Goal: Communication & Community: Answer question/provide support

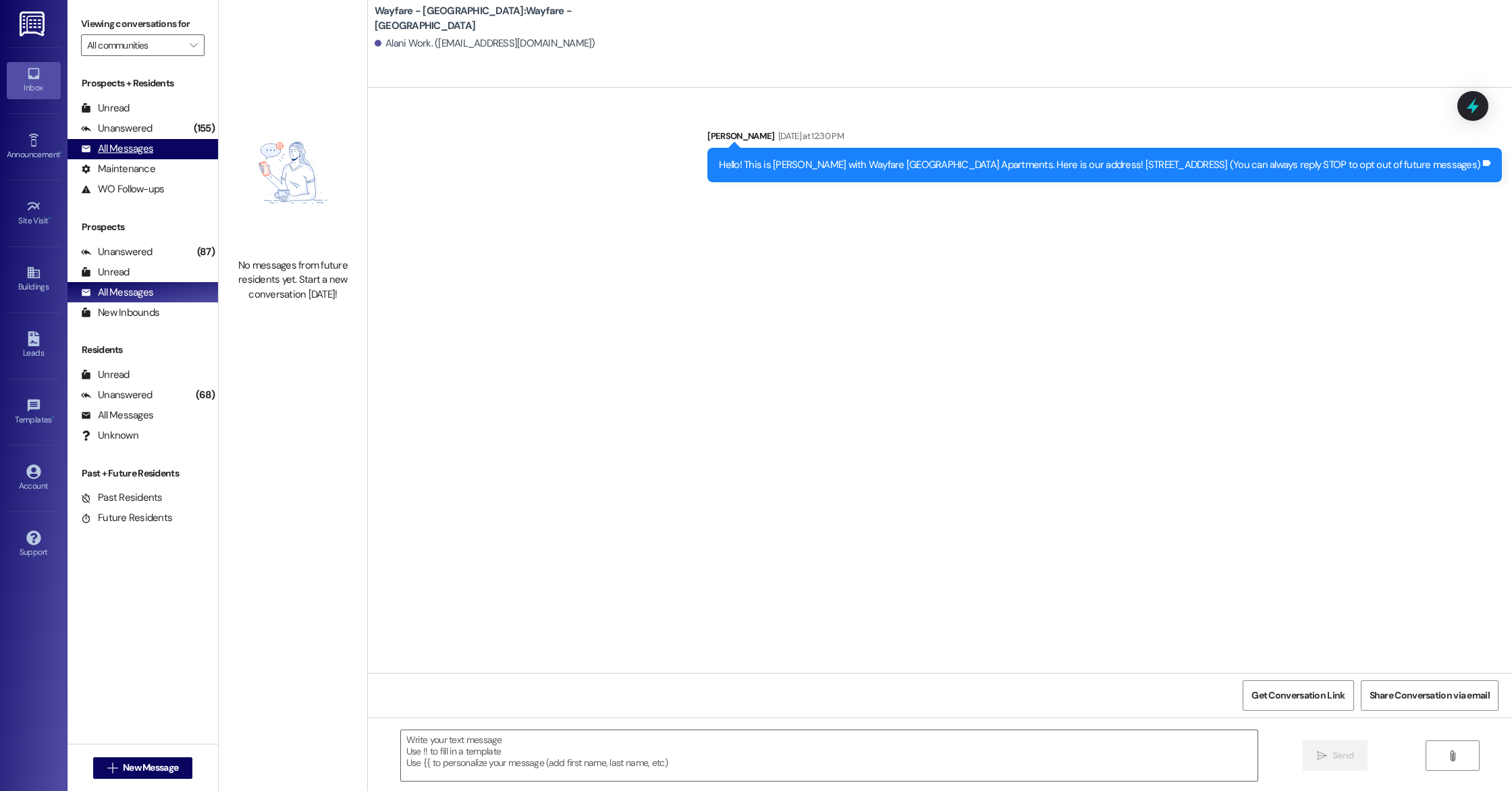
click at [139, 149] on div "All Messages" at bounding box center [117, 149] width 72 height 14
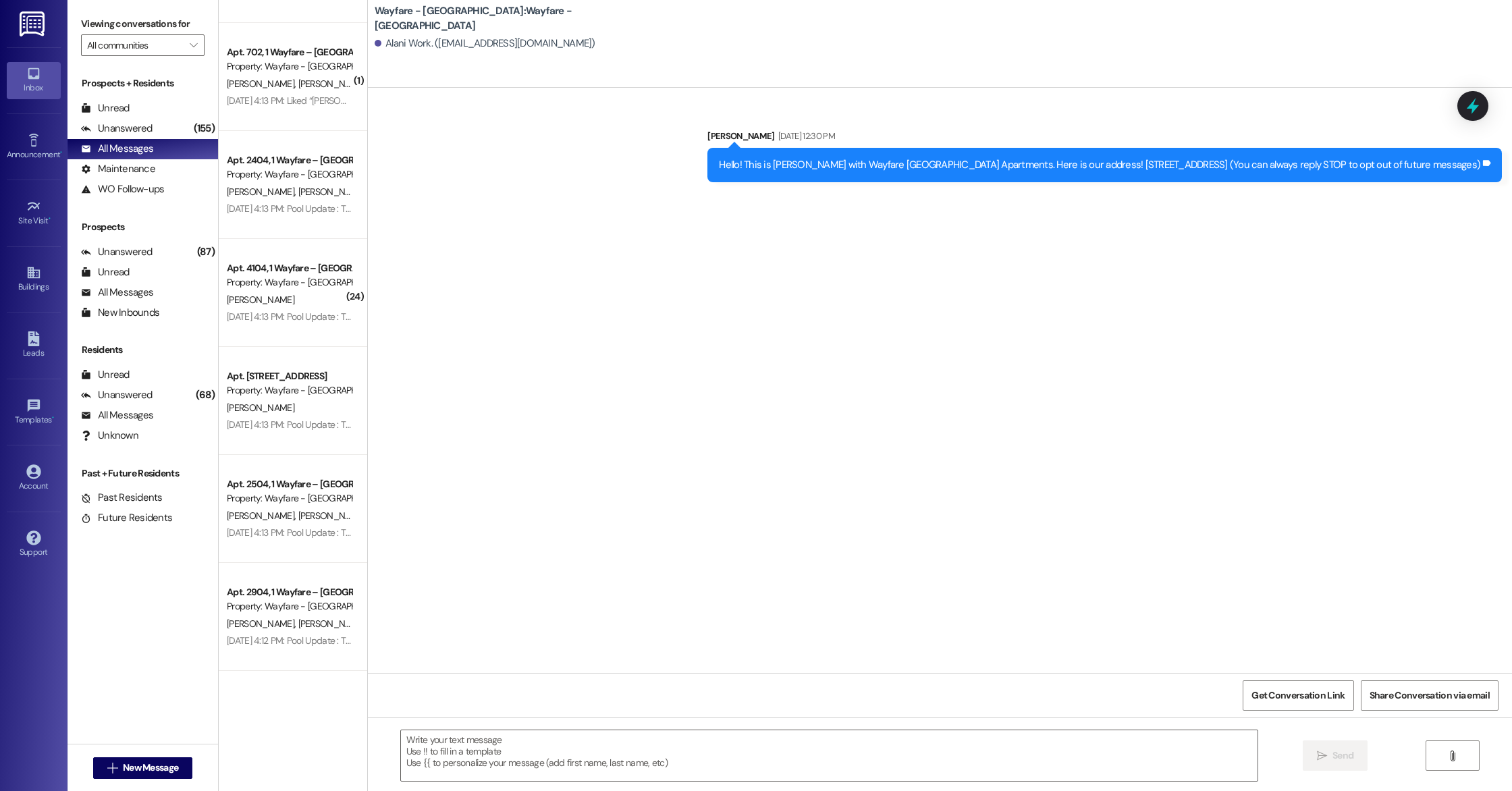
scroll to position [827, 0]
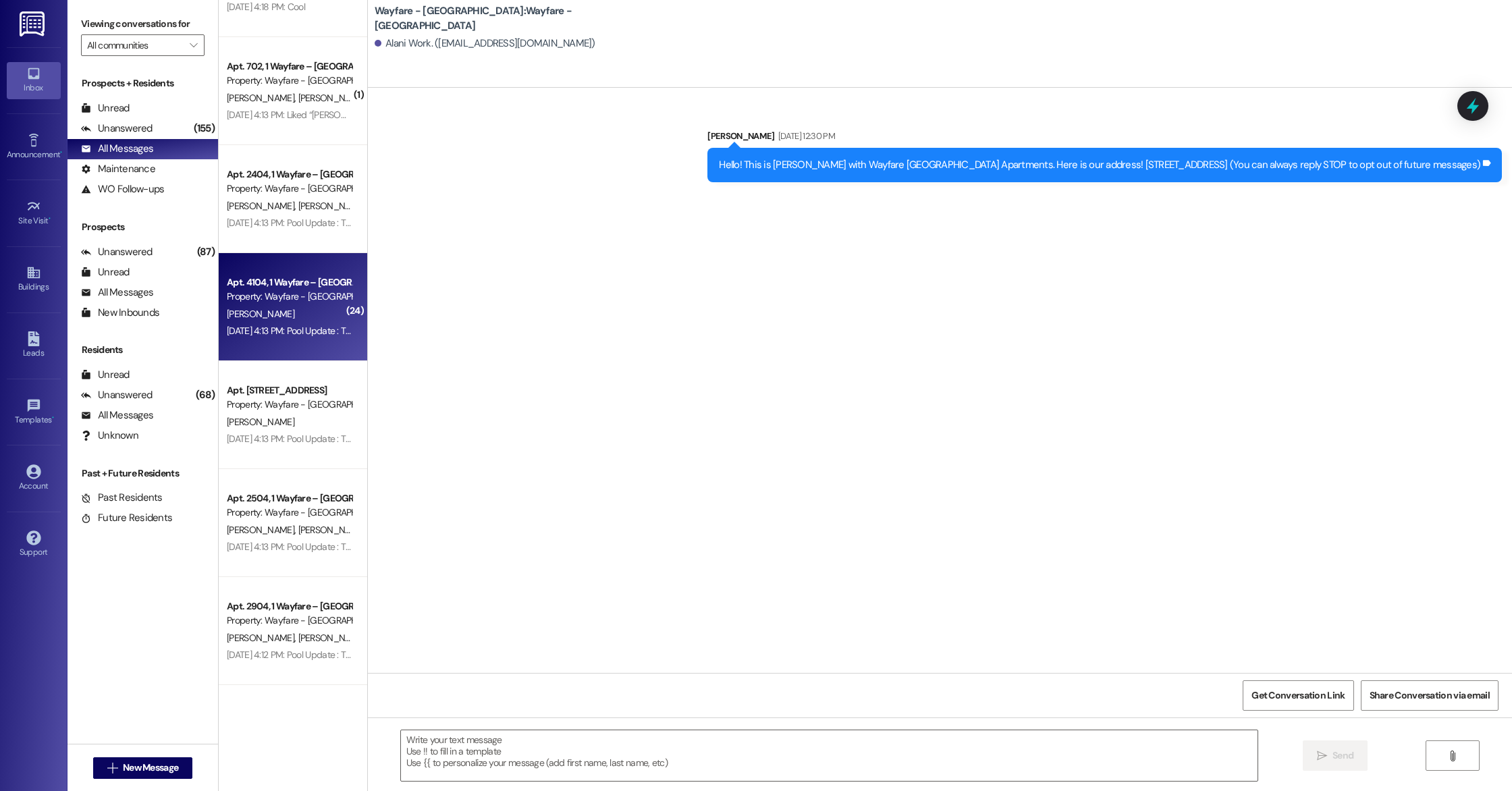
click at [325, 321] on div "[PERSON_NAME]" at bounding box center [289, 314] width 128 height 17
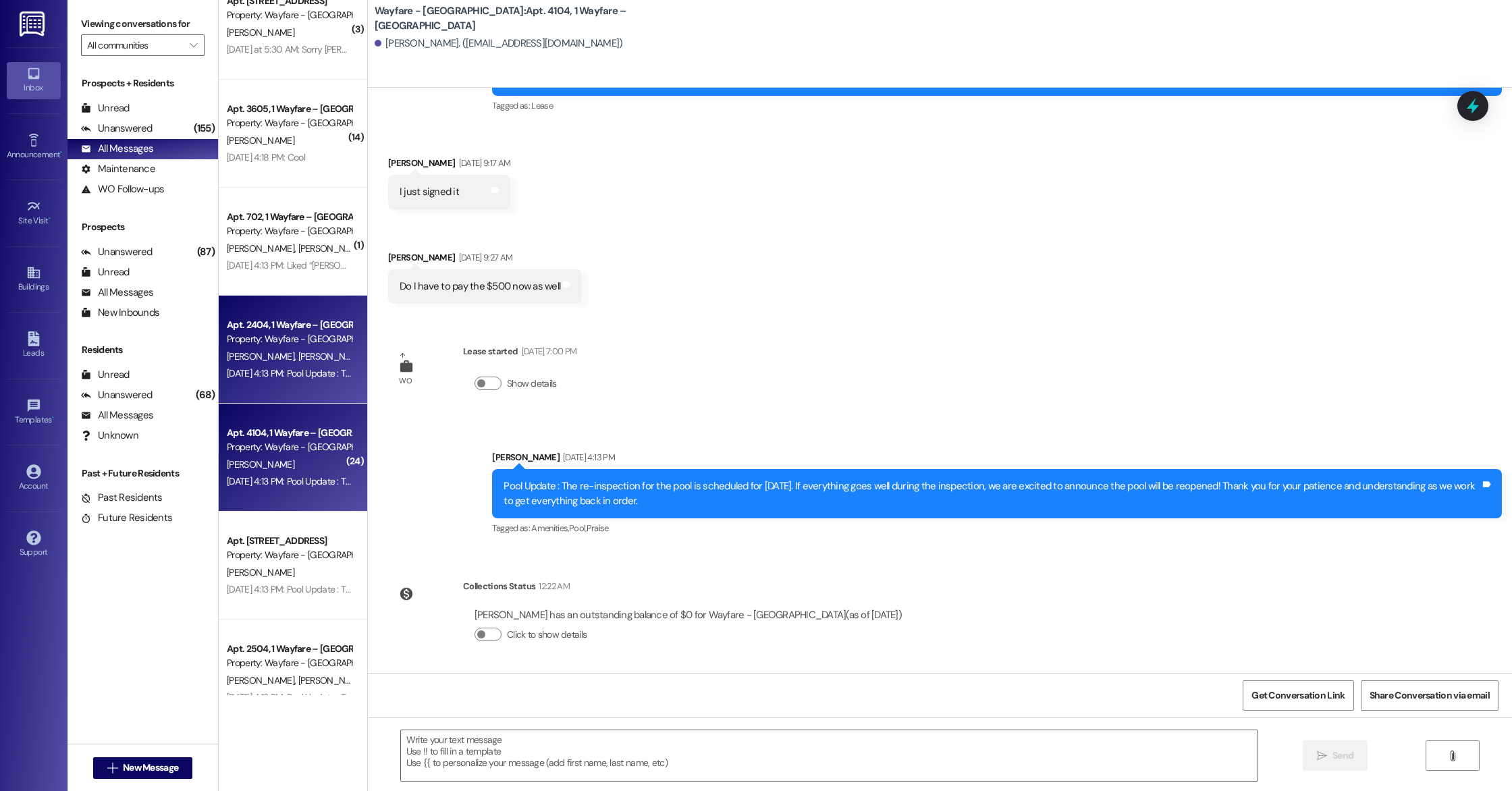
scroll to position [673, 0]
click at [298, 247] on span "[PERSON_NAME]" at bounding box center [331, 251] width 67 height 12
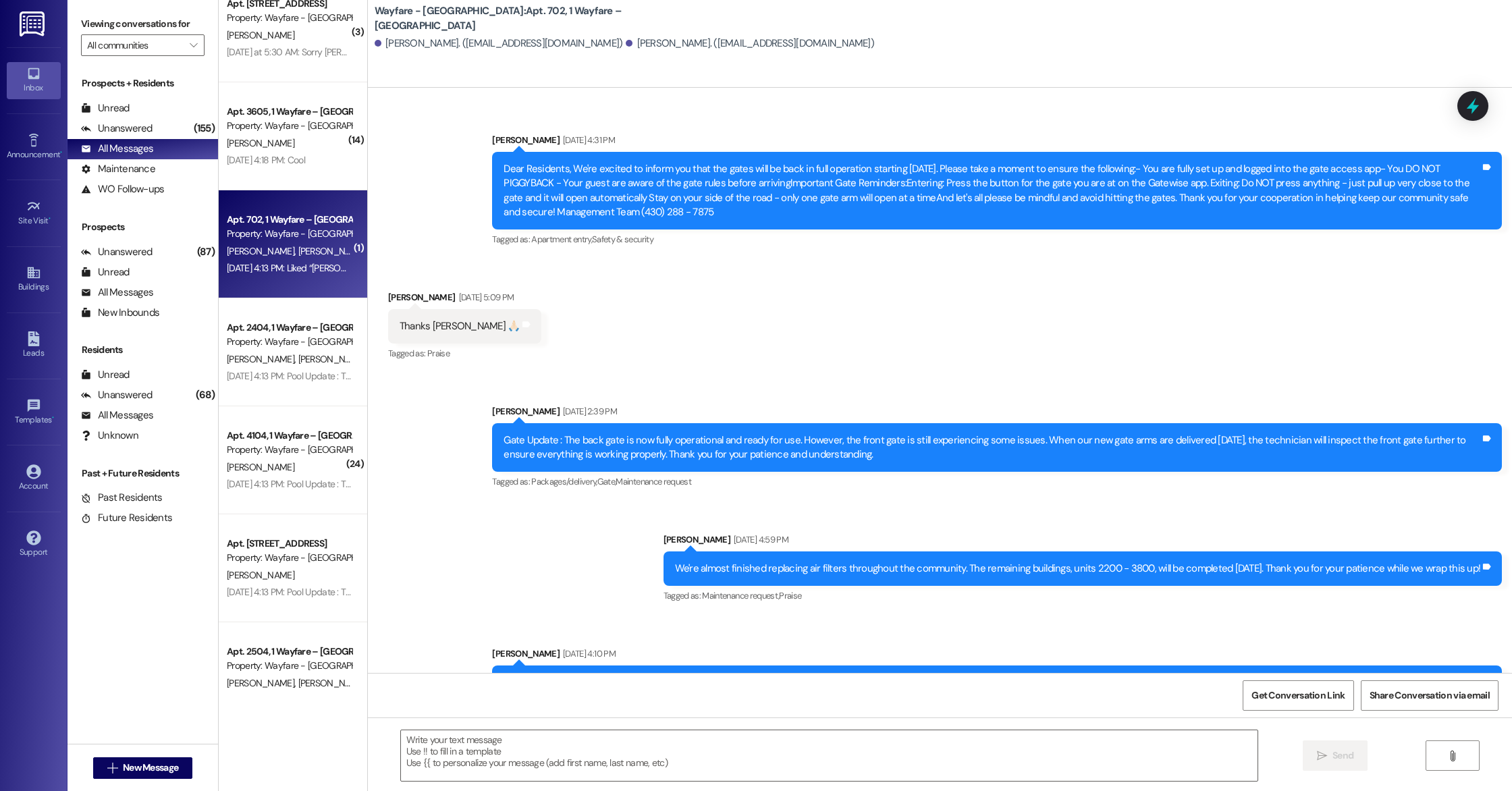
scroll to position [5191, 0]
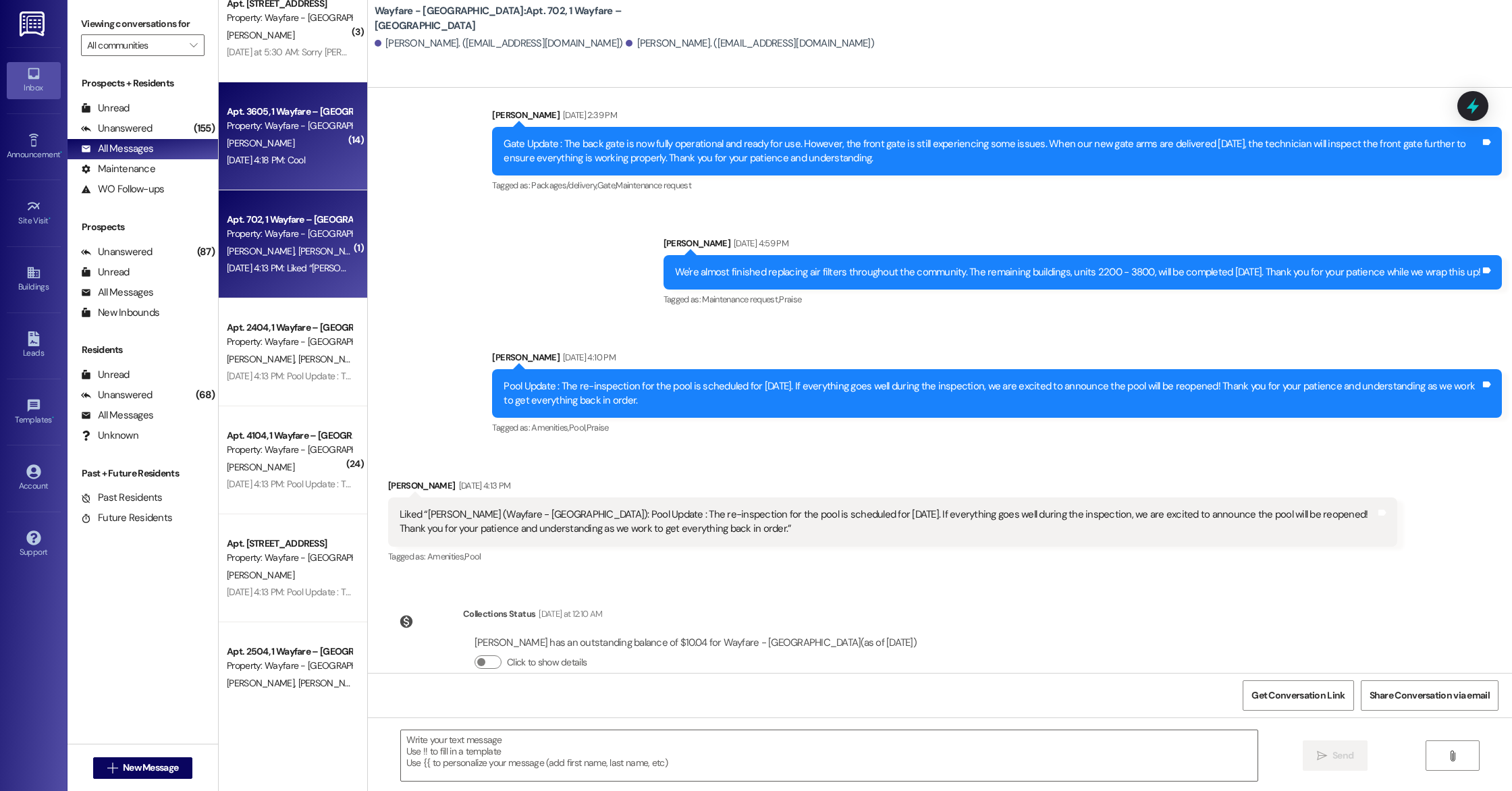
click at [287, 143] on div "[PERSON_NAME]" at bounding box center [289, 143] width 128 height 17
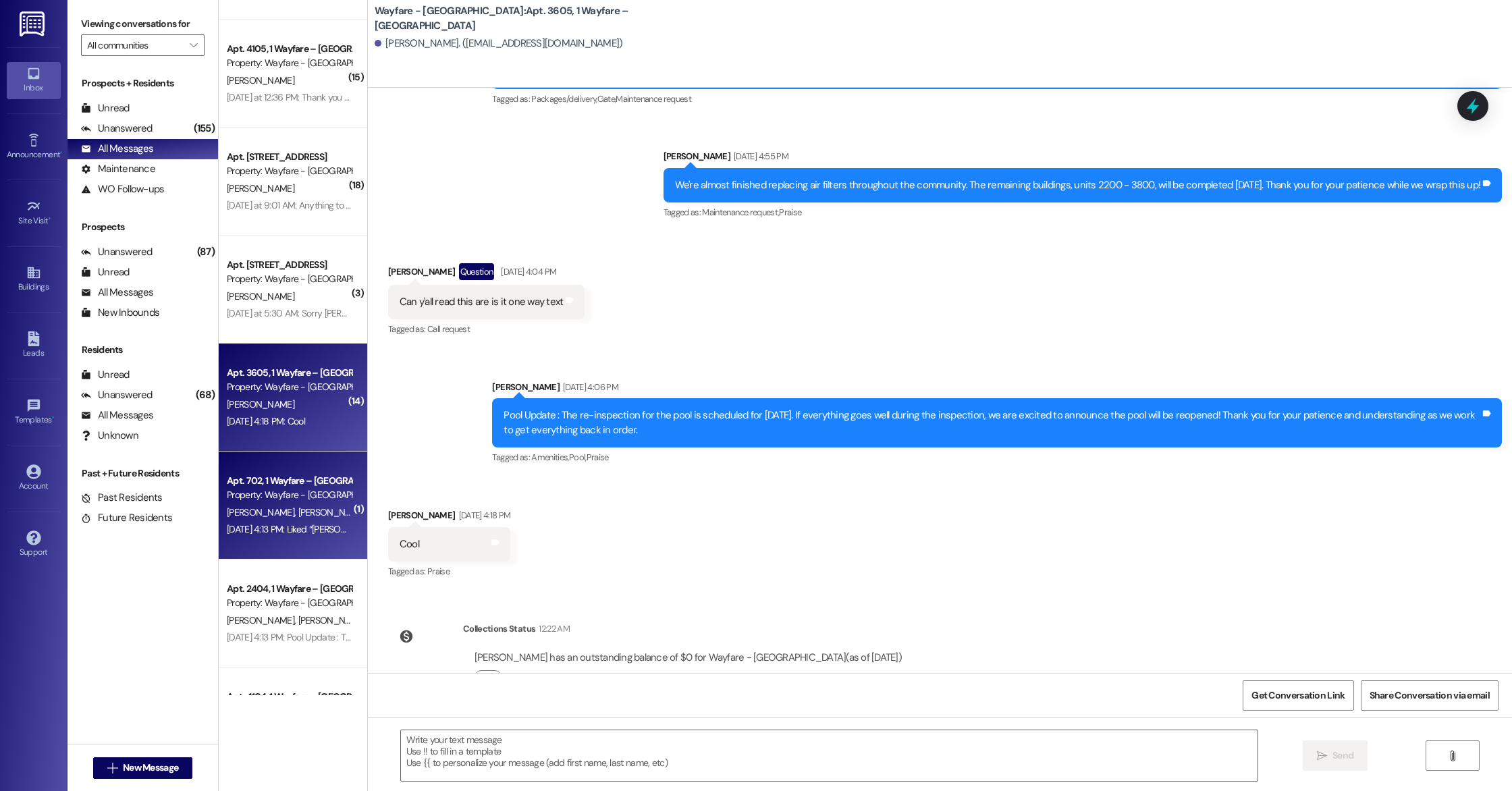
scroll to position [407, 0]
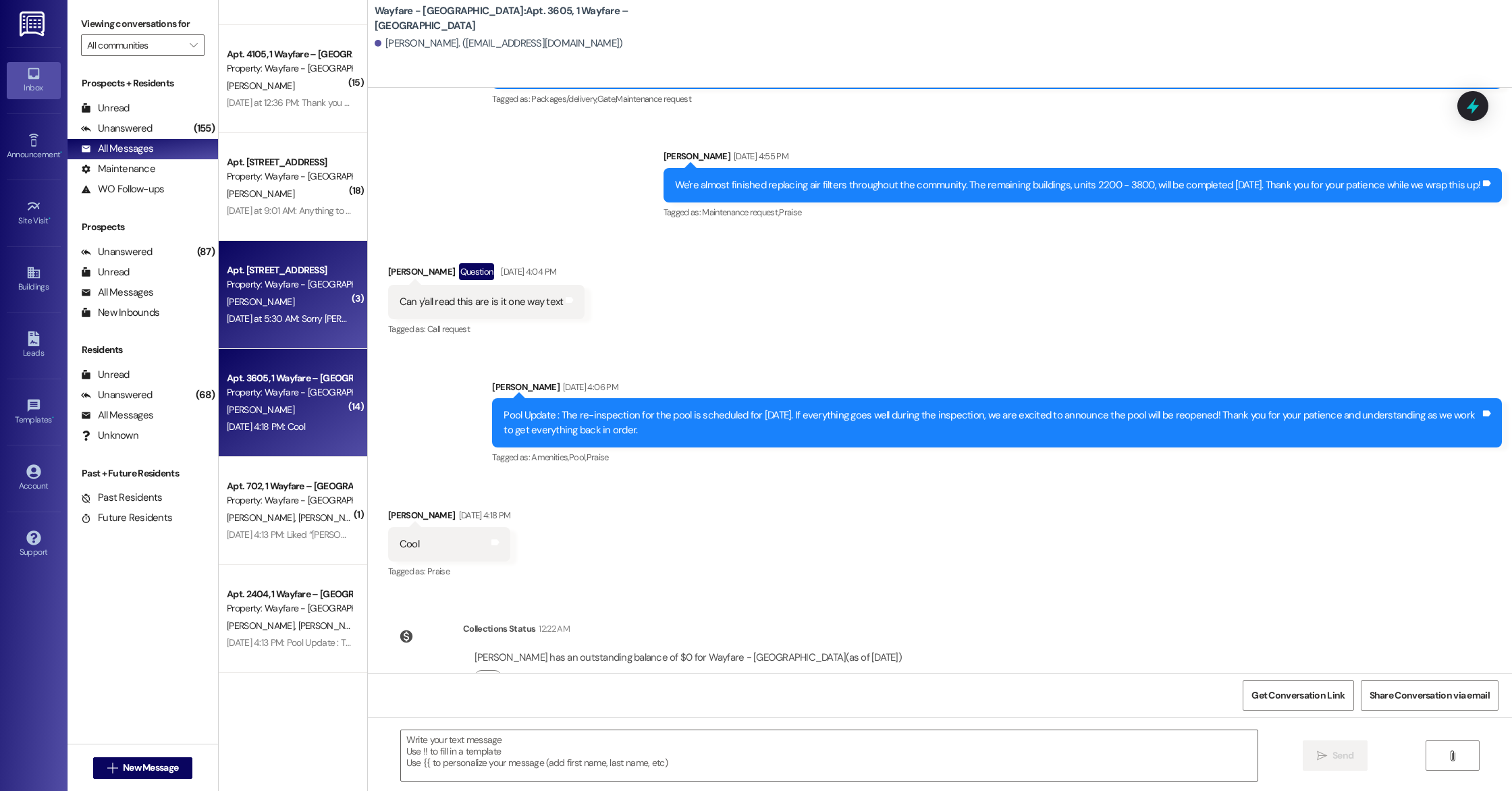
click at [251, 309] on div "[PERSON_NAME]" at bounding box center [289, 302] width 128 height 17
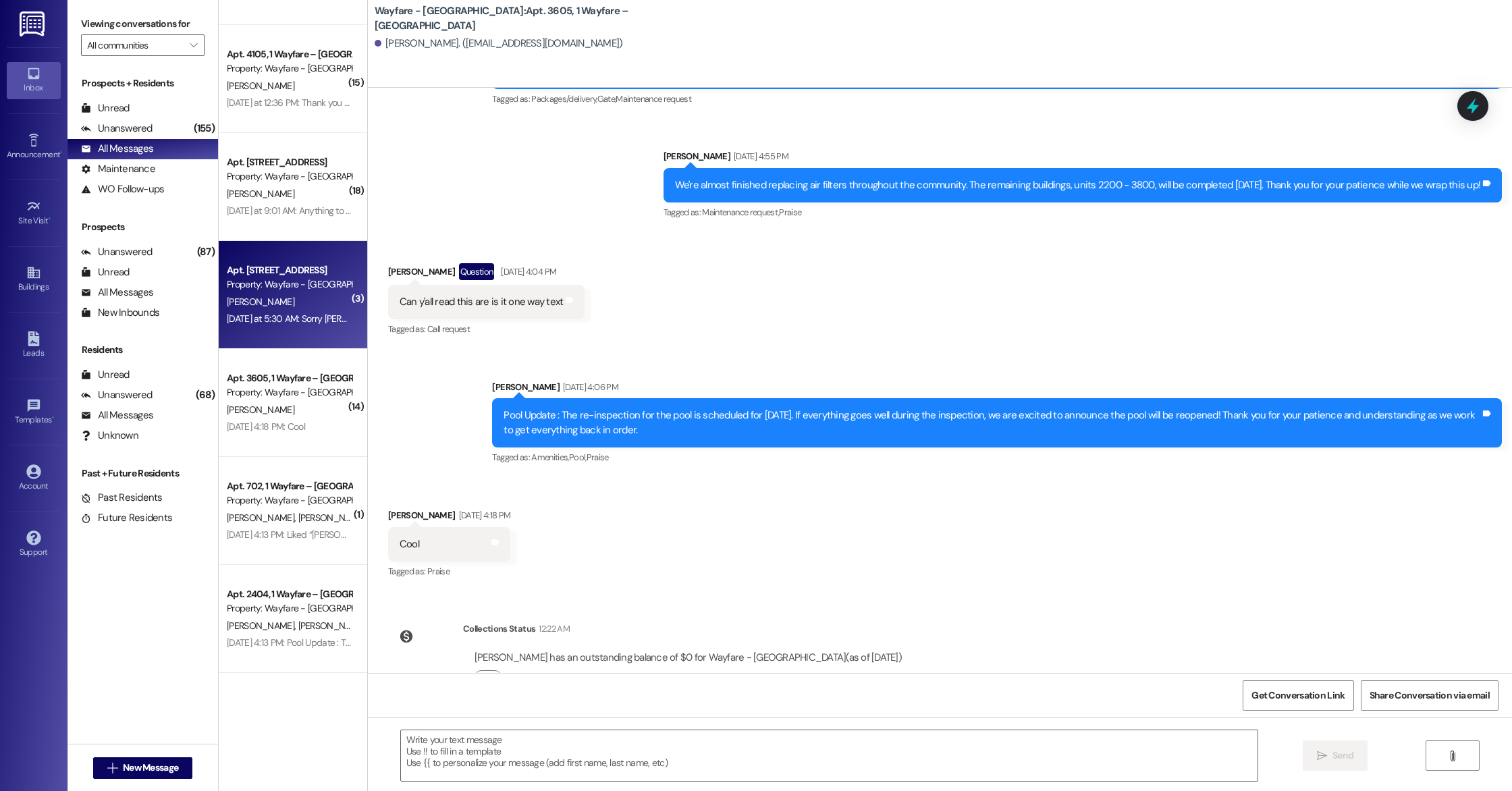
scroll to position [3710, 0]
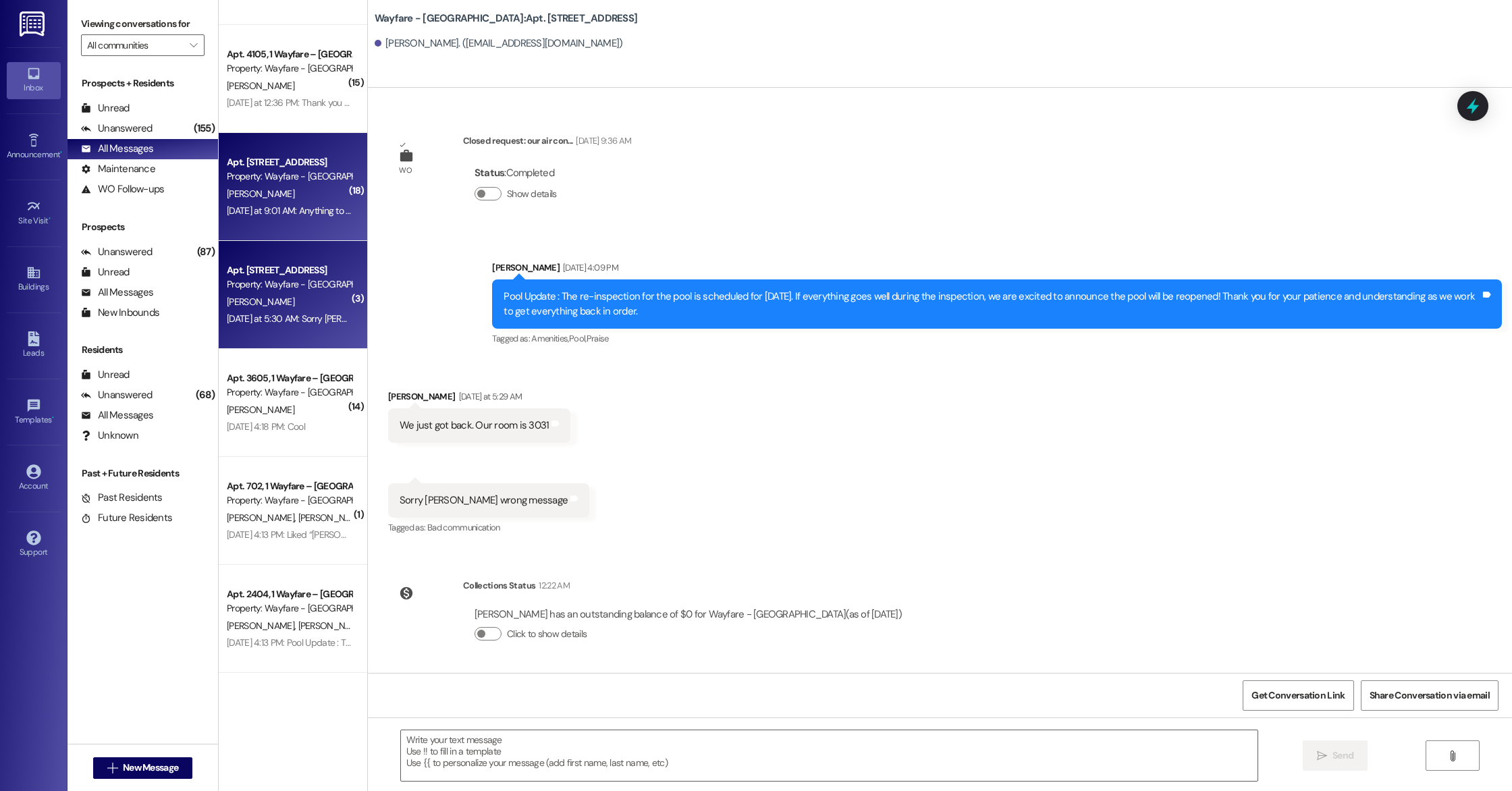
click at [305, 209] on div "[DATE] at 9:01 AM: Anything to due with notices, terminations, and last days wi…" at bounding box center [479, 211] width 504 height 12
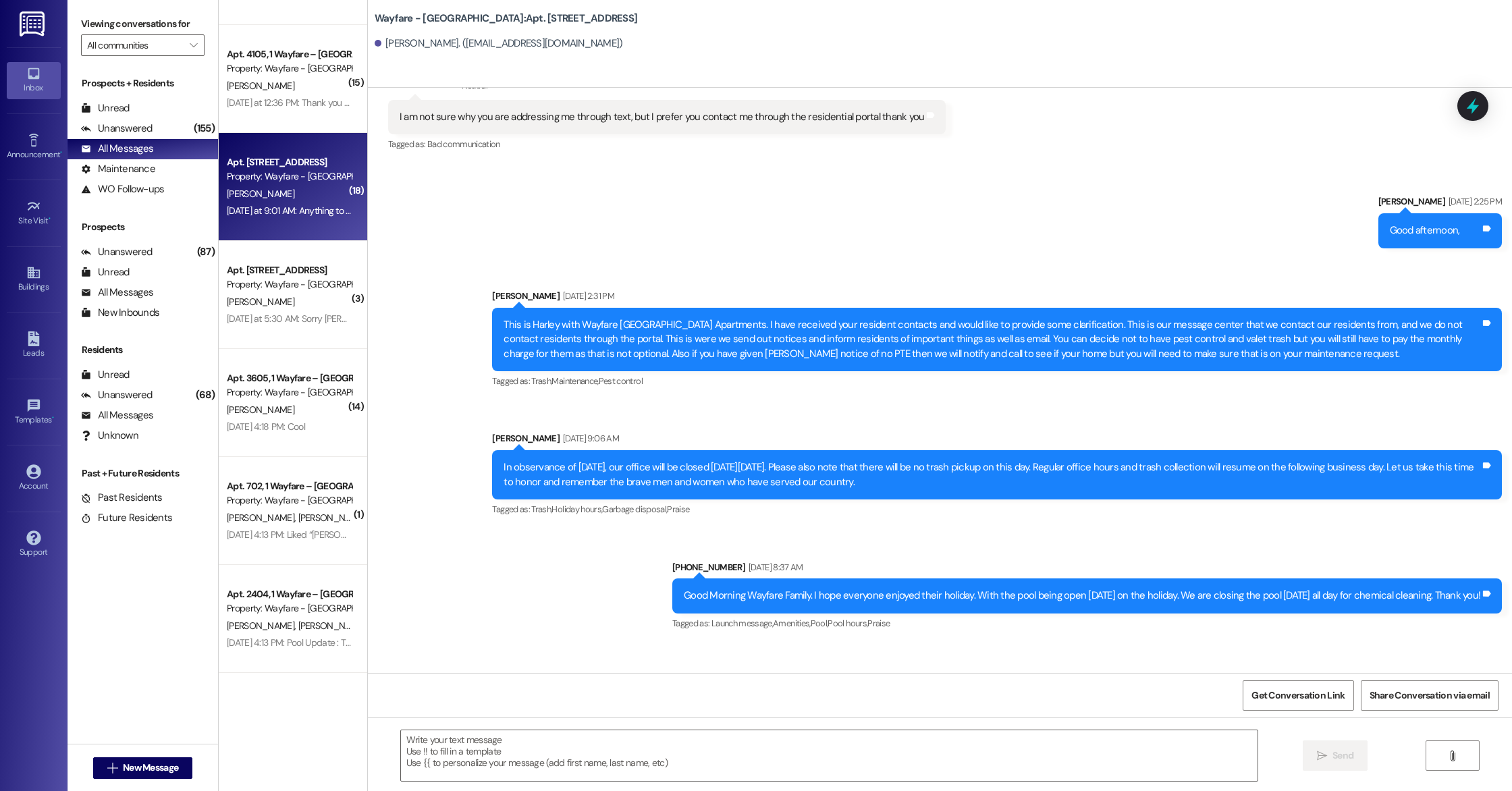
scroll to position [7095, 0]
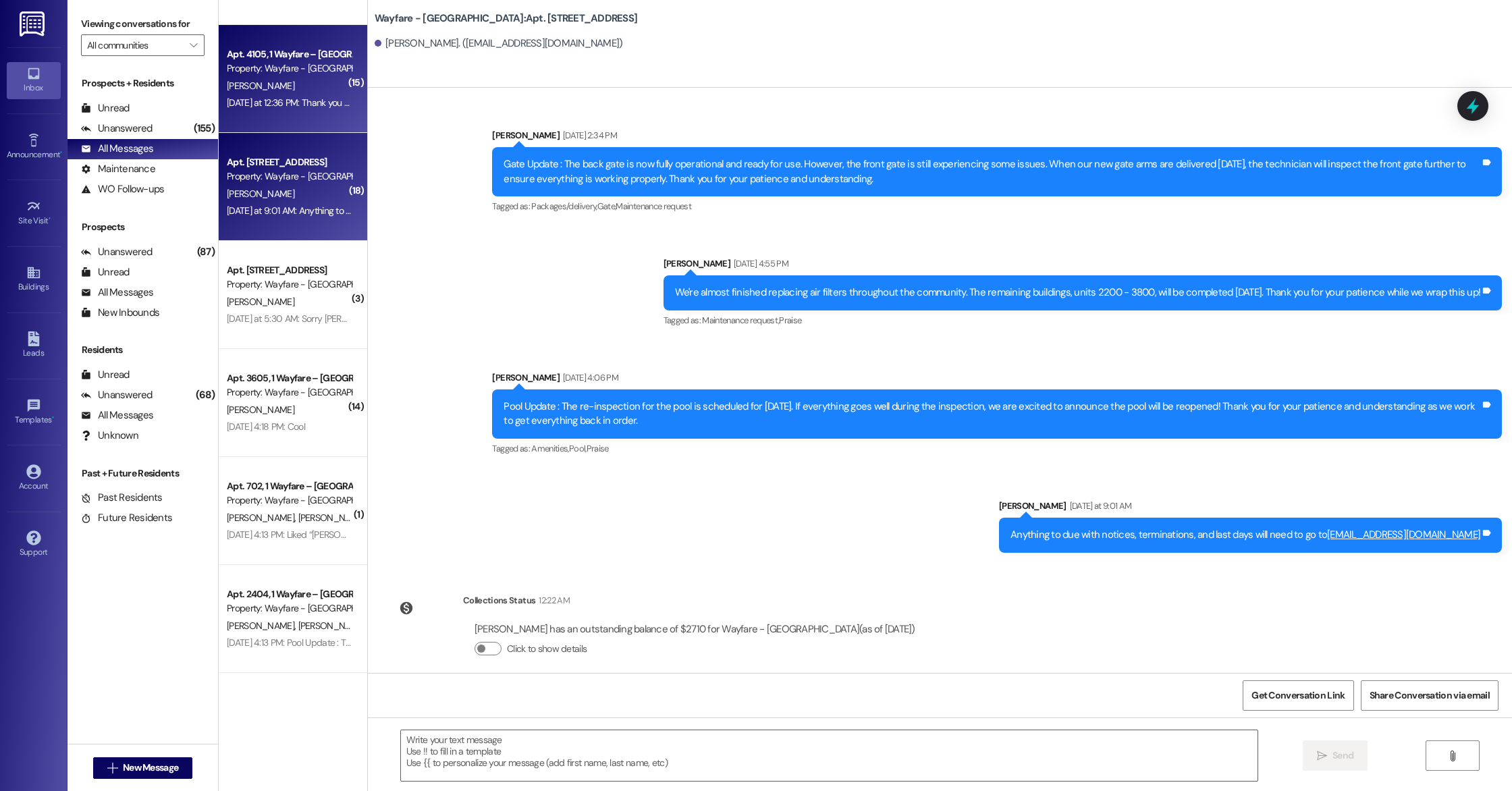
click at [294, 96] on div "[DATE] at 12:36 PM: Thank you so so much [DATE] at 12:36 PM: Thank you so so mu…" at bounding box center [308, 103] width 162 height 12
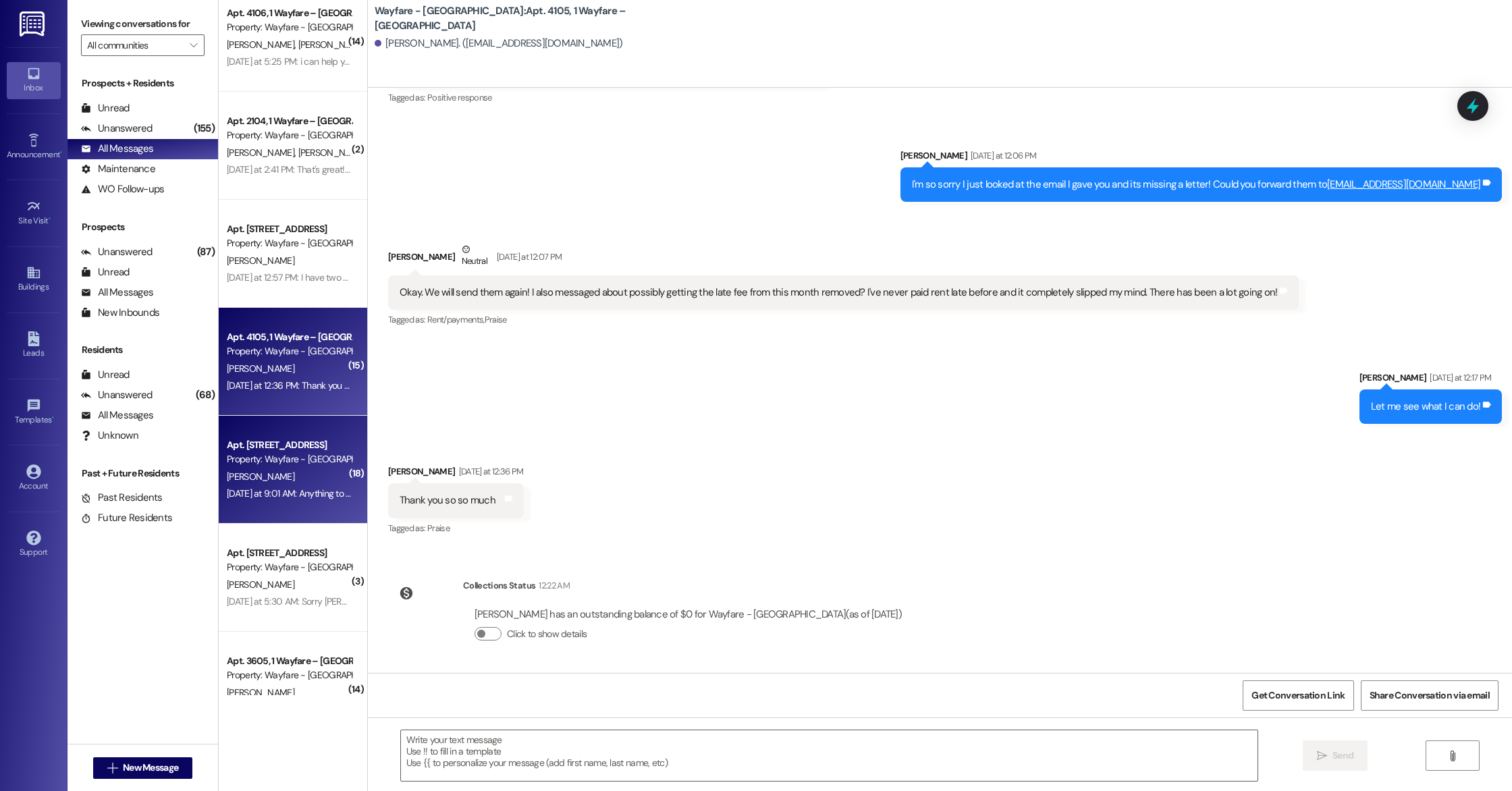
scroll to position [0, 0]
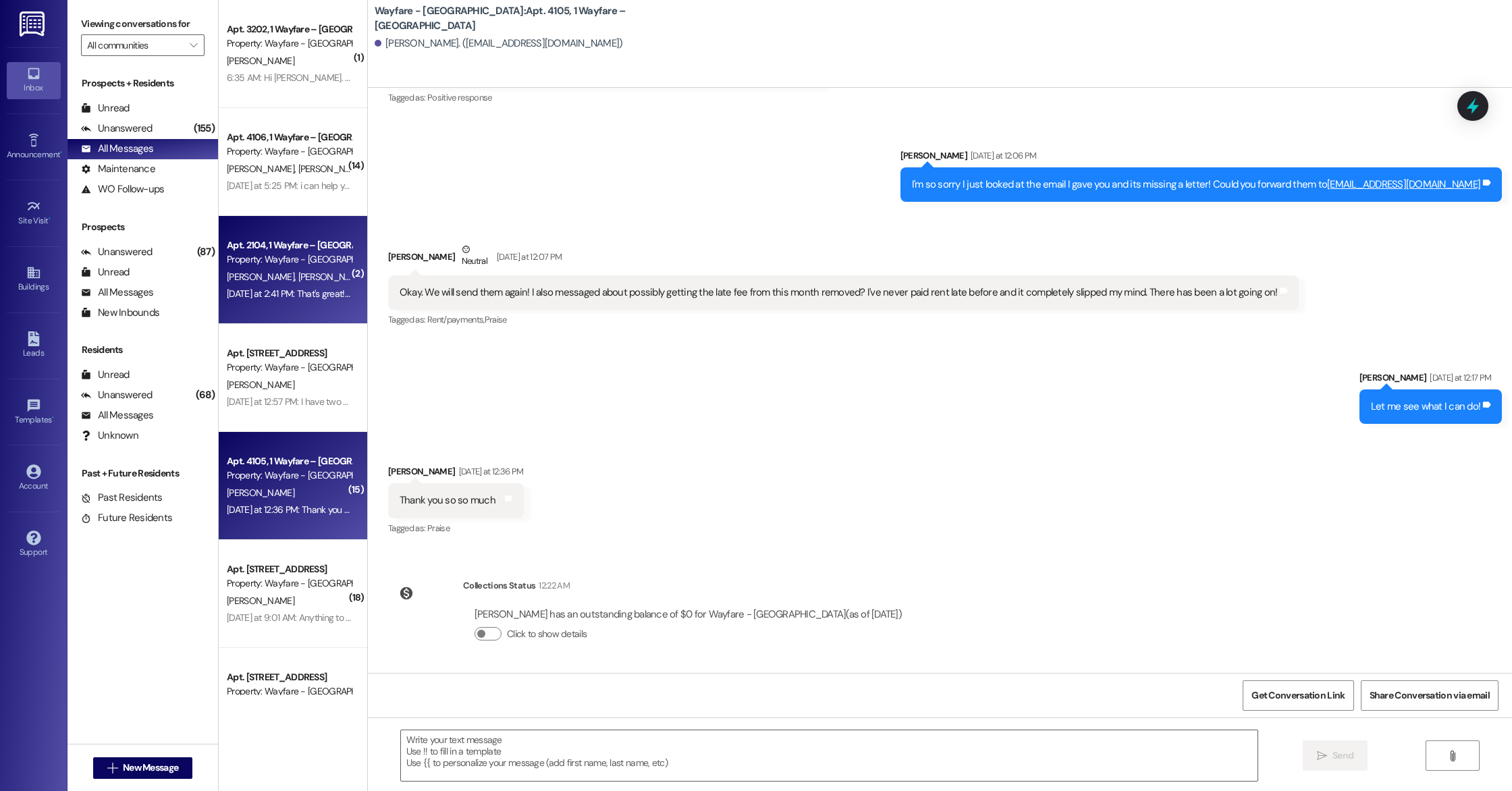
click at [294, 265] on div "Property: Wayfare - [GEOGRAPHIC_DATA]" at bounding box center [289, 260] width 125 height 14
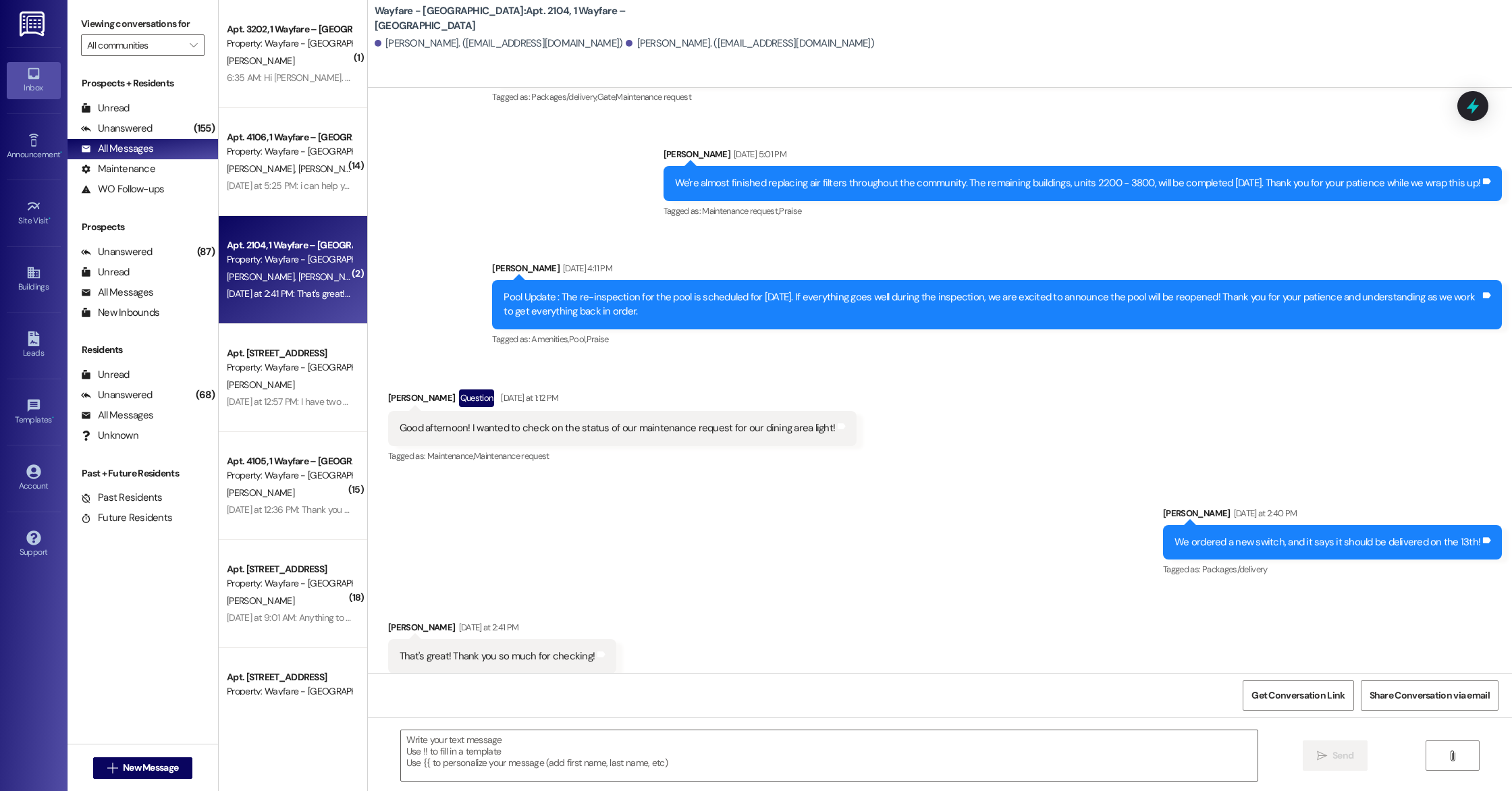
scroll to position [3959, 0]
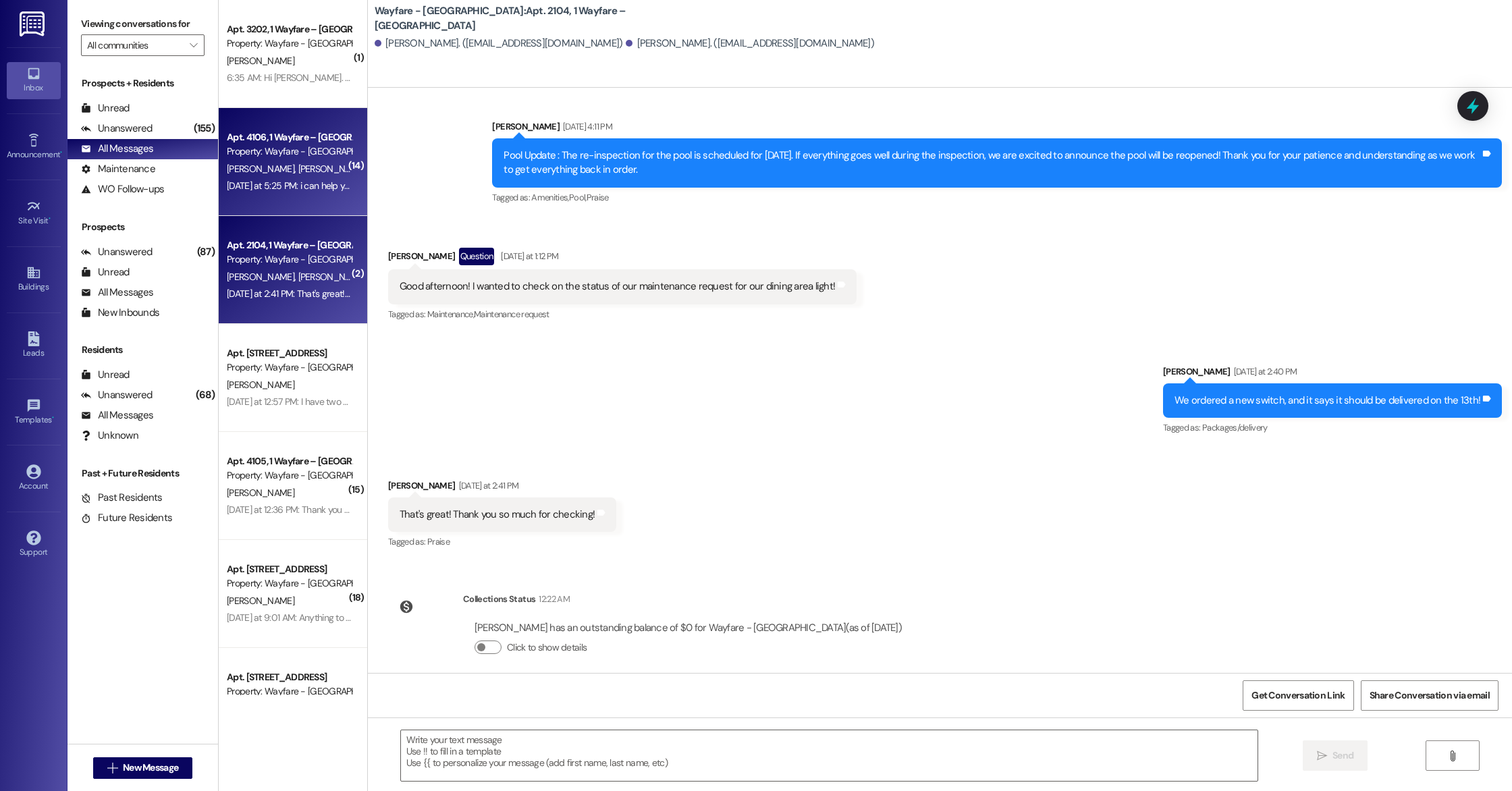
click at [309, 194] on div "Apt. 4106, 1 Wayfare – [GEOGRAPHIC_DATA] Property: Wayfare - [GEOGRAPHIC_DATA] …" at bounding box center [293, 162] width 149 height 108
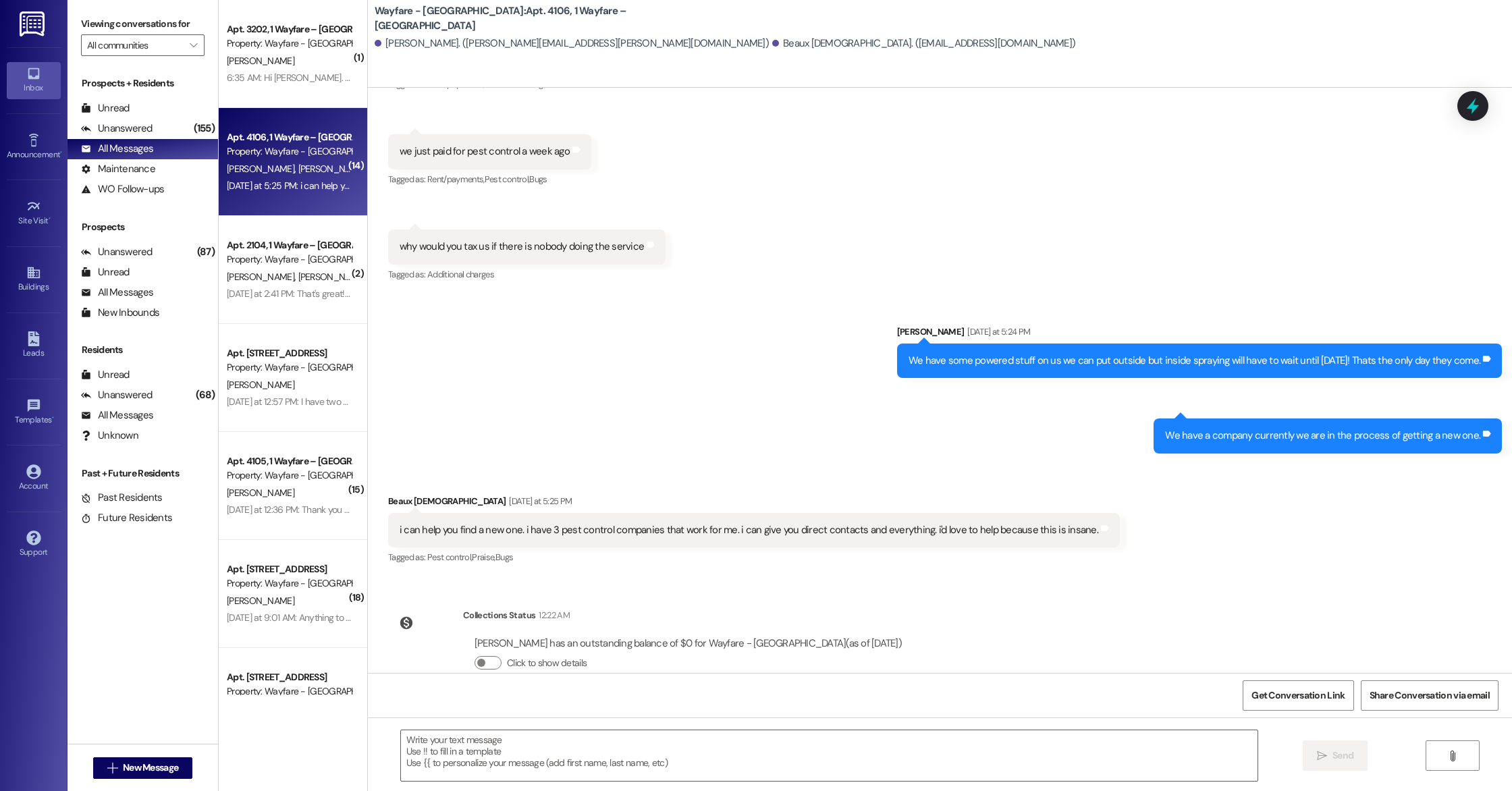
scroll to position [7273, 0]
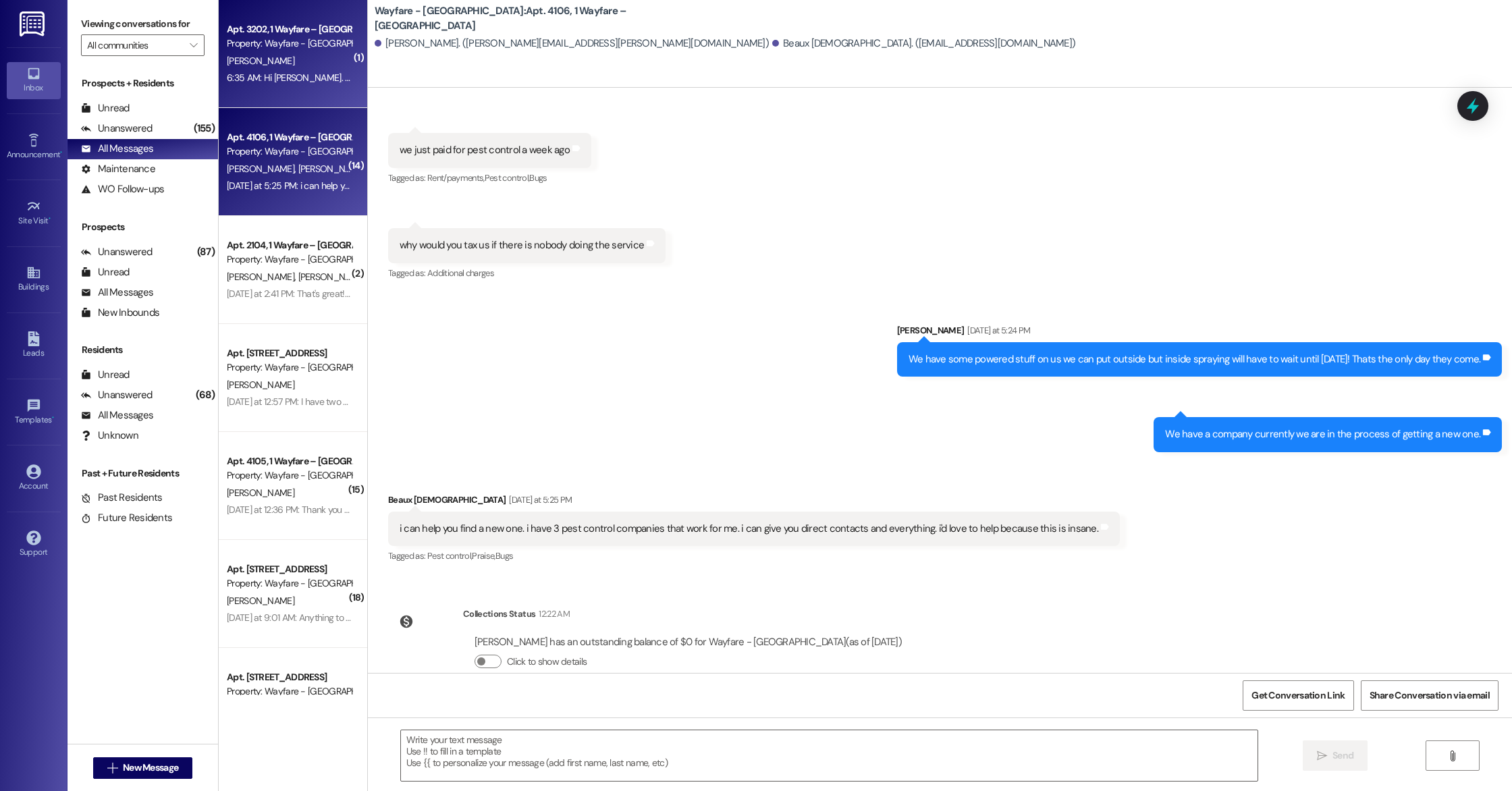
click at [317, 72] on div "6:35 AM: Hi [PERSON_NAME]. I am going to be back in town [DATE] and would like …" at bounding box center [540, 77] width 625 height 12
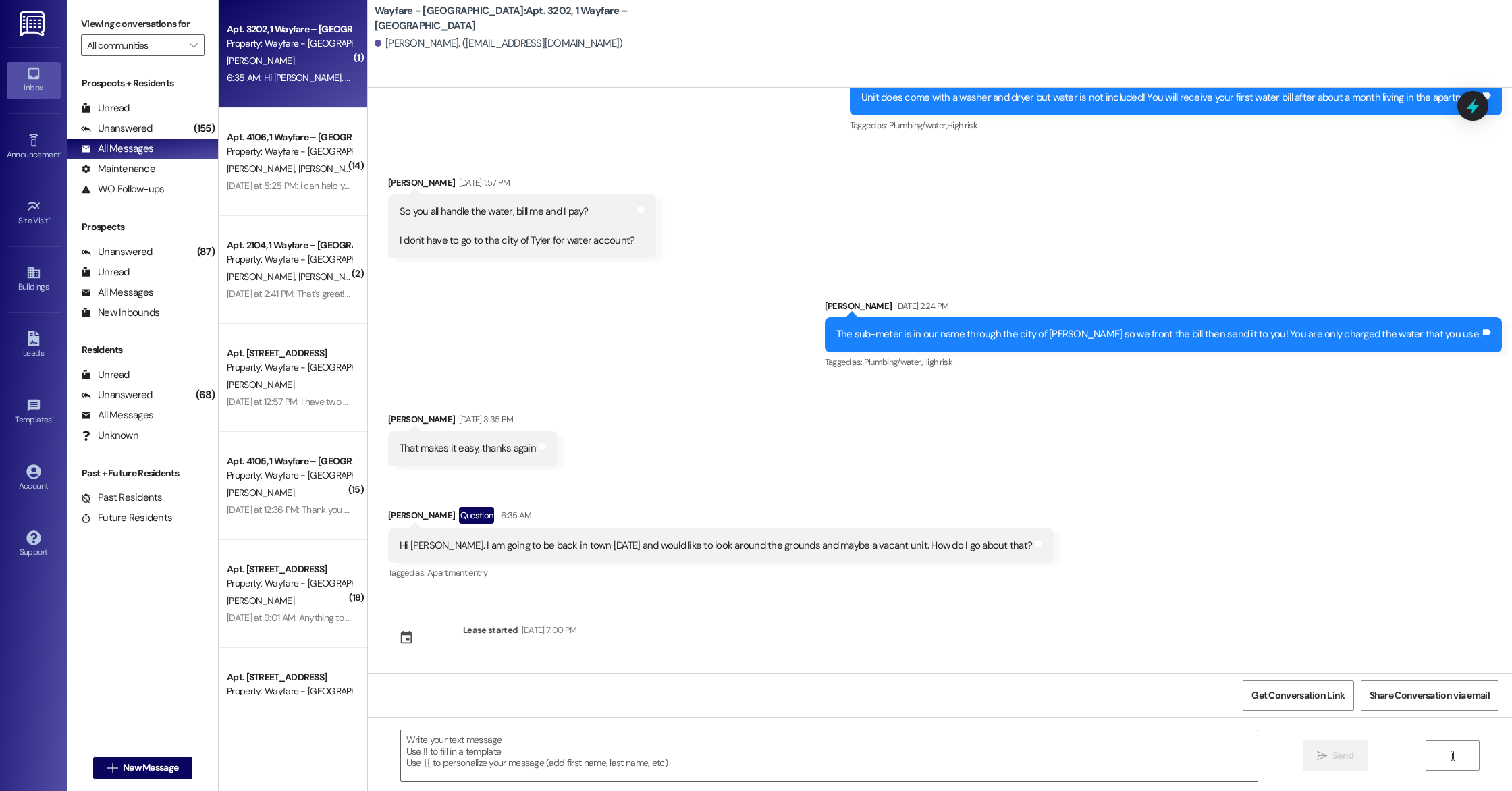
scroll to position [1087, 0]
click at [538, 735] on textarea at bounding box center [829, 756] width 857 height 51
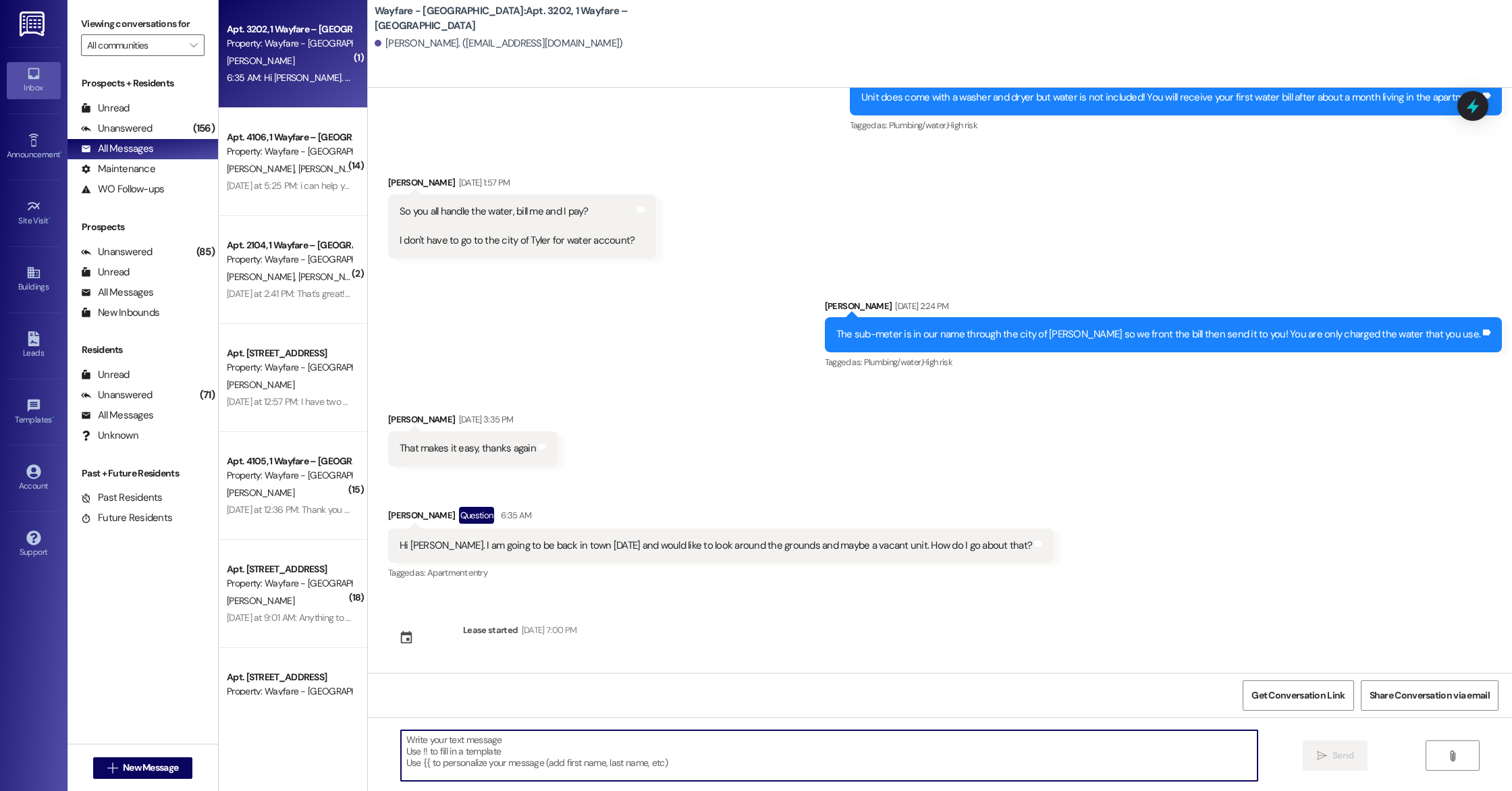
click at [476, 738] on textarea at bounding box center [829, 756] width 857 height 51
type textarea "W"
type textarea "If you have a specific time in mind, we can schedule a tour accordingly! If you…"
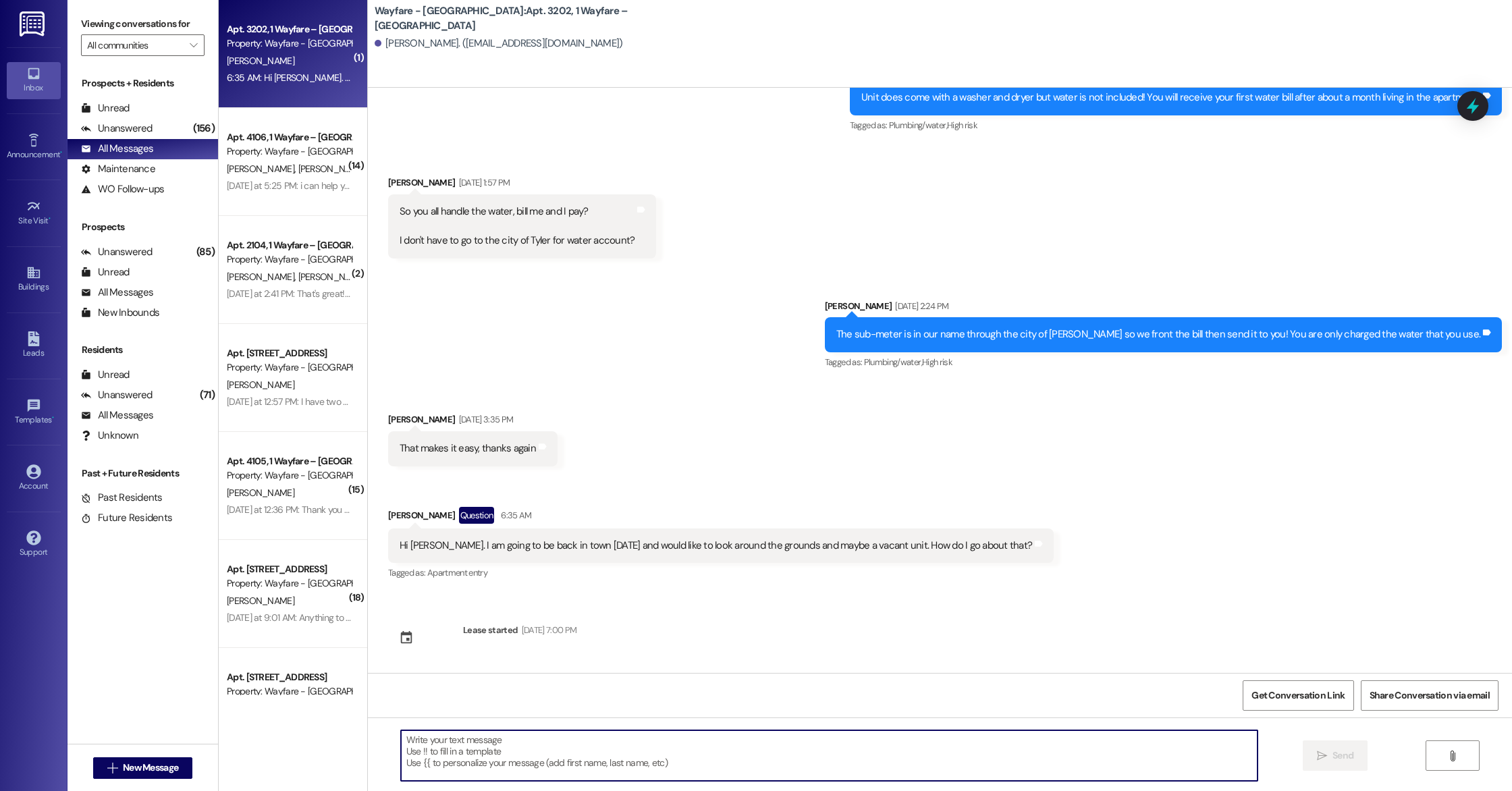
scroll to position [1182, 0]
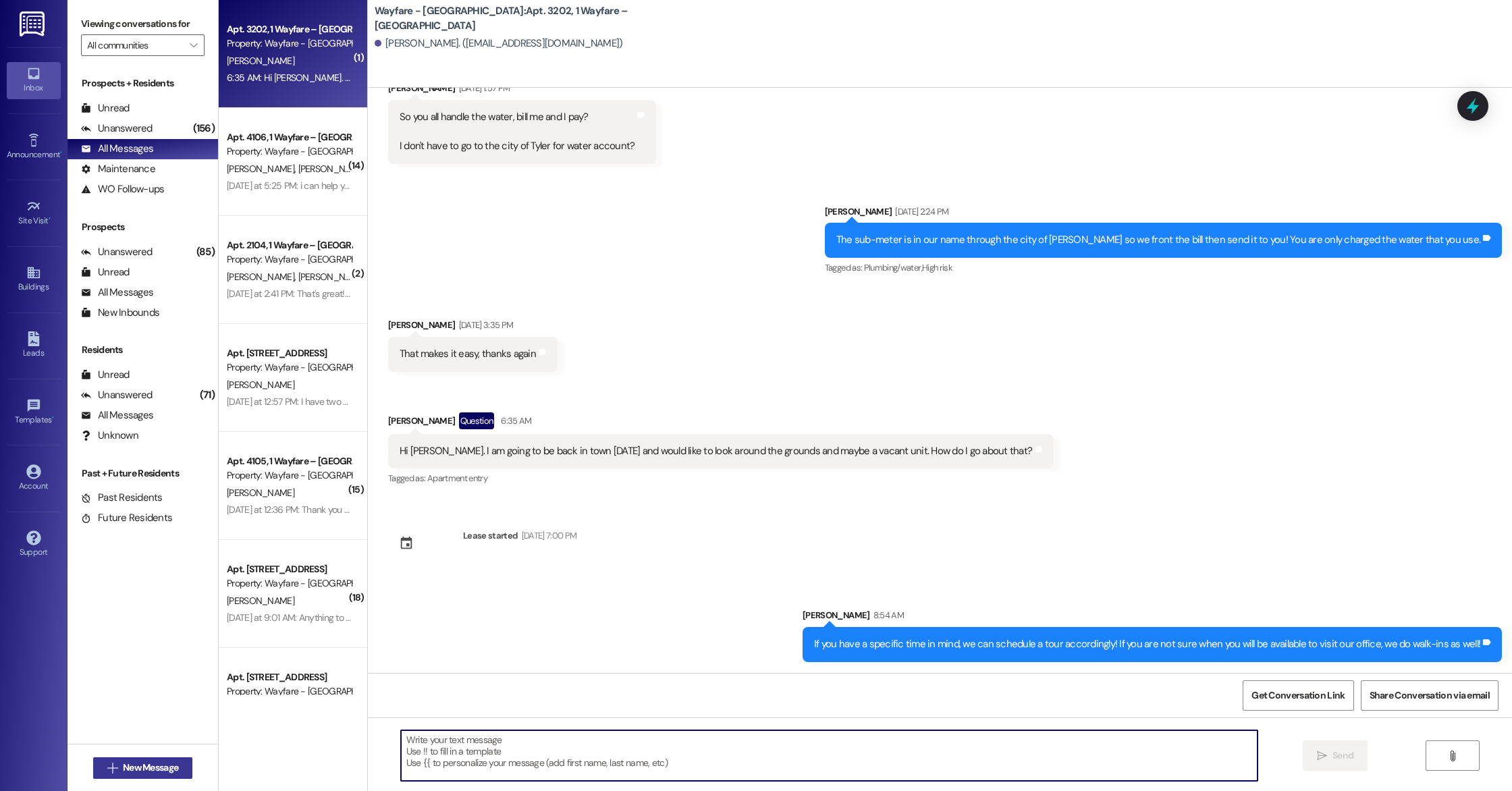
click at [150, 763] on span "New Message" at bounding box center [150, 768] width 55 height 14
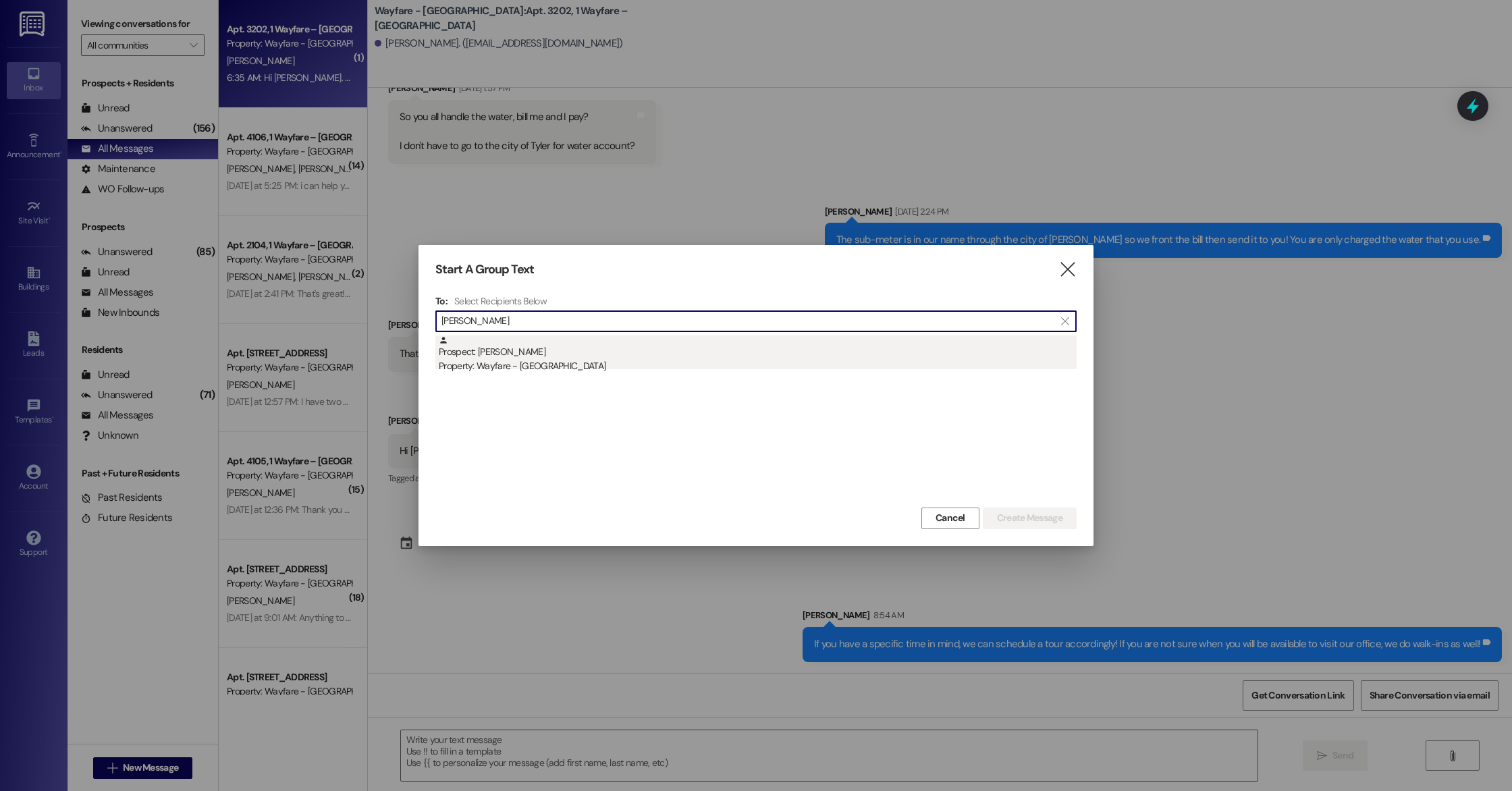
type input "[PERSON_NAME]"
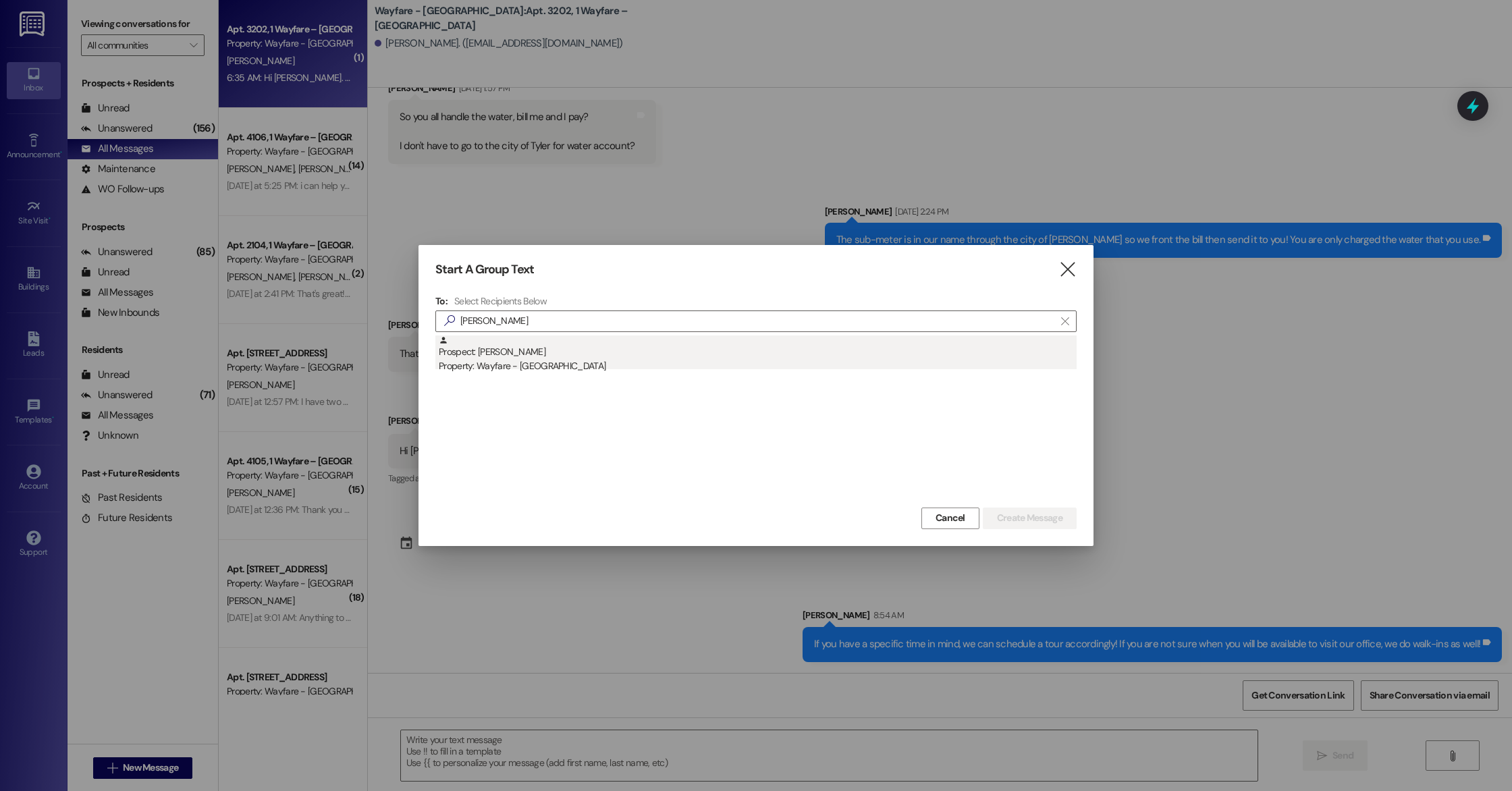
click at [558, 368] on div "Property: Wayfare - [GEOGRAPHIC_DATA]" at bounding box center [758, 366] width 638 height 14
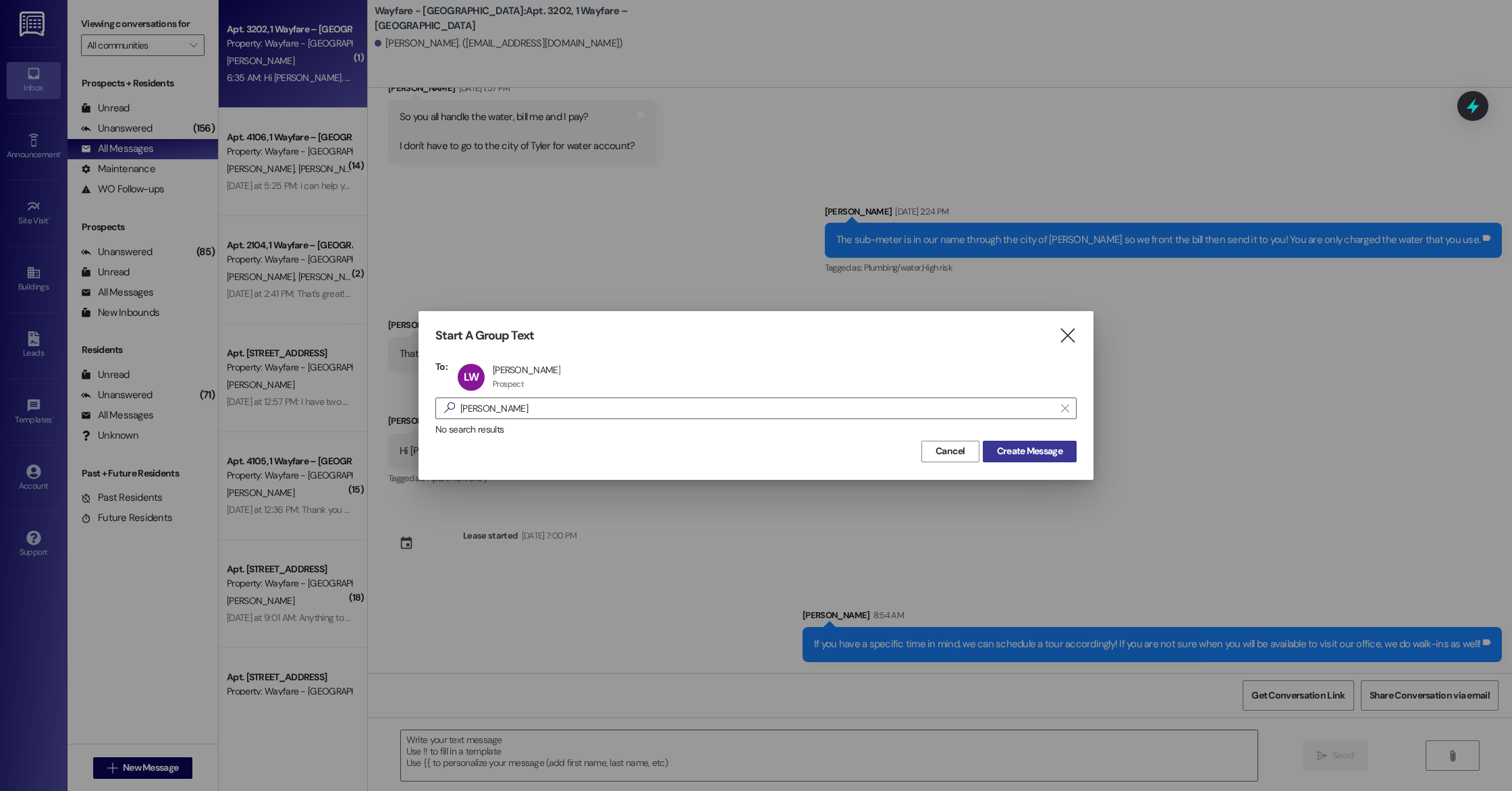
click at [1034, 444] on button "Create Message" at bounding box center [1030, 452] width 94 height 22
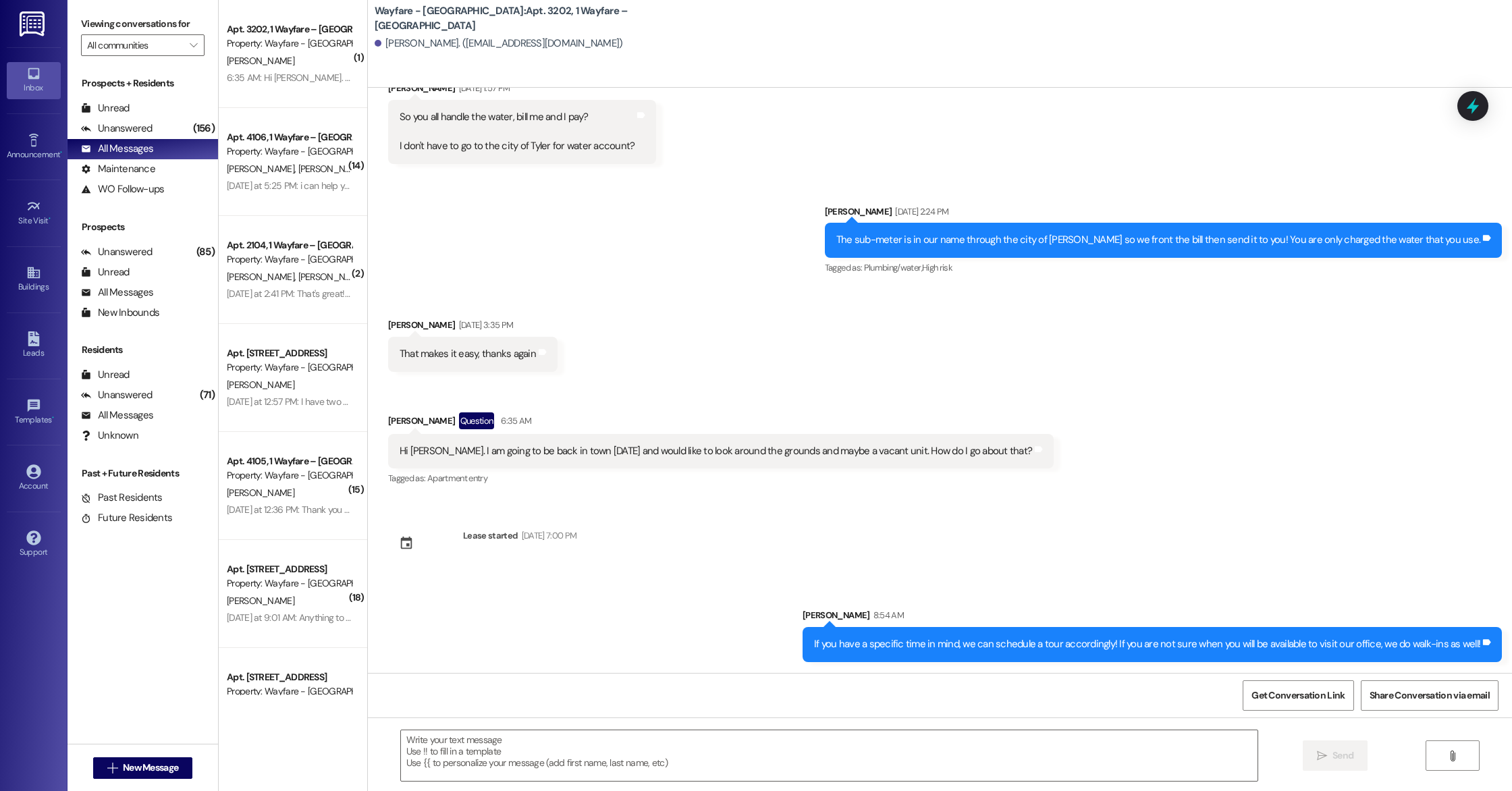
scroll to position [1, 0]
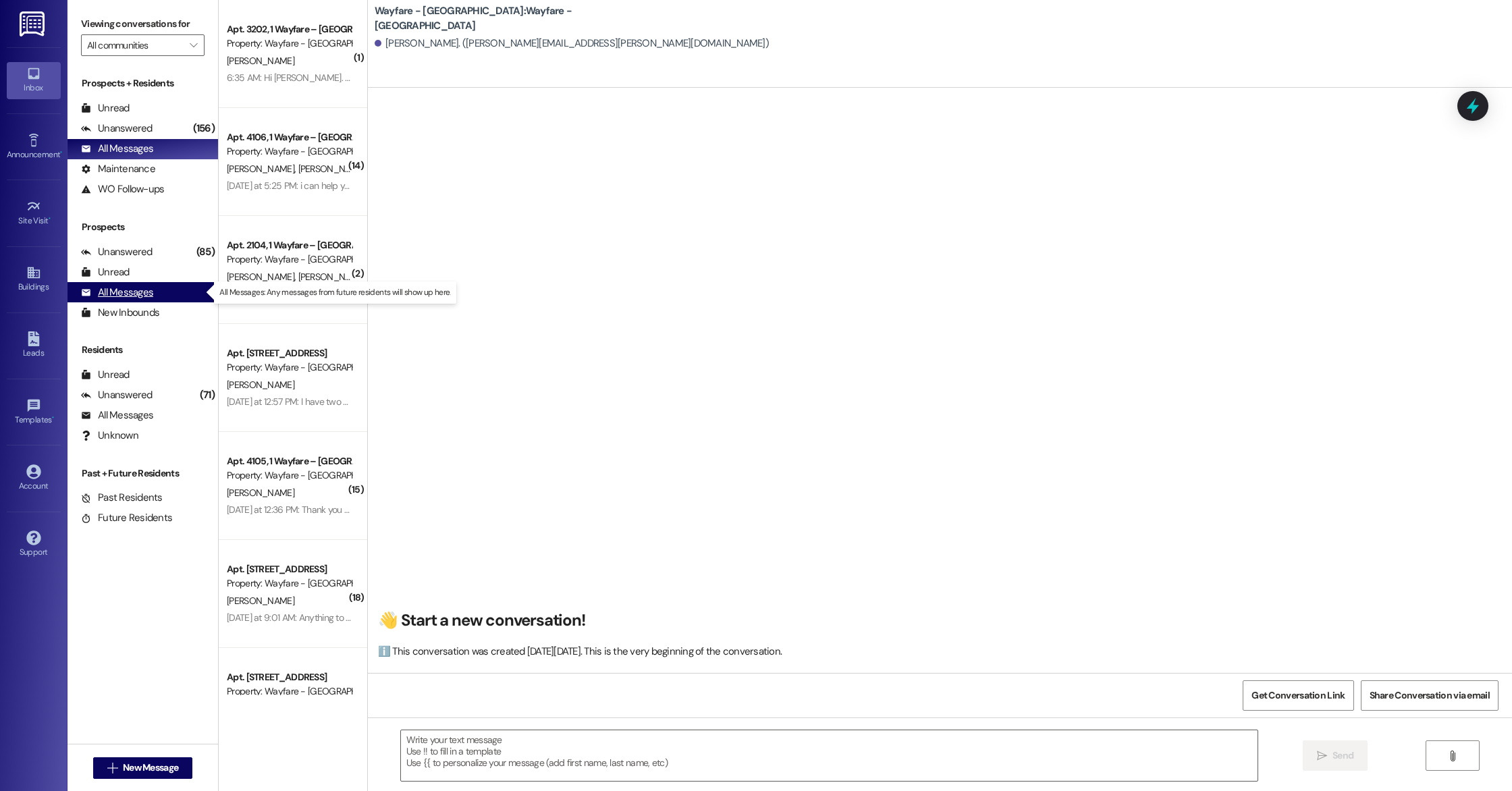
click at [128, 294] on div "All Messages" at bounding box center [117, 292] width 72 height 14
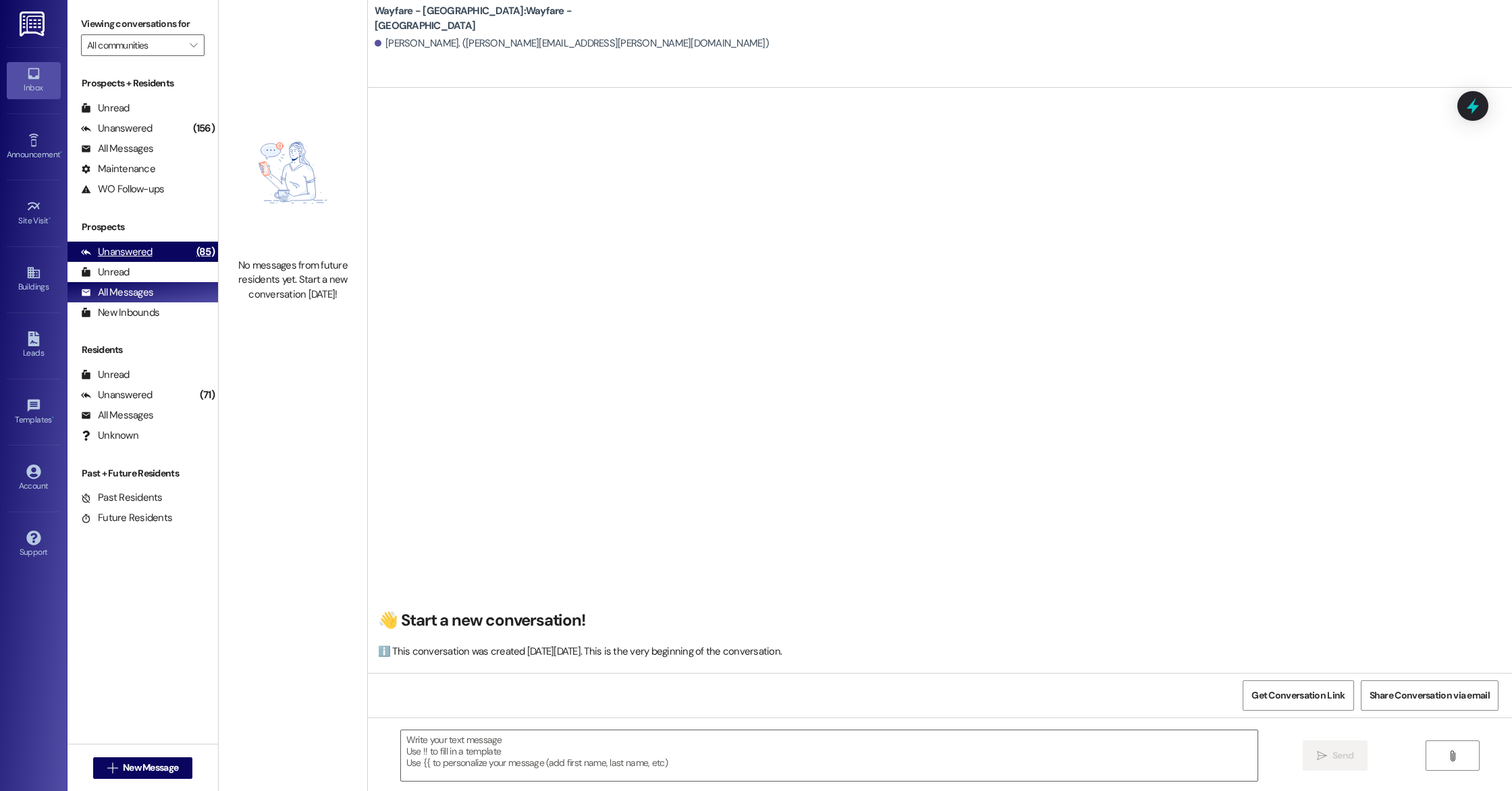
click at [126, 256] on div "Unanswered" at bounding box center [116, 252] width 71 height 14
click at [120, 270] on div "Unread" at bounding box center [105, 272] width 49 height 14
click at [126, 249] on div "Unanswered" at bounding box center [116, 252] width 71 height 14
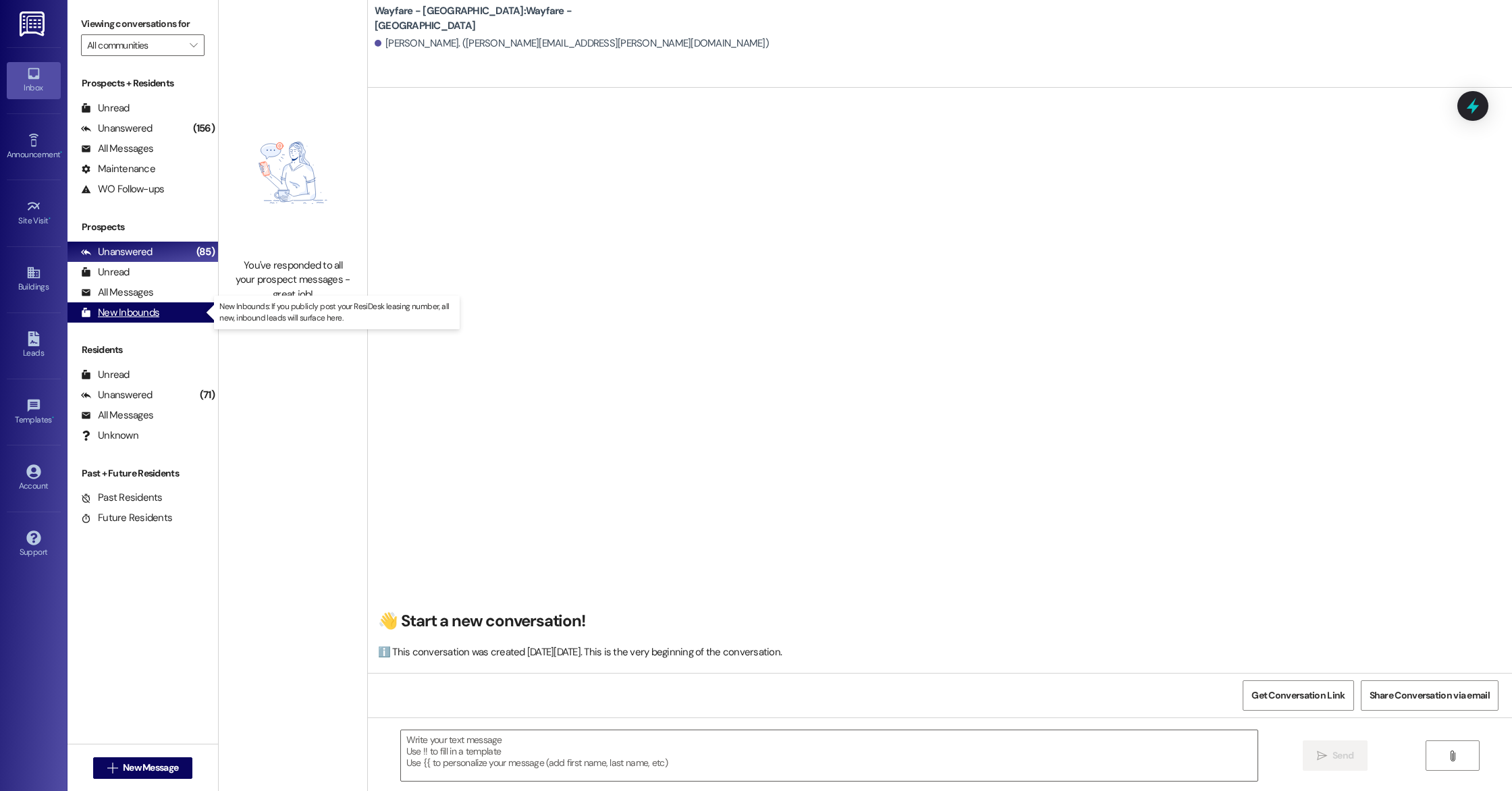
click at [122, 312] on div "New Inbounds" at bounding box center [120, 313] width 78 height 14
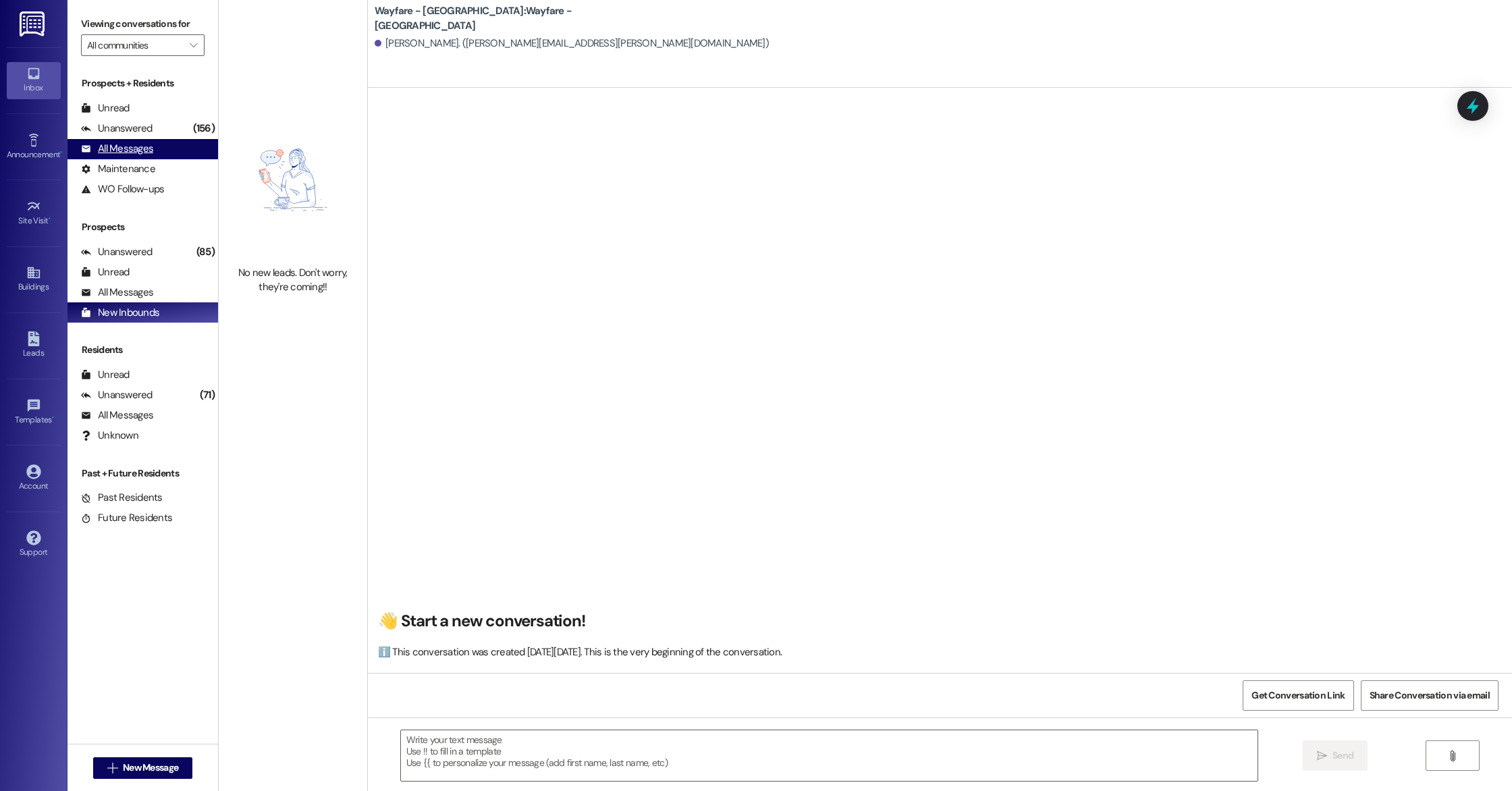
click at [134, 148] on div "All Messages" at bounding box center [117, 149] width 72 height 14
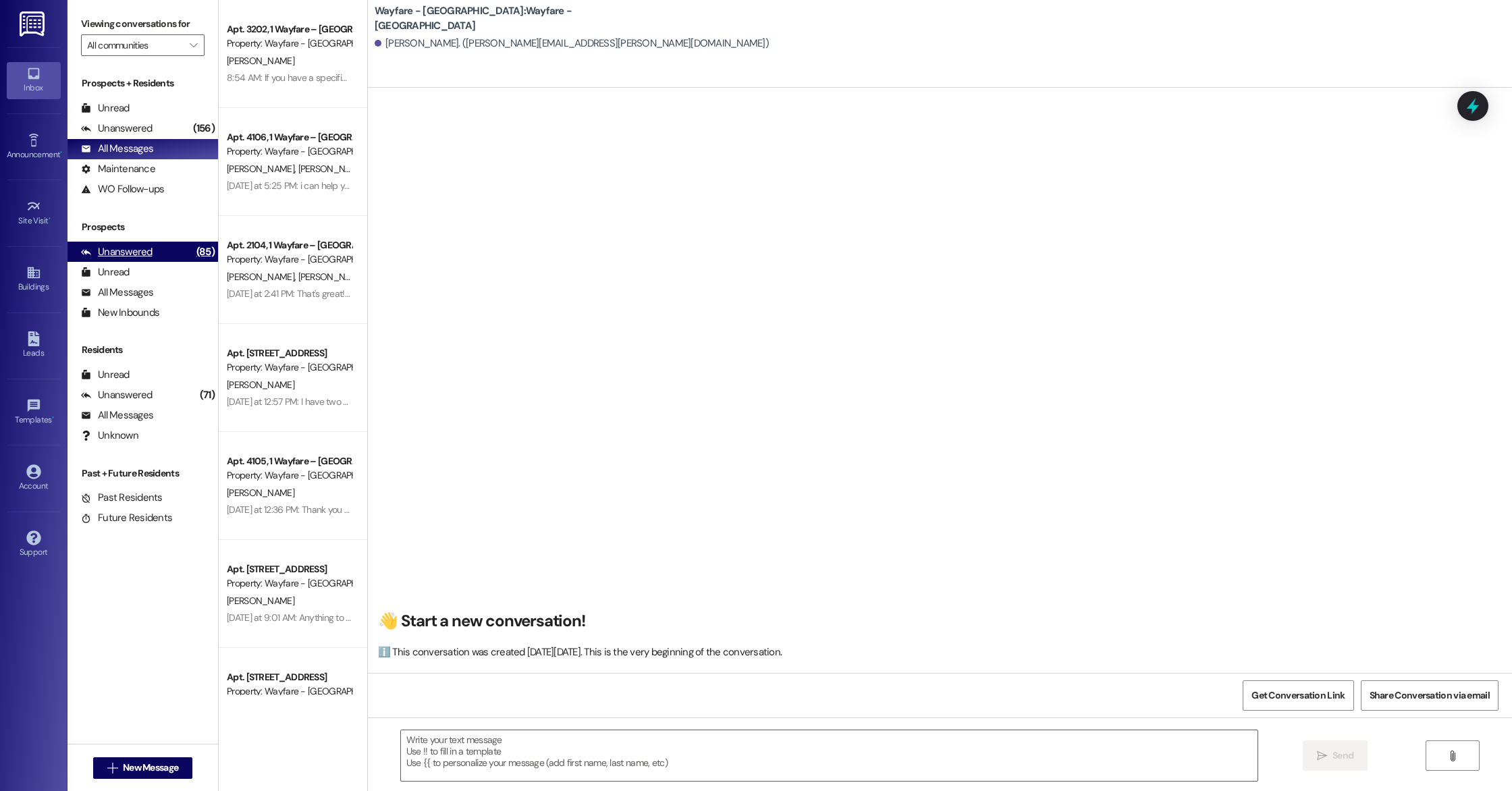
click at [115, 249] on div "Unanswered" at bounding box center [116, 252] width 71 height 14
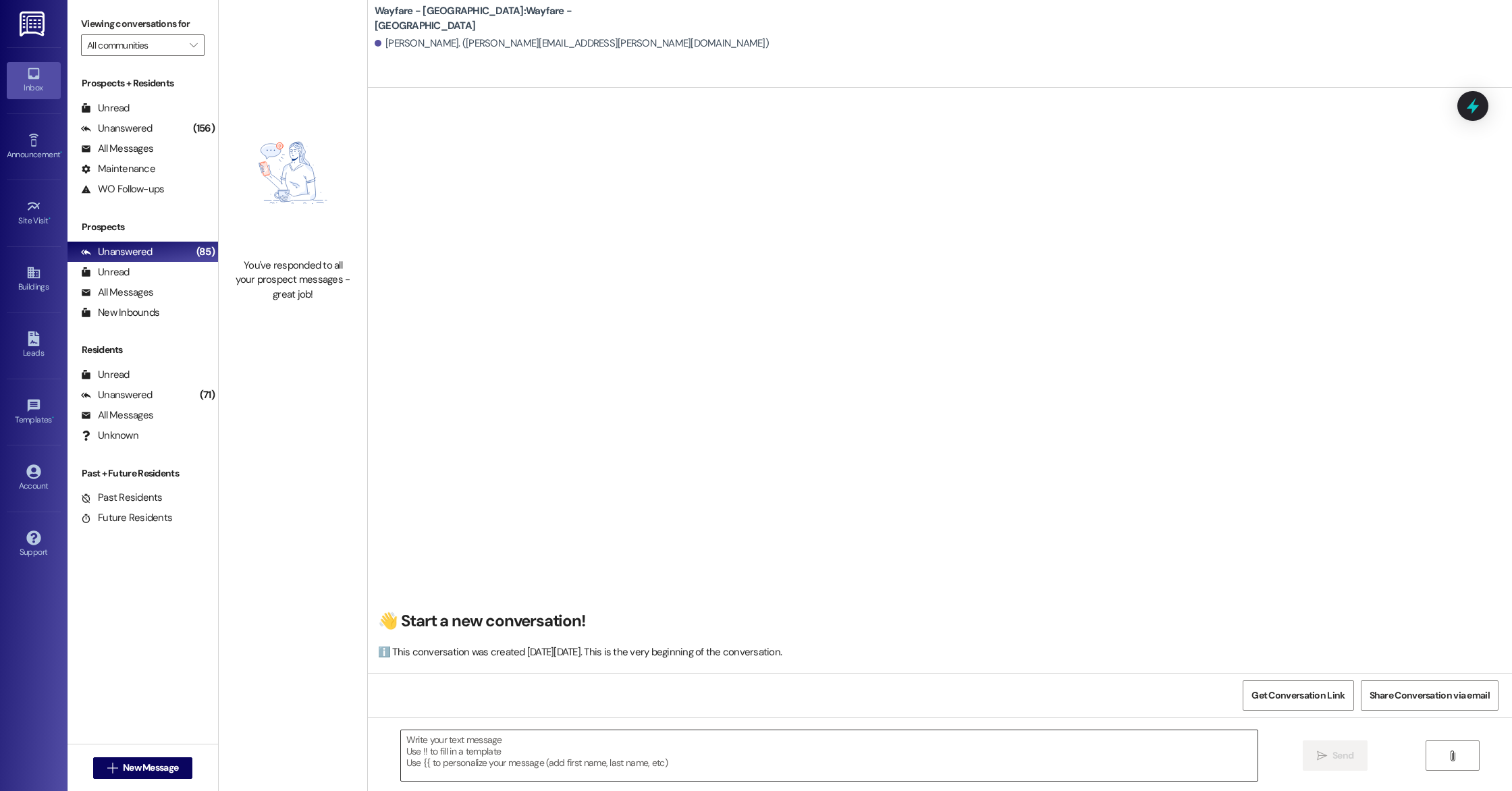
click at [458, 732] on textarea at bounding box center [829, 756] width 857 height 51
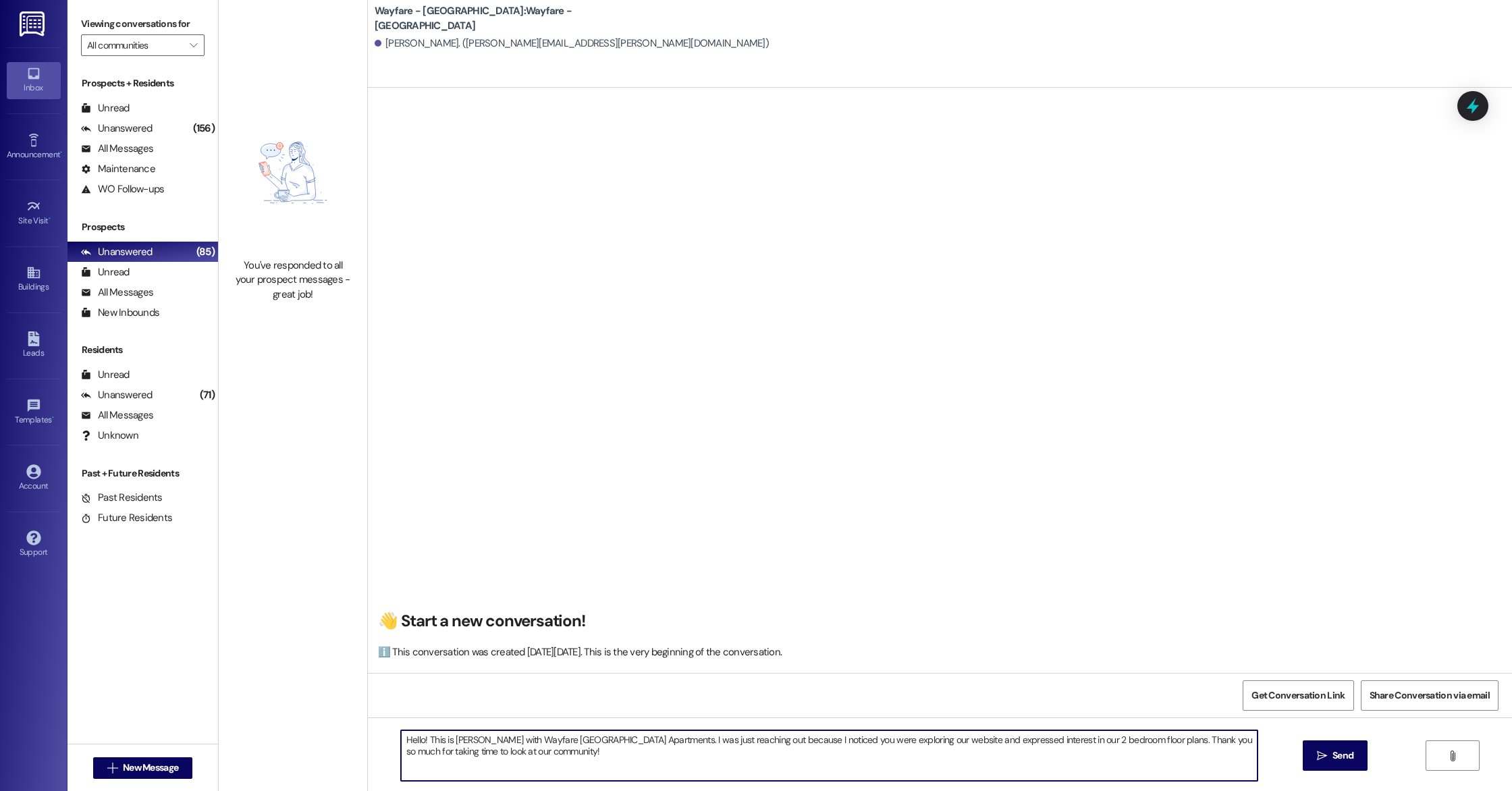
click at [565, 748] on textarea "Hello! This is [PERSON_NAME] with Wayfare [GEOGRAPHIC_DATA] Apartments. I was j…" at bounding box center [829, 756] width 857 height 51
click at [419, 753] on textarea "Hello! This is [PERSON_NAME] with Wayfare [GEOGRAPHIC_DATA] Apartments. I was j…" at bounding box center [829, 756] width 857 height 51
click at [572, 754] on textarea "Hello! This is [PERSON_NAME] with Wayfare [GEOGRAPHIC_DATA] Apartments. I was j…" at bounding box center [829, 756] width 857 height 51
click at [666, 754] on textarea "Hello! This is [PERSON_NAME] with Wayfare [GEOGRAPHIC_DATA] Apartments. I was j…" at bounding box center [829, 756] width 857 height 51
click at [696, 754] on textarea "Hello! This is [PERSON_NAME] with Wayfare [GEOGRAPHIC_DATA] Apartments. I was j…" at bounding box center [829, 756] width 857 height 51
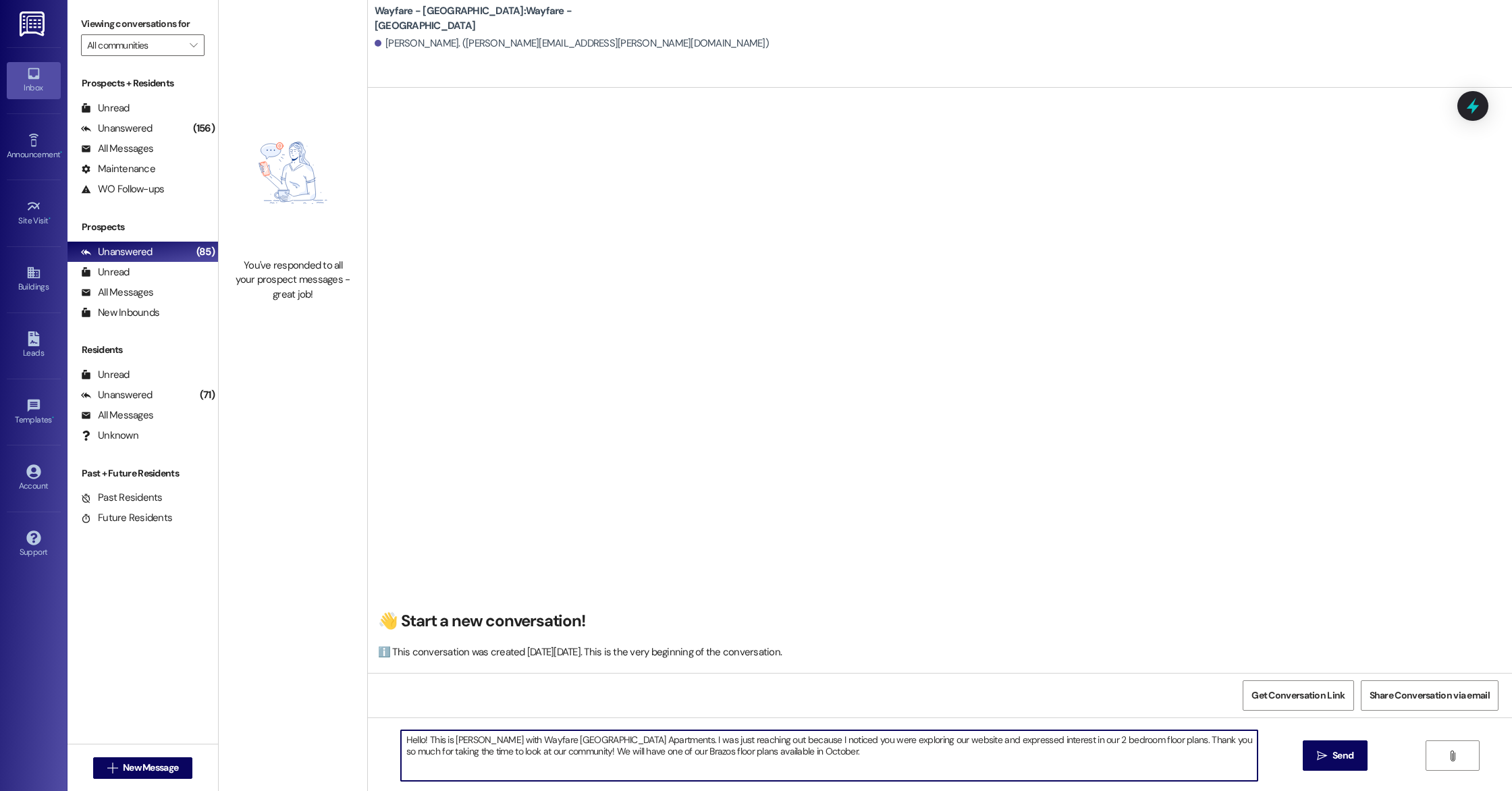
click at [807, 751] on textarea "Hello! This is [PERSON_NAME] with Wayfare [GEOGRAPHIC_DATA] Apartments. I was j…" at bounding box center [829, 756] width 857 height 51
click at [962, 753] on textarea "Hello! This is [PERSON_NAME] with Wayfare [GEOGRAPHIC_DATA] Apartments. I was j…" at bounding box center [829, 756] width 857 height 51
drag, startPoint x: 1136, startPoint y: 752, endPoint x: 805, endPoint y: 753, distance: 331.0
click at [805, 753] on textarea "Hello! This is [PERSON_NAME] with Wayfare [GEOGRAPHIC_DATA] Apartments. I was j…" at bounding box center [829, 756] width 857 height 51
type textarea "Hello! This is [PERSON_NAME] with Wayfare [GEOGRAPHIC_DATA] Apartments. I was j…"
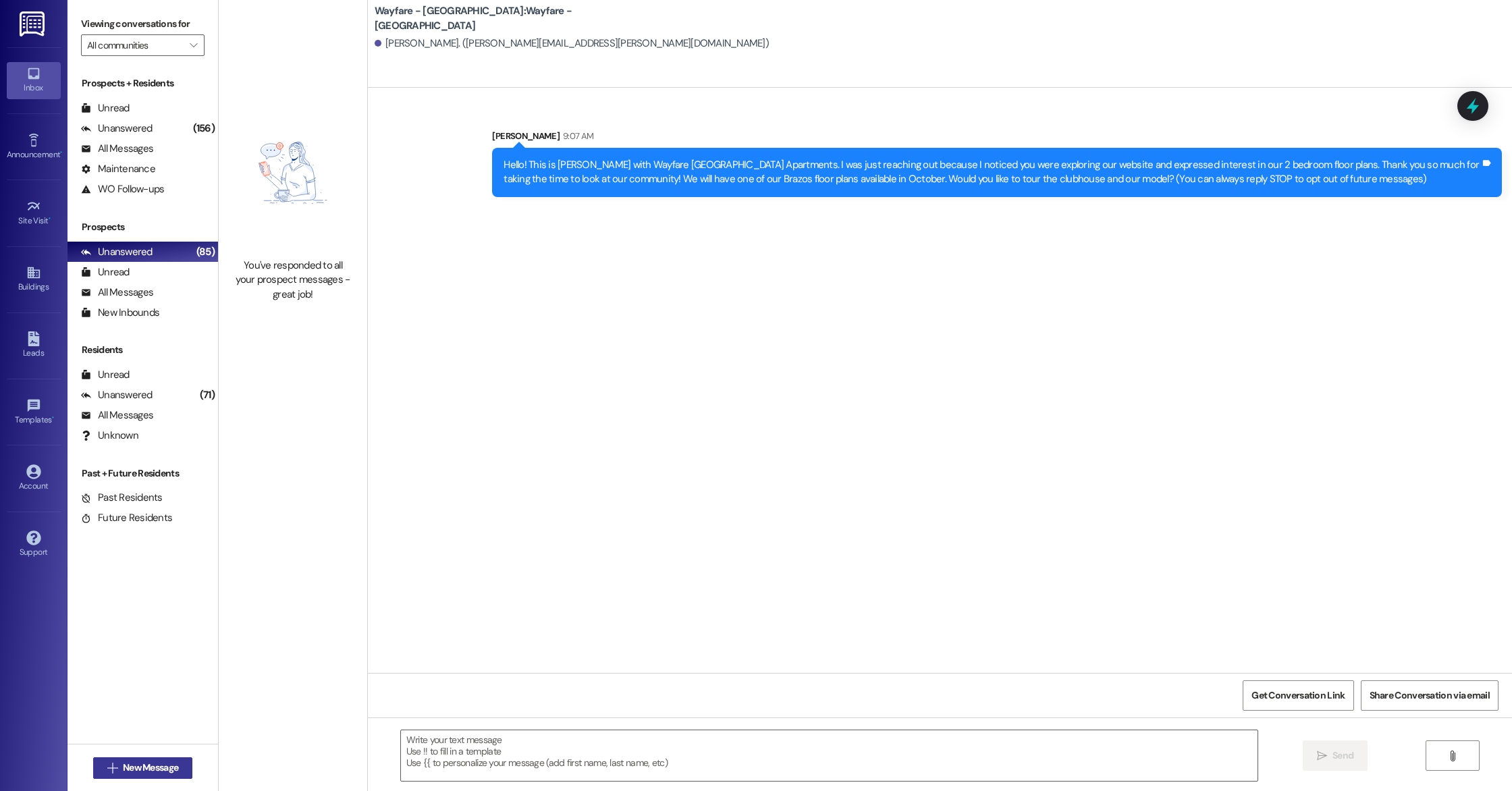
click at [123, 766] on span "New Message" at bounding box center [150, 768] width 55 height 14
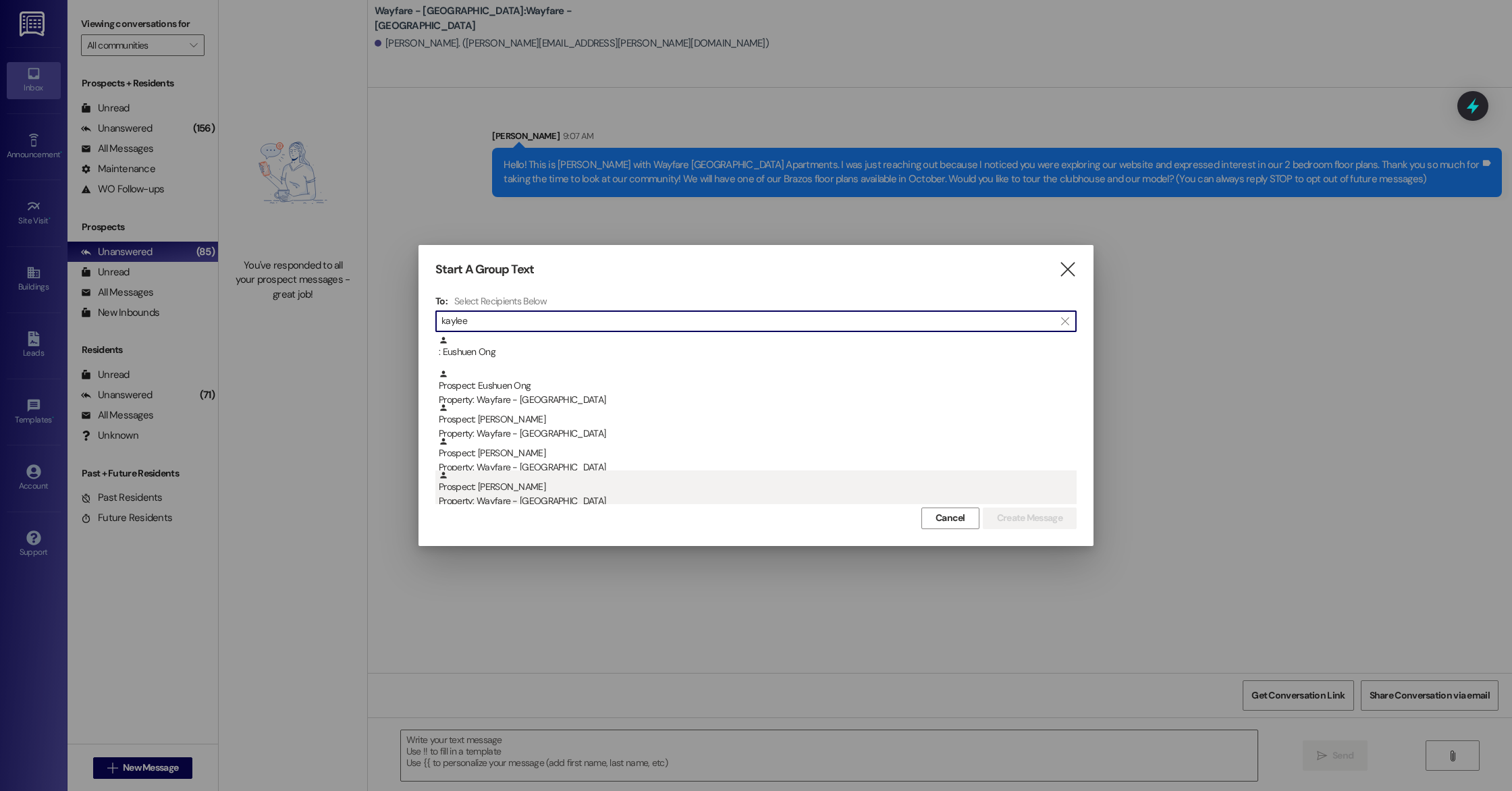
type input "kaylee"
click at [516, 479] on div "Prospect: [PERSON_NAME] Property: Wayfare - [GEOGRAPHIC_DATA]" at bounding box center [758, 489] width 638 height 39
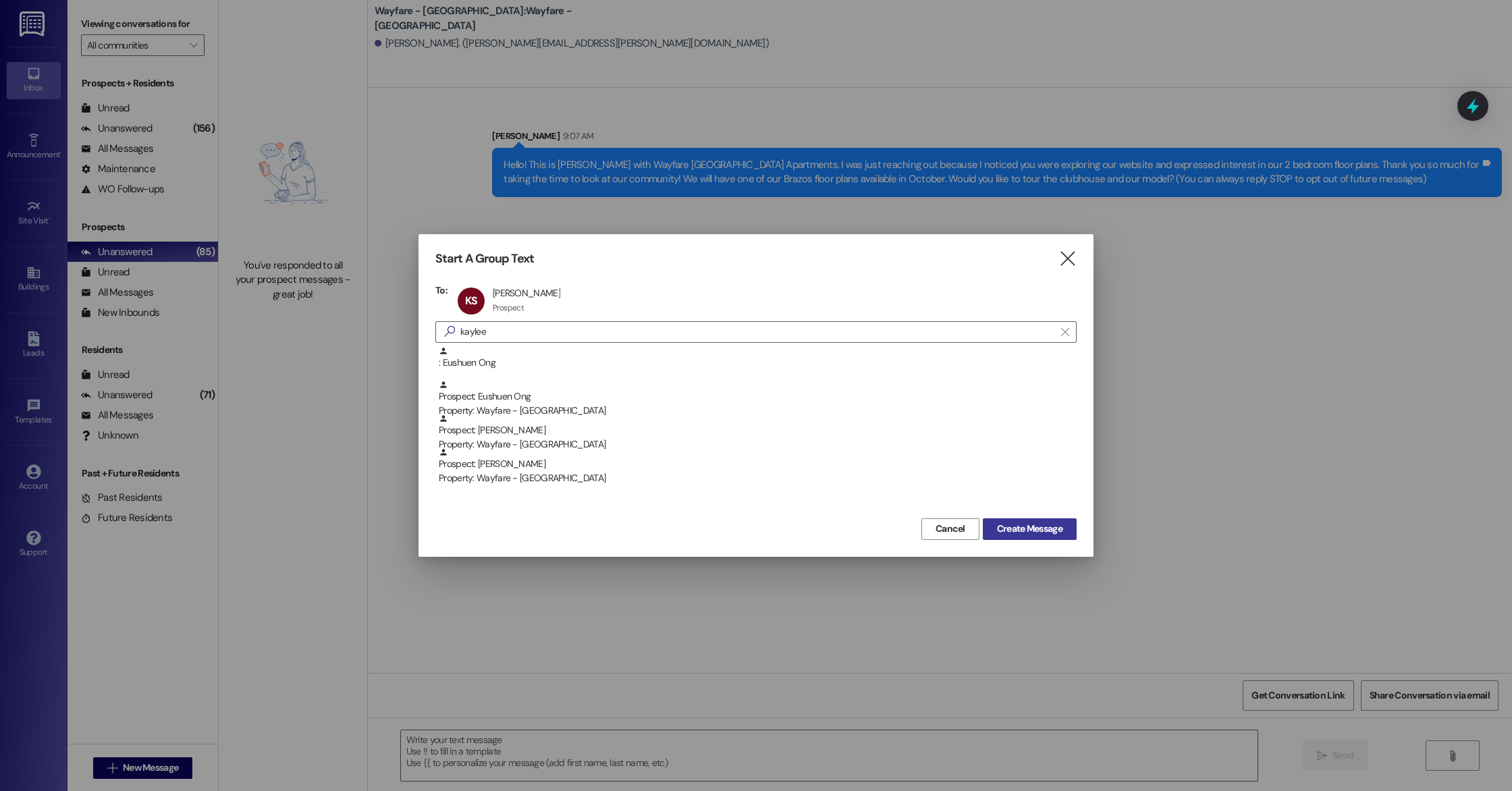
click at [1002, 534] on span "Create Message" at bounding box center [1030, 529] width 65 height 14
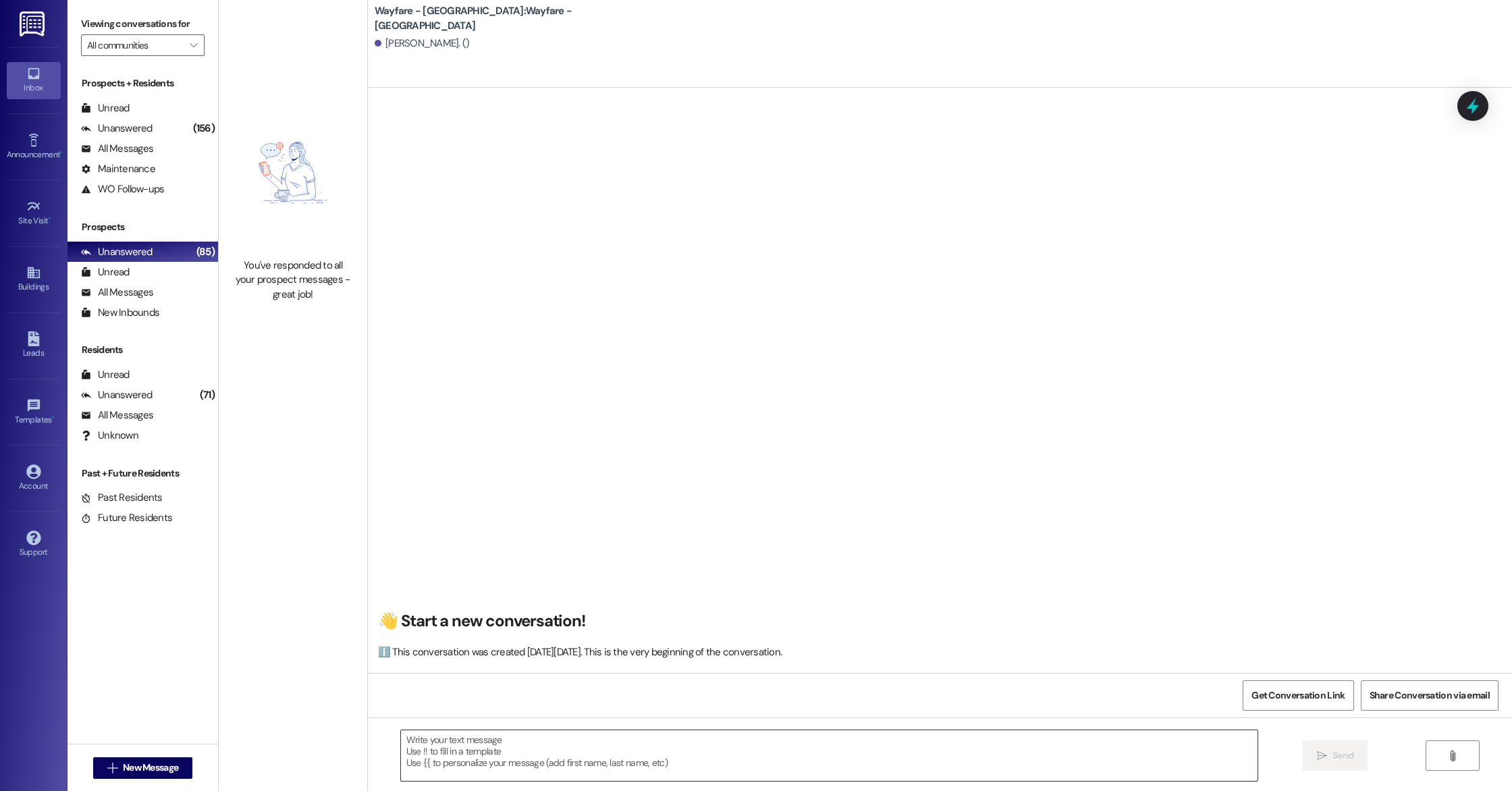
click at [552, 735] on textarea at bounding box center [829, 756] width 857 height 51
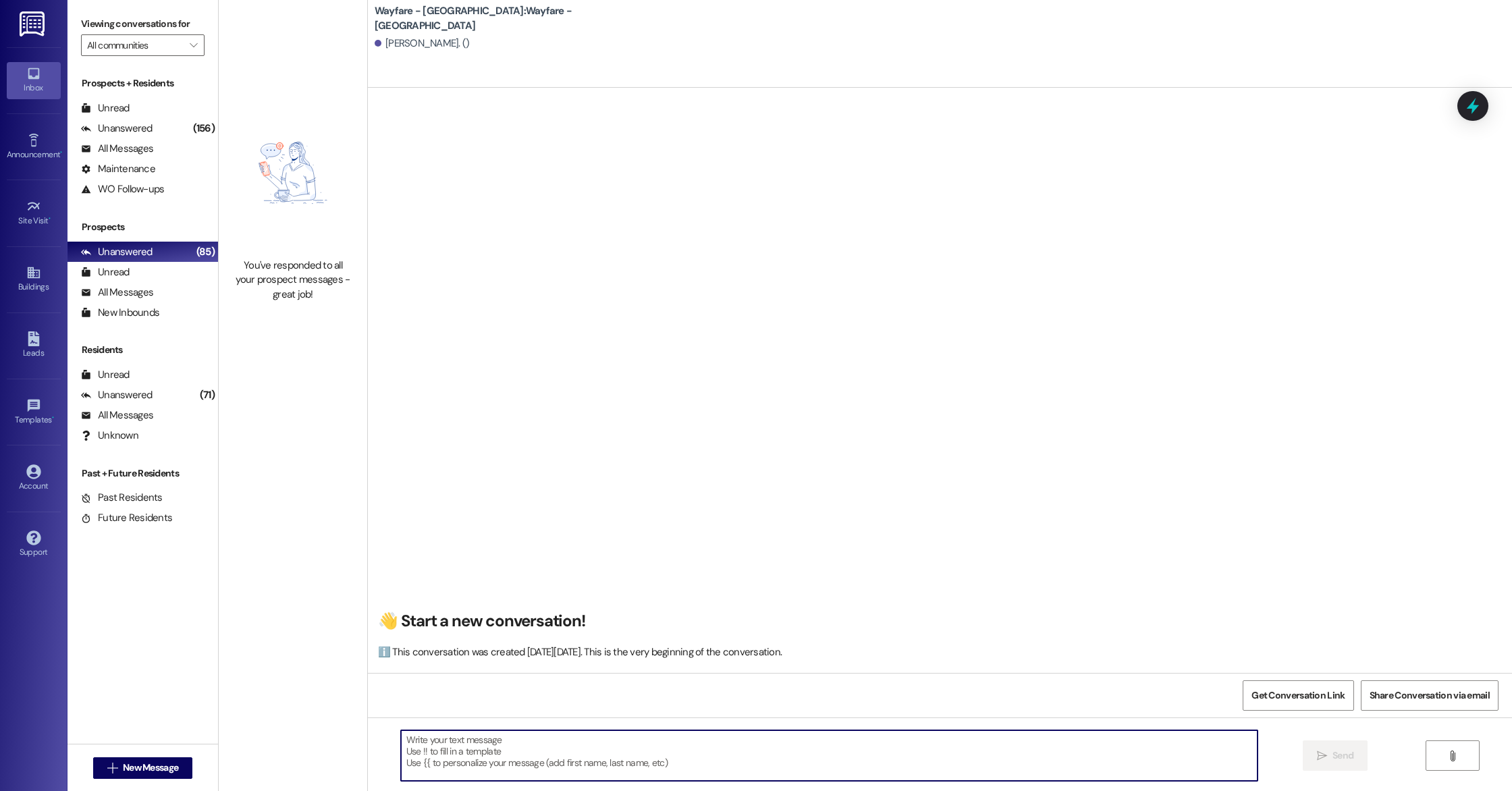
click at [486, 736] on textarea at bounding box center [829, 756] width 857 height 51
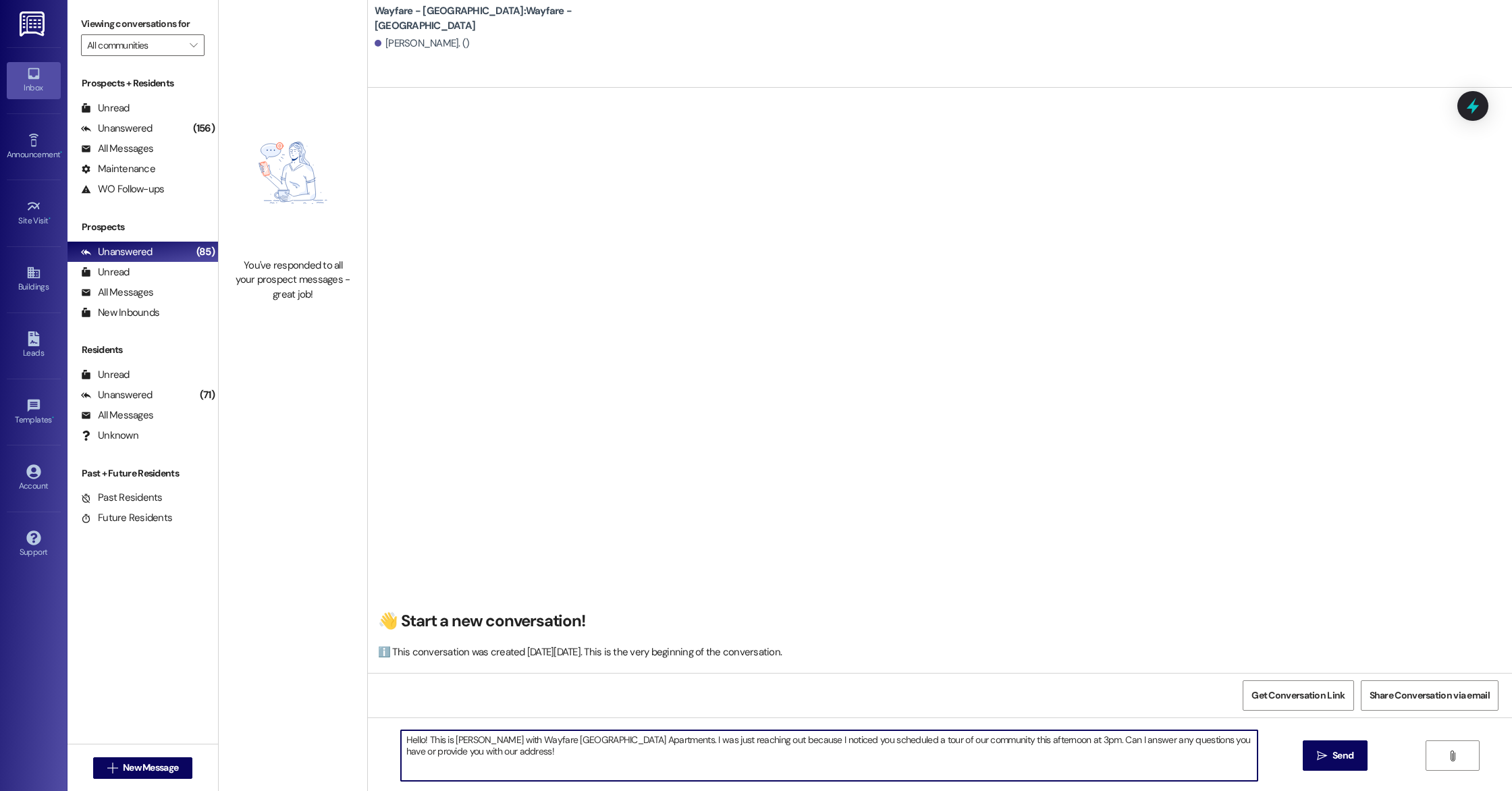
type textarea "Hello! This is [PERSON_NAME] with Wayfare [GEOGRAPHIC_DATA] Apartments. I was j…"
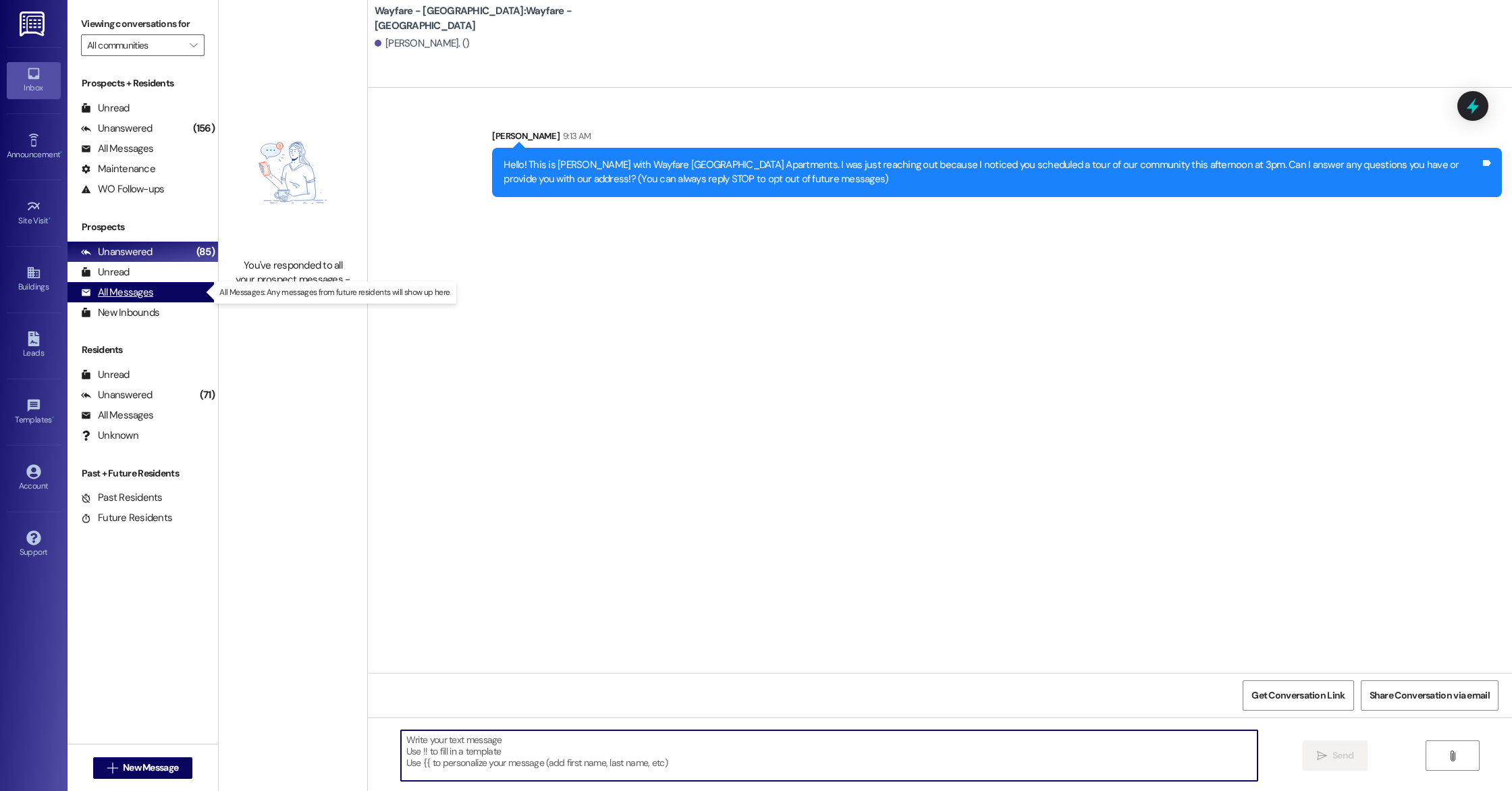
click at [120, 292] on div "All Messages" at bounding box center [117, 292] width 72 height 14
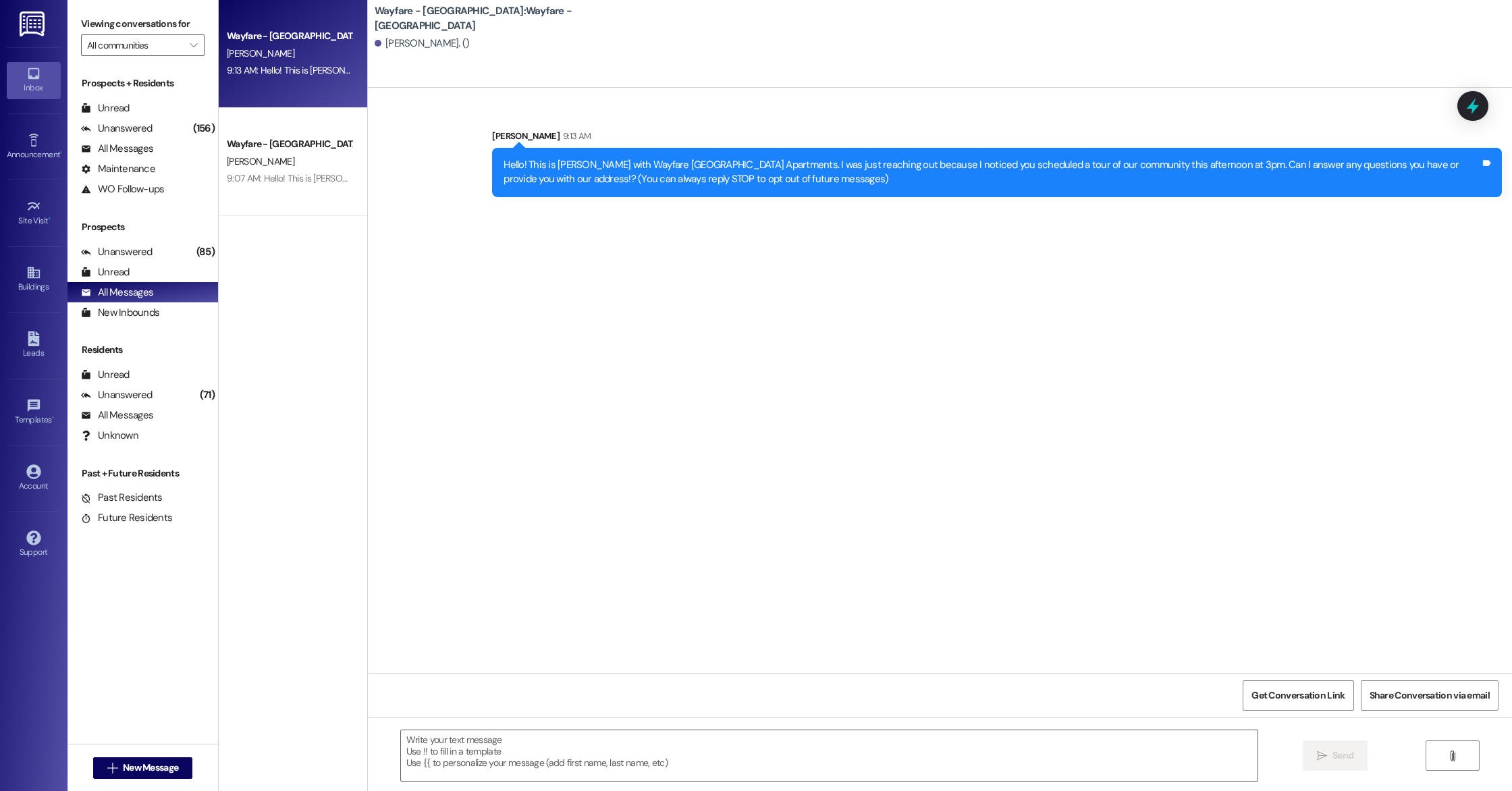
click at [120, 778] on div " New Message" at bounding box center [143, 769] width 100 height 34
click at [123, 764] on span "New Message" at bounding box center [150, 768] width 55 height 14
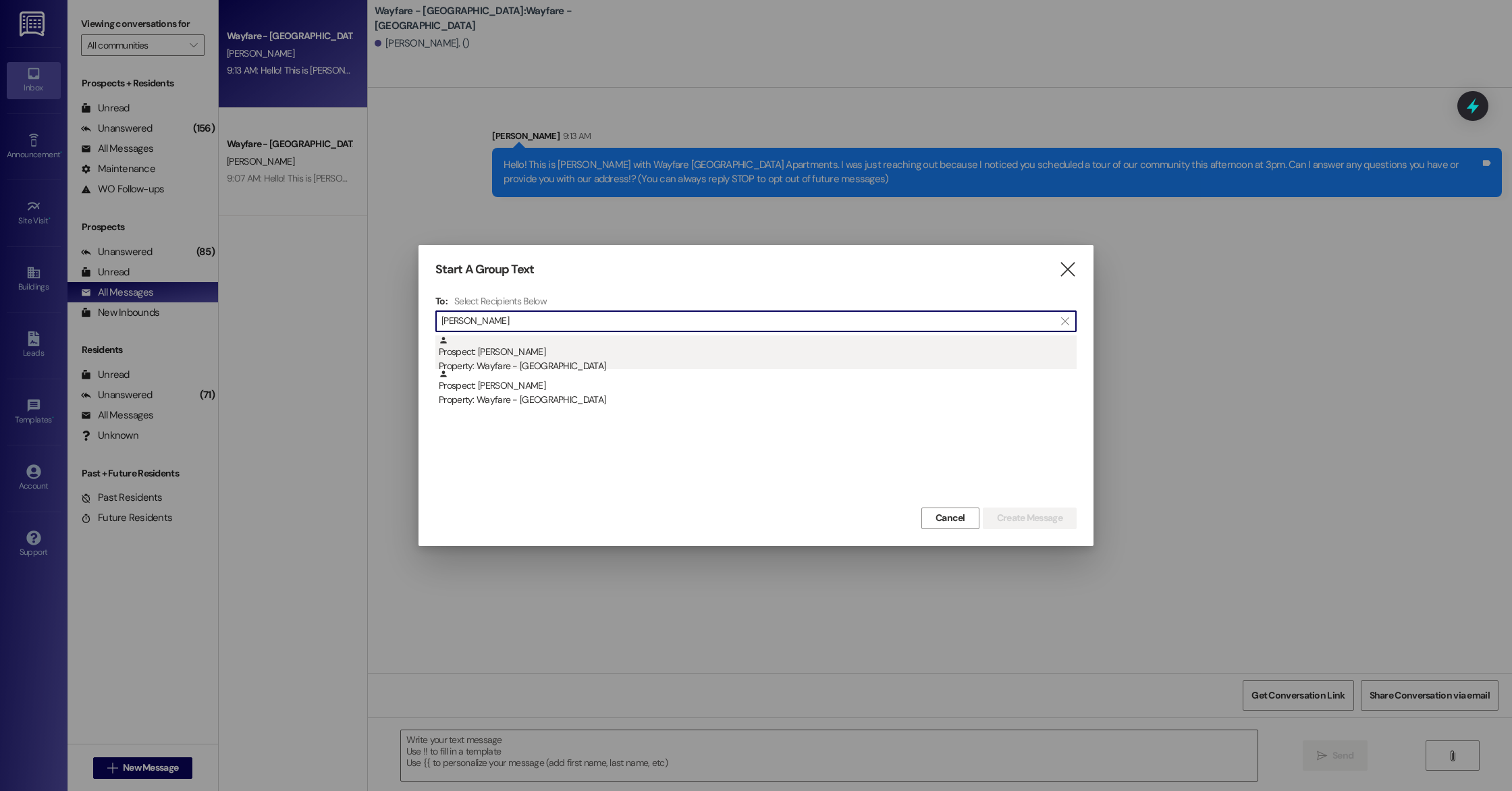
type input "[PERSON_NAME]"
click at [555, 351] on div "Prospect: [PERSON_NAME] Property: Wayfare - [GEOGRAPHIC_DATA]" at bounding box center [758, 355] width 638 height 39
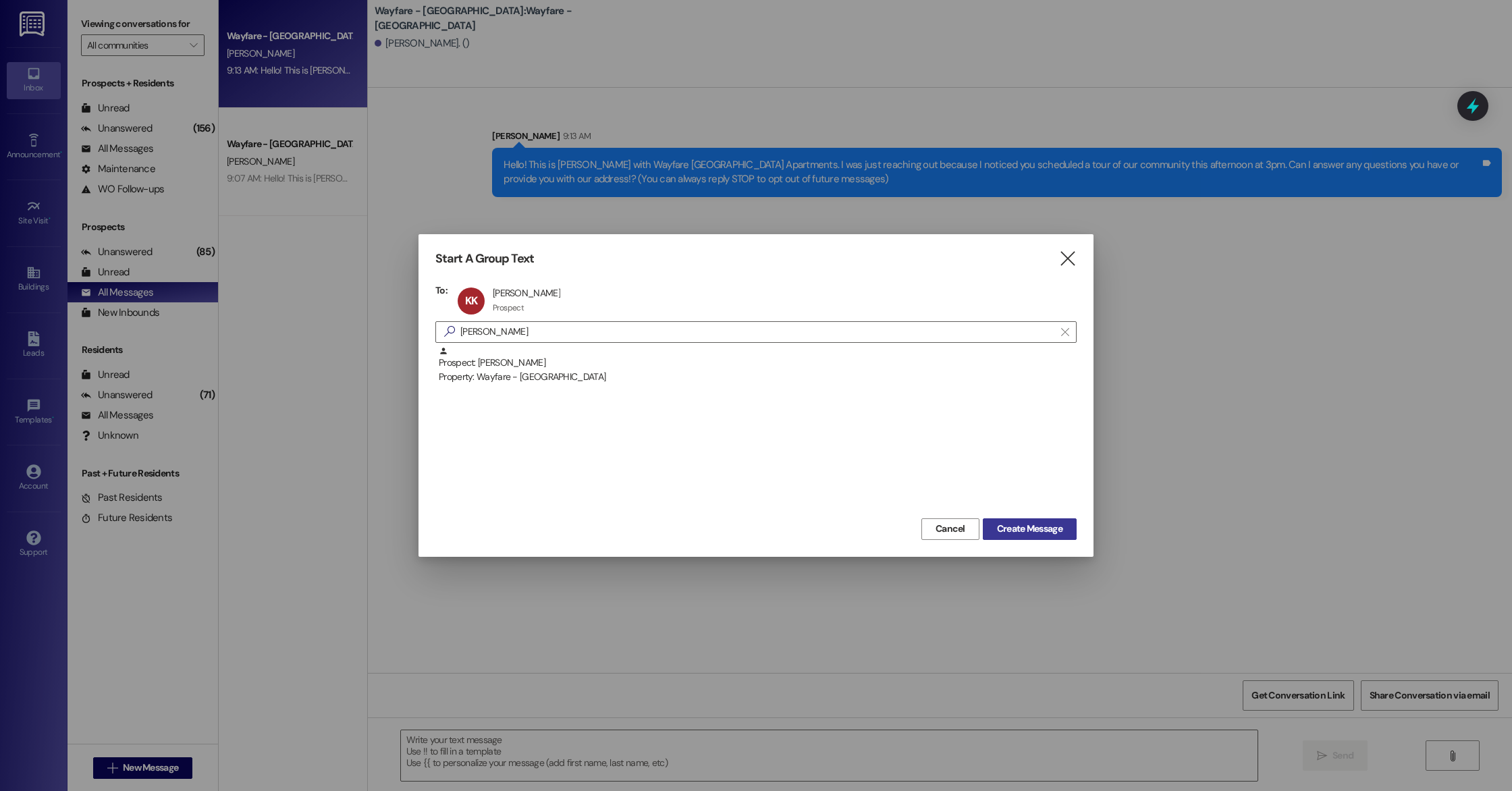
click at [1048, 521] on button "Create Message" at bounding box center [1030, 529] width 94 height 22
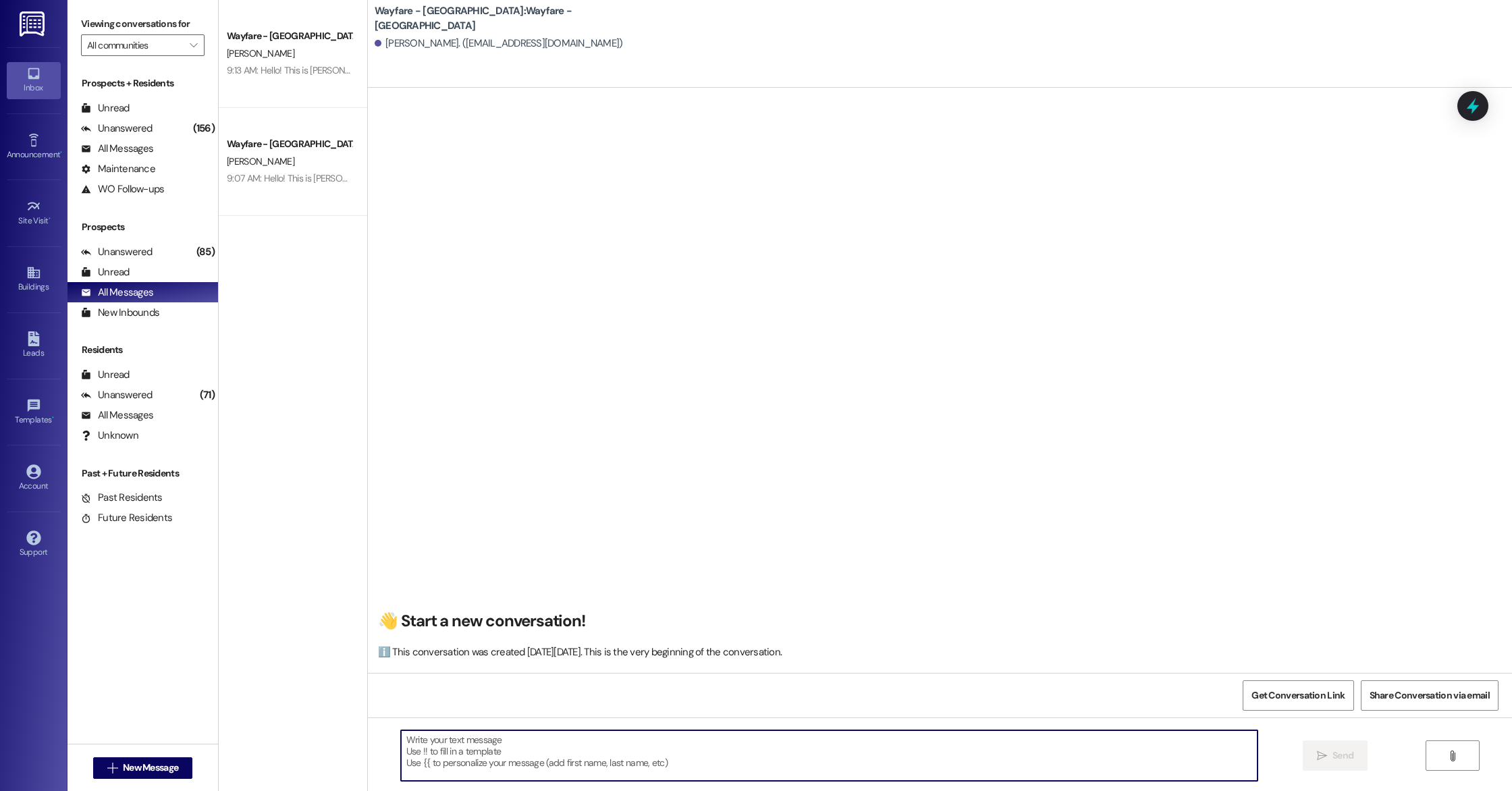
click at [493, 734] on textarea at bounding box center [829, 756] width 857 height 51
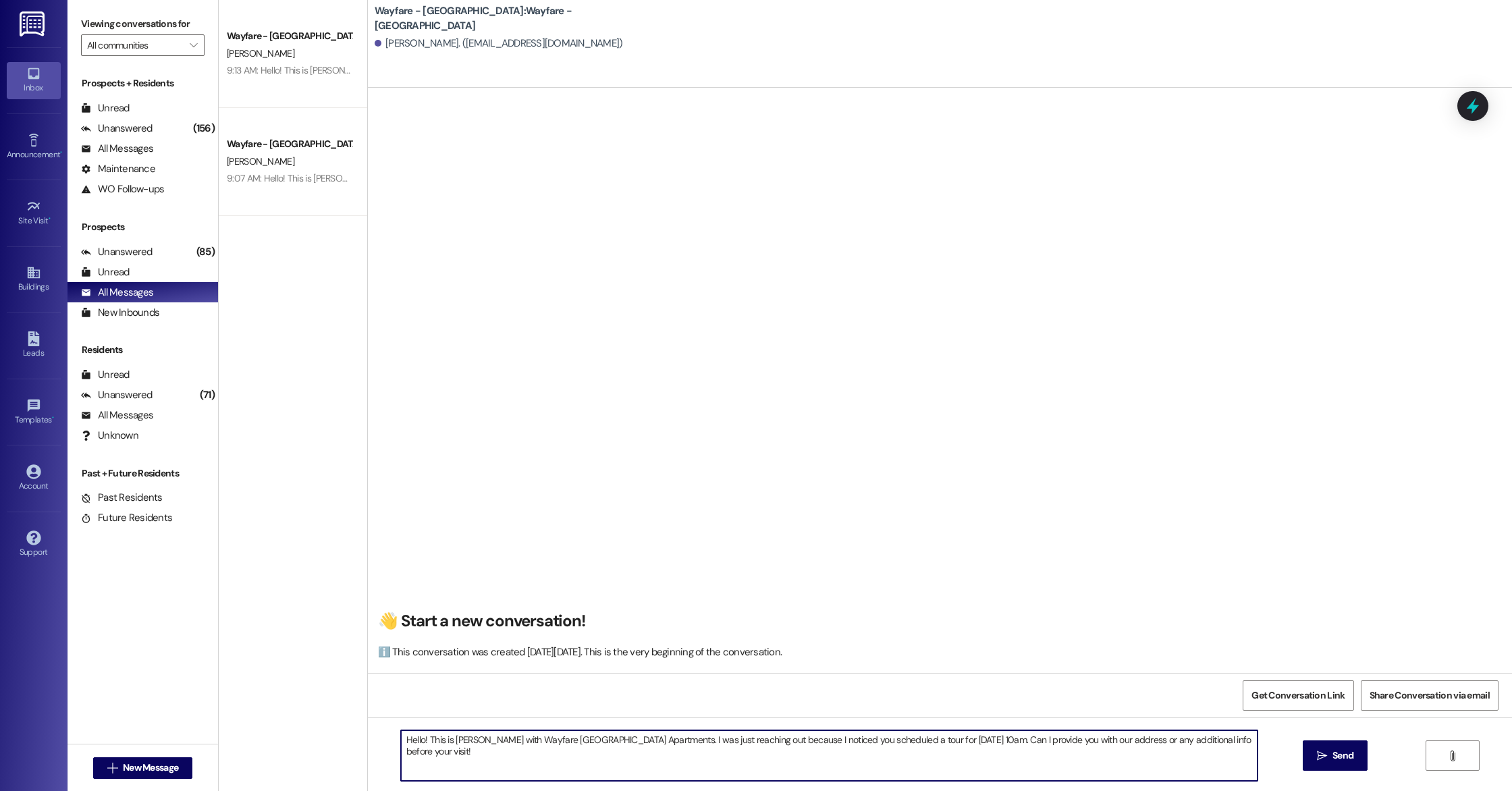
type textarea "Hello! This is [PERSON_NAME] with Wayfare [GEOGRAPHIC_DATA] Apartments. I was j…"
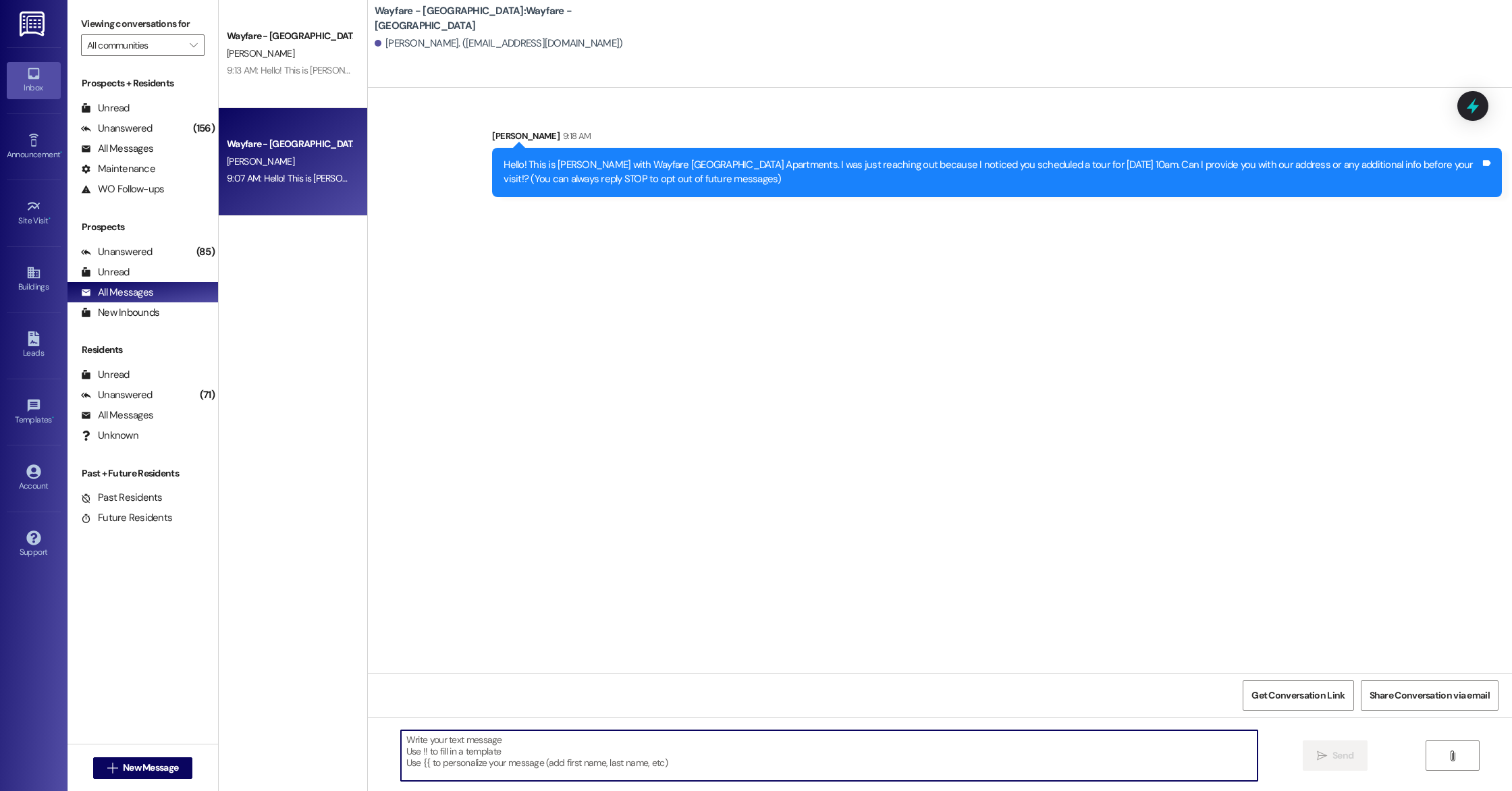
click at [270, 159] on div "[PERSON_NAME]" at bounding box center [289, 161] width 128 height 17
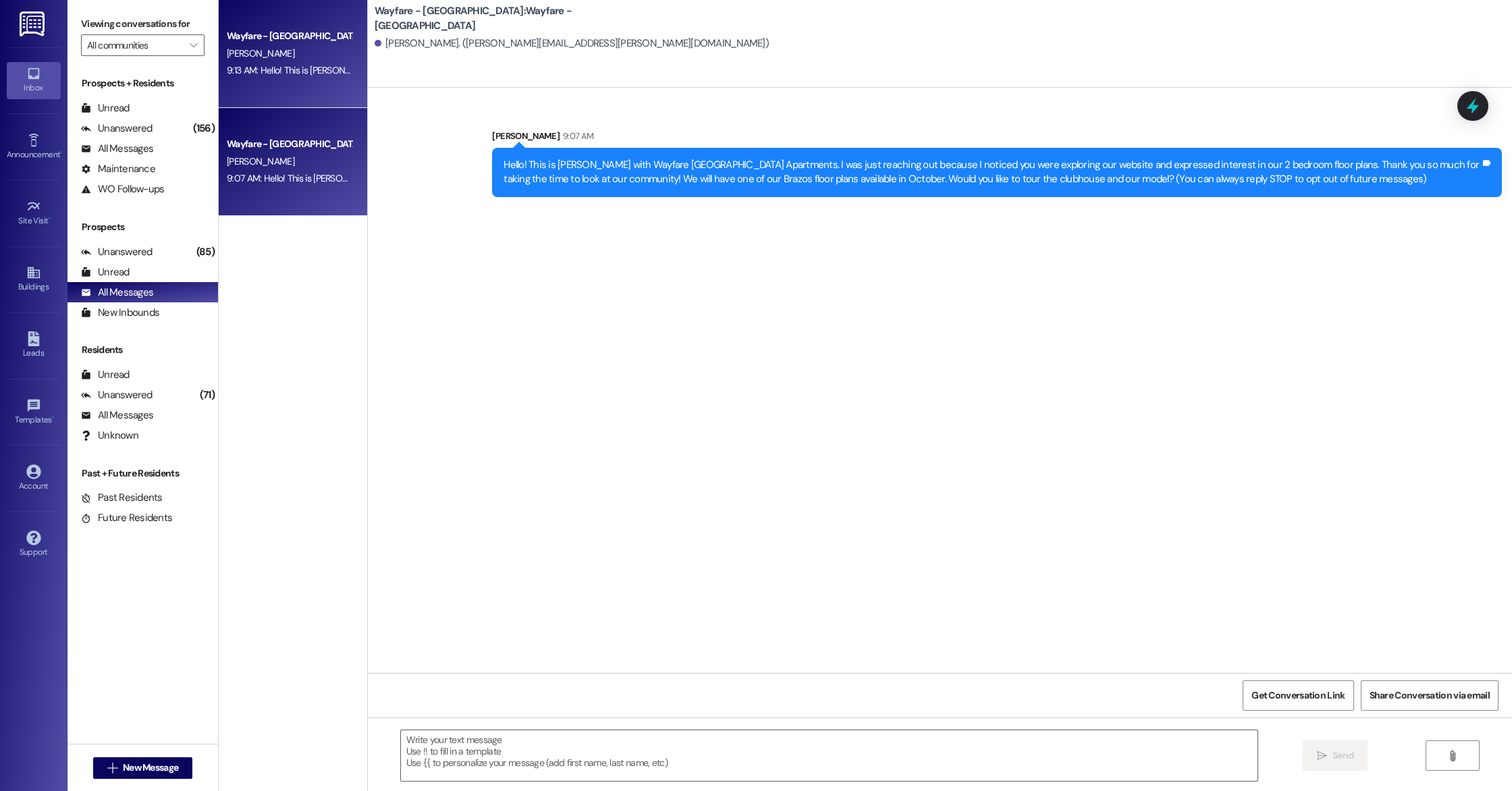
click at [283, 80] on div "Wayfare - [GEOGRAPHIC_DATA] [PERSON_NAME] 9:13 AM: Hello! This is [PERSON_NAME]…" at bounding box center [293, 54] width 149 height 108
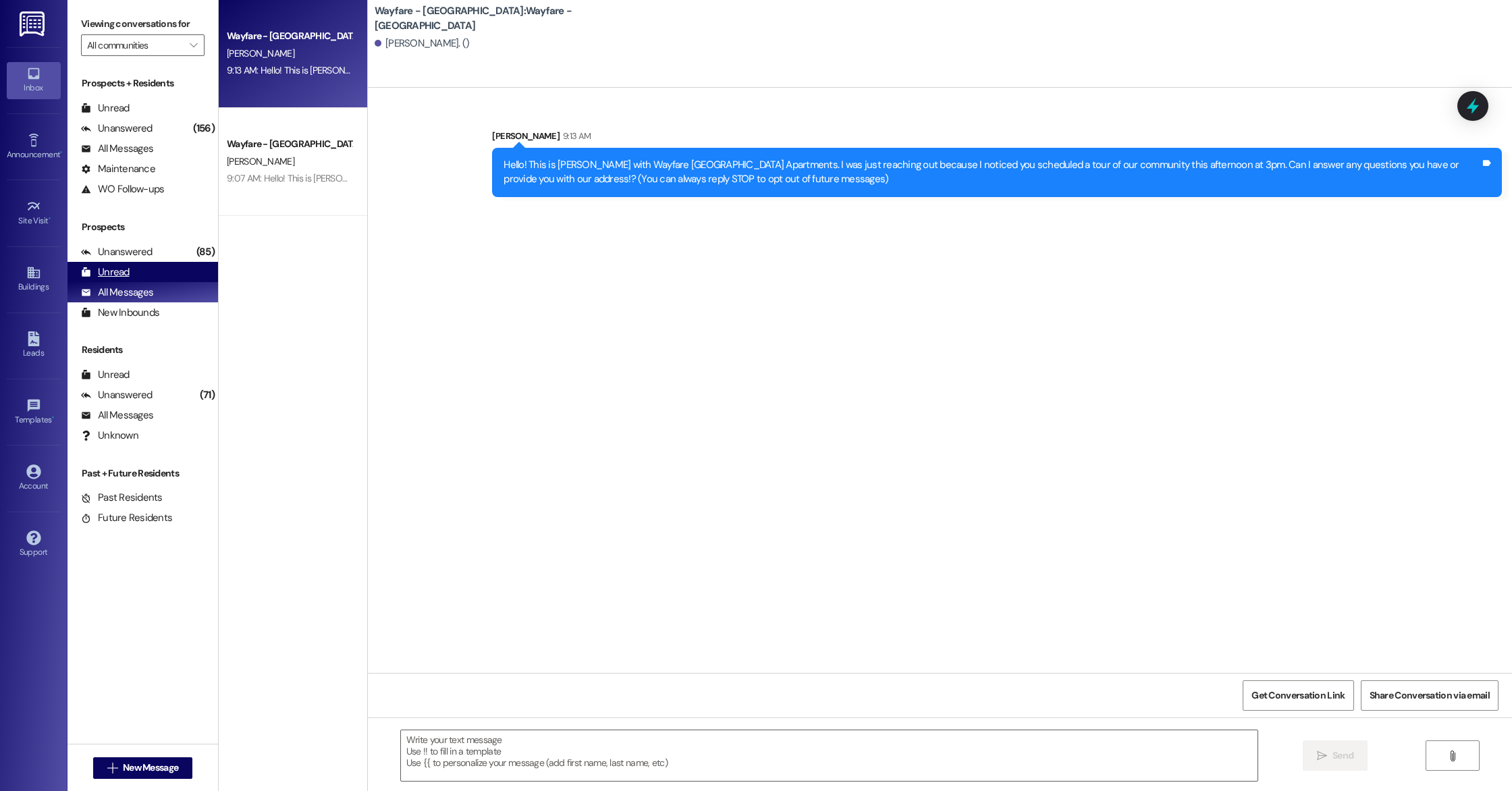
click at [128, 277] on div "Unread (0)" at bounding box center [143, 272] width 151 height 20
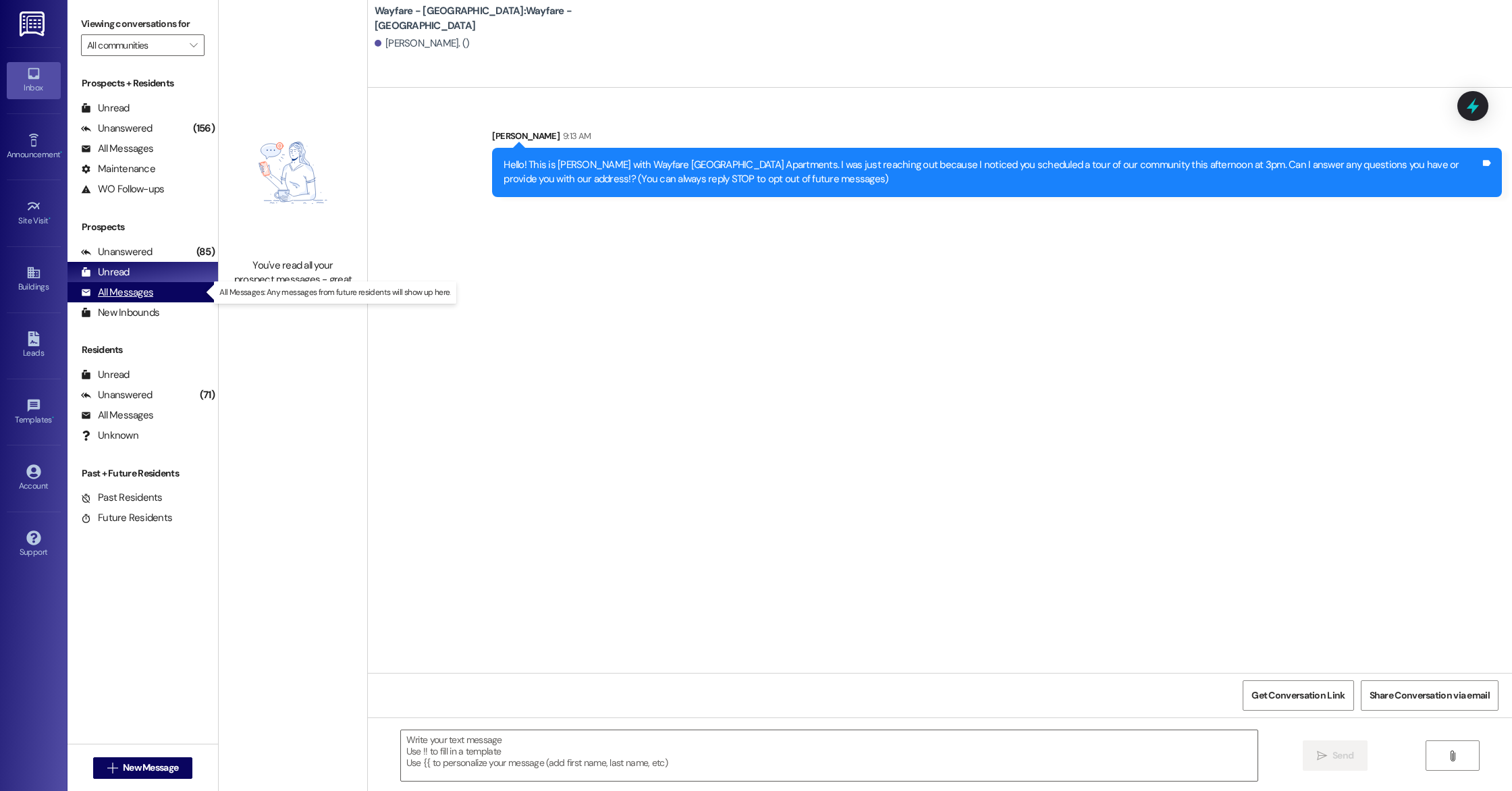
click at [122, 296] on div "All Messages" at bounding box center [117, 292] width 72 height 14
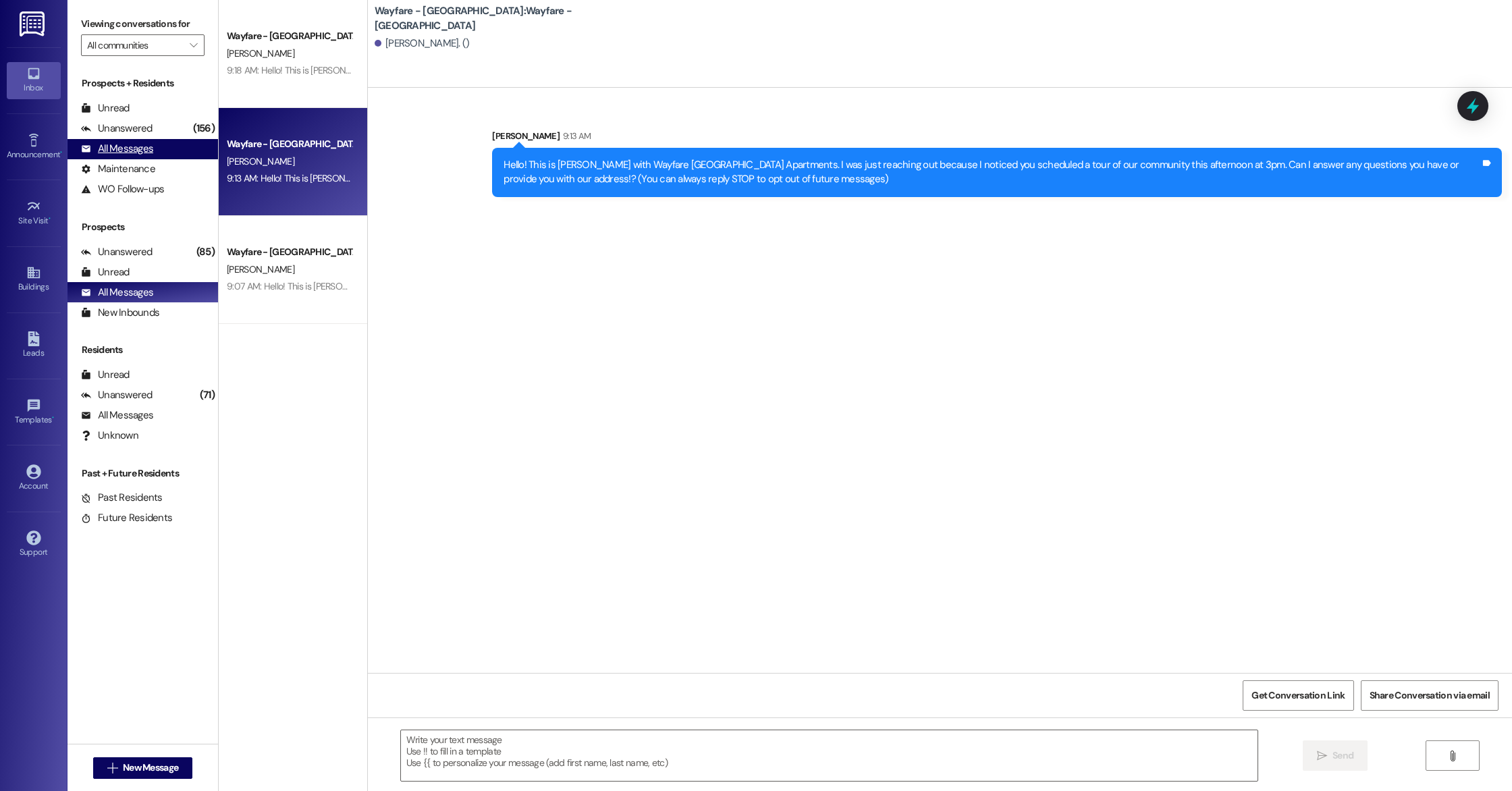
click at [134, 150] on div "All Messages" at bounding box center [117, 149] width 72 height 14
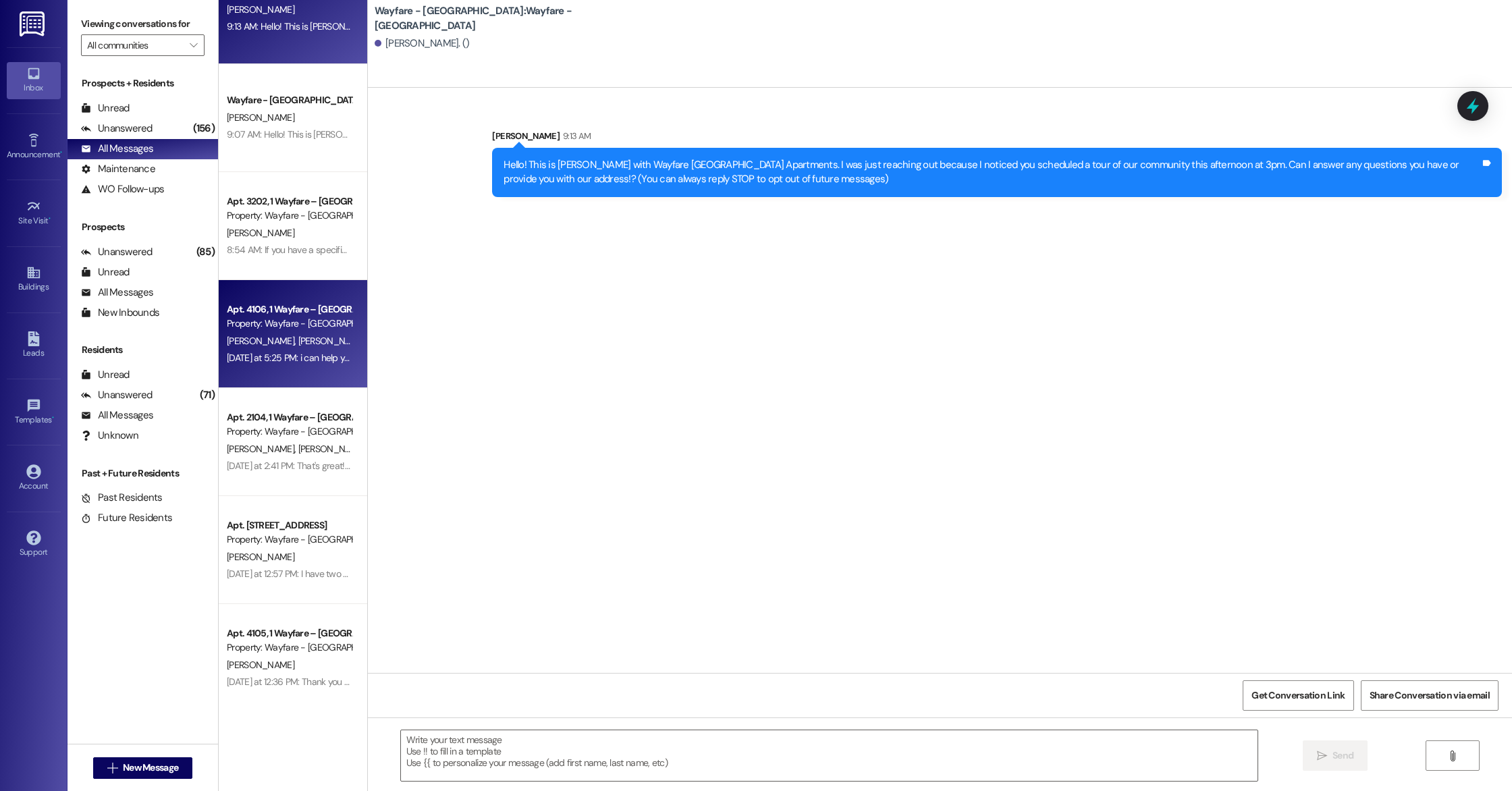
scroll to position [0, 0]
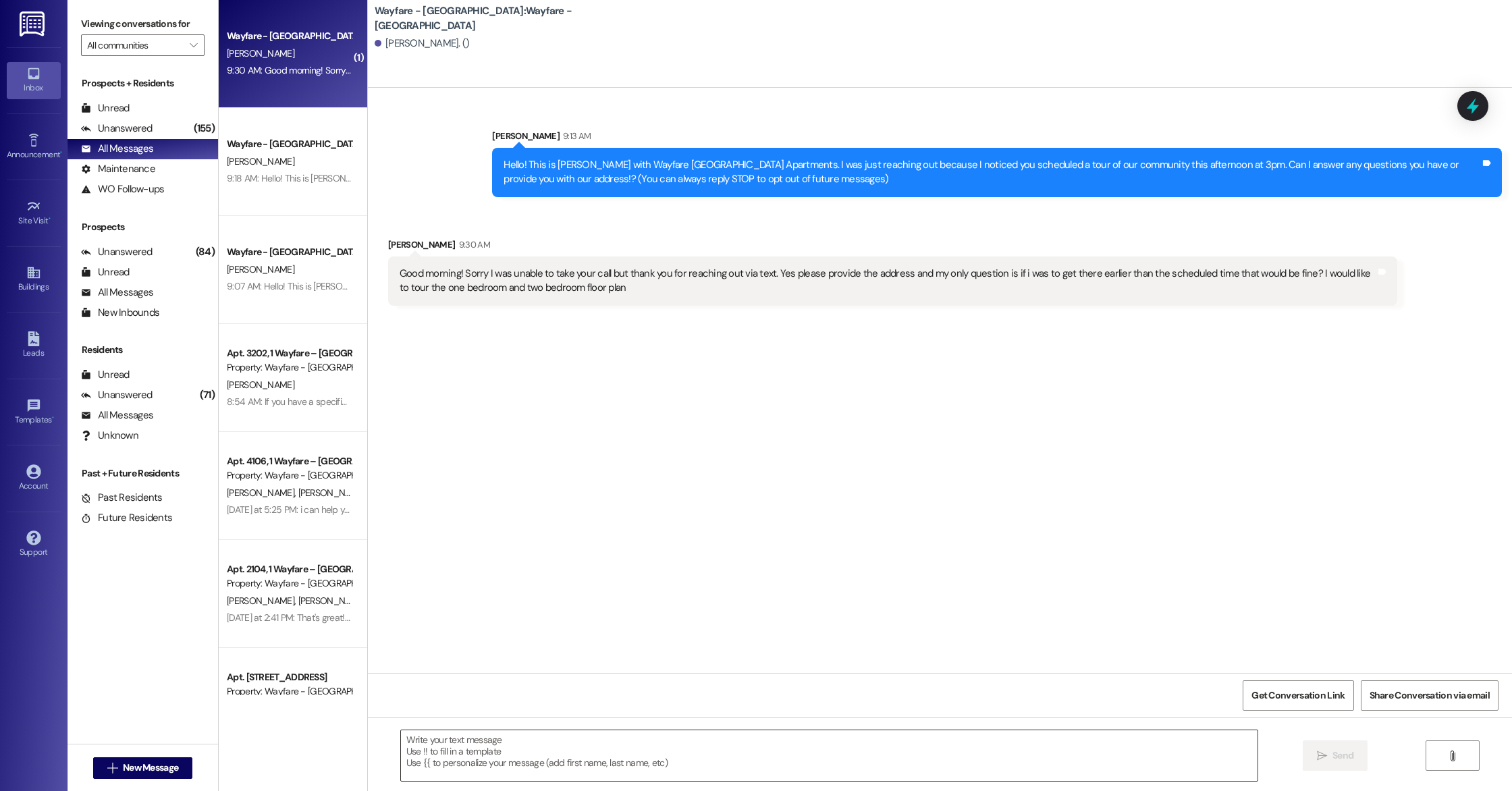
click at [465, 743] on textarea at bounding box center [829, 756] width 857 height 51
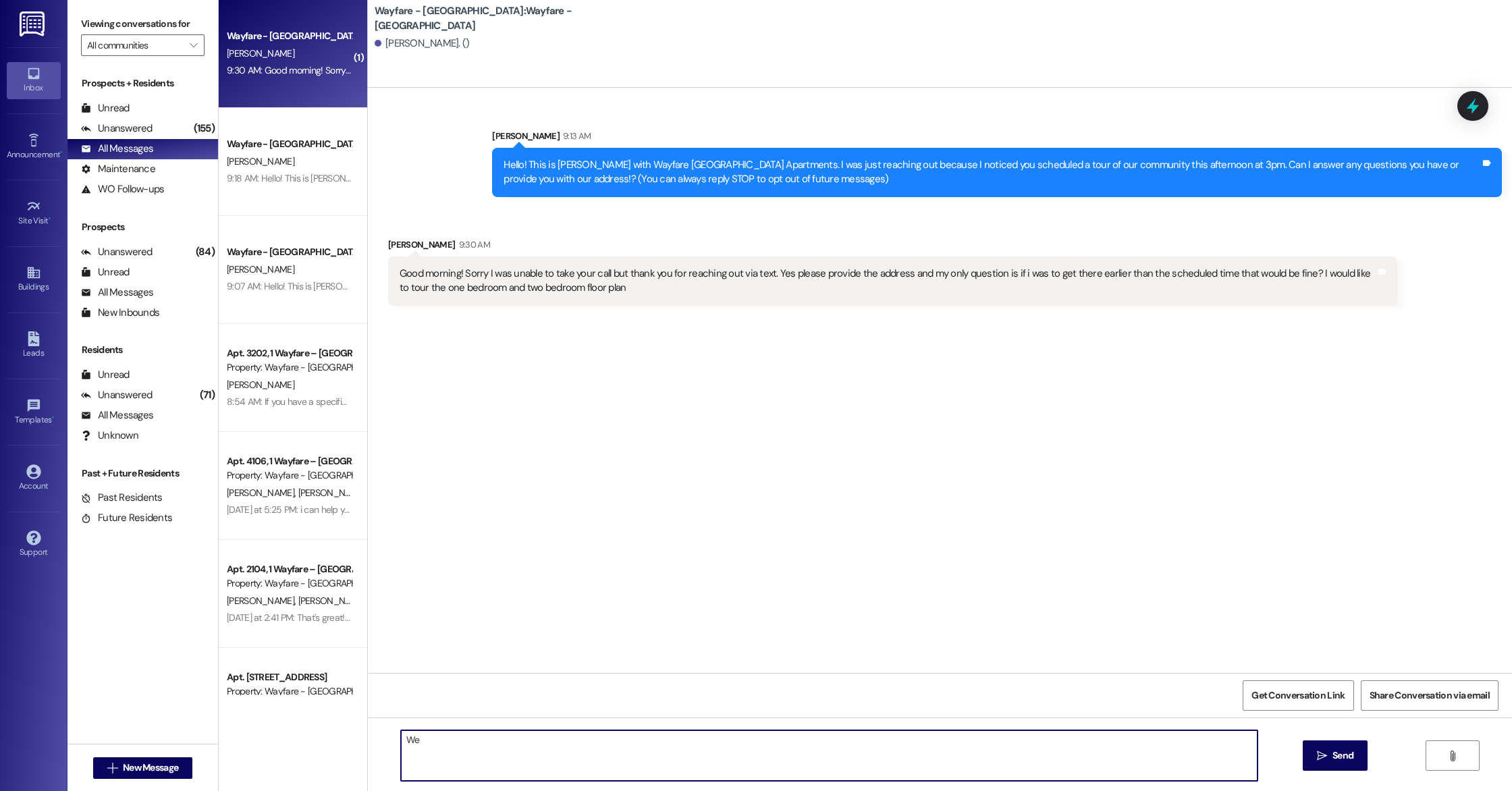
type textarea "W"
type textarea "We can definitely take you early if one of our staff is available! We are looki…"
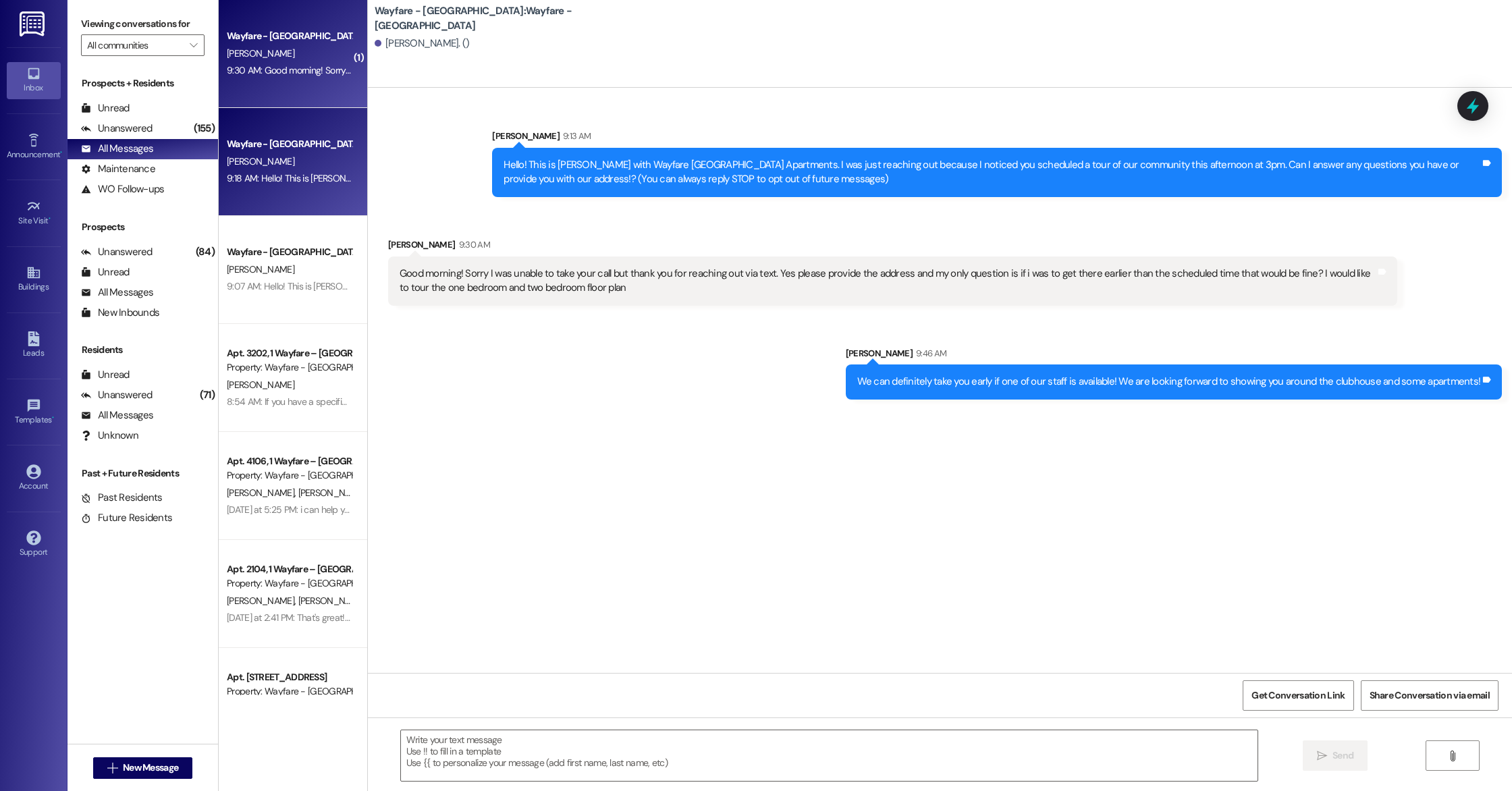
click at [320, 173] on div "9:18 AM: Hello! This is [PERSON_NAME] with Wayfare [GEOGRAPHIC_DATA] Apartments…" at bounding box center [818, 178] width 1183 height 12
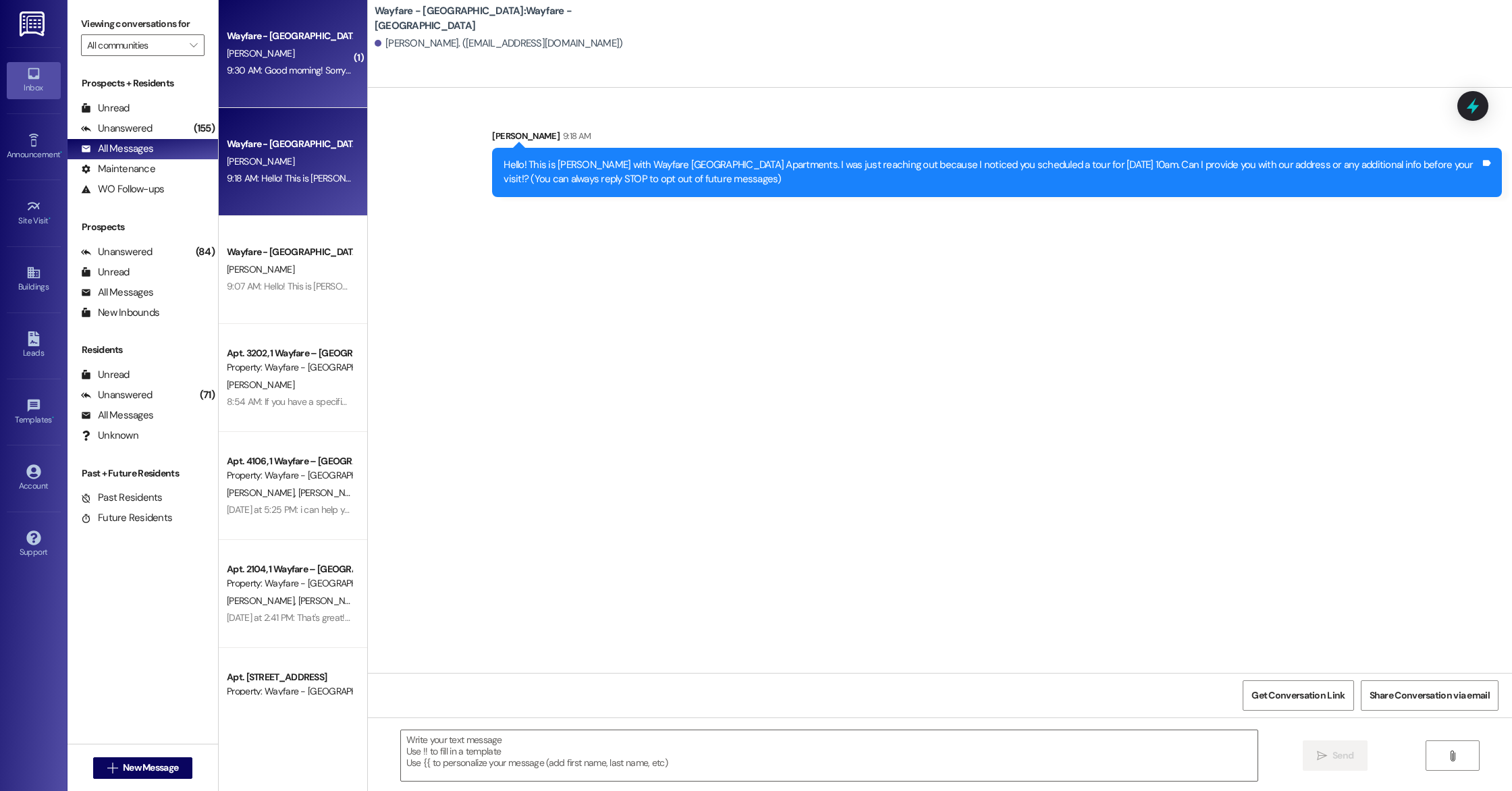
click at [309, 80] on div "Wayfare - [GEOGRAPHIC_DATA] [PERSON_NAME] 9:30 AM: Good morning! Sorry I was un…" at bounding box center [293, 54] width 149 height 108
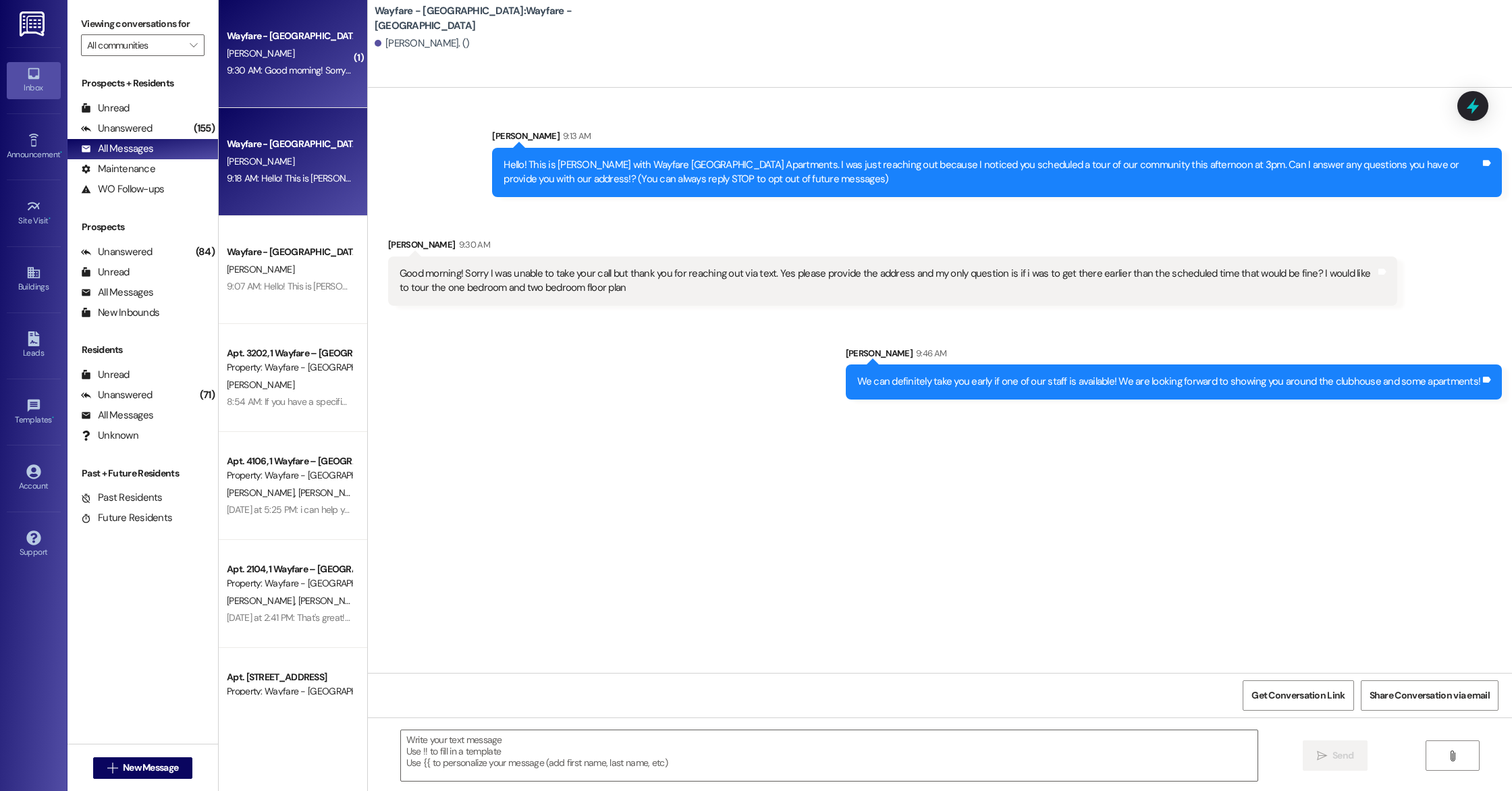
click at [251, 186] on div "9:18 AM: Hello! This is [PERSON_NAME] with Wayfare [GEOGRAPHIC_DATA] Apartments…" at bounding box center [289, 178] width 128 height 17
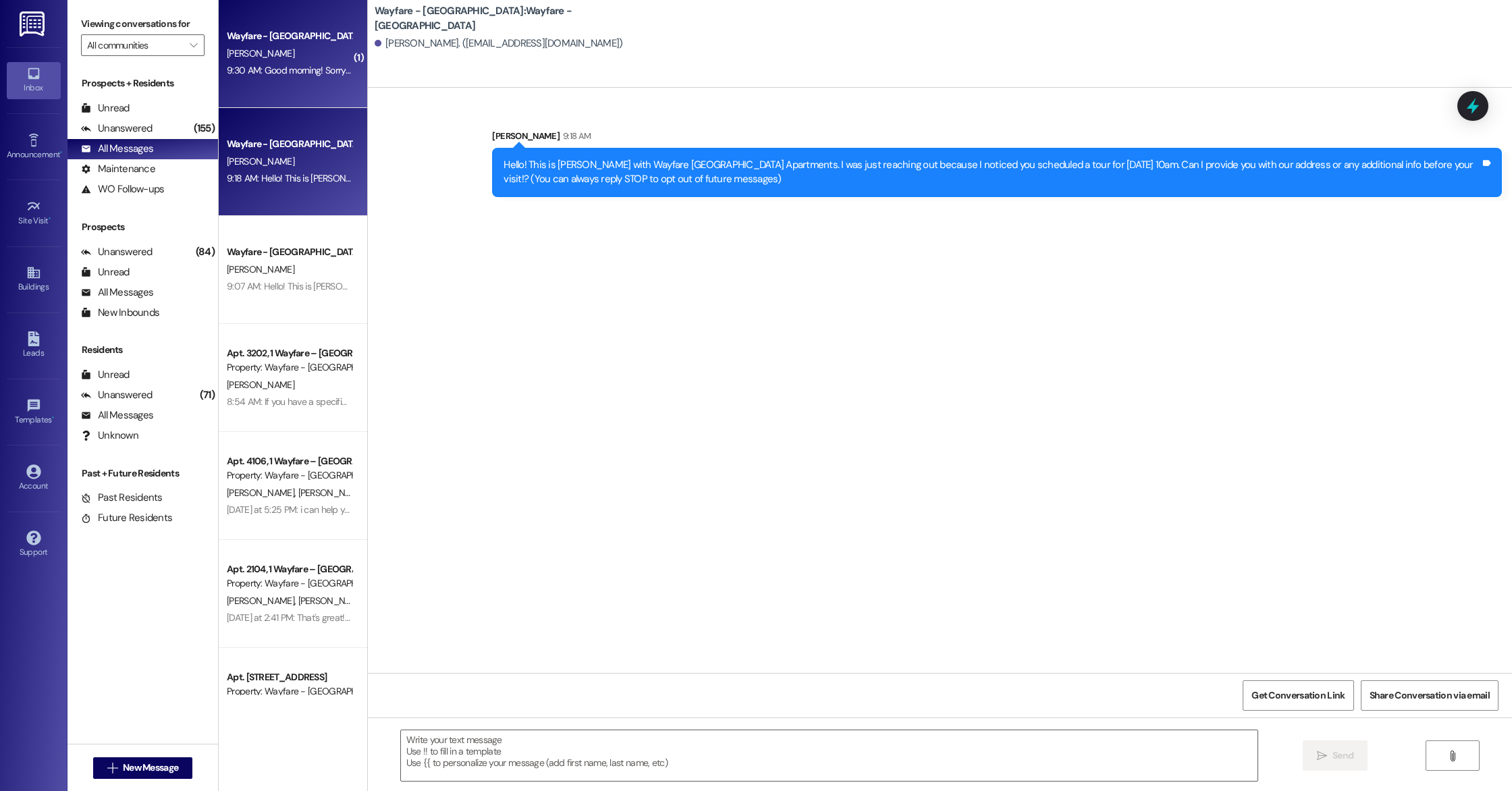
click at [296, 88] on div "Wayfare - [GEOGRAPHIC_DATA] [PERSON_NAME] 9:30 AM: Good morning! Sorry I was un…" at bounding box center [293, 54] width 149 height 108
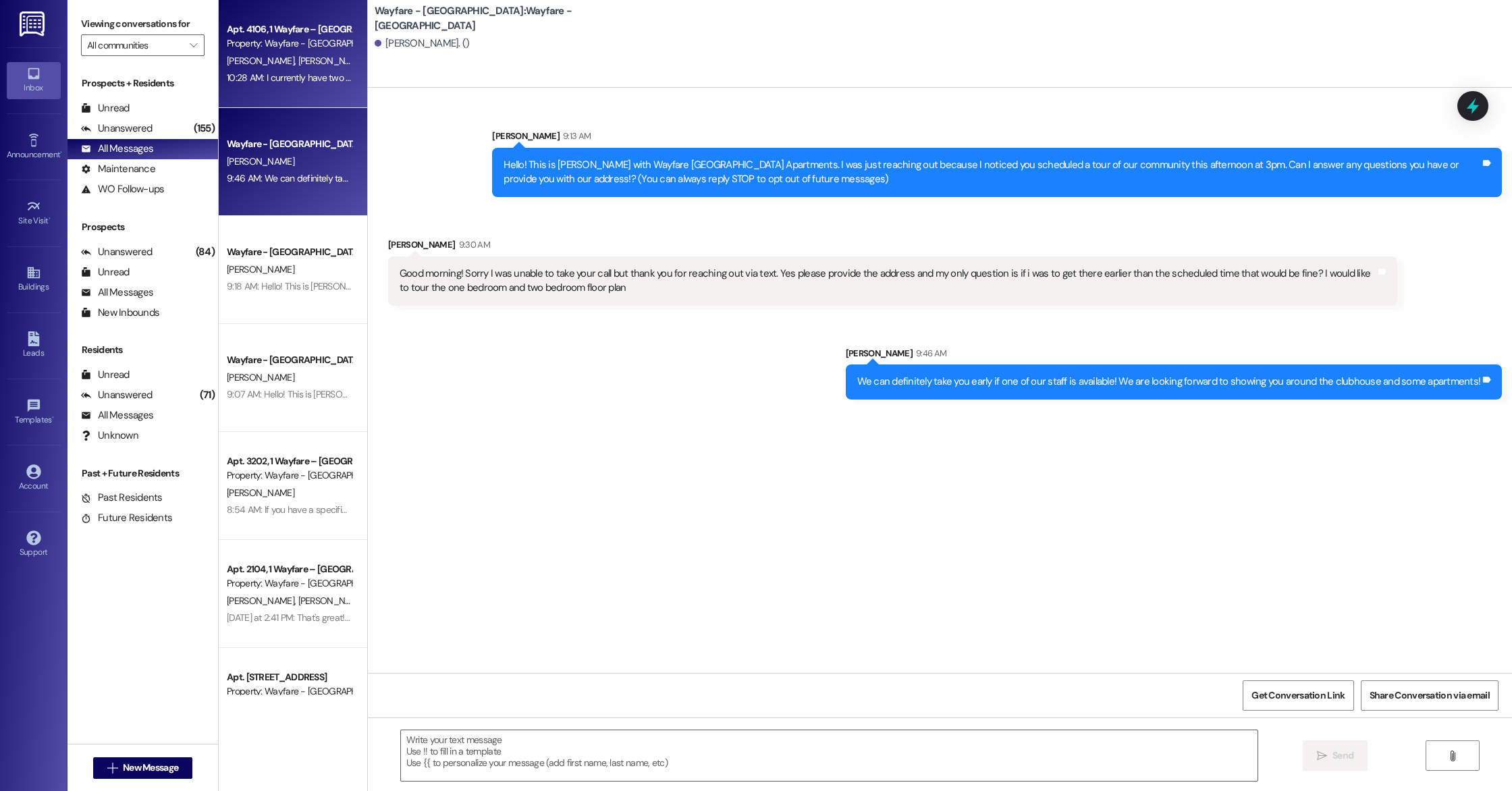
click at [304, 82] on div "10:28 AM: I currently have two companies coming out this week to do bids, but I…" at bounding box center [535, 77] width 616 height 12
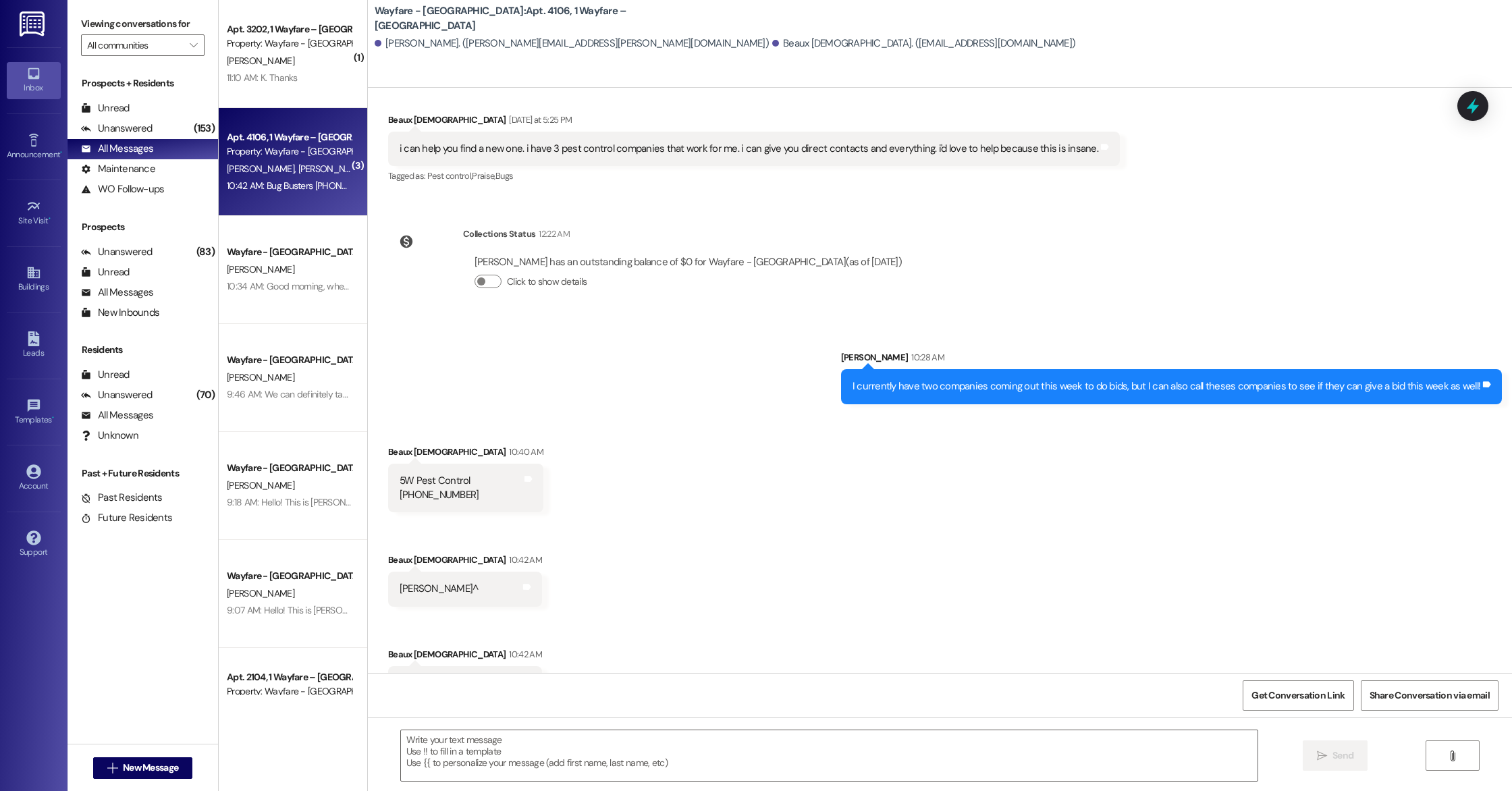
scroll to position [7693, 0]
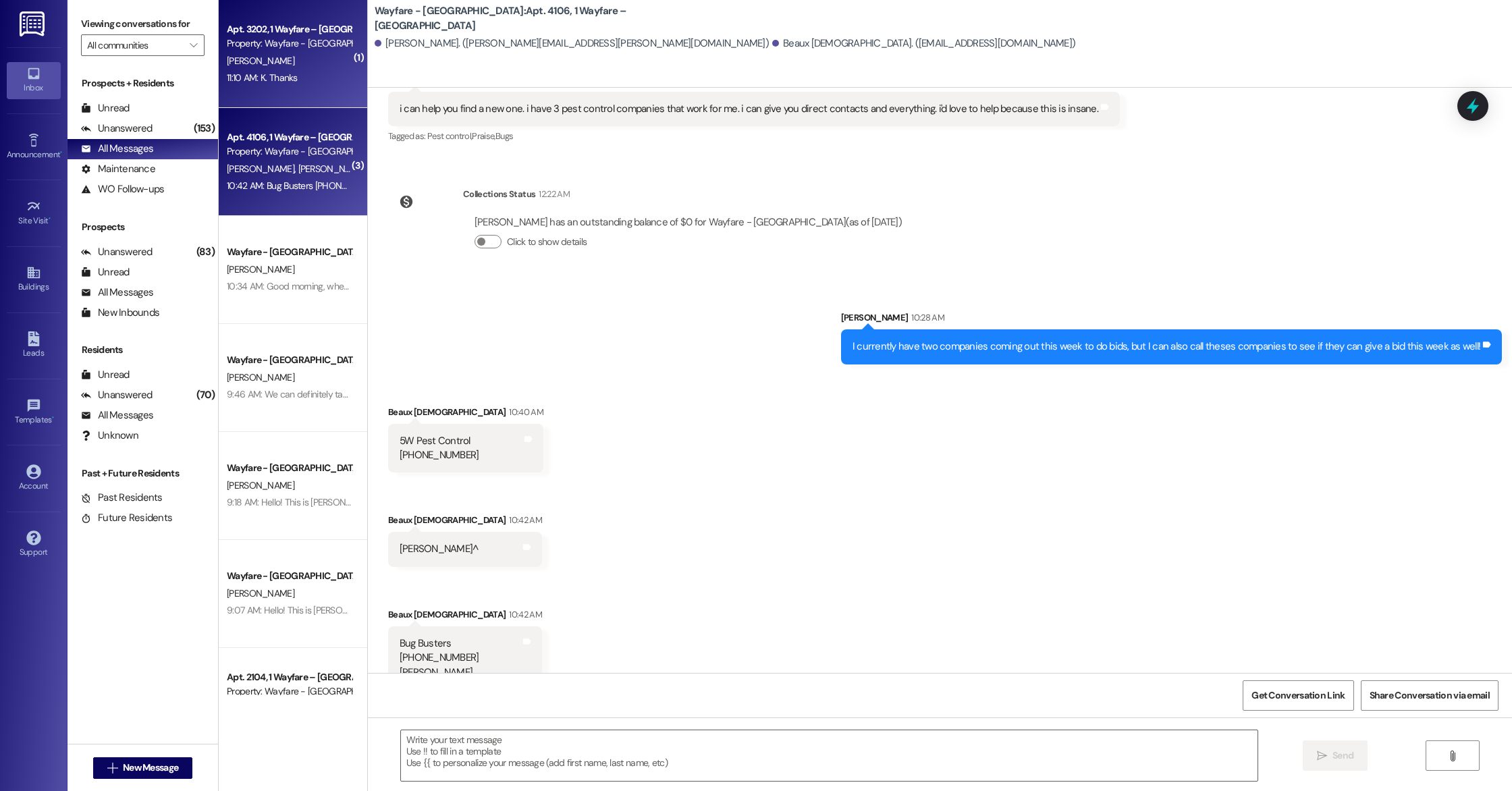
click at [245, 79] on div "11:10 AM: K. Thanks 11:10 AM: K. Thanks" at bounding box center [262, 77] width 71 height 12
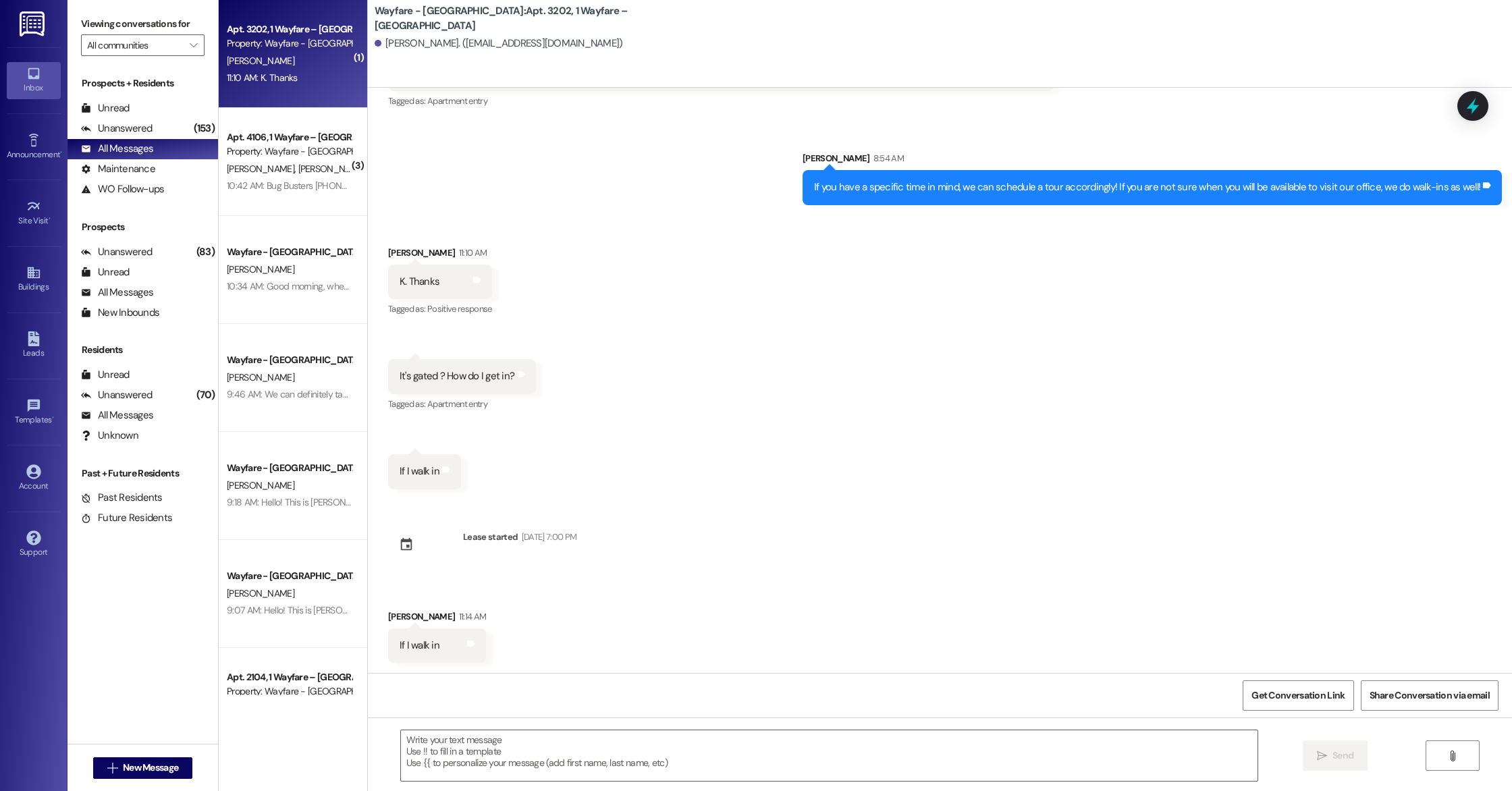
scroll to position [1560, 0]
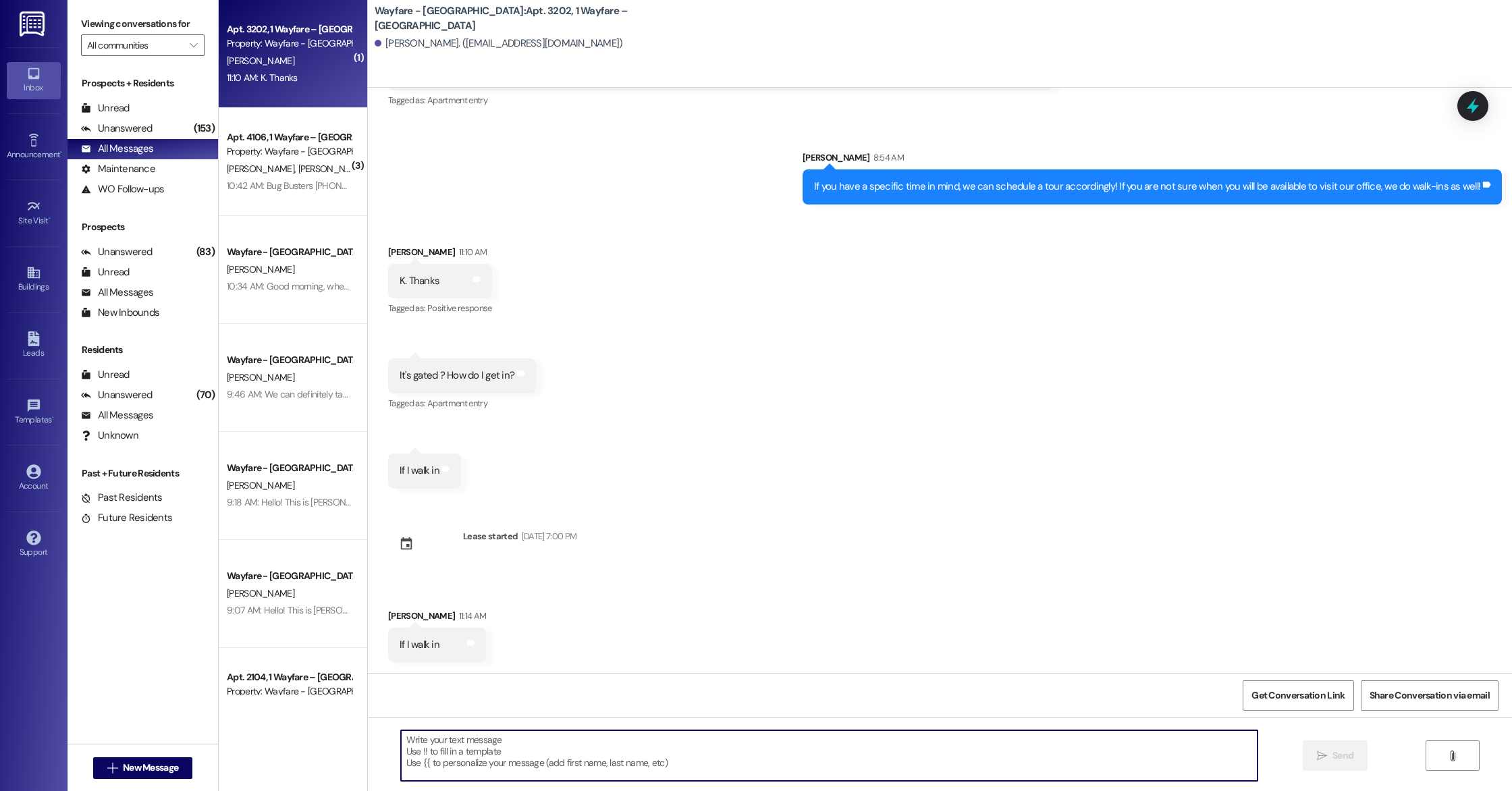
click at [529, 743] on textarea at bounding box center [829, 756] width 857 height 51
type textarea "The office parking lot can be accessed without driving through the gates! Head …"
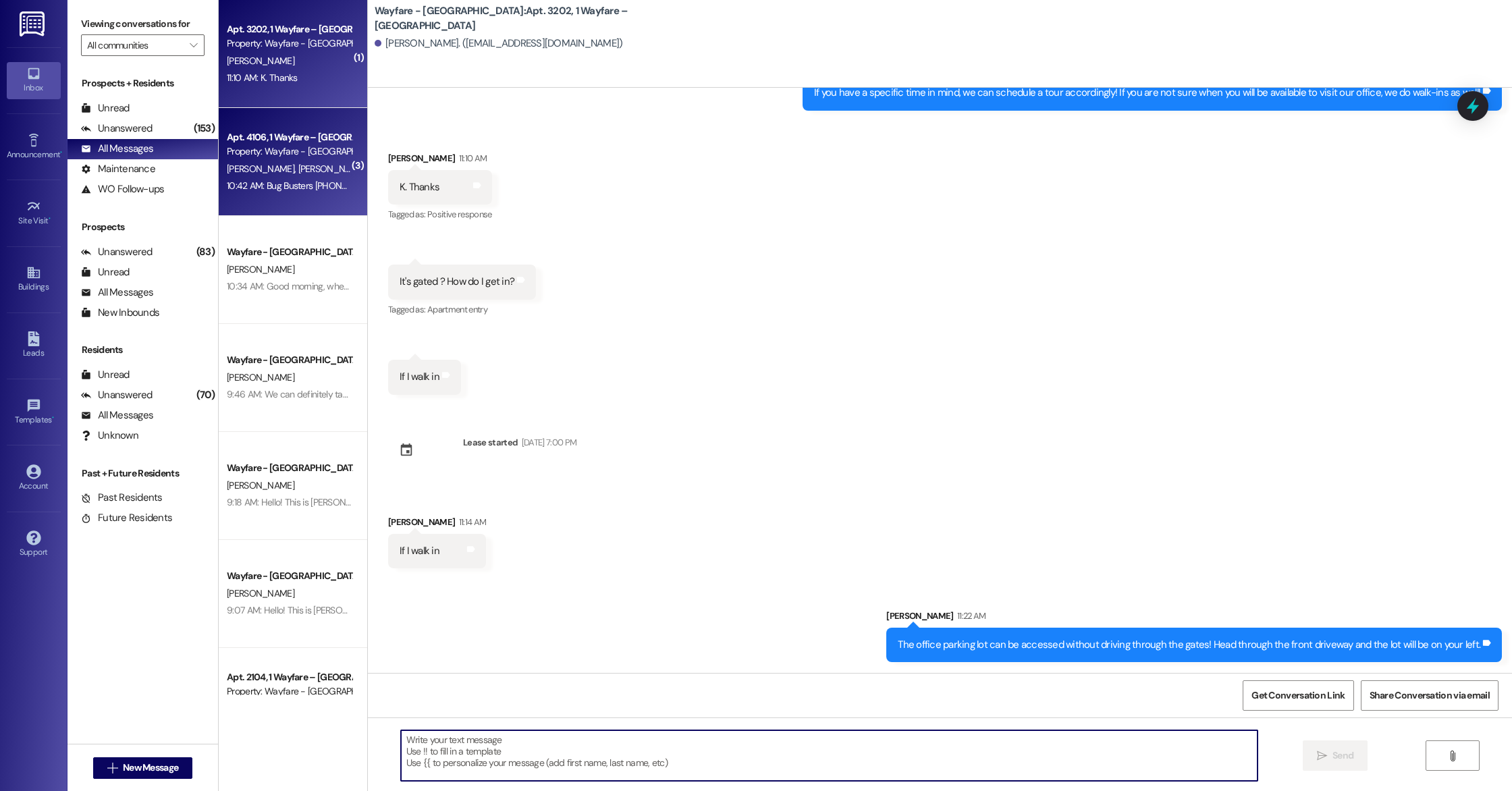
click at [298, 165] on span "[PERSON_NAME][DEMOGRAPHIC_DATA]" at bounding box center [377, 169] width 160 height 12
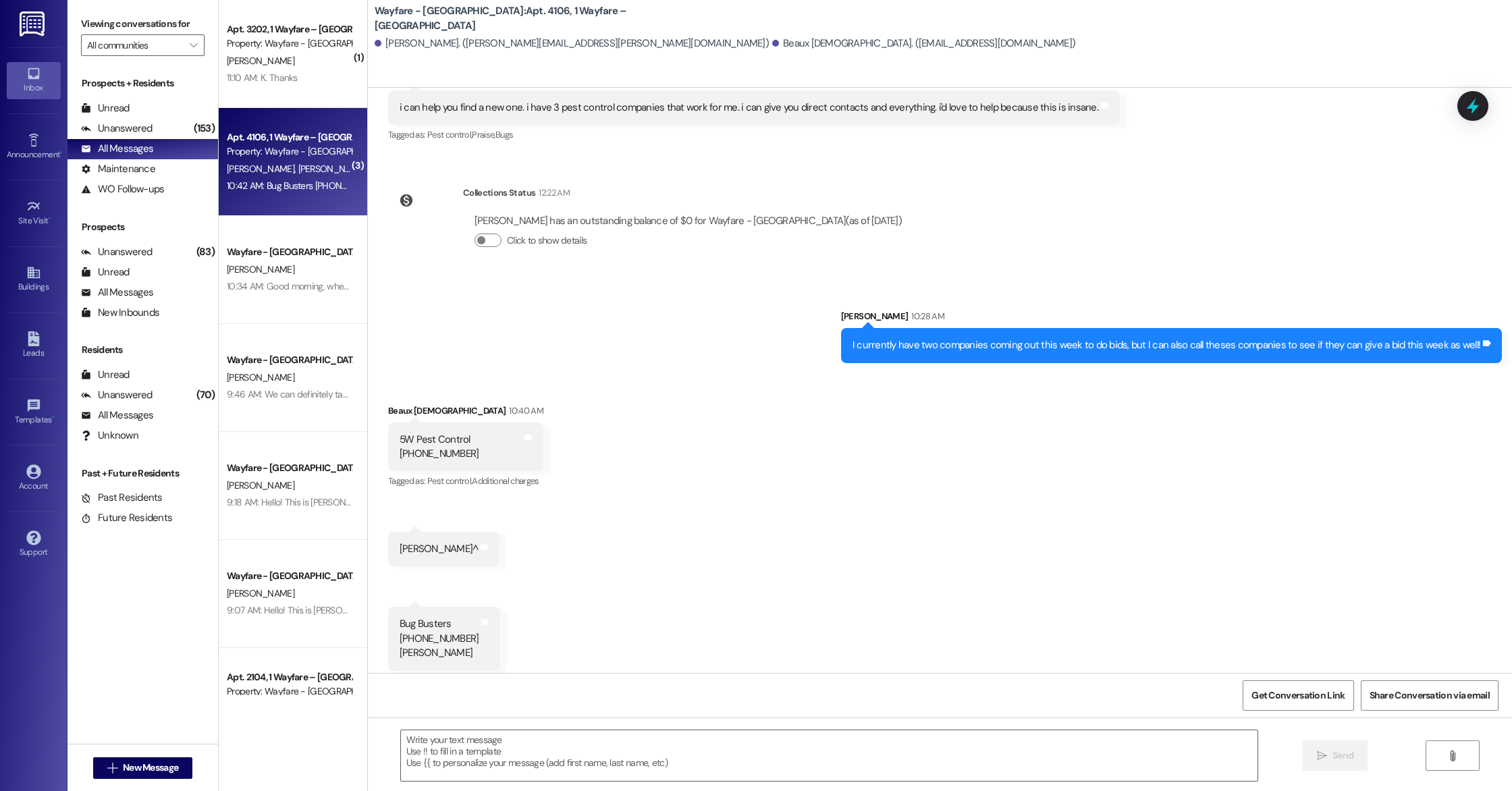
scroll to position [7695, 0]
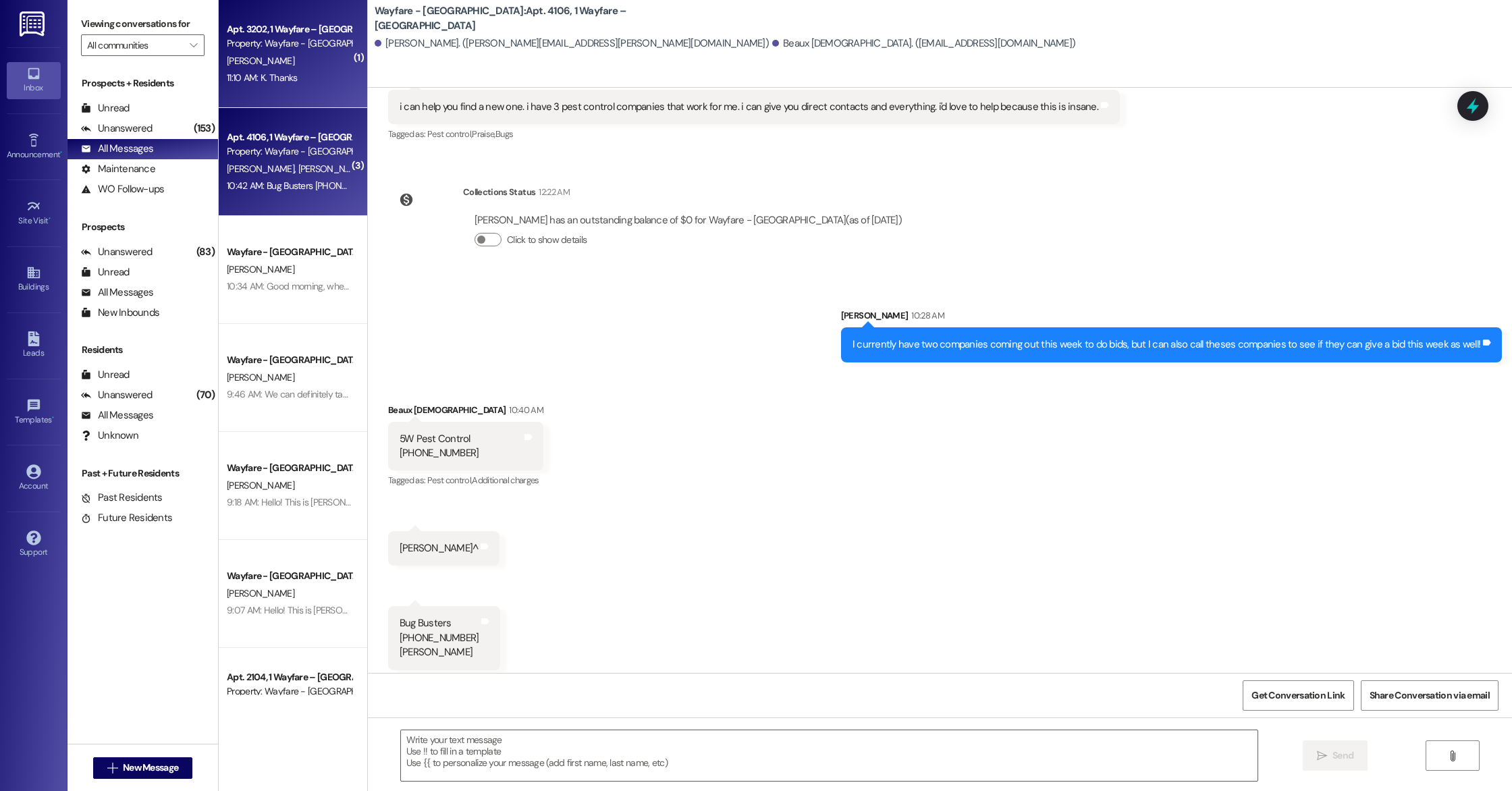
click at [254, 47] on div "Property: Wayfare - [GEOGRAPHIC_DATA]" at bounding box center [289, 43] width 125 height 14
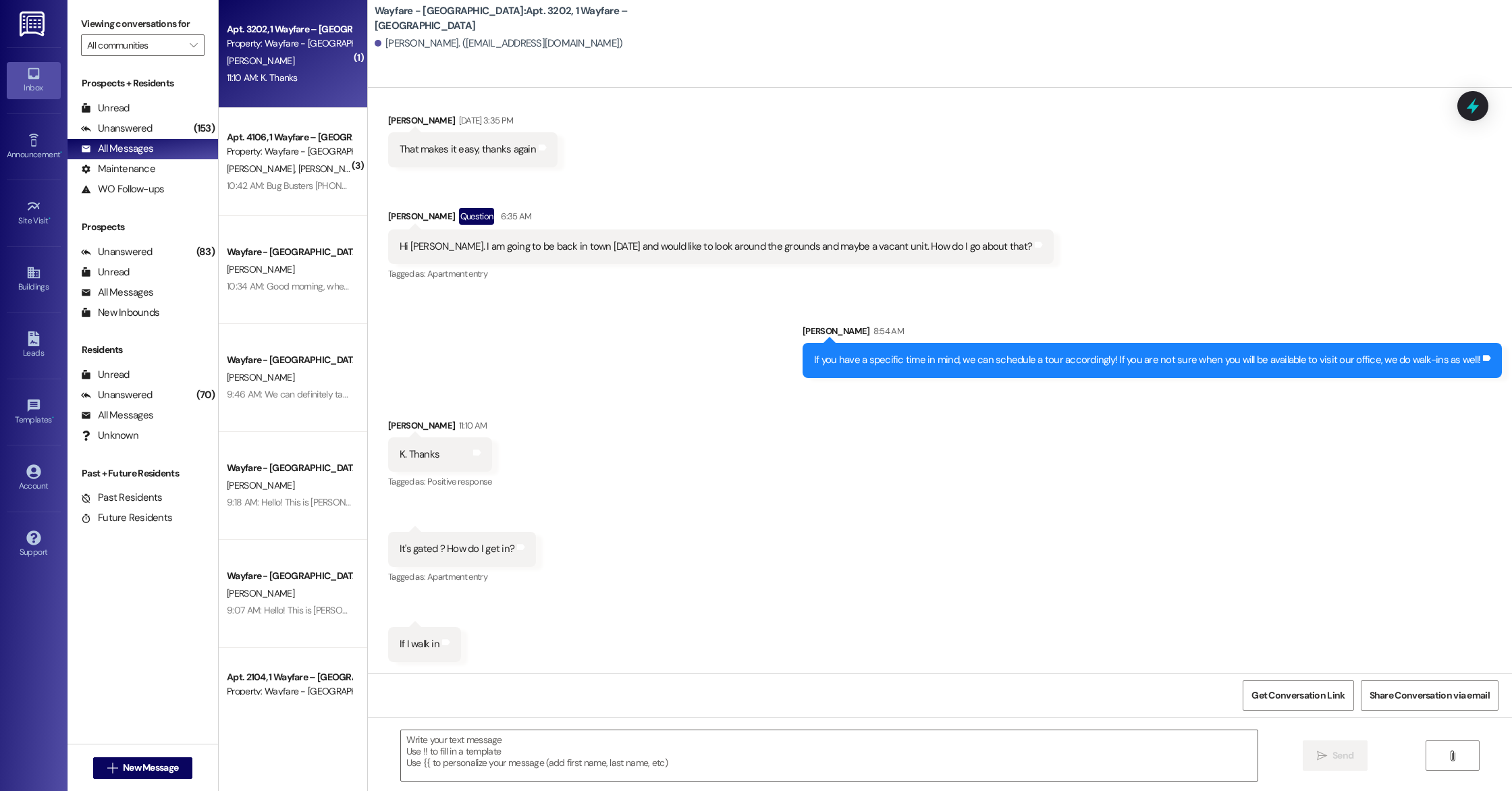
scroll to position [1386, 0]
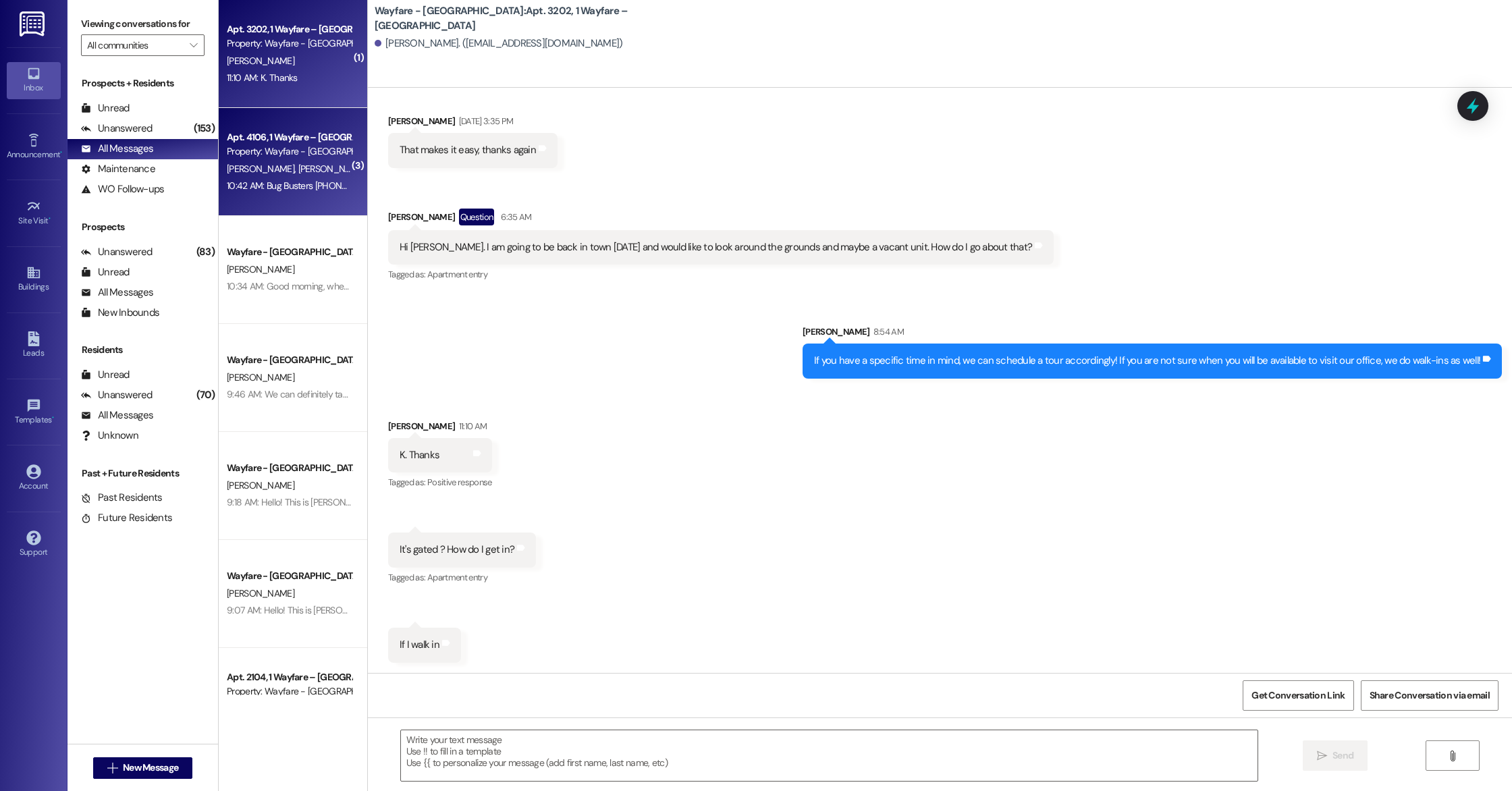
click at [305, 173] on span "[PERSON_NAME][DEMOGRAPHIC_DATA]" at bounding box center [377, 169] width 160 height 12
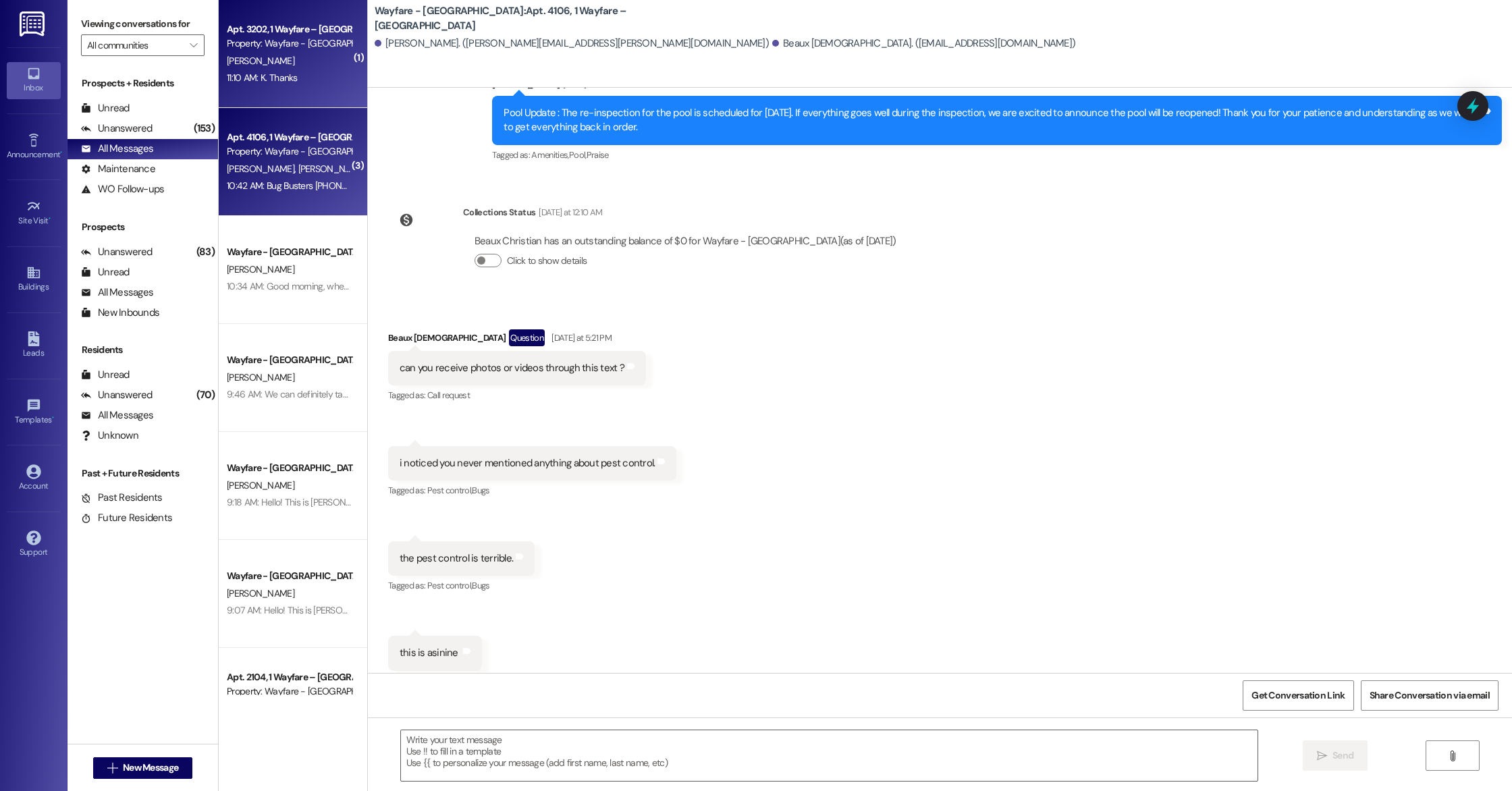
click at [272, 75] on div "11:10 AM: K. Thanks 11:10 AM: K. Thanks" at bounding box center [262, 77] width 71 height 12
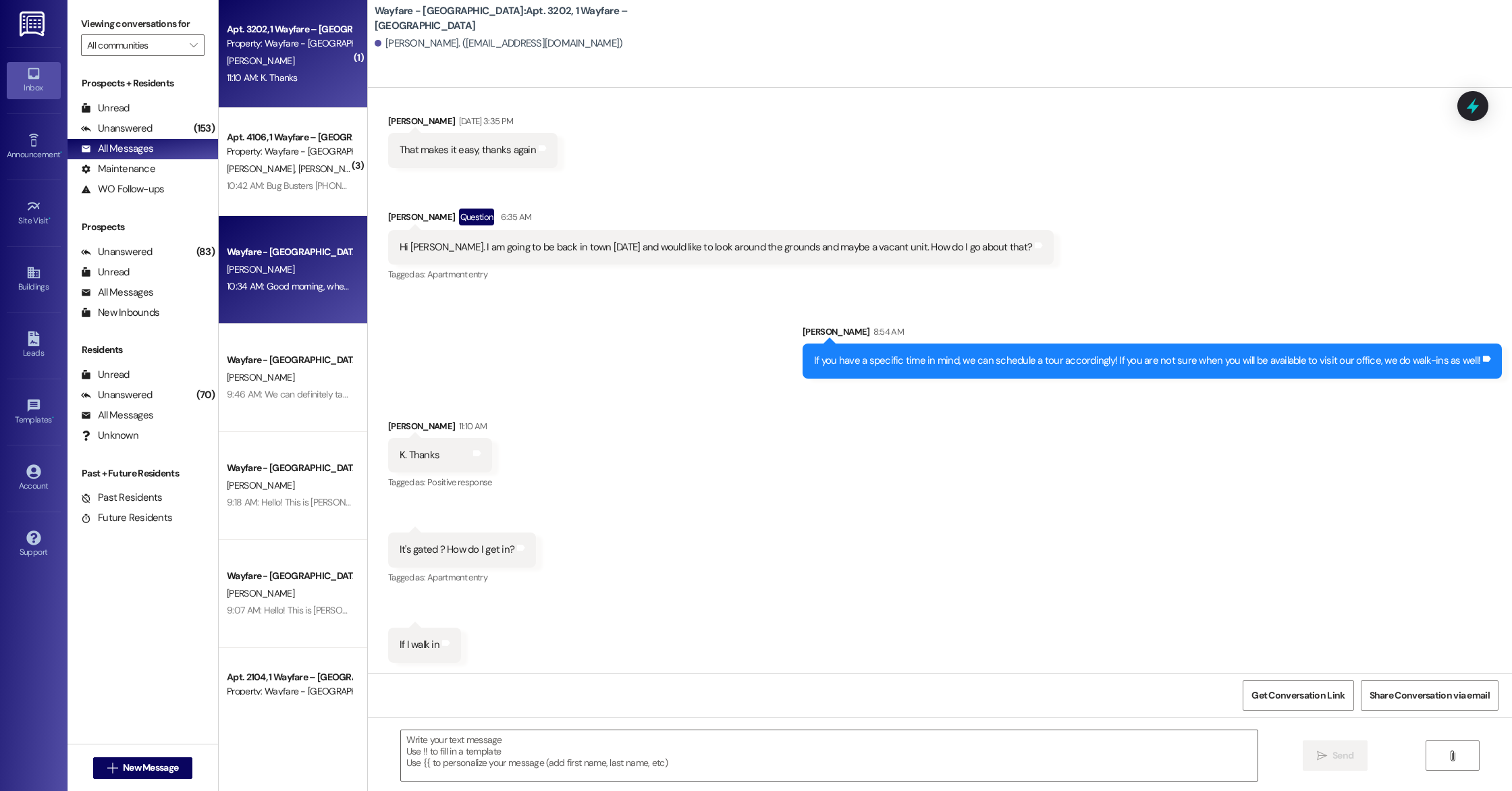
click at [323, 266] on div "[PERSON_NAME]" at bounding box center [289, 269] width 128 height 17
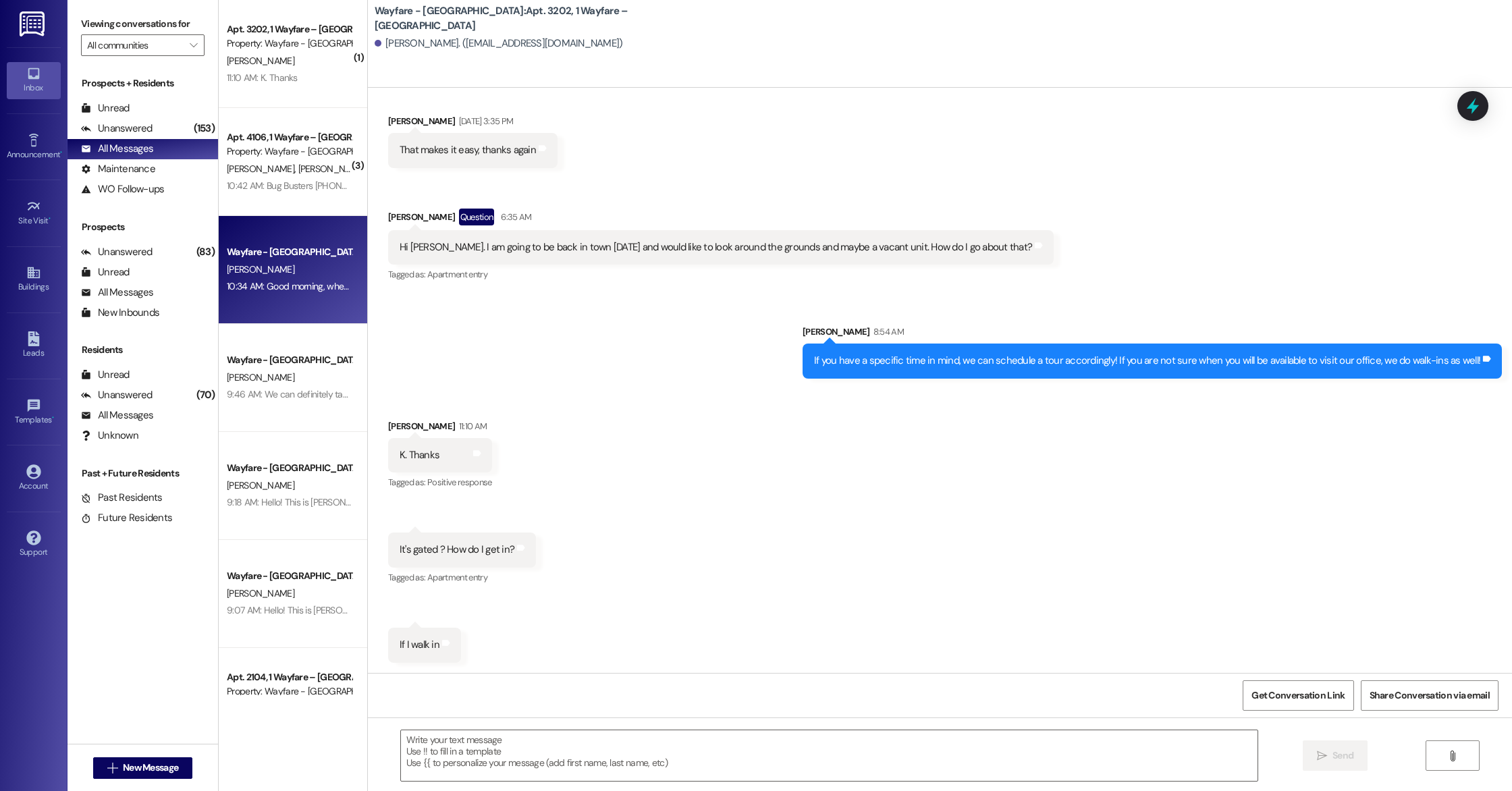
scroll to position [0, 0]
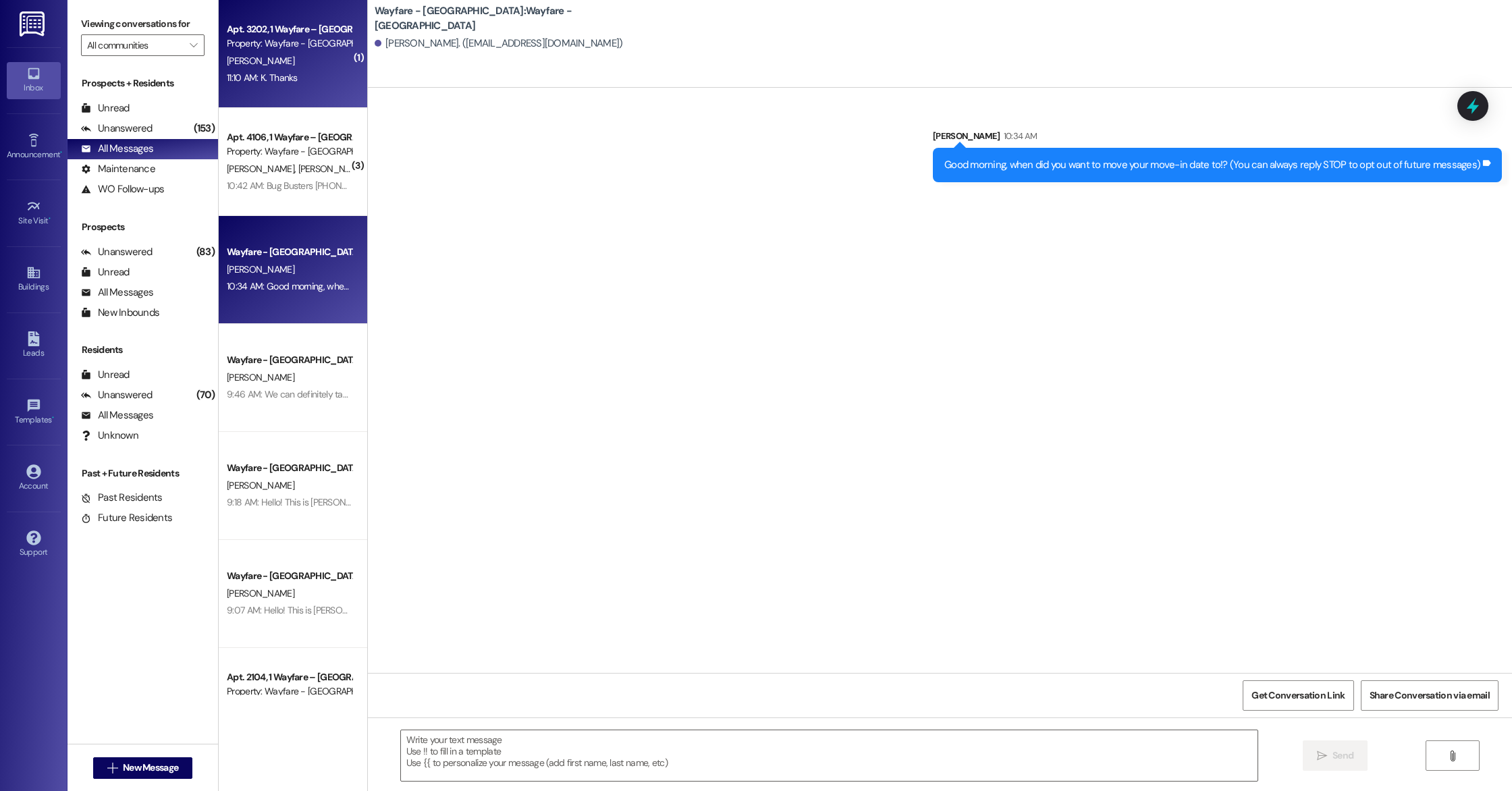
click at [254, 52] on div "[PERSON_NAME]" at bounding box center [289, 60] width 128 height 17
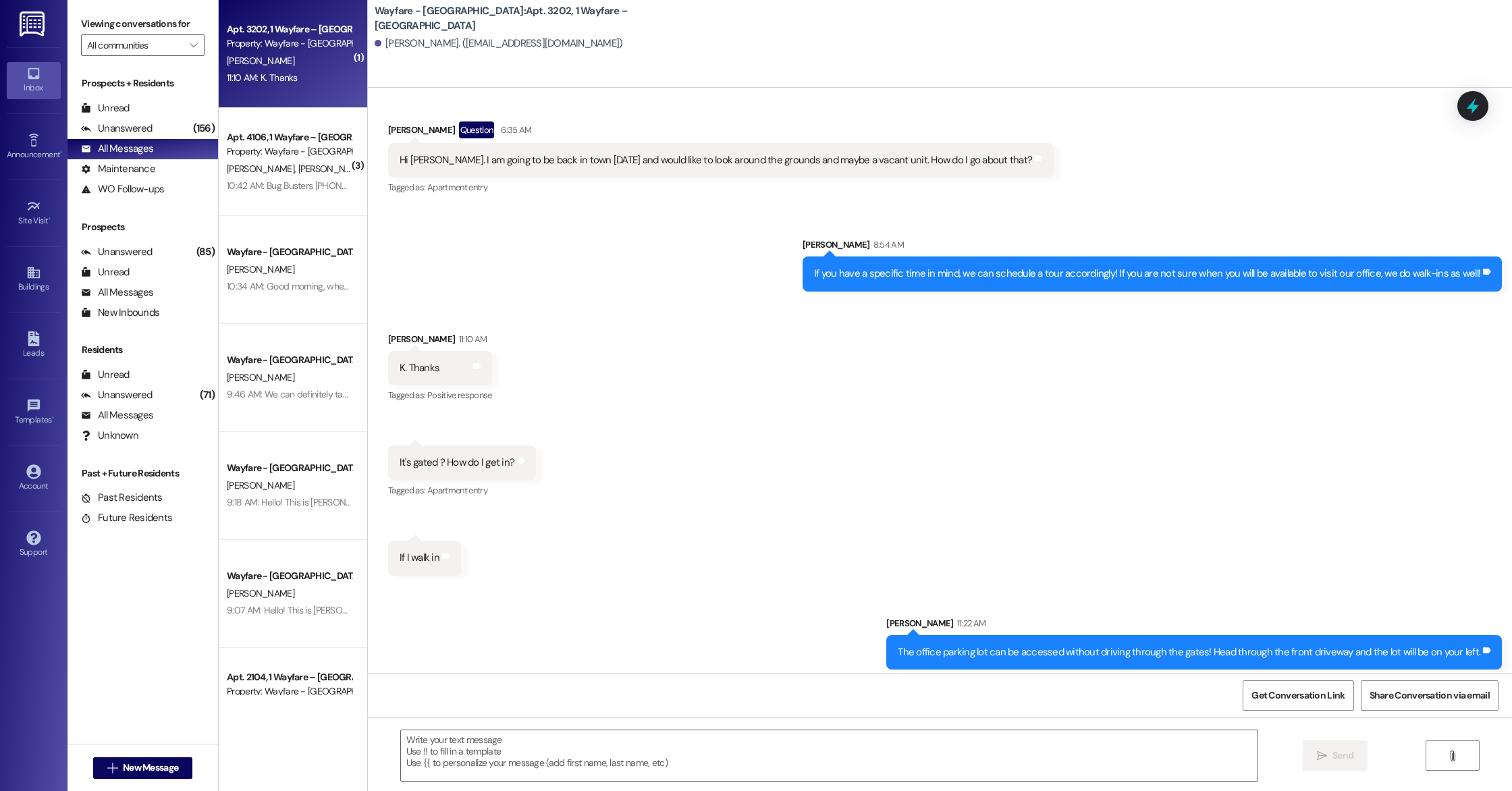
scroll to position [1580, 0]
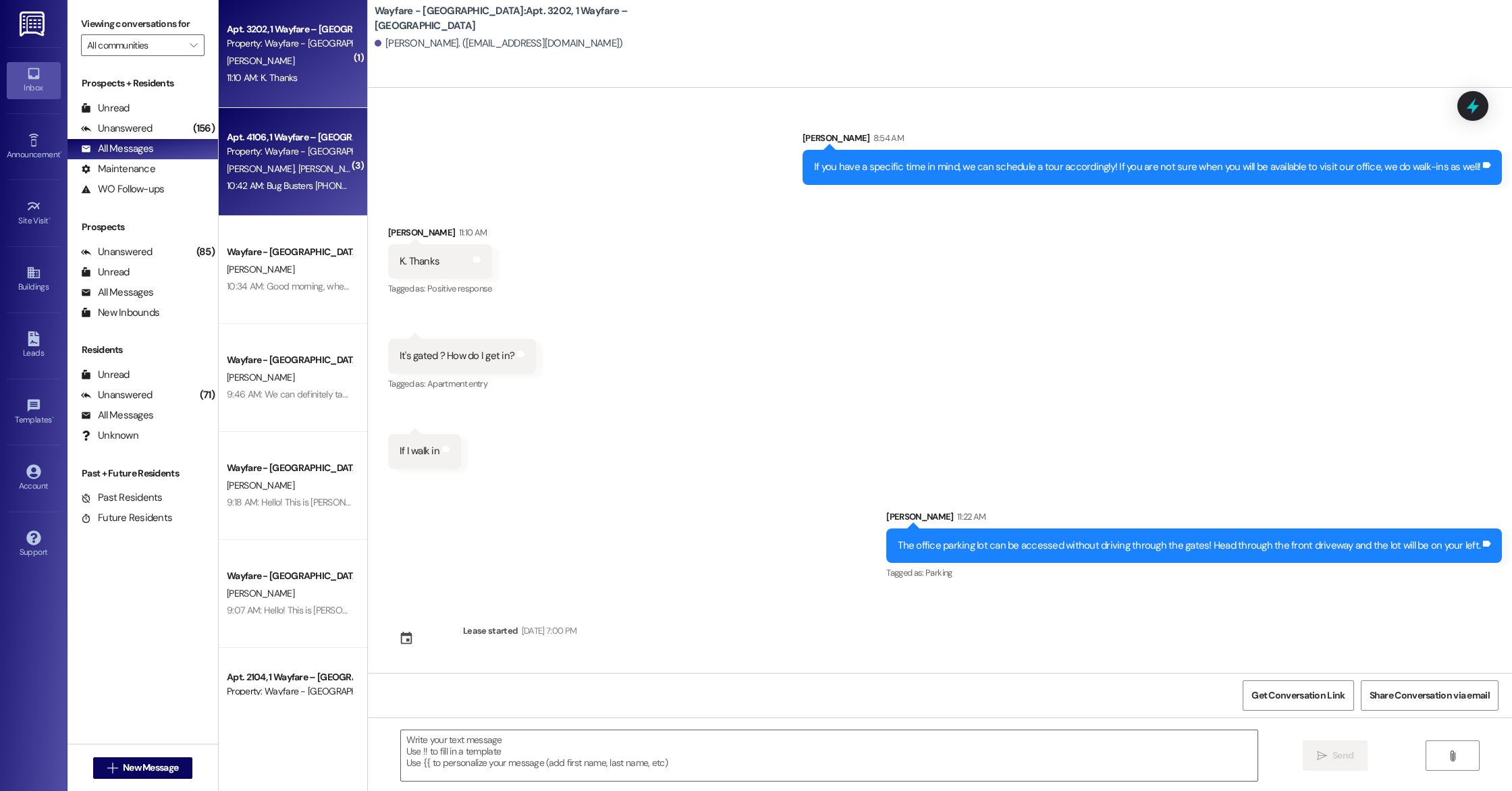
click at [298, 164] on span "[PERSON_NAME][DEMOGRAPHIC_DATA]" at bounding box center [377, 169] width 160 height 12
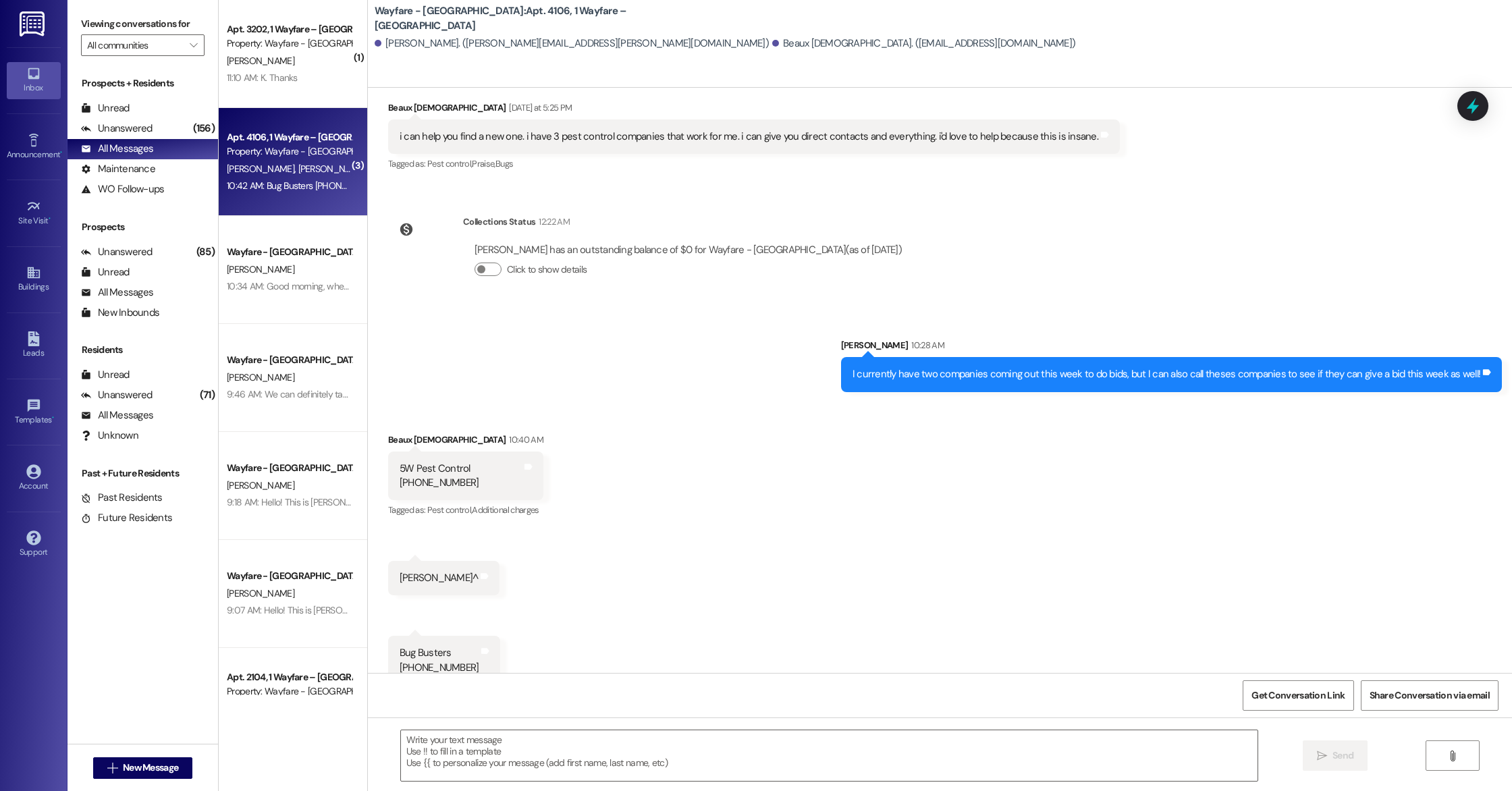
scroll to position [7694, 0]
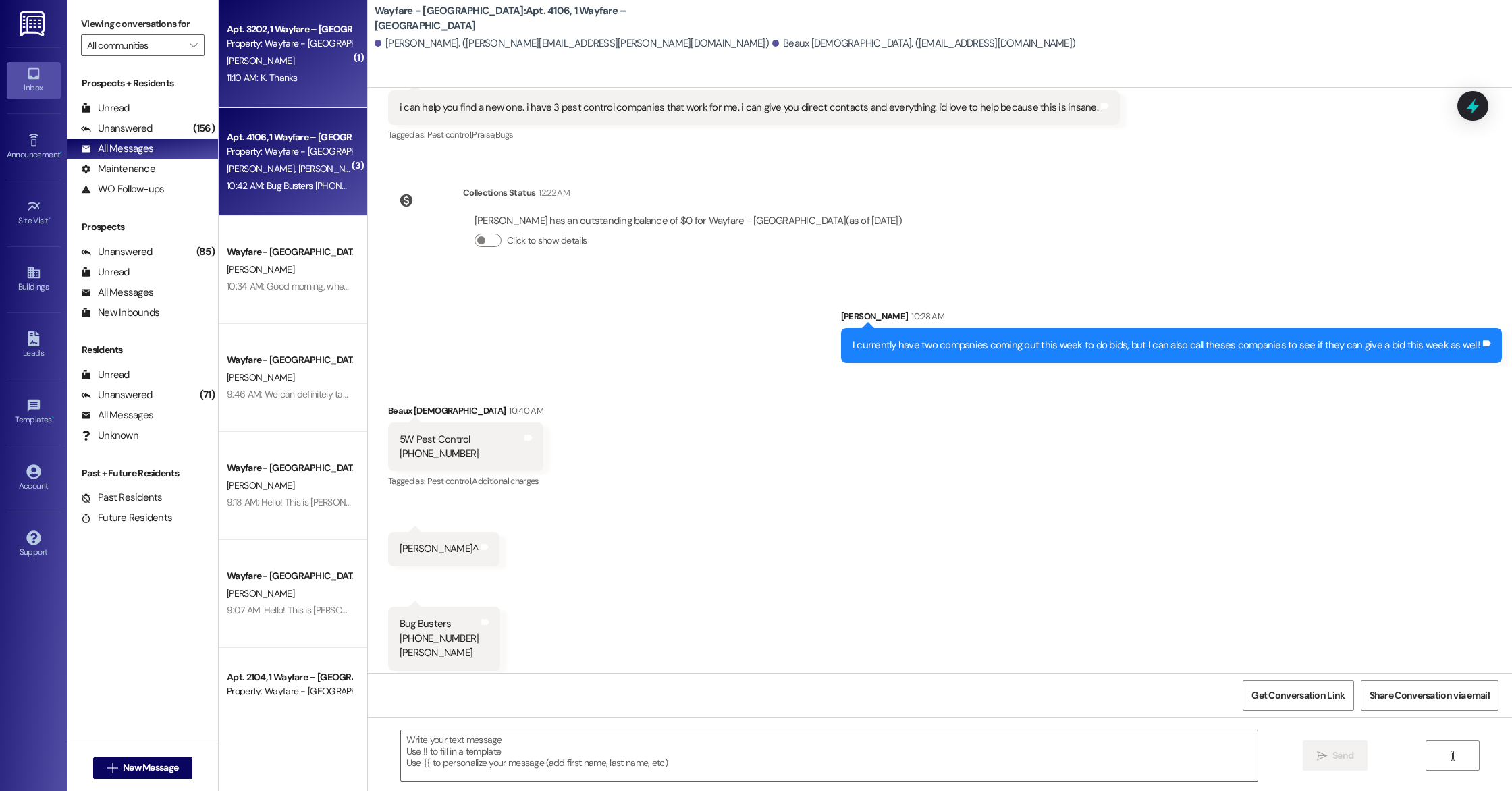
click at [246, 95] on div "Apt. 3202, 1 Wayfare – [GEOGRAPHIC_DATA] Property: Wayfare - [GEOGRAPHIC_DATA] …" at bounding box center [293, 54] width 149 height 108
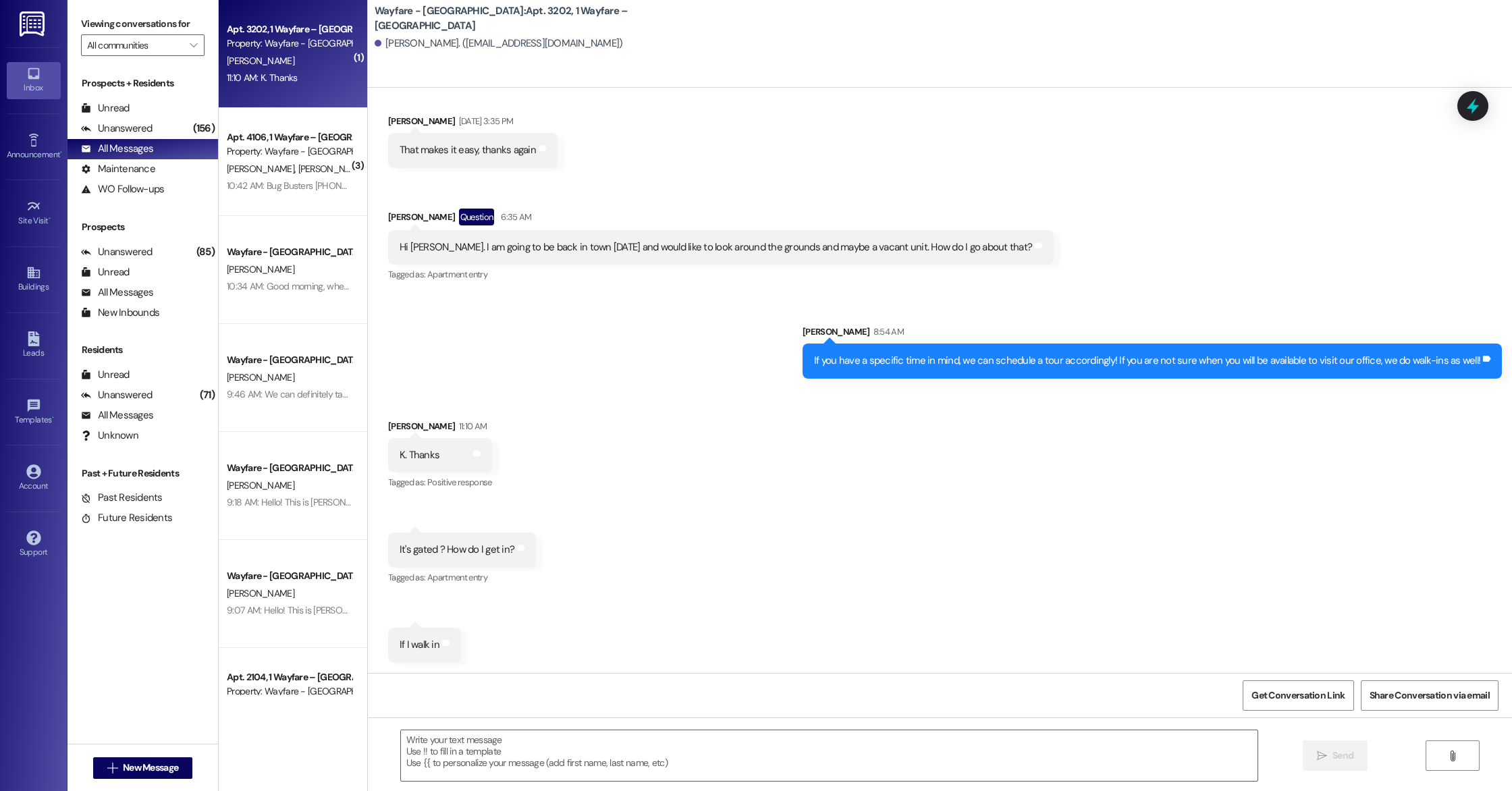
scroll to position [1580, 0]
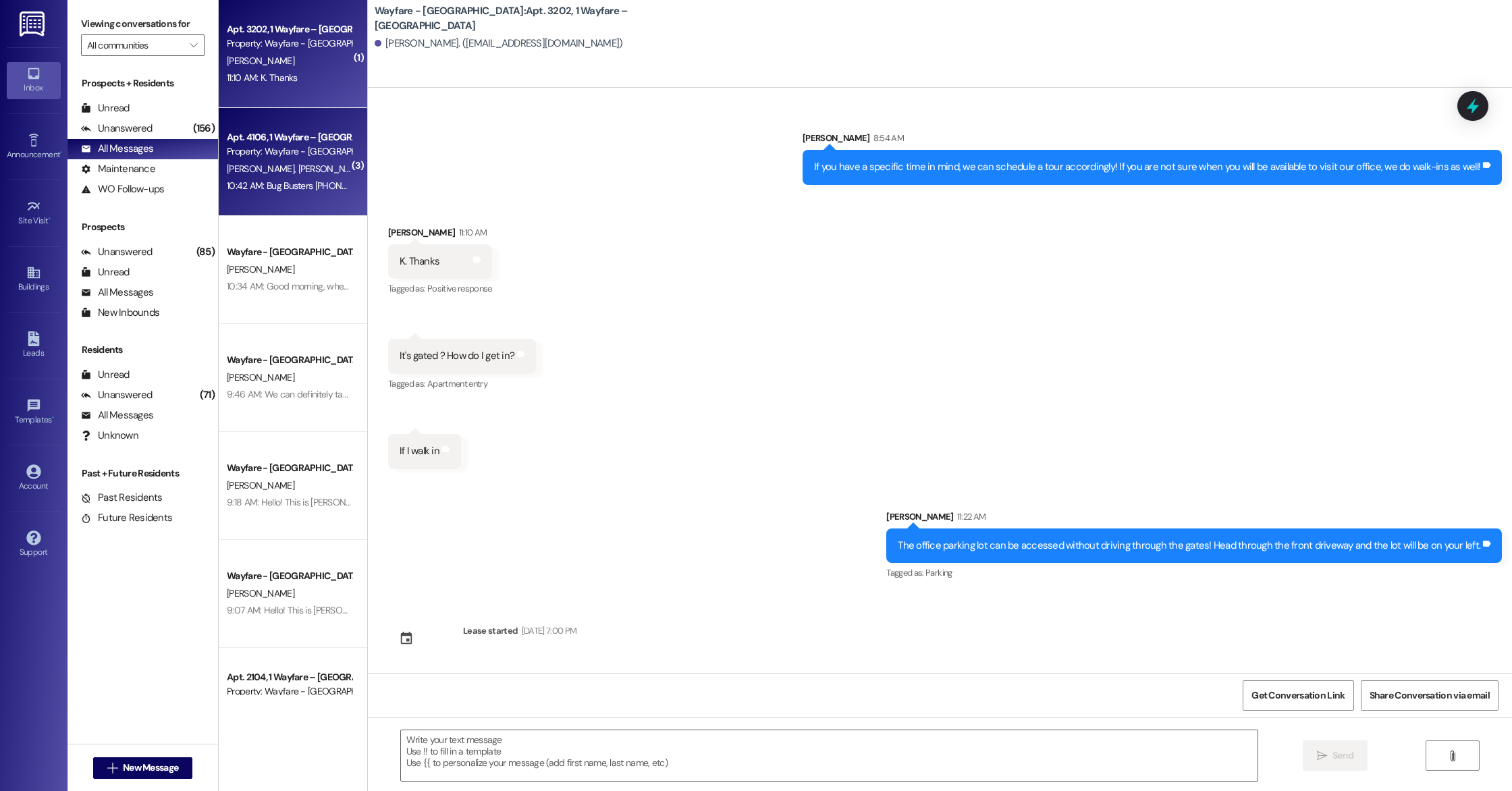
click at [265, 186] on div "10:42 AM: Bug Busters [PHONE_NUMBER] [PERSON_NAME] 10:42 AM: Bug Busters [PHONE…" at bounding box center [342, 186] width 232 height 12
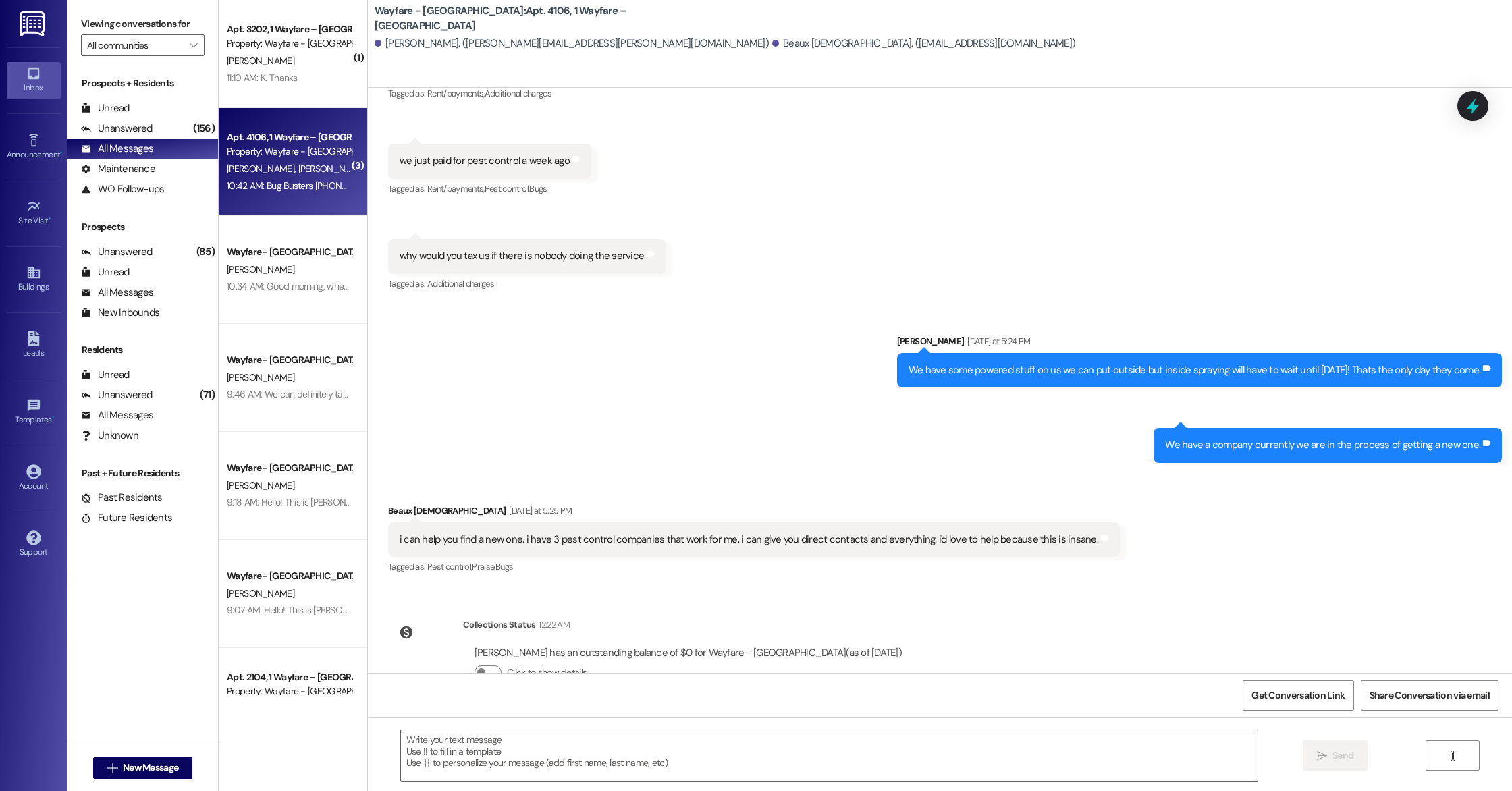
scroll to position [7694, 0]
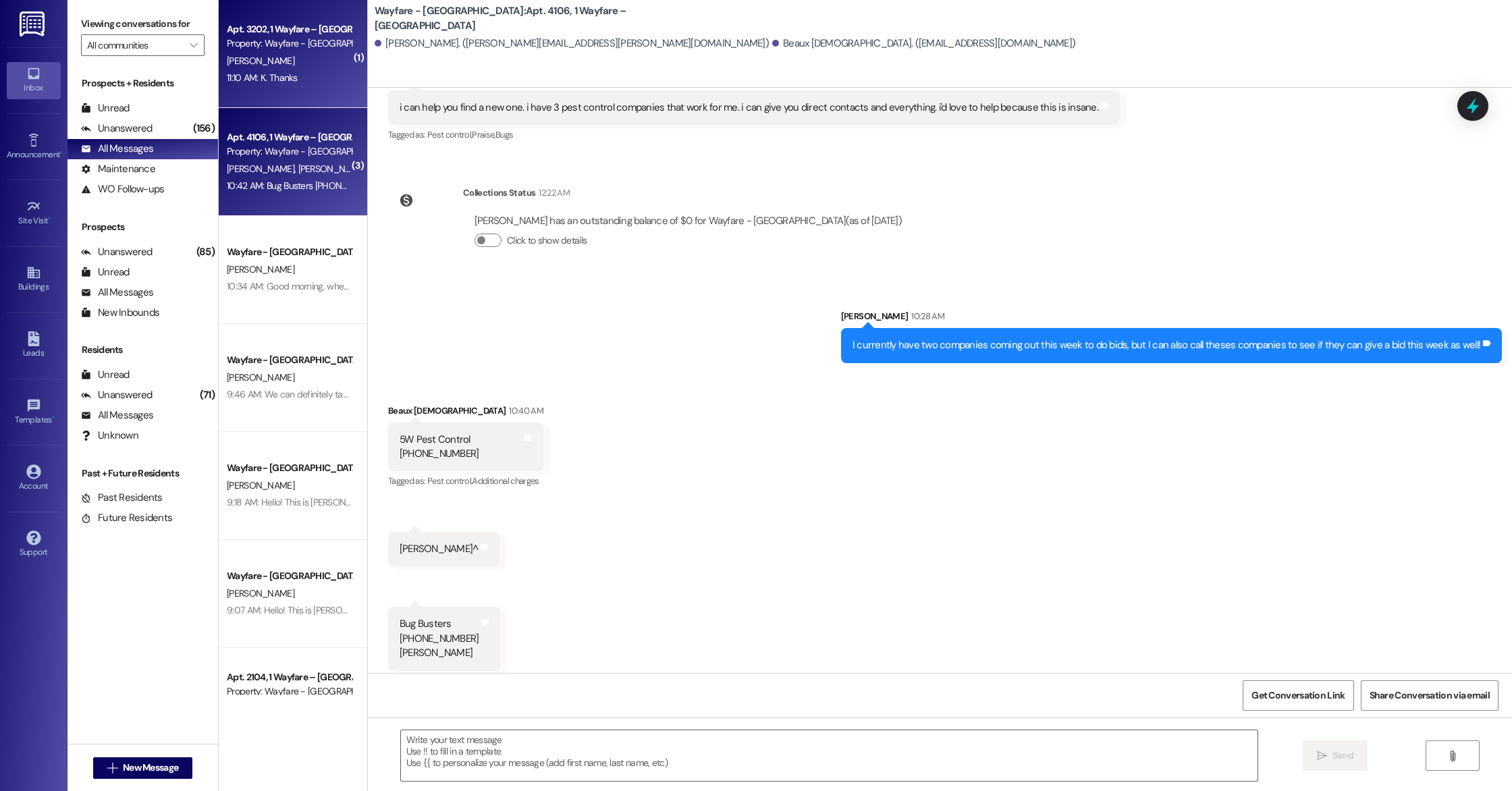
click at [269, 53] on div "[PERSON_NAME]" at bounding box center [289, 60] width 128 height 17
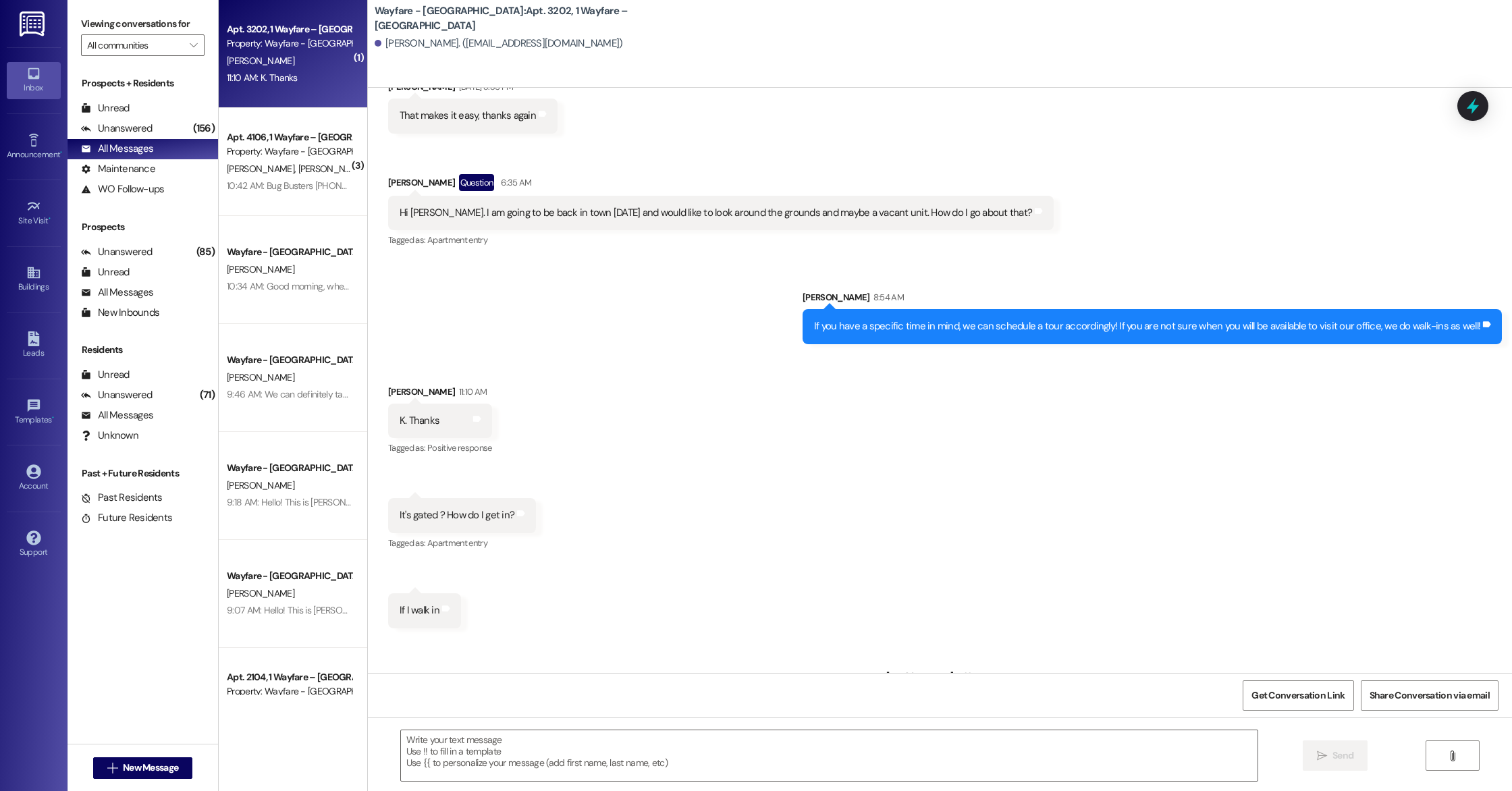
scroll to position [1386, 0]
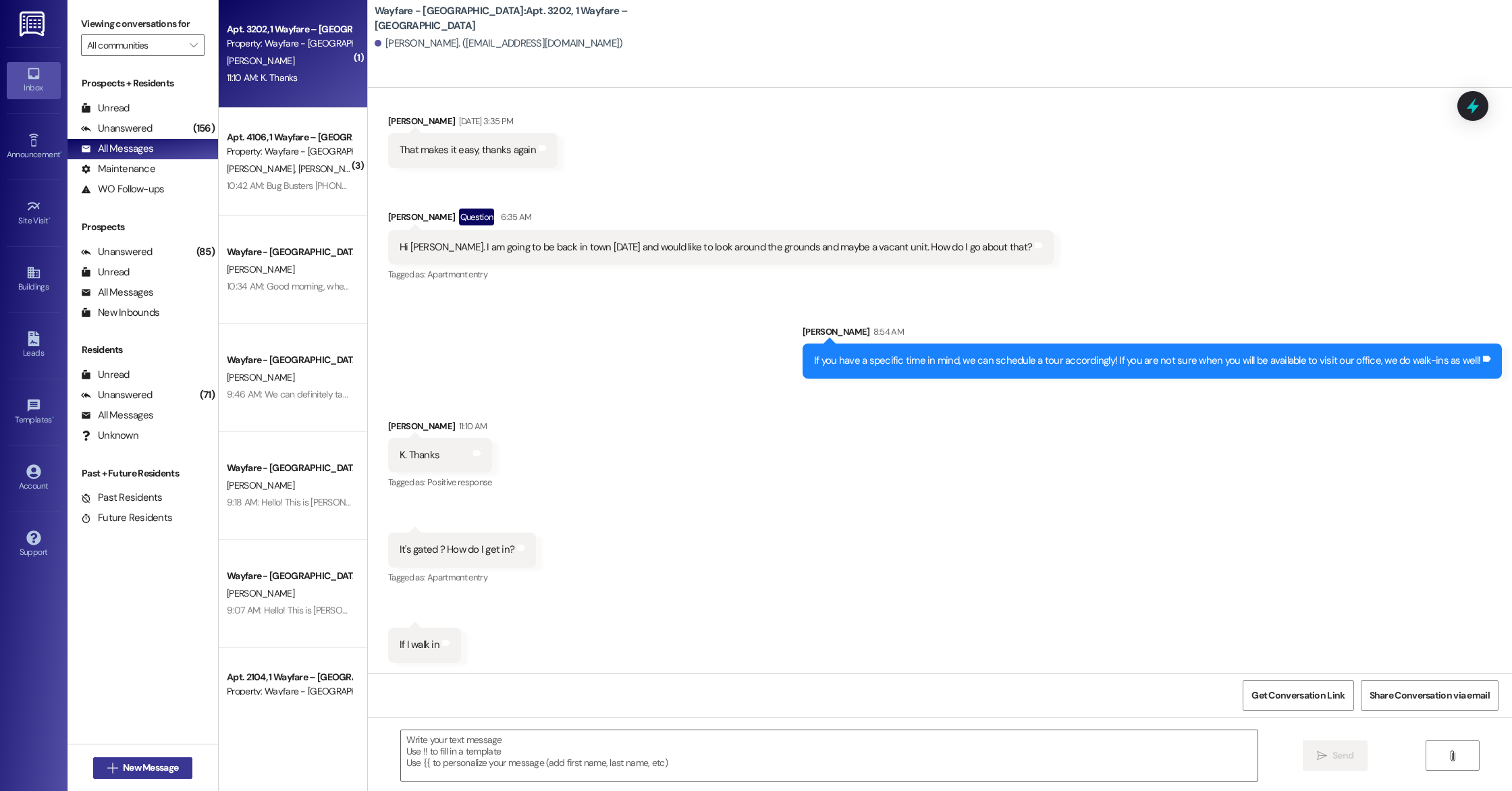
click at [160, 770] on span "New Message" at bounding box center [150, 768] width 55 height 14
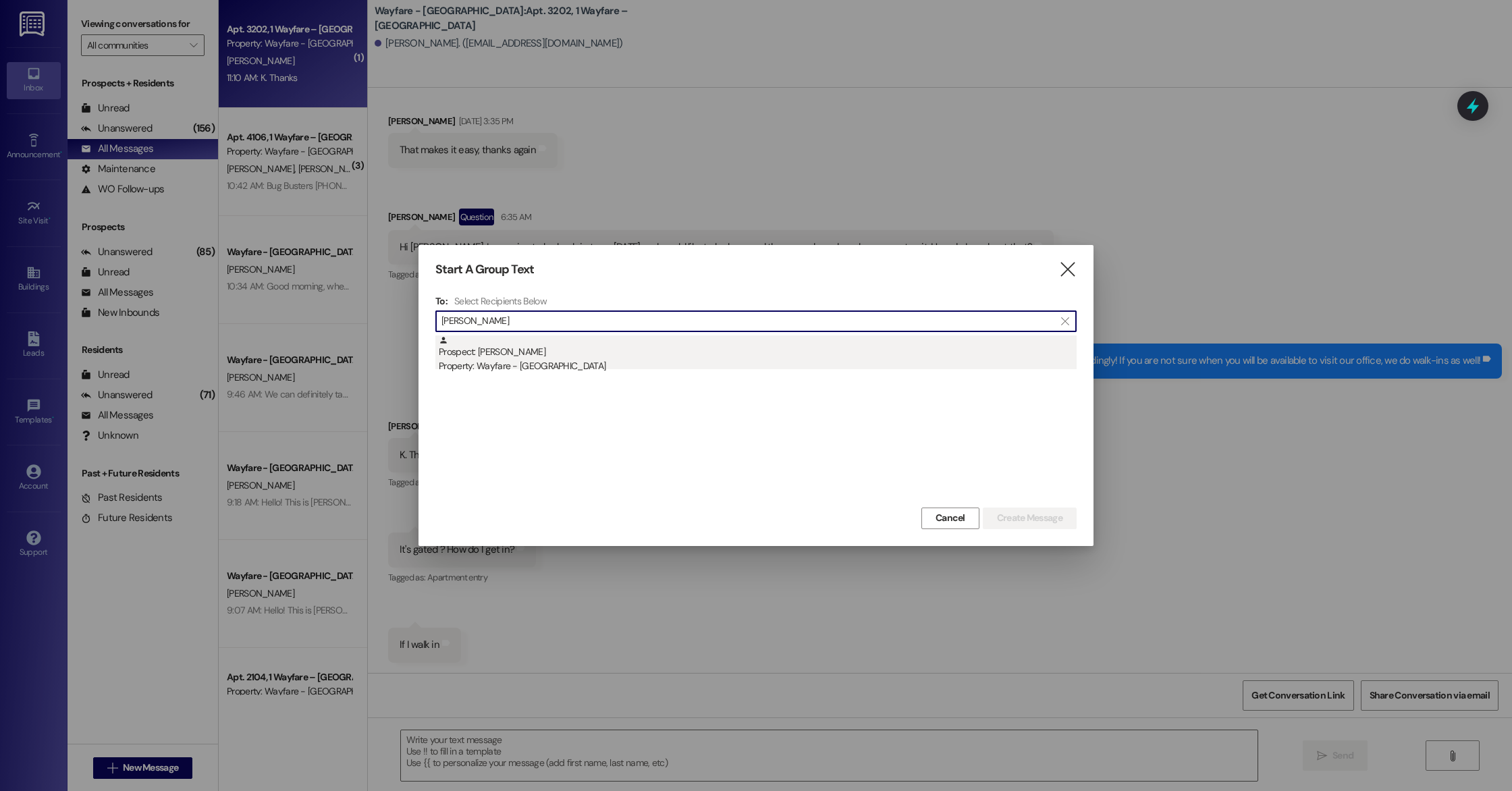
type input "[PERSON_NAME]"
click at [728, 368] on div "Property: Wayfare - [GEOGRAPHIC_DATA]" at bounding box center [758, 366] width 638 height 14
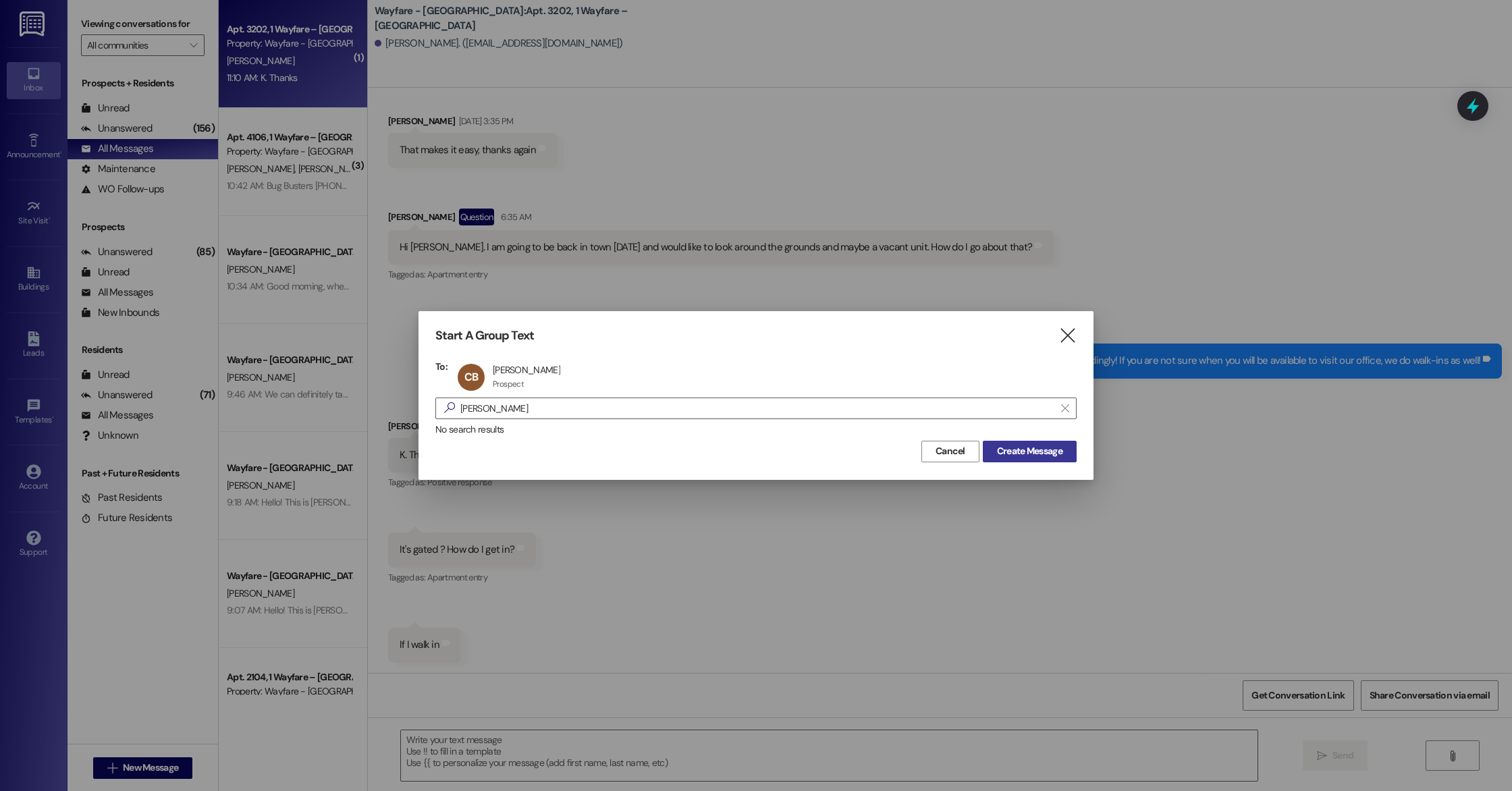
click at [1019, 452] on span "Create Message" at bounding box center [1030, 451] width 65 height 14
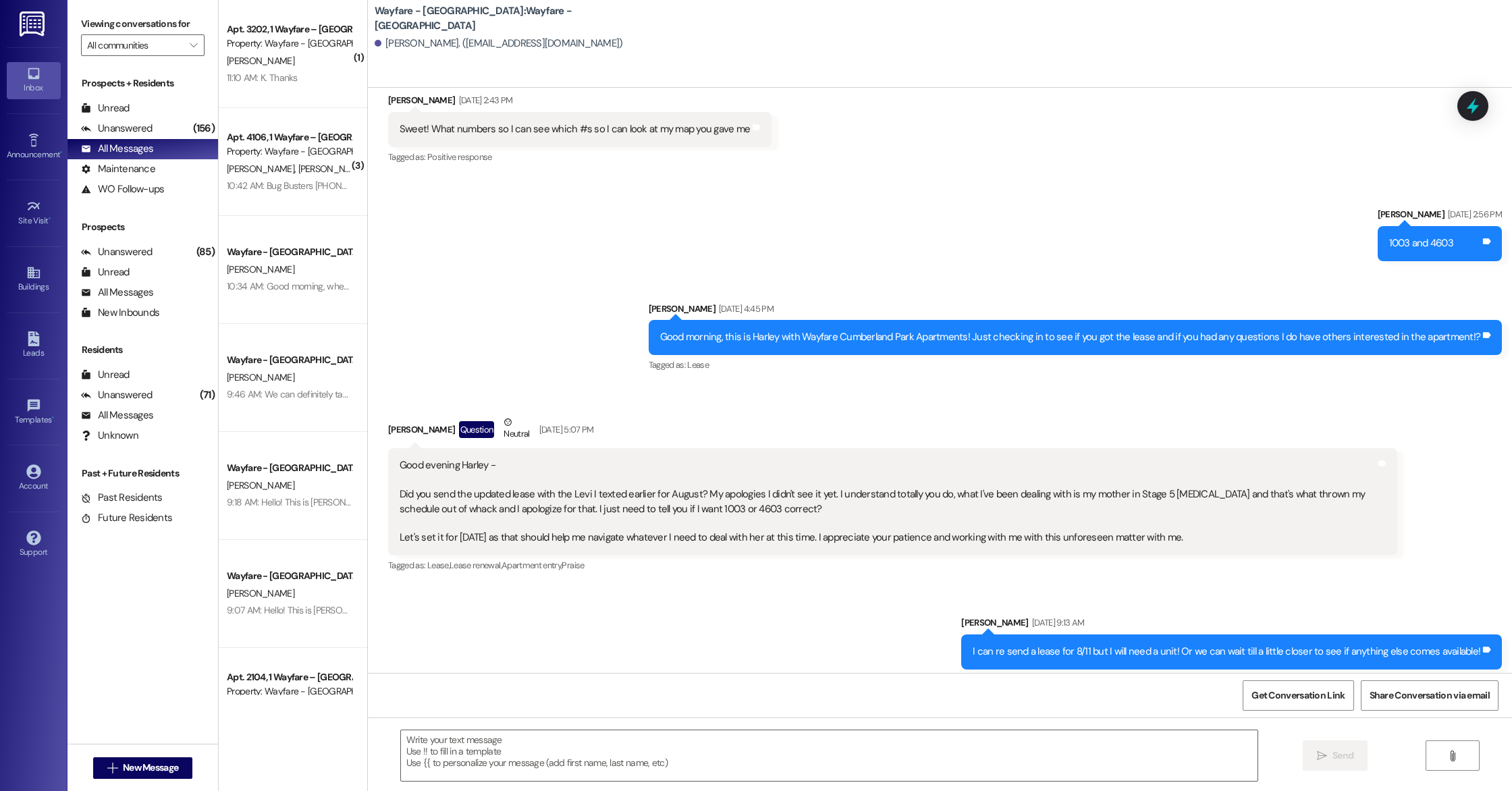
scroll to position [1843, 0]
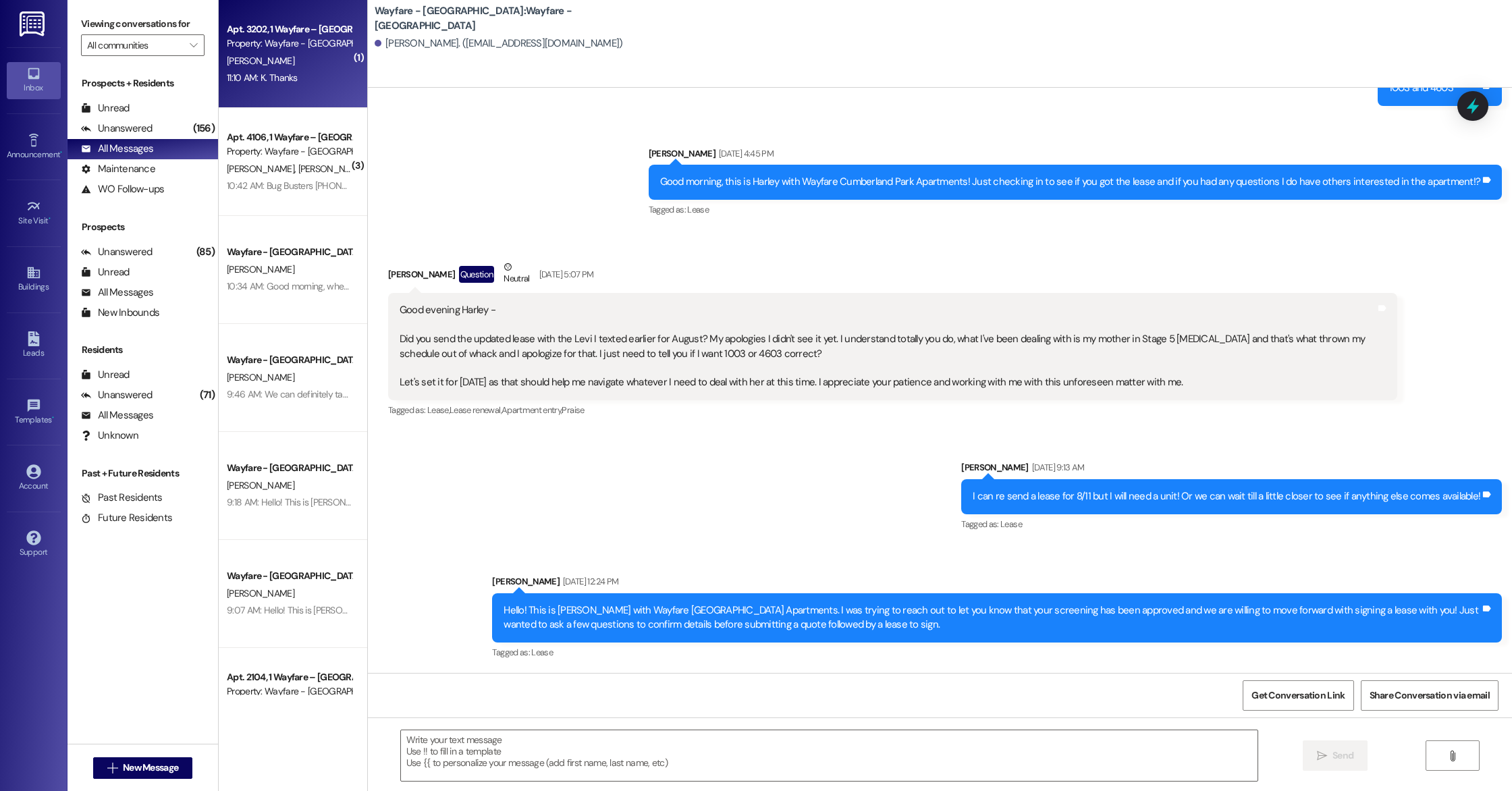
click at [300, 84] on div "11:10 AM: K. Thanks 11:10 AM: K. Thanks" at bounding box center [289, 77] width 128 height 17
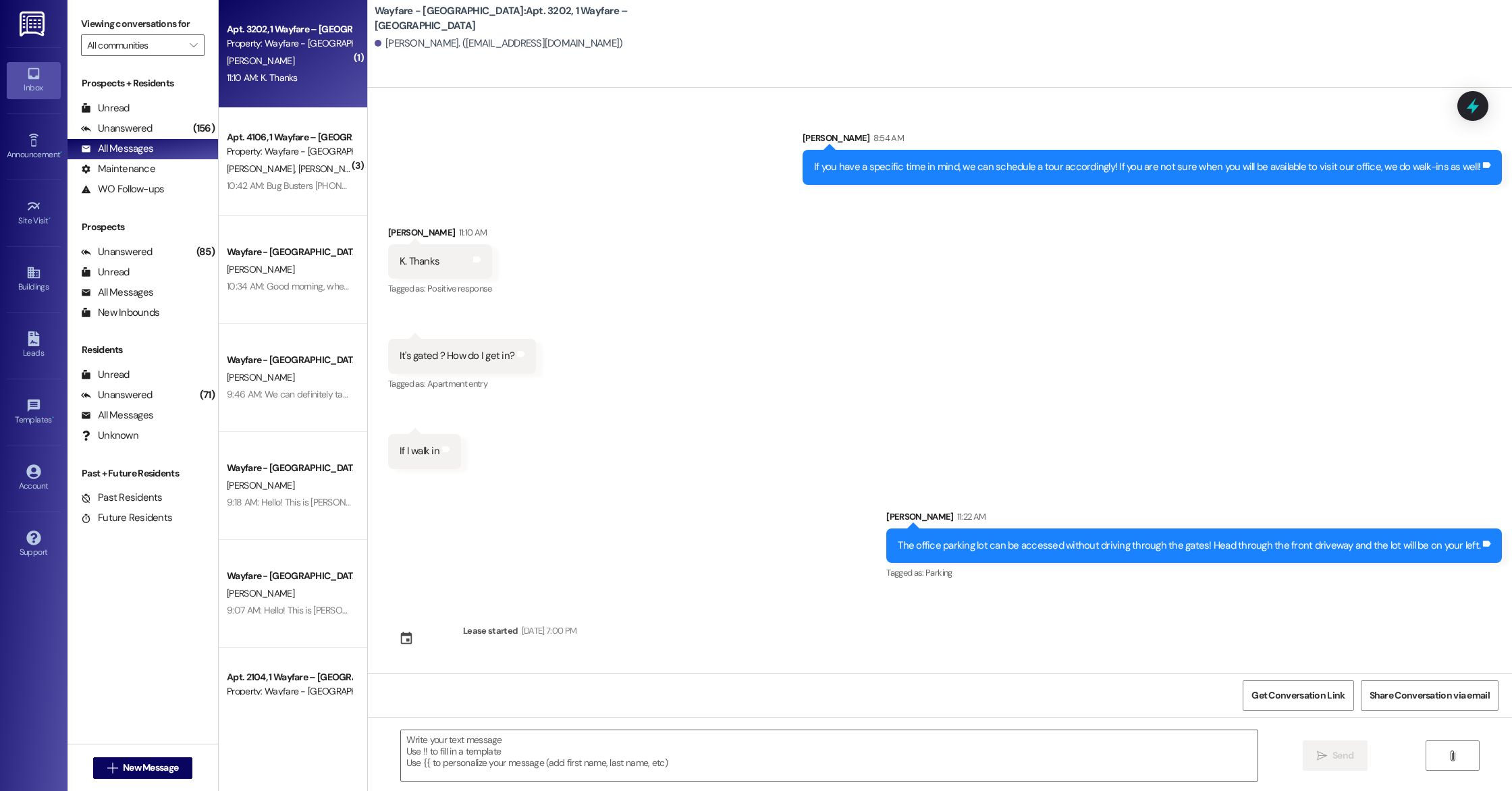
scroll to position [1580, 0]
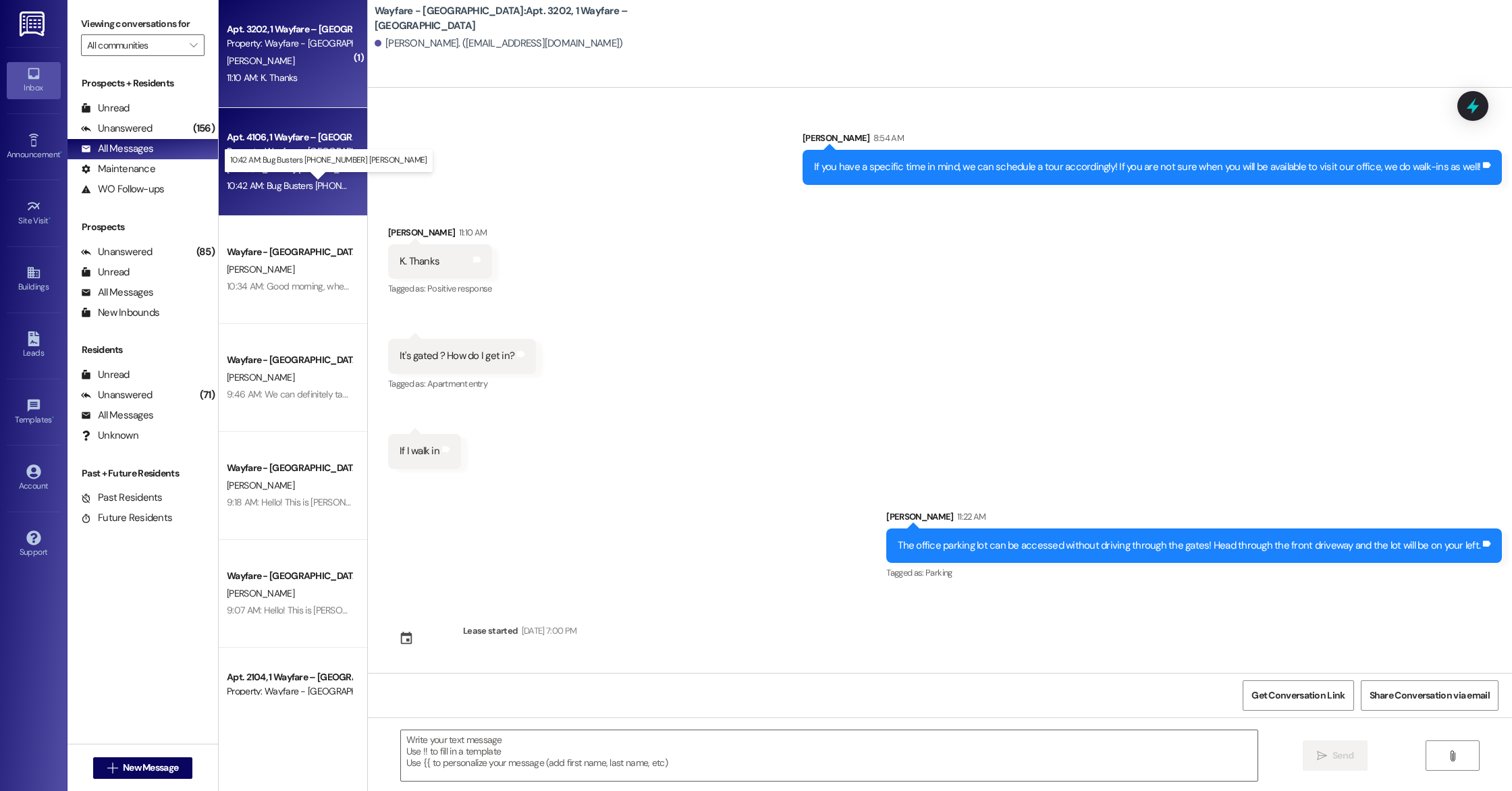
click at [313, 180] on div "10:42 AM: Bug Busters [PHONE_NUMBER] [PERSON_NAME] 10:42 AM: Bug Busters [PHONE…" at bounding box center [342, 186] width 232 height 12
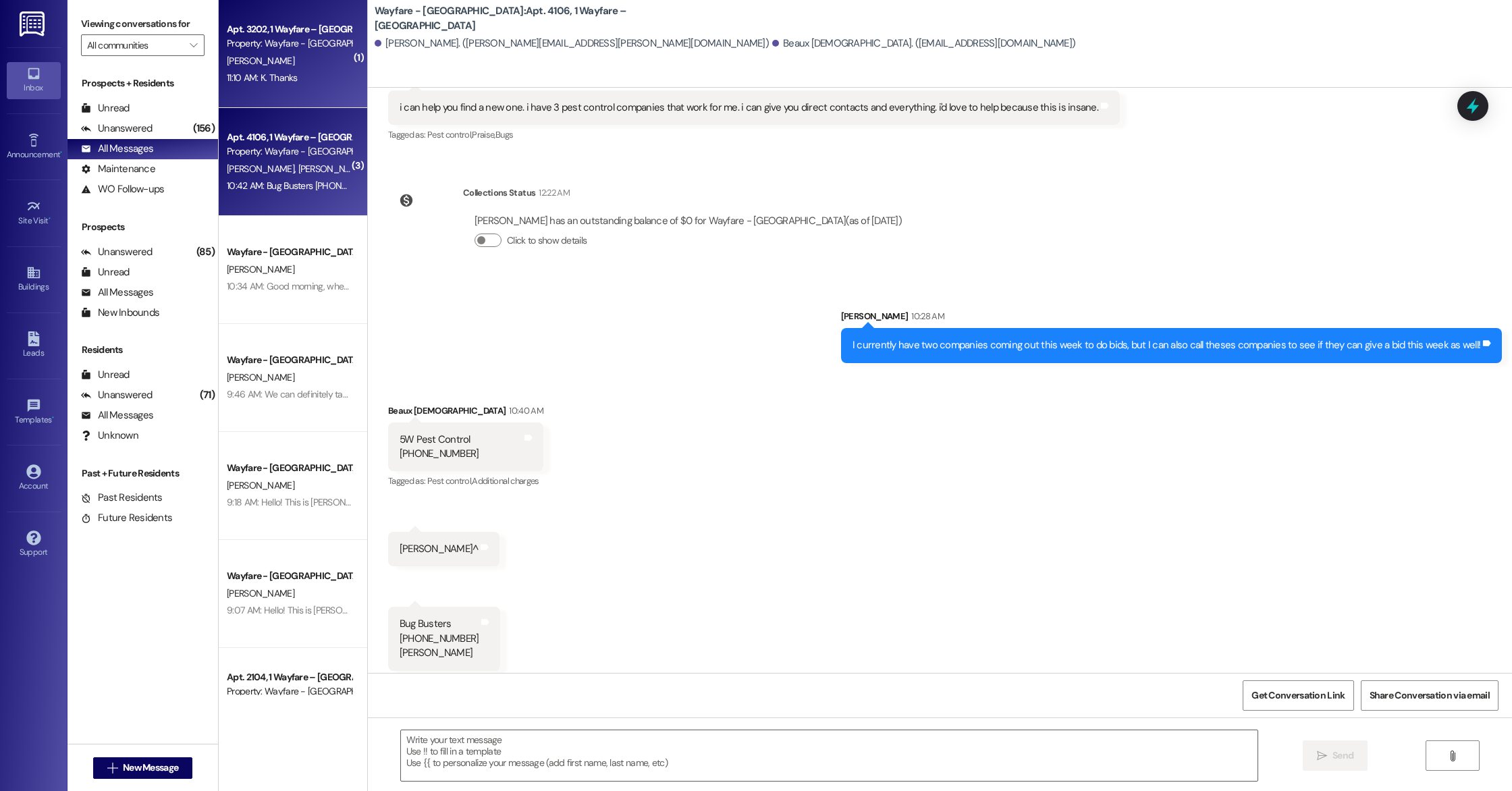
click at [286, 86] on div "11:10 AM: K. Thanks 11:10 AM: K. Thanks" at bounding box center [289, 77] width 128 height 17
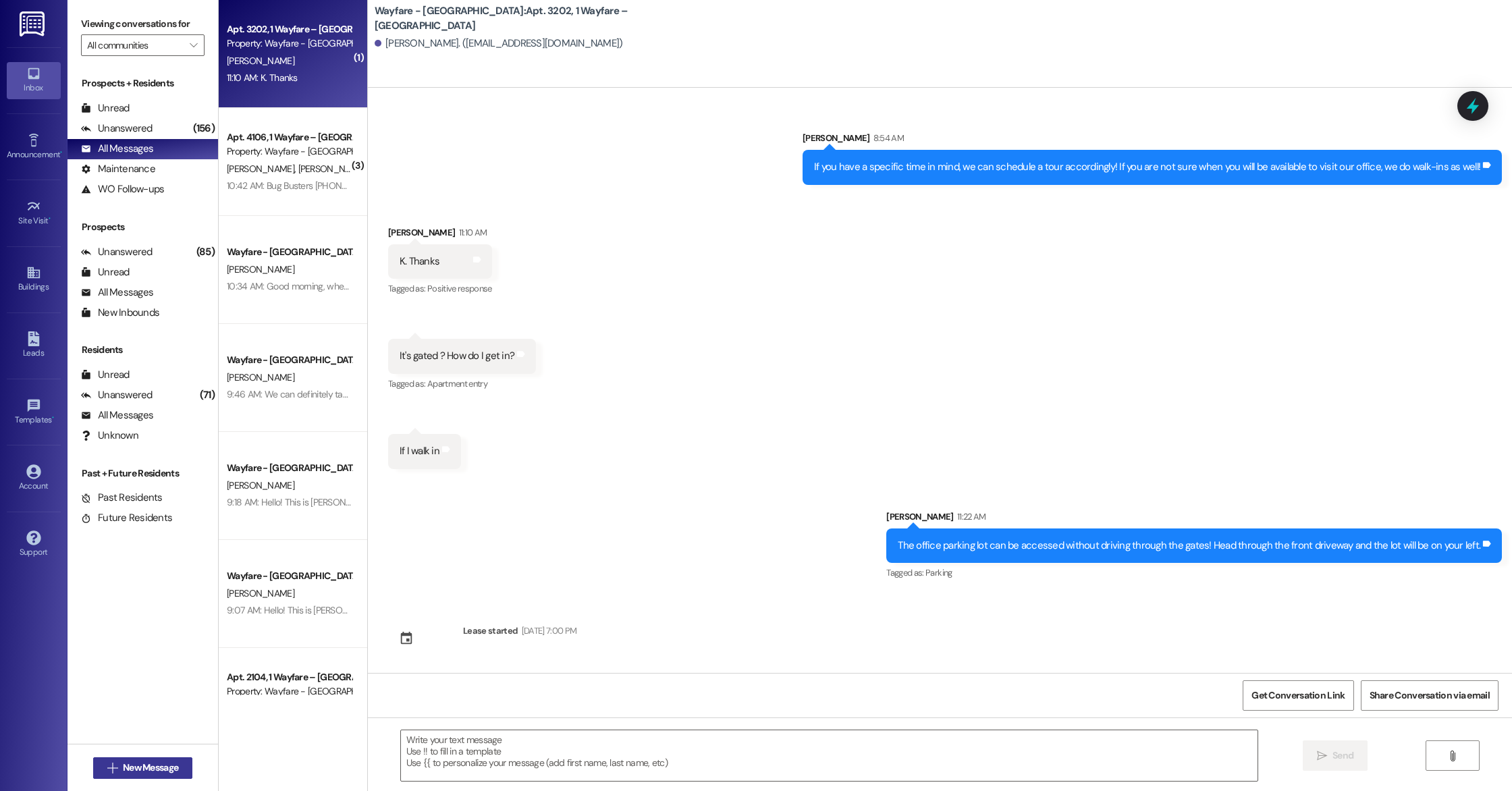
click at [145, 773] on span "New Message" at bounding box center [150, 768] width 55 height 14
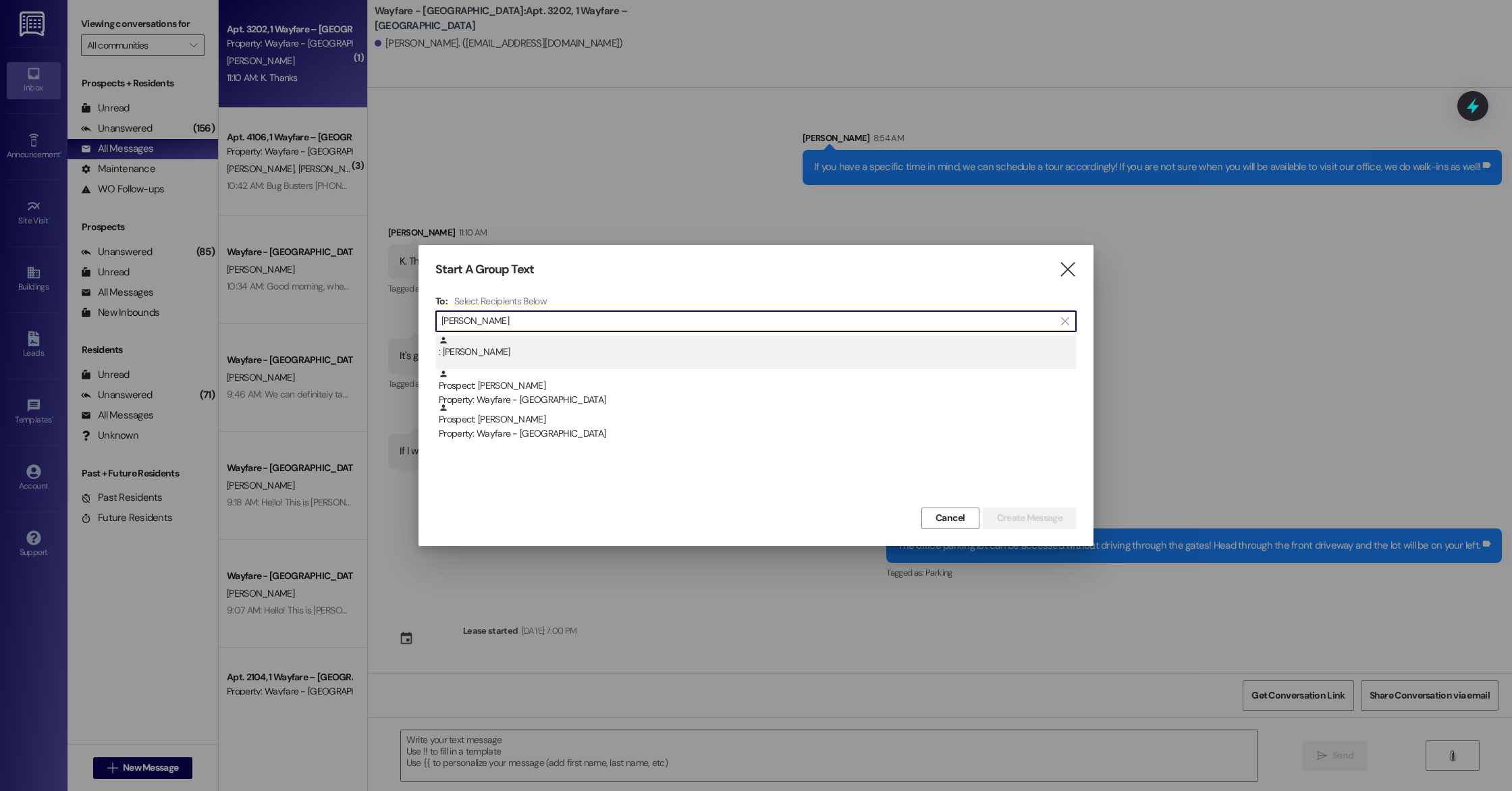
type input "[PERSON_NAME]"
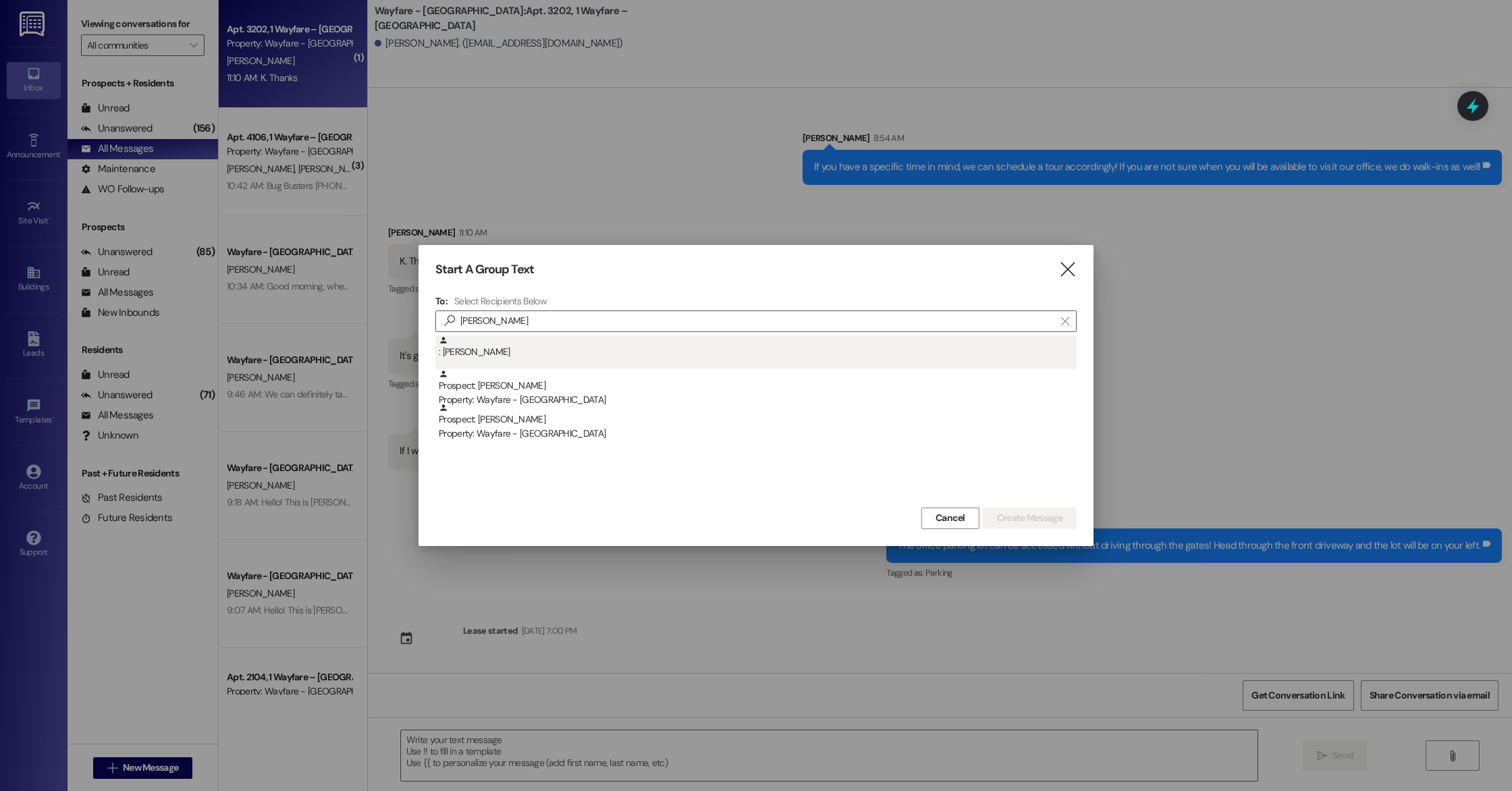
click at [518, 362] on div ": [PERSON_NAME]" at bounding box center [756, 353] width 641 height 34
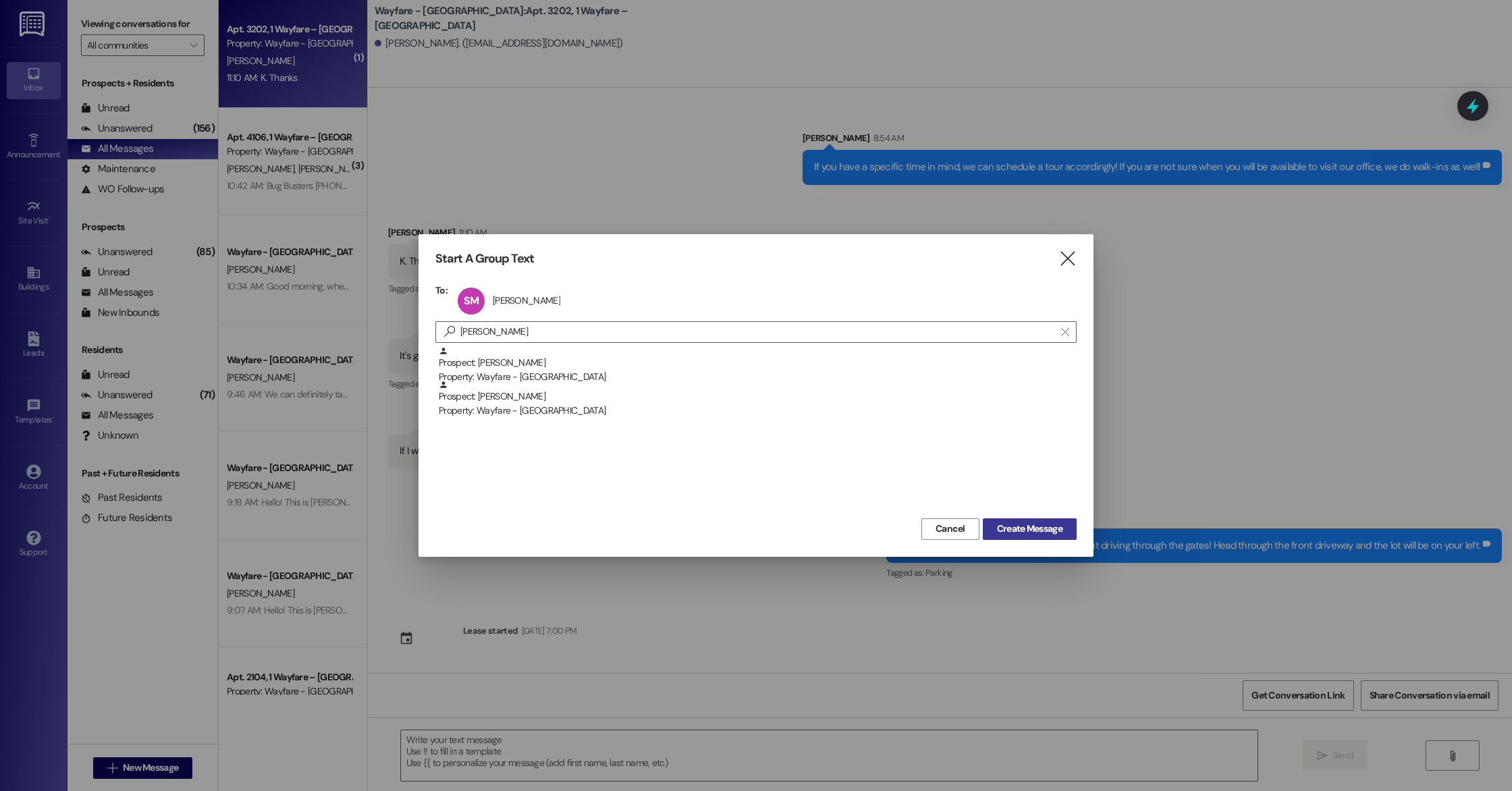
click at [1010, 528] on span "Create Message" at bounding box center [1030, 529] width 65 height 14
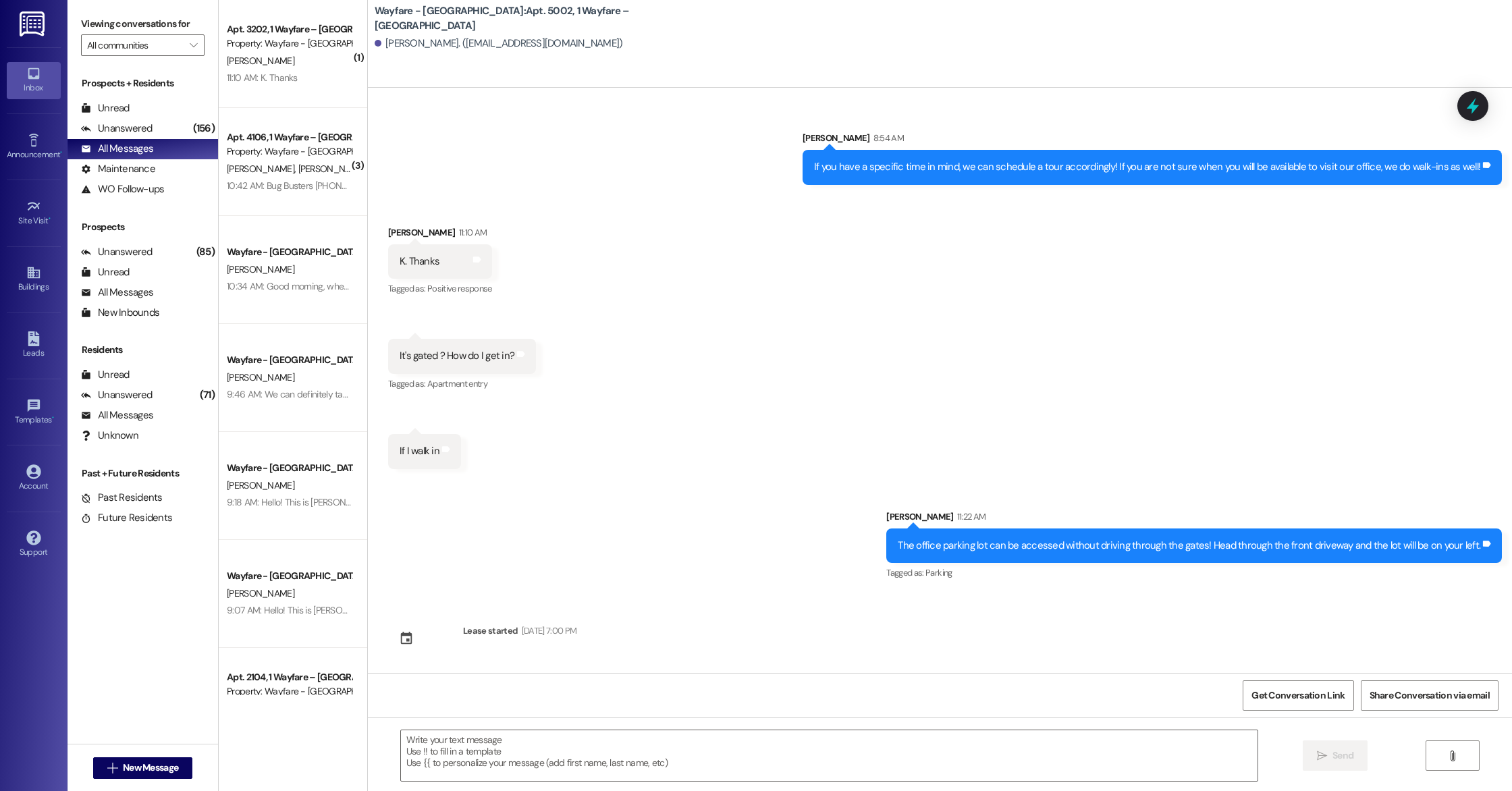
scroll to position [0, 0]
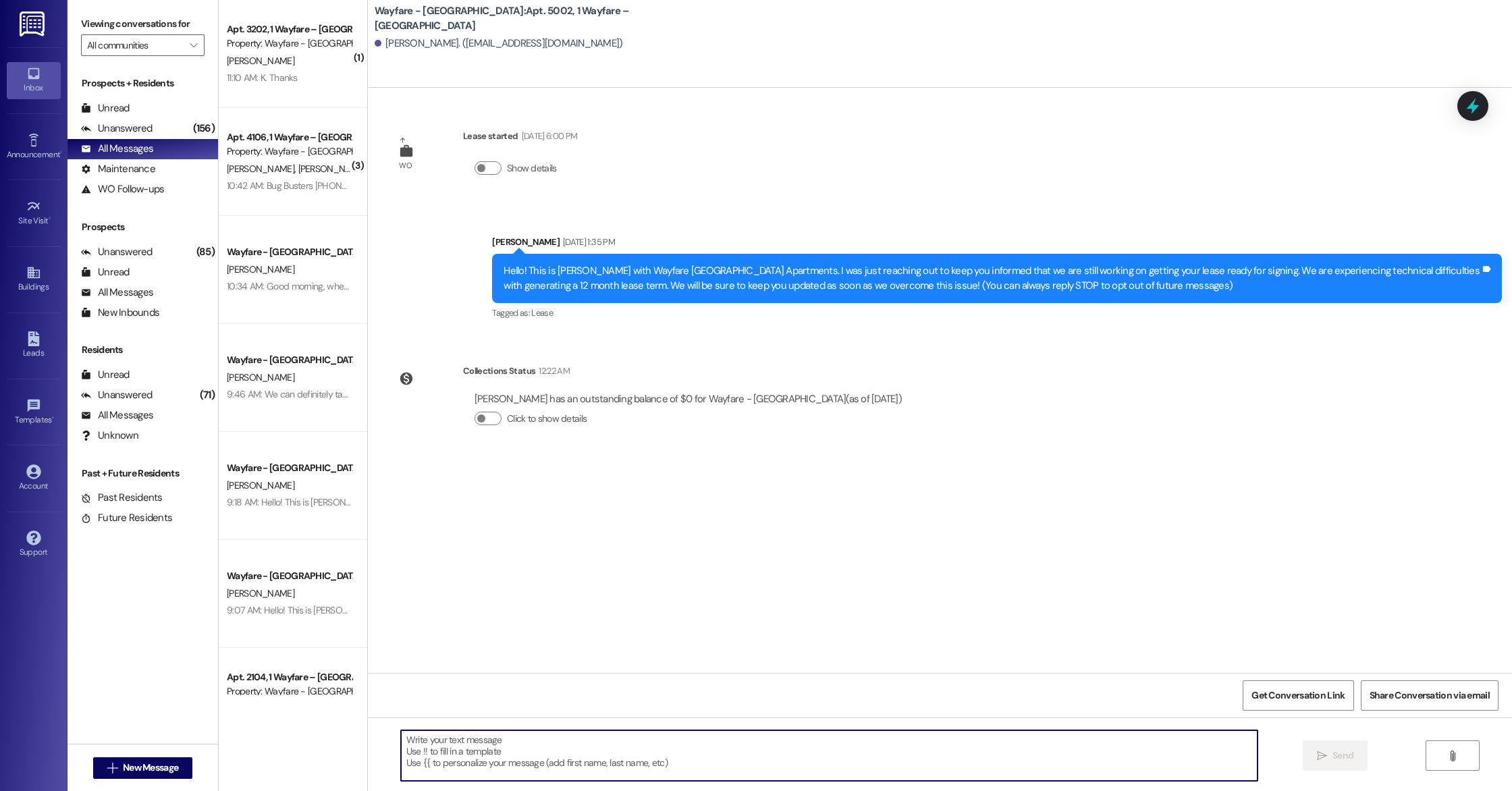
click at [529, 757] on textarea at bounding box center [829, 756] width 857 height 51
click at [489, 745] on textarea at bounding box center [829, 756] width 857 height 51
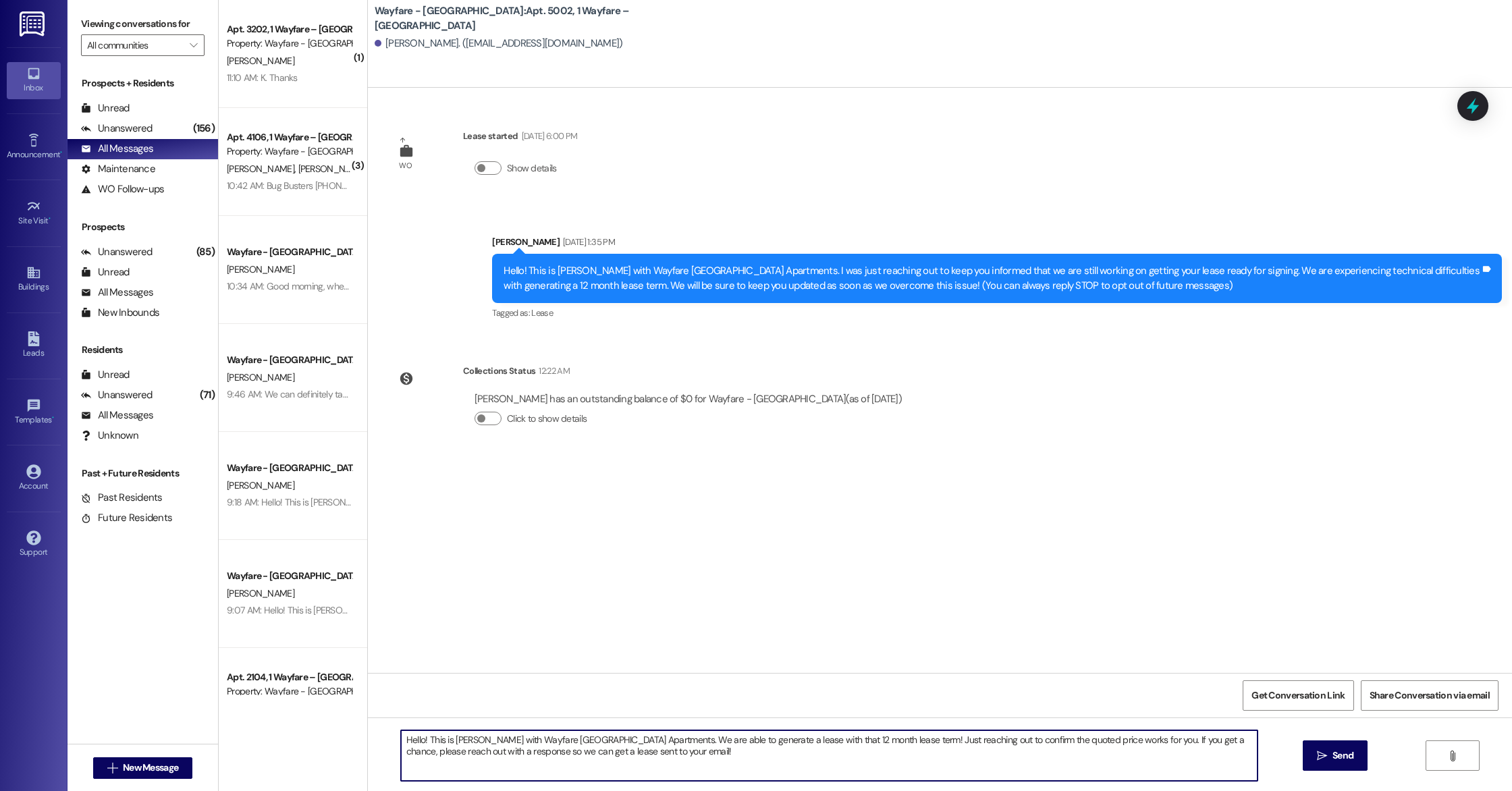
drag, startPoint x: 750, startPoint y: 752, endPoint x: 972, endPoint y: 739, distance: 222.4
click at [972, 739] on textarea "Hello! This is [PERSON_NAME] with Wayfare [GEOGRAPHIC_DATA] Apartments. We are …" at bounding box center [829, 756] width 857 height 51
drag, startPoint x: 972, startPoint y: 739, endPoint x: 678, endPoint y: 455, distance: 408.8
click at [678, 455] on div "WO [PERSON_NAME] started [DATE] 6:00 PM Show details Sent via SMS [PERSON_NAME]…" at bounding box center [940, 483] width 1144 height 791
type textarea "Hello! This is [PERSON_NAME] with Wayfare [GEOGRAPHIC_DATA] Apartments. We are …"
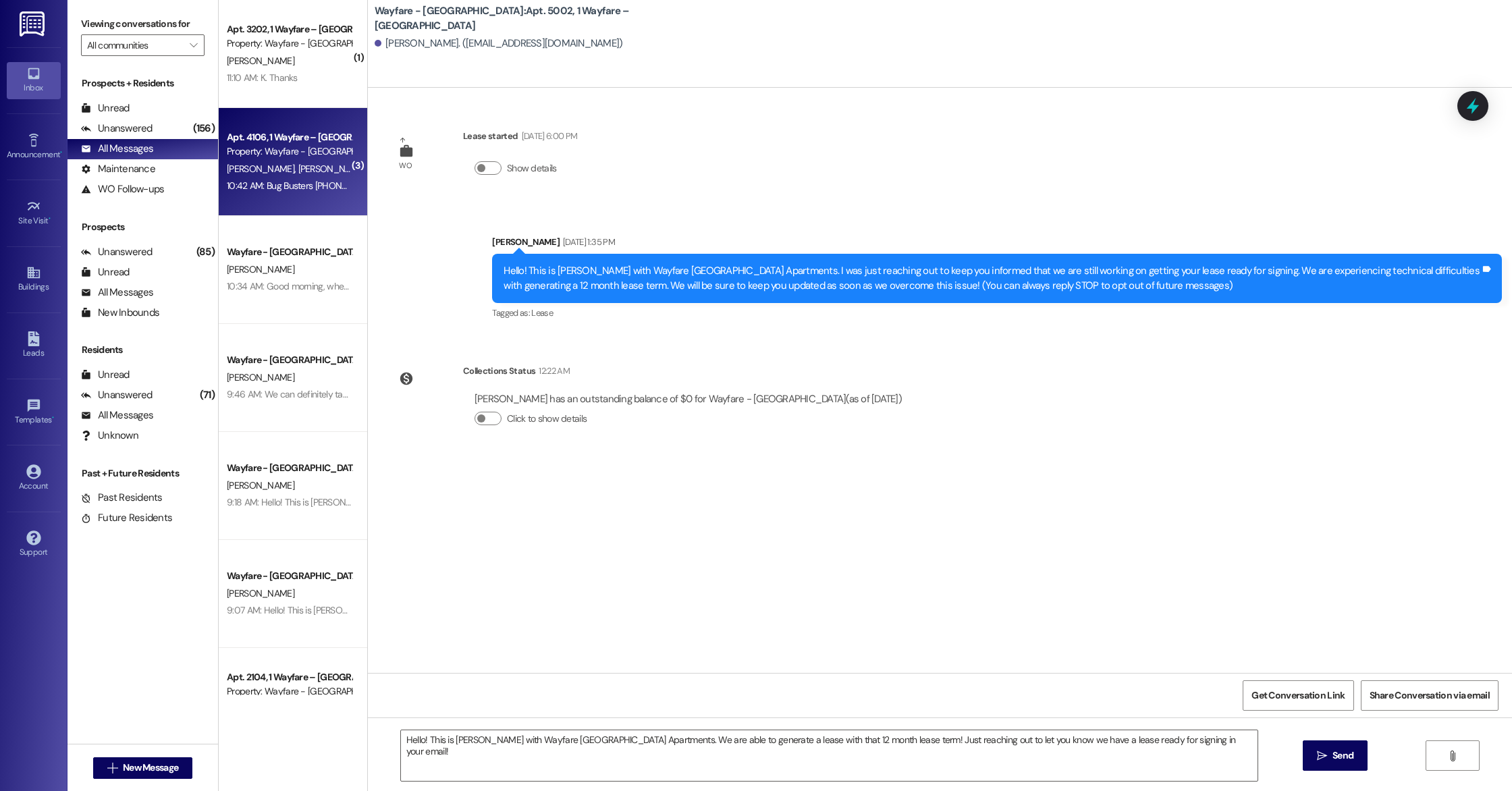
click at [260, 177] on div "10:42 AM: Bug Busters [PHONE_NUMBER] [PERSON_NAME] 10:42 AM: Bug Busters [PHONE…" at bounding box center [289, 186] width 128 height 17
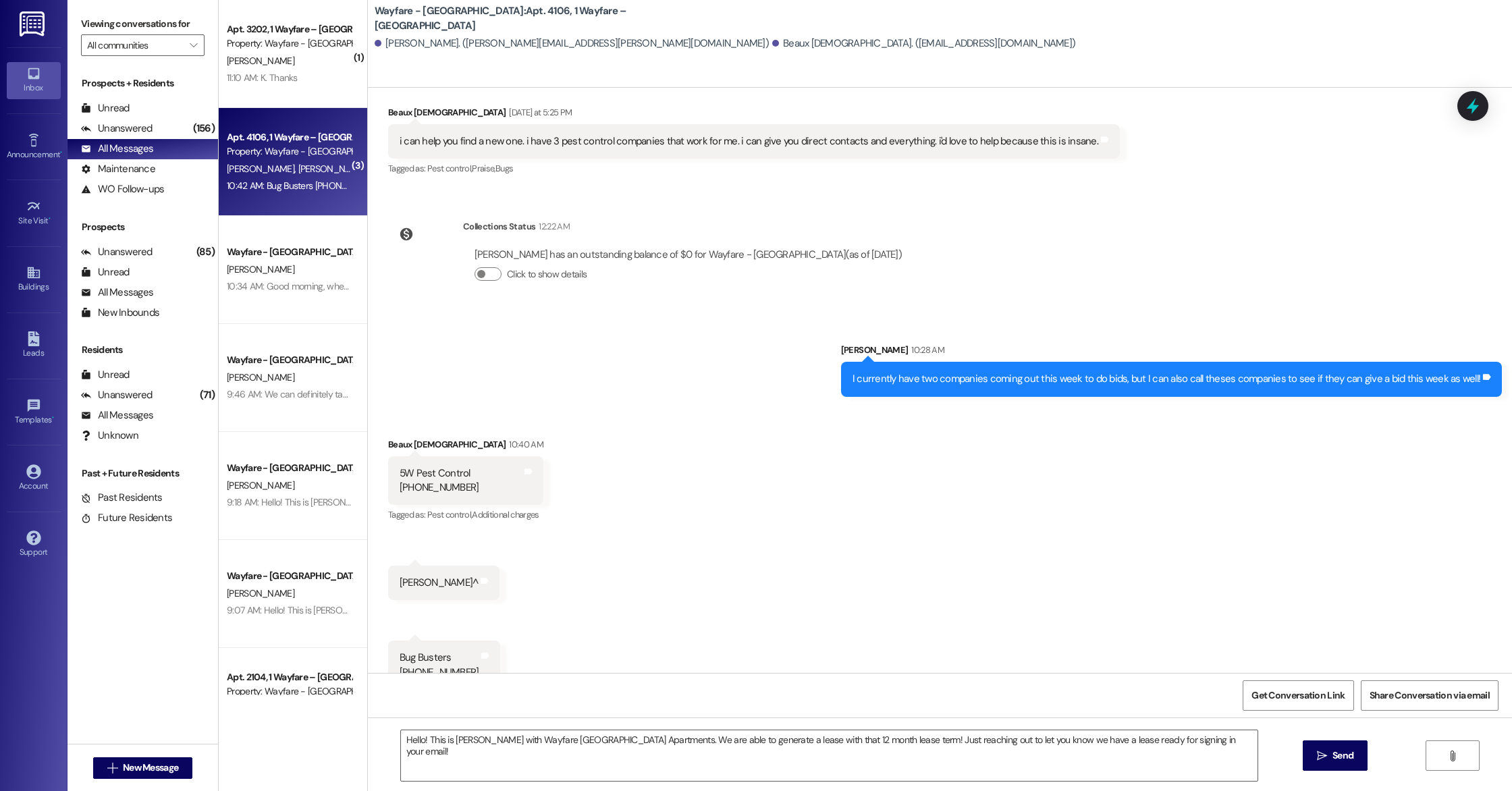
scroll to position [7694, 0]
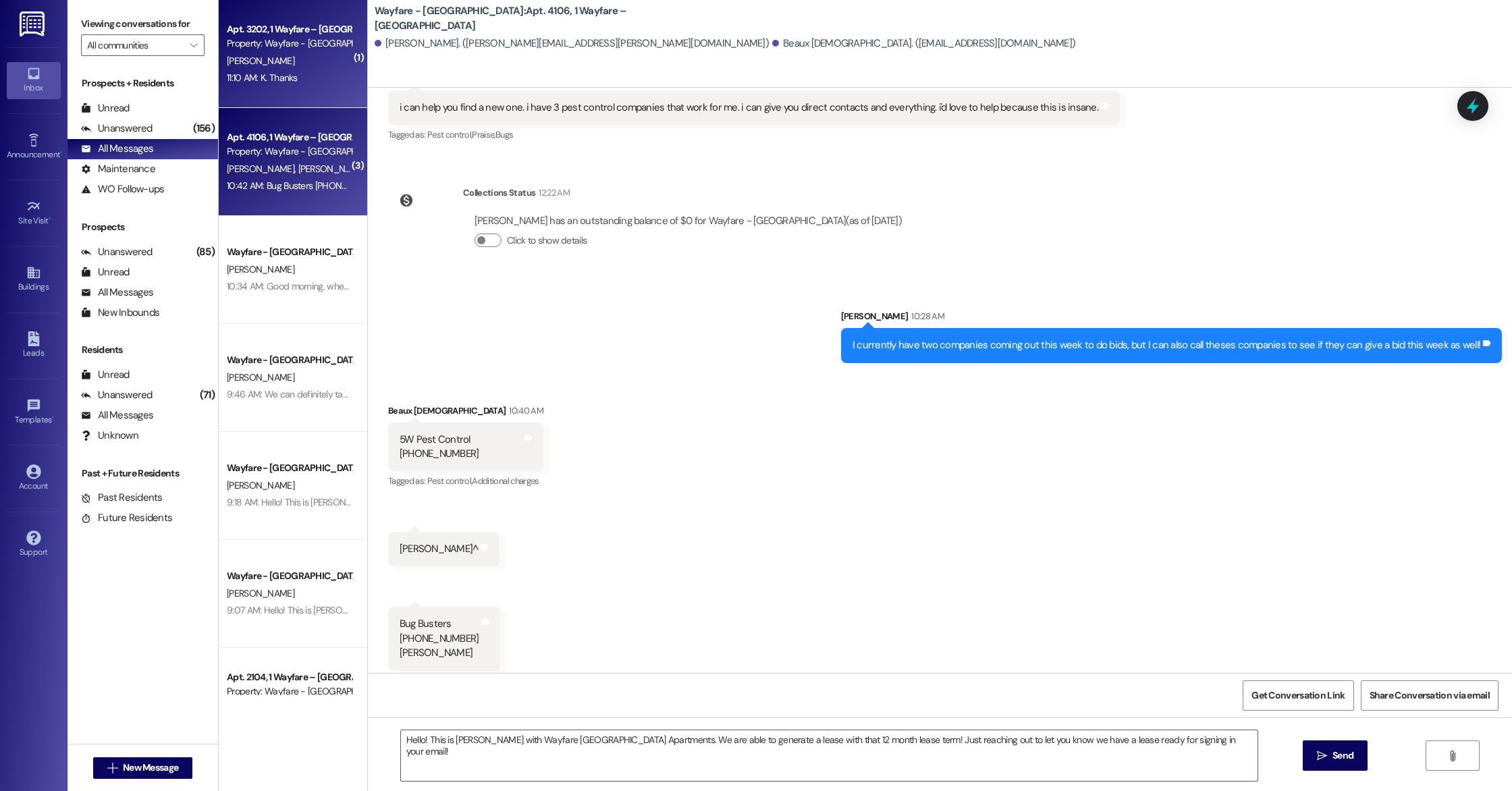
click at [268, 80] on div "11:10 AM: K. Thanks 11:10 AM: K. Thanks" at bounding box center [262, 77] width 71 height 12
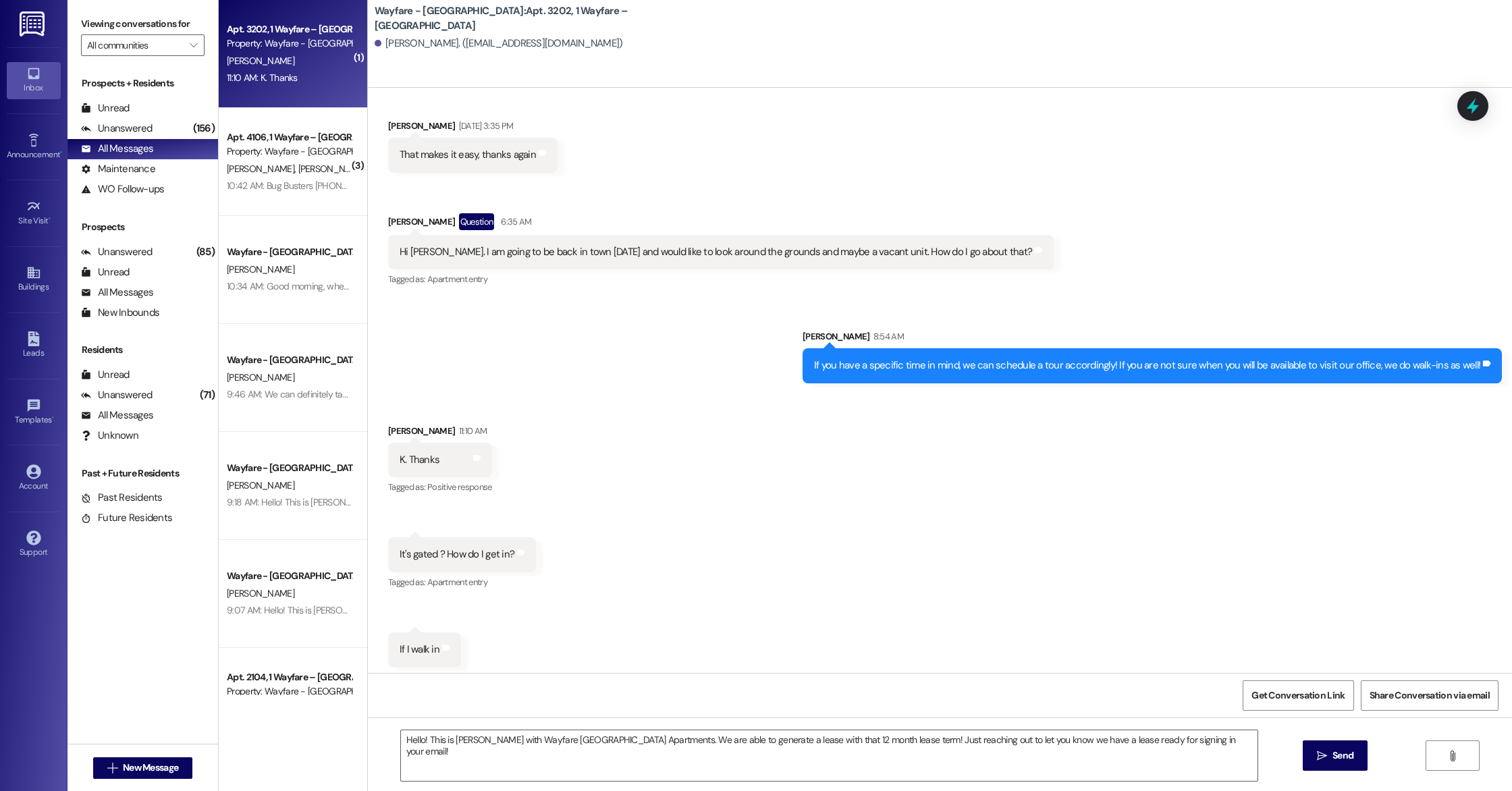
scroll to position [1580, 0]
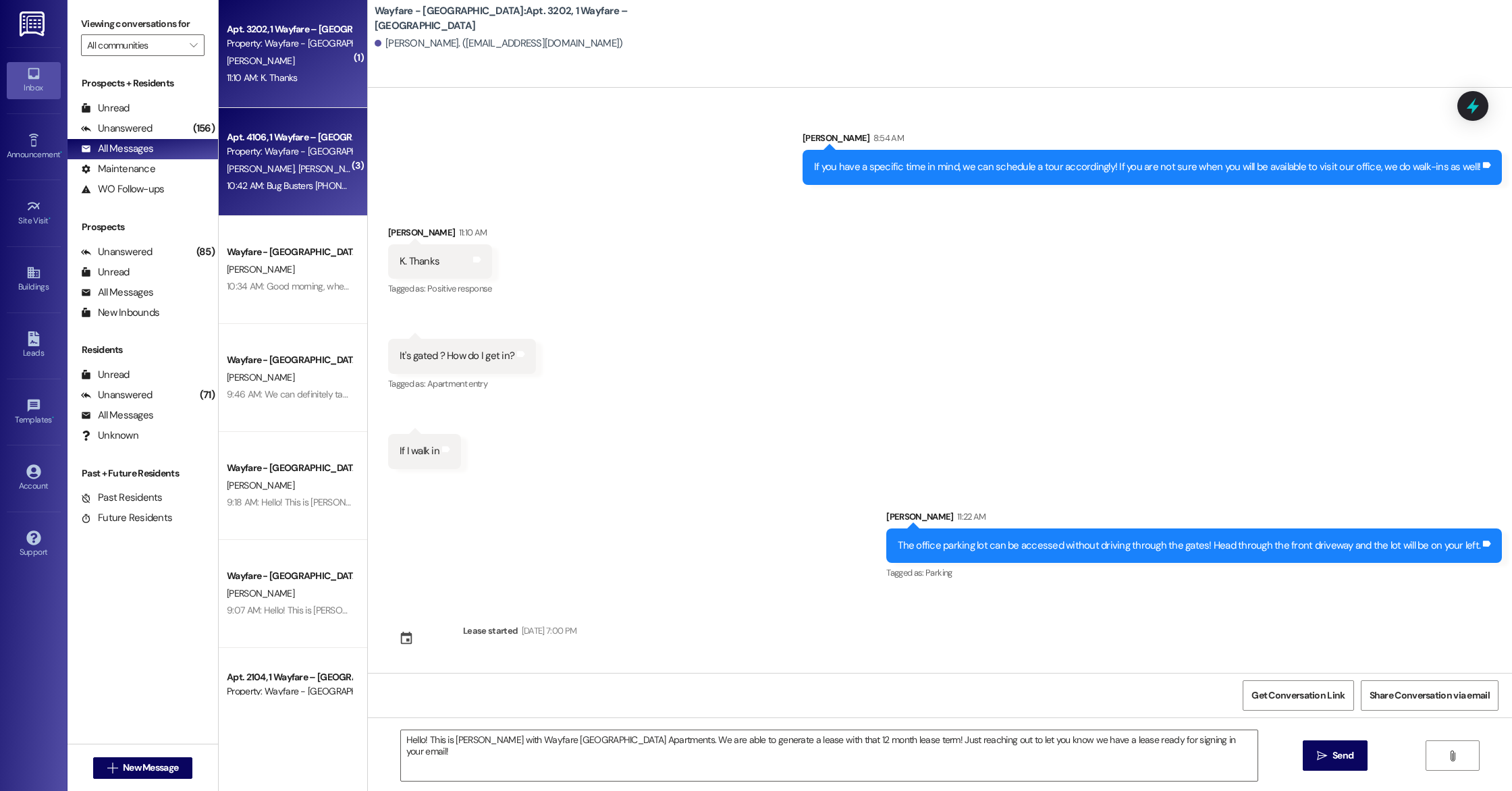
click at [251, 186] on div "10:42 AM: Bug Busters [PHONE_NUMBER] [PERSON_NAME] 10:42 AM: Bug Busters [PHONE…" at bounding box center [342, 186] width 232 height 12
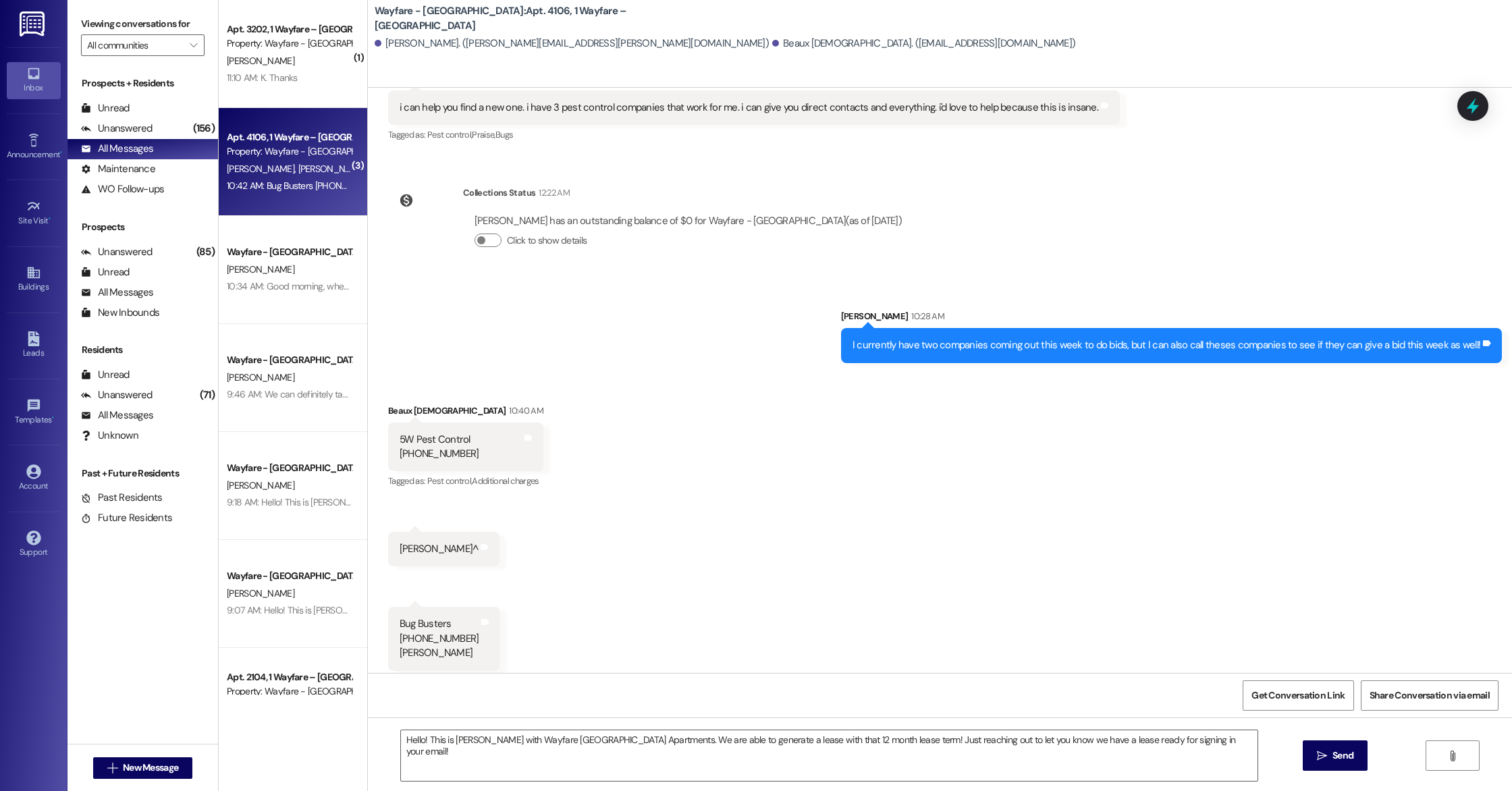
scroll to position [7695, 0]
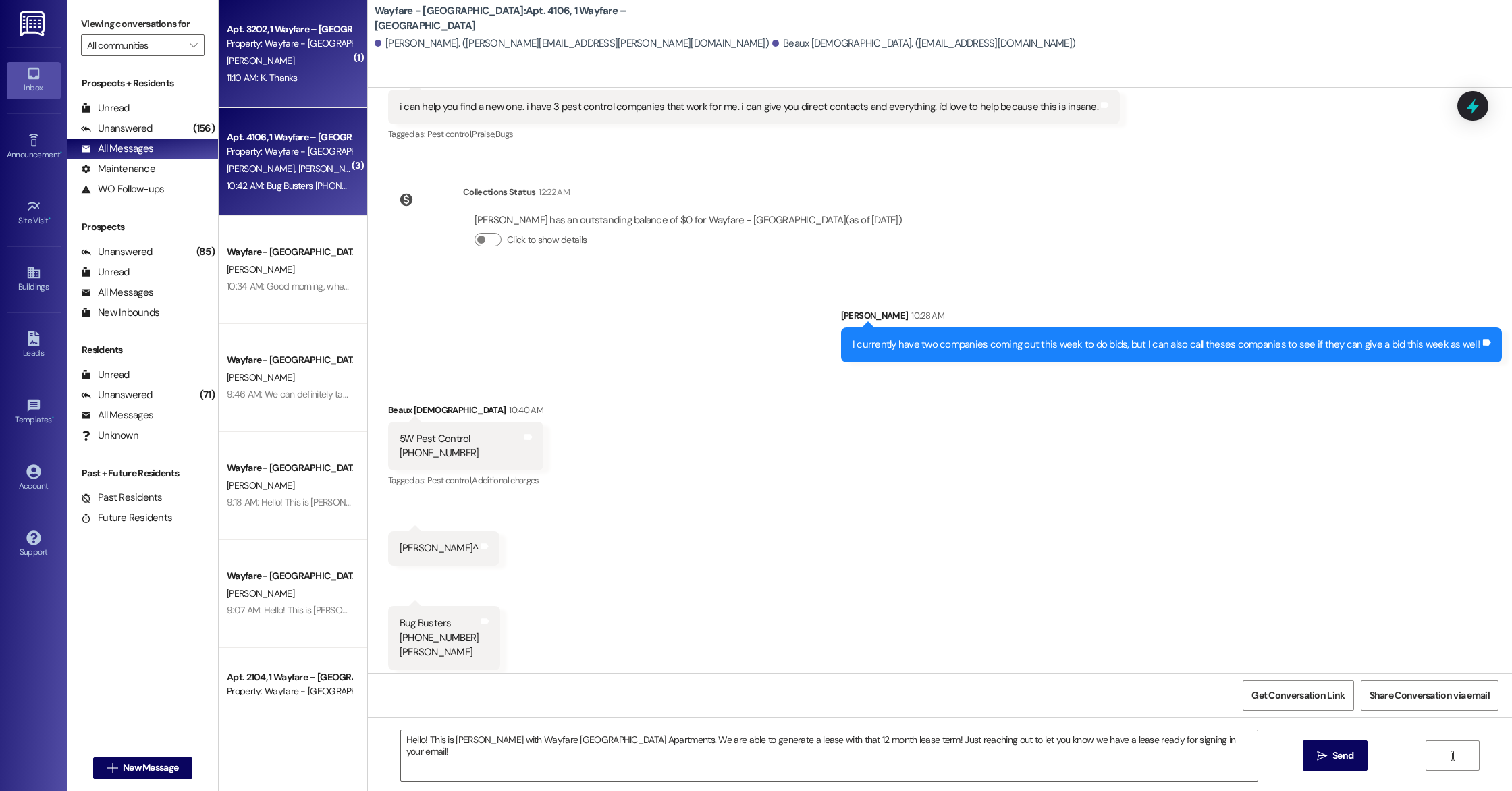
click at [267, 71] on div "11:10 AM: K. Thanks 11:10 AM: K. Thanks" at bounding box center [262, 77] width 71 height 12
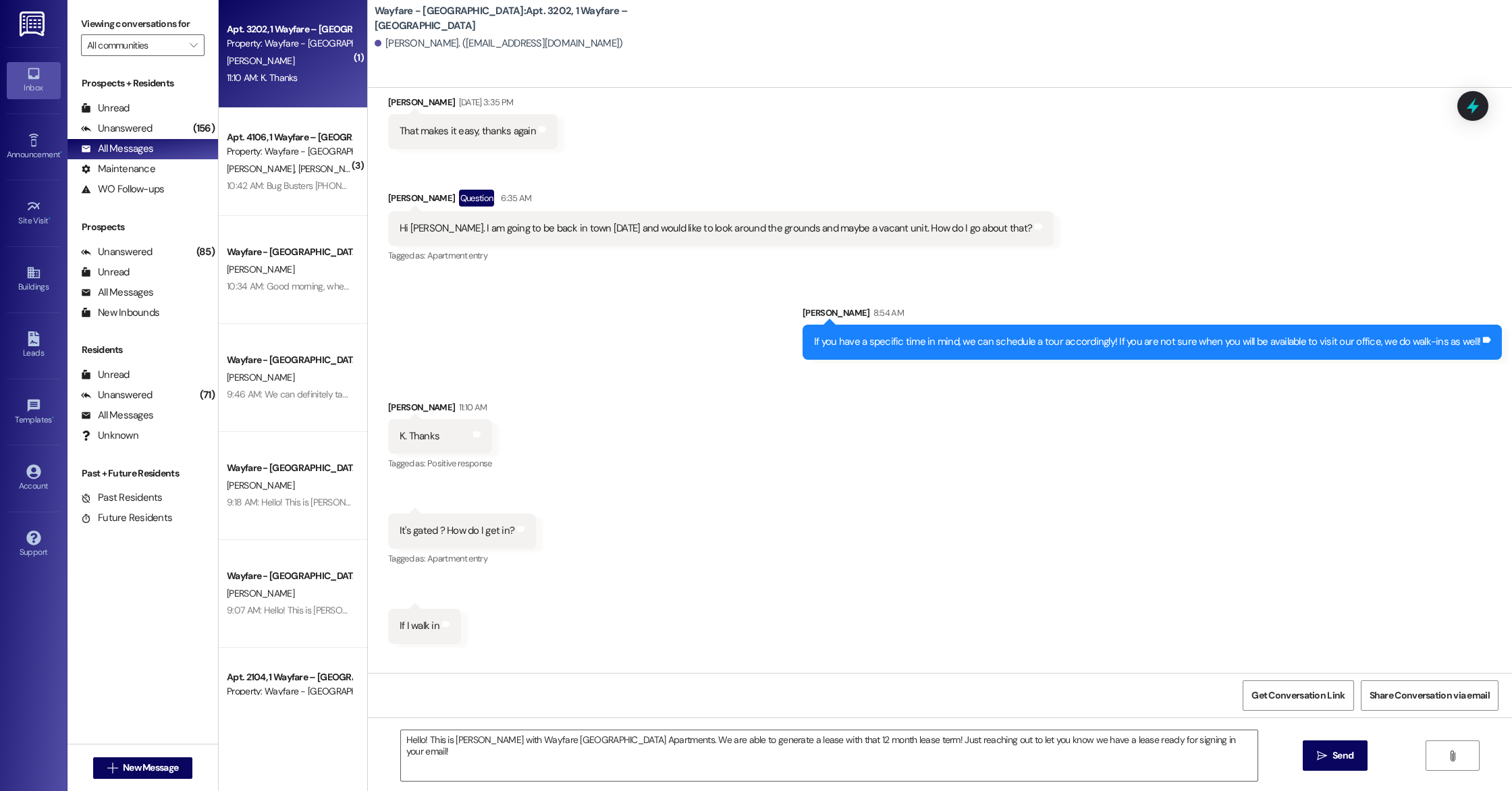
scroll to position [1580, 0]
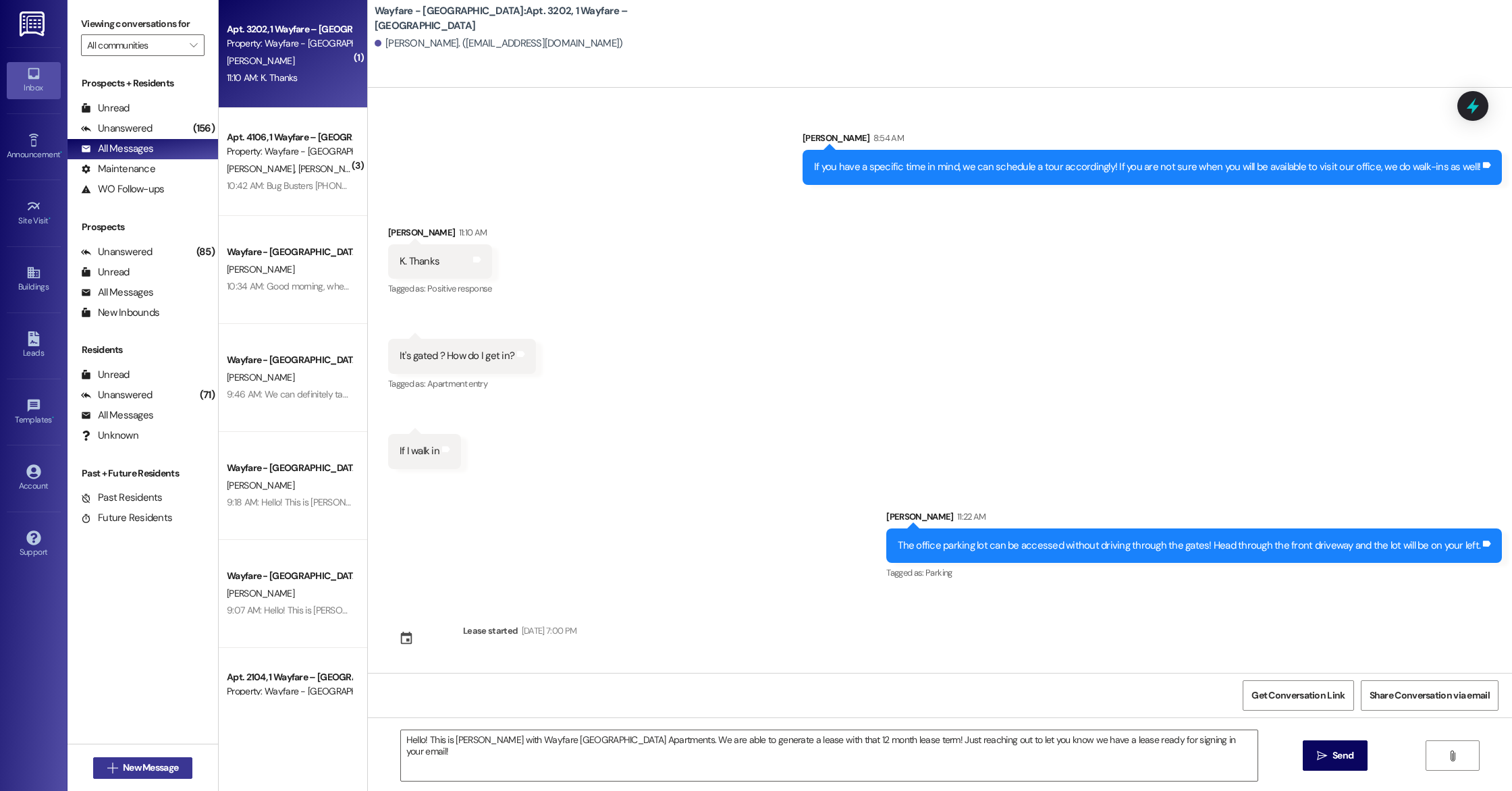
click at [126, 773] on span "New Message" at bounding box center [150, 768] width 55 height 14
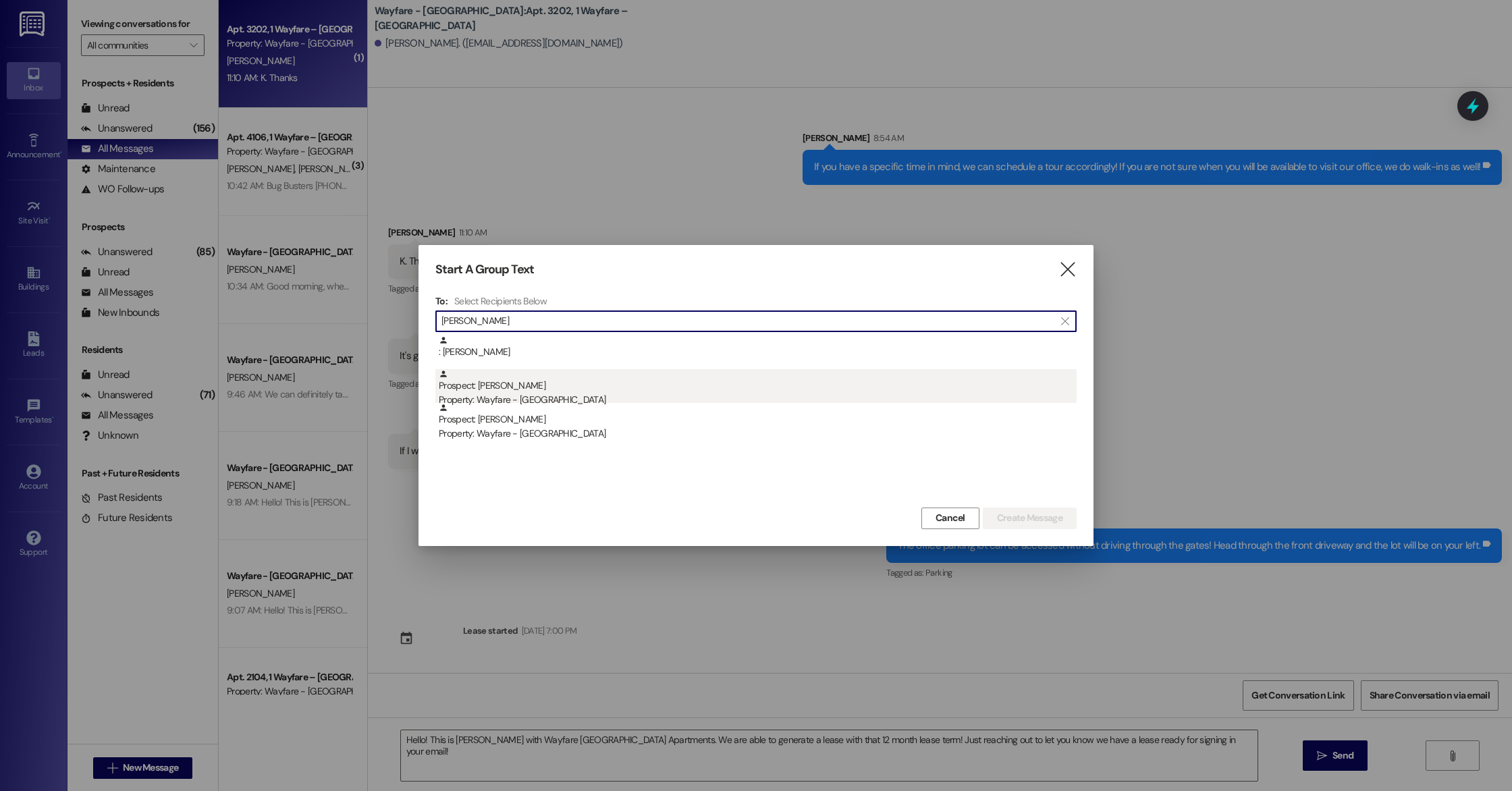
type input "[PERSON_NAME]"
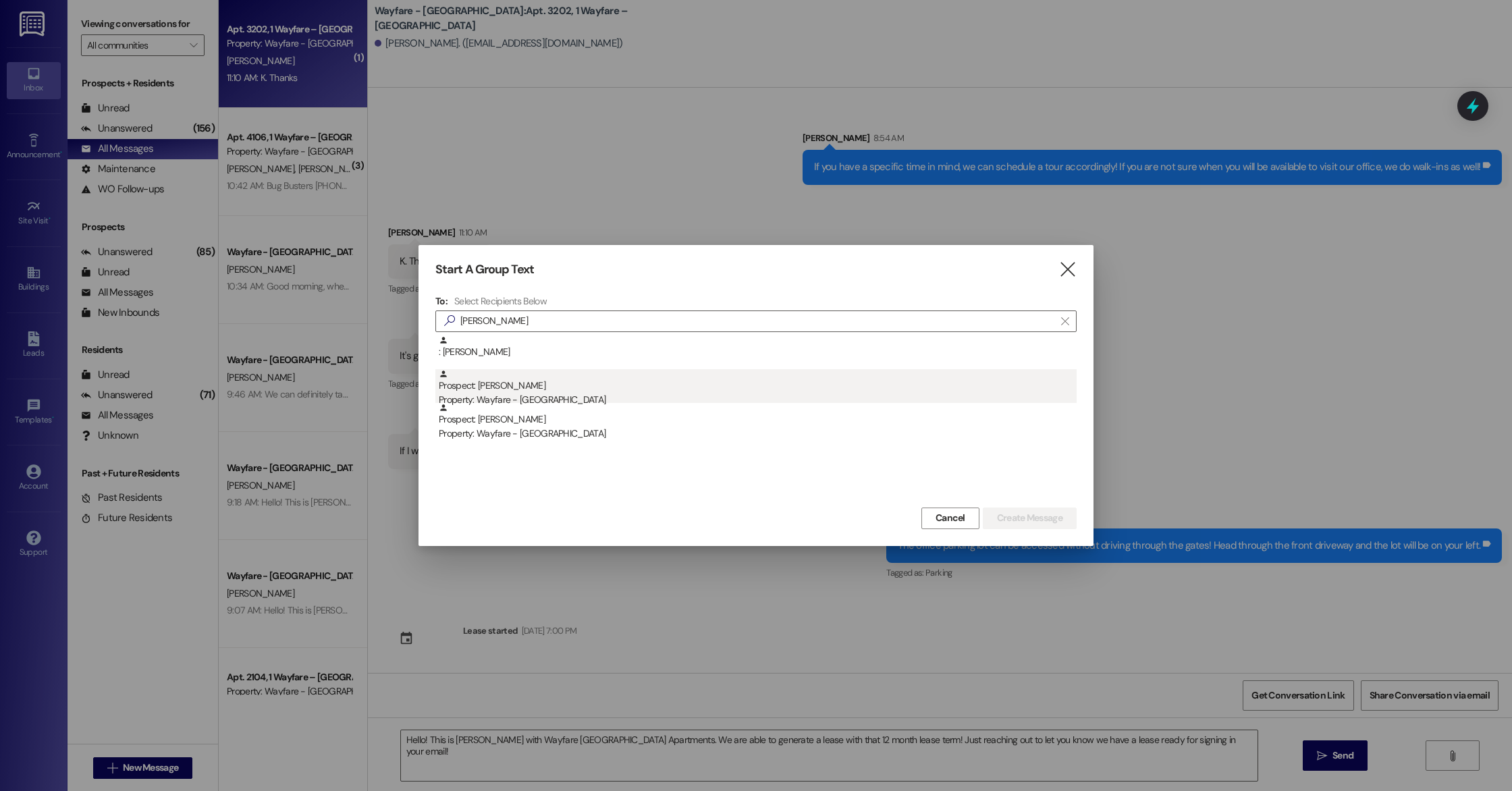
click at [501, 376] on div "Prospect: [PERSON_NAME] Property: Wayfare - [GEOGRAPHIC_DATA]" at bounding box center [758, 388] width 638 height 39
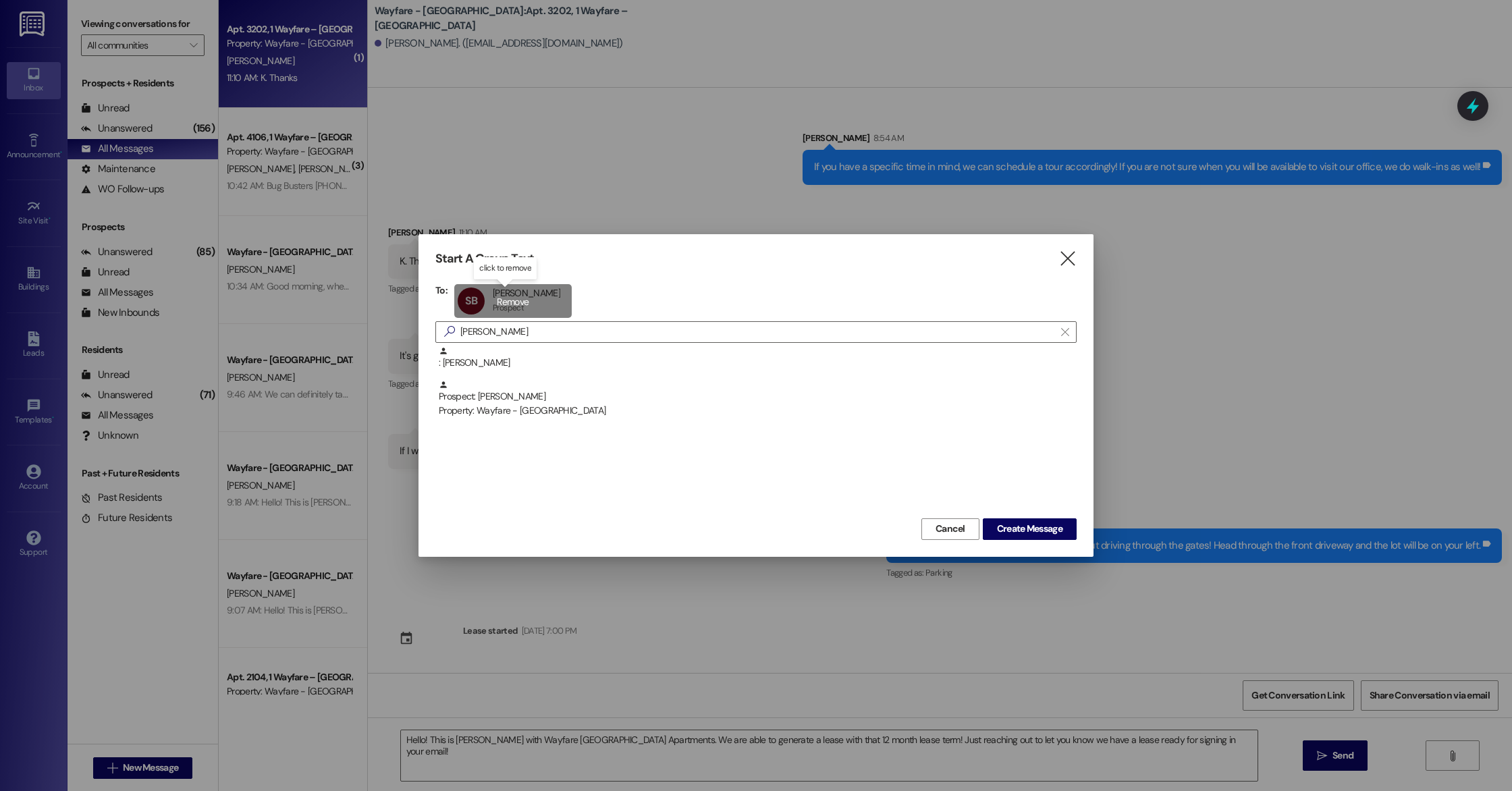
click at [508, 309] on div "SB [PERSON_NAME] [PERSON_NAME] Prospect Prospect click to remove" at bounding box center [513, 301] width 118 height 34
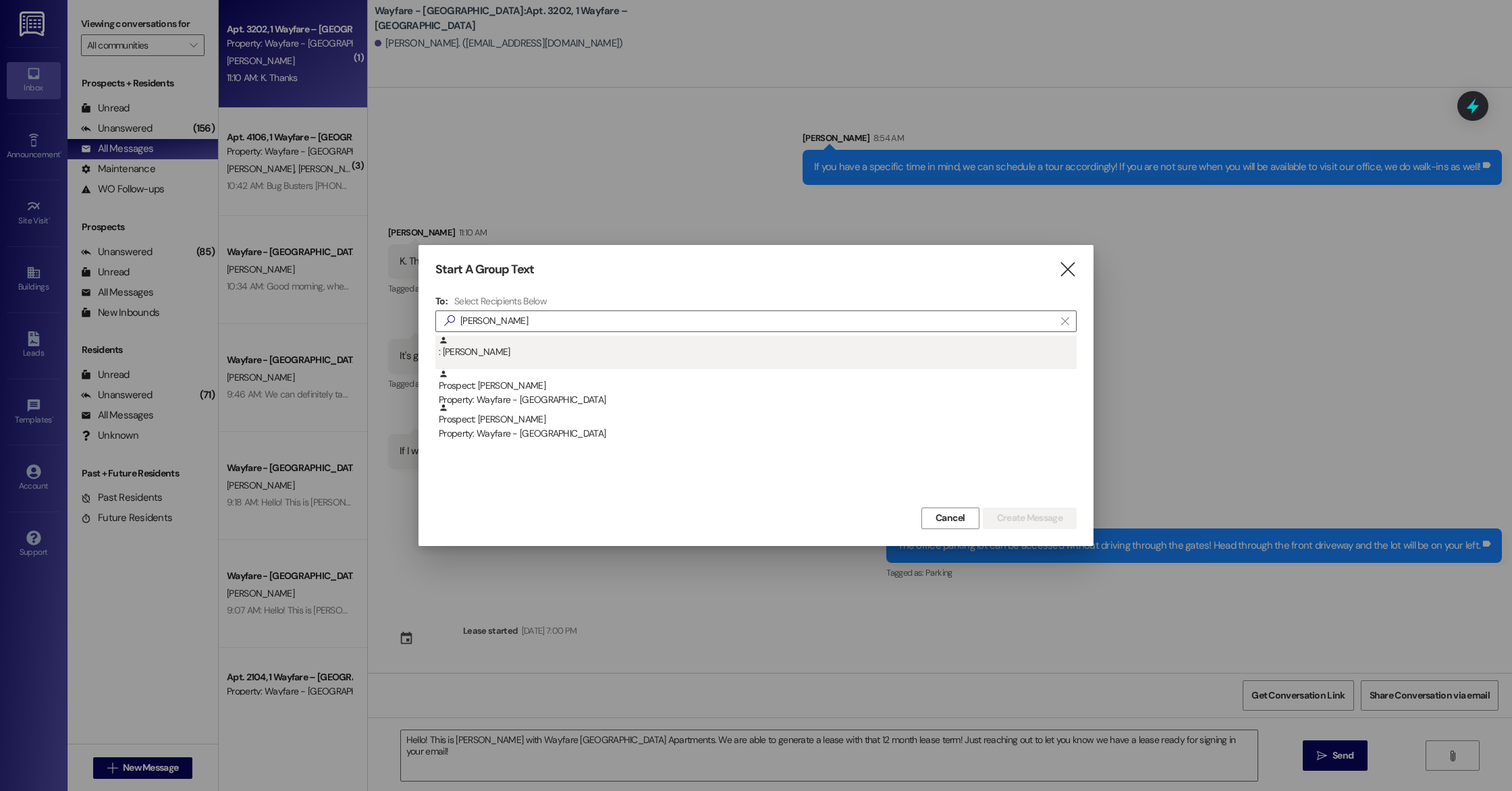
click at [494, 342] on div ": [PERSON_NAME]" at bounding box center [758, 347] width 638 height 24
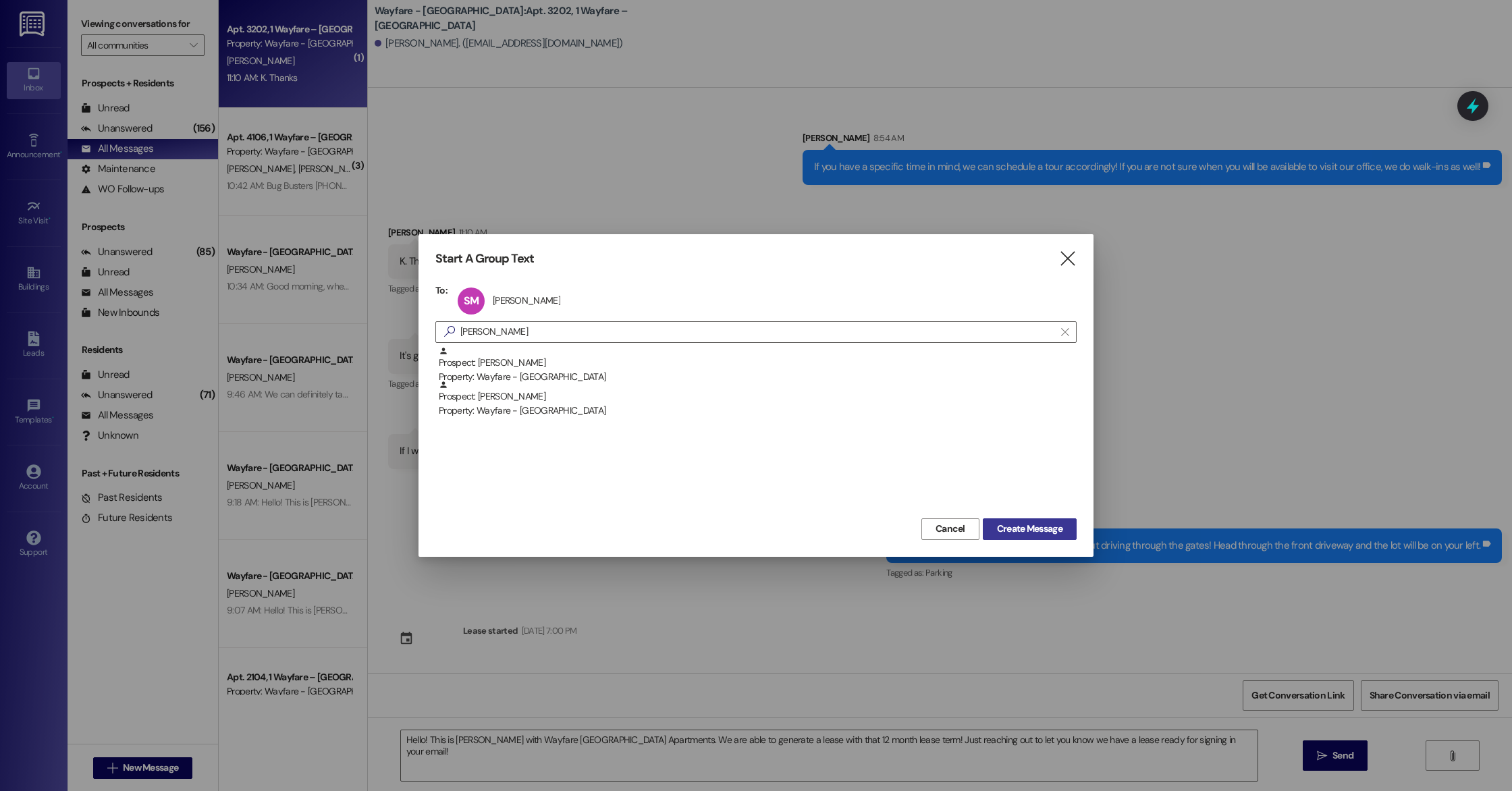
click at [1040, 525] on span "Create Message" at bounding box center [1030, 529] width 65 height 14
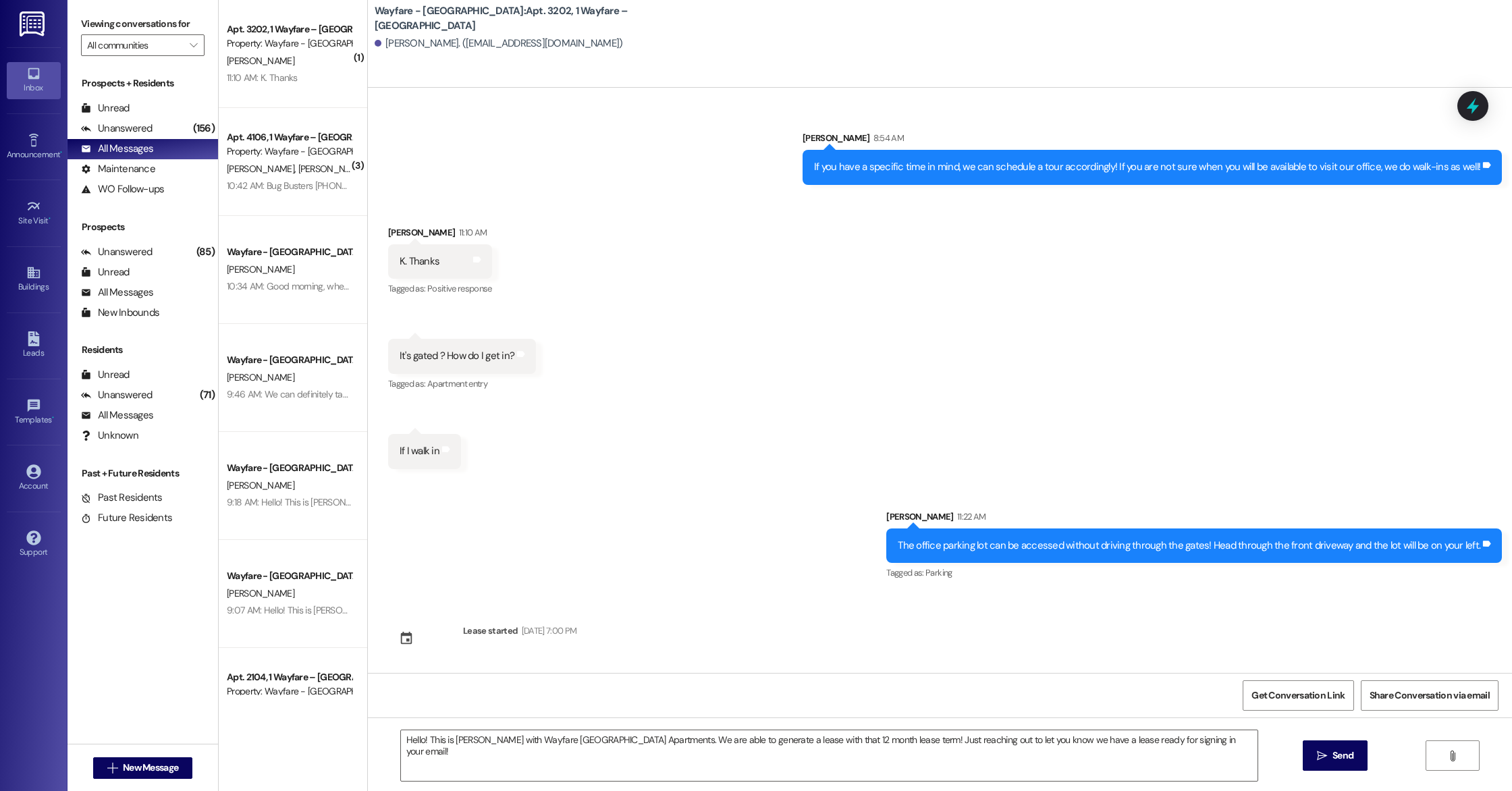
scroll to position [0, 0]
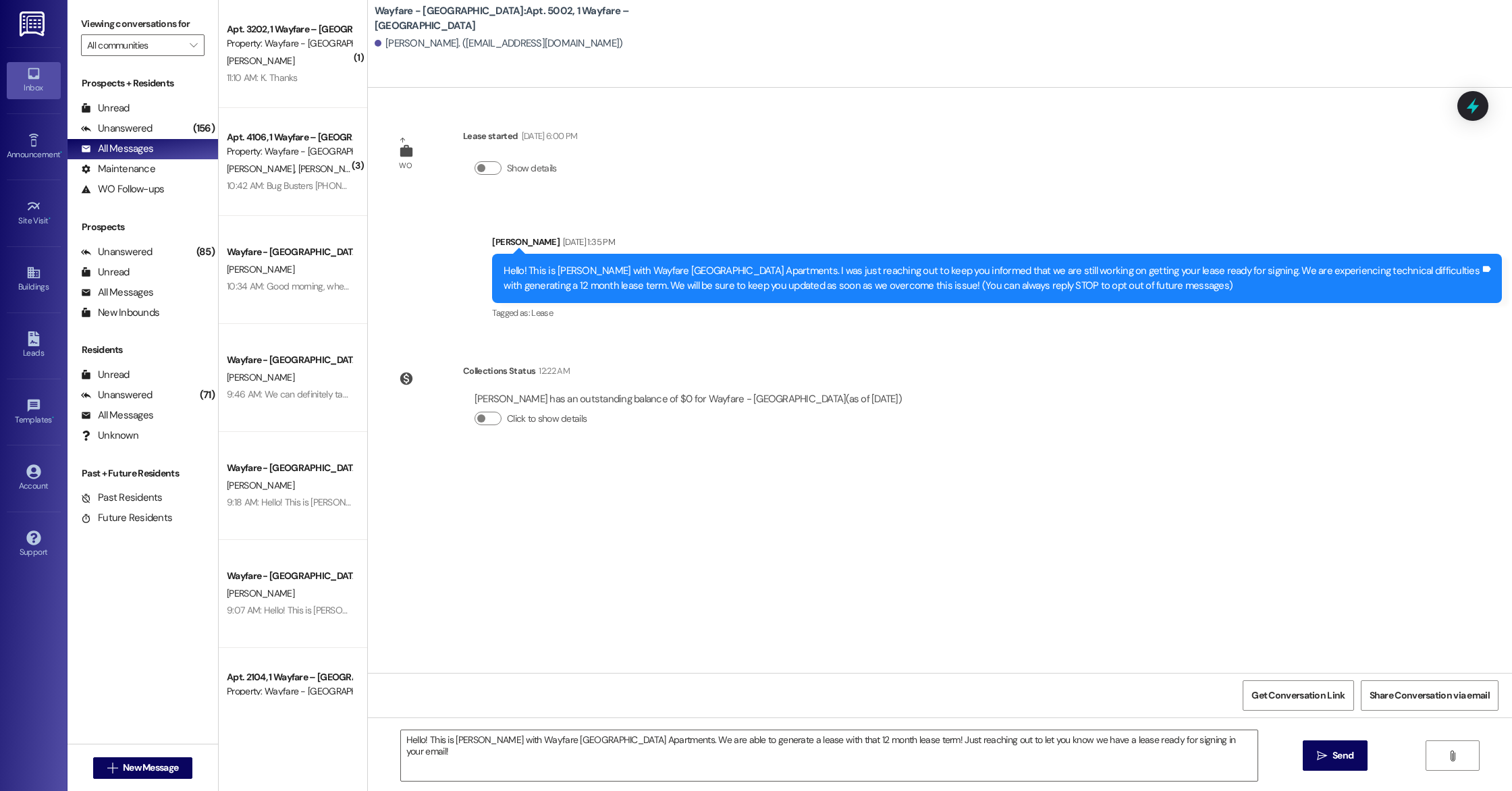
click at [1342, 739] on div "Hello! This is [PERSON_NAME] with Wayfare [GEOGRAPHIC_DATA] Apartments. We are …" at bounding box center [940, 768] width 1144 height 101
click at [1338, 754] on span "Send" at bounding box center [1343, 756] width 21 height 14
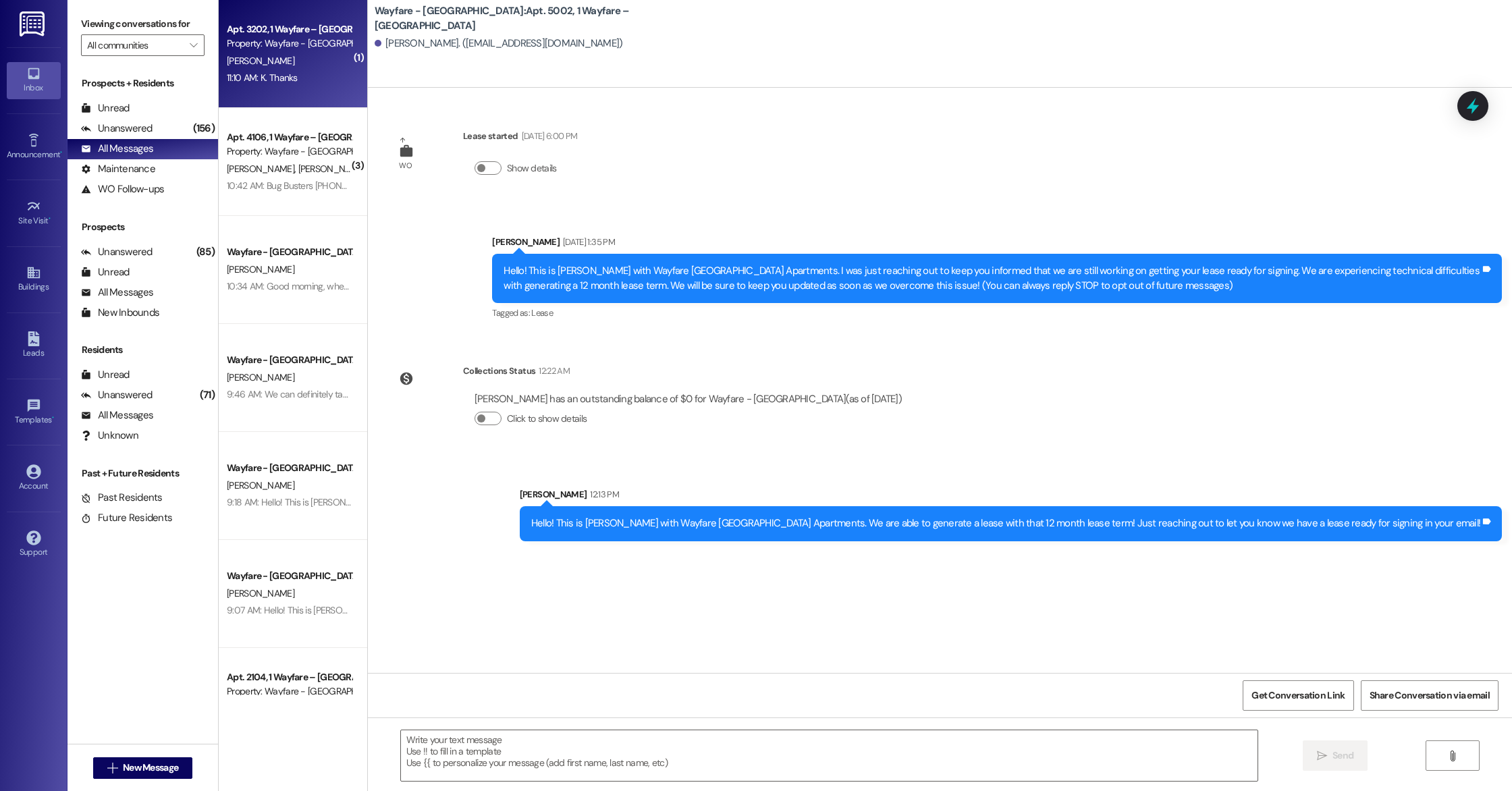
click at [278, 69] on div "[PERSON_NAME]" at bounding box center [289, 60] width 128 height 17
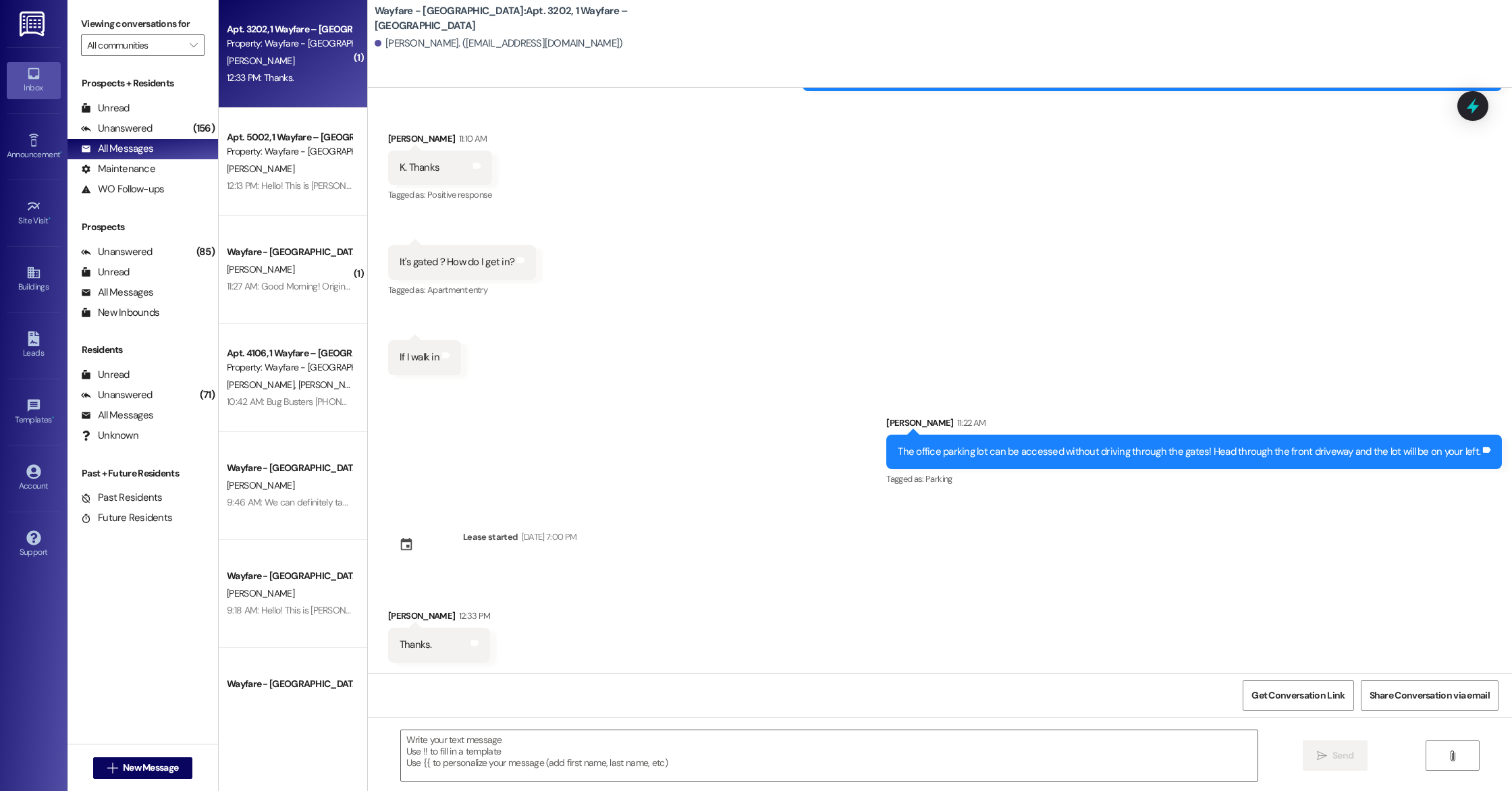
scroll to position [1674, 0]
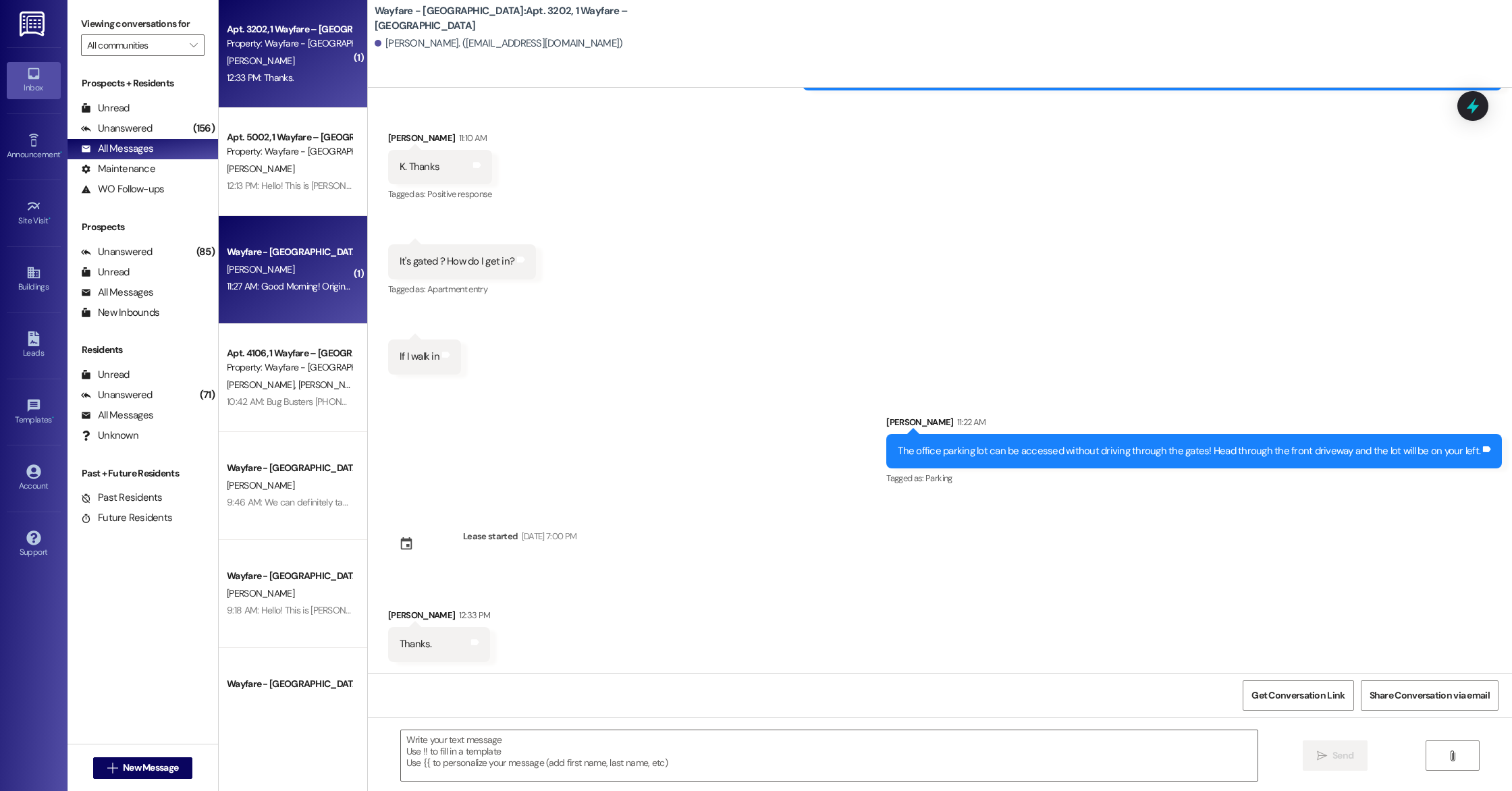
click at [279, 304] on div "Wayfare - [GEOGRAPHIC_DATA] [PERSON_NAME] 11:27 AM: Good Morning! Originally, I…" at bounding box center [293, 270] width 149 height 108
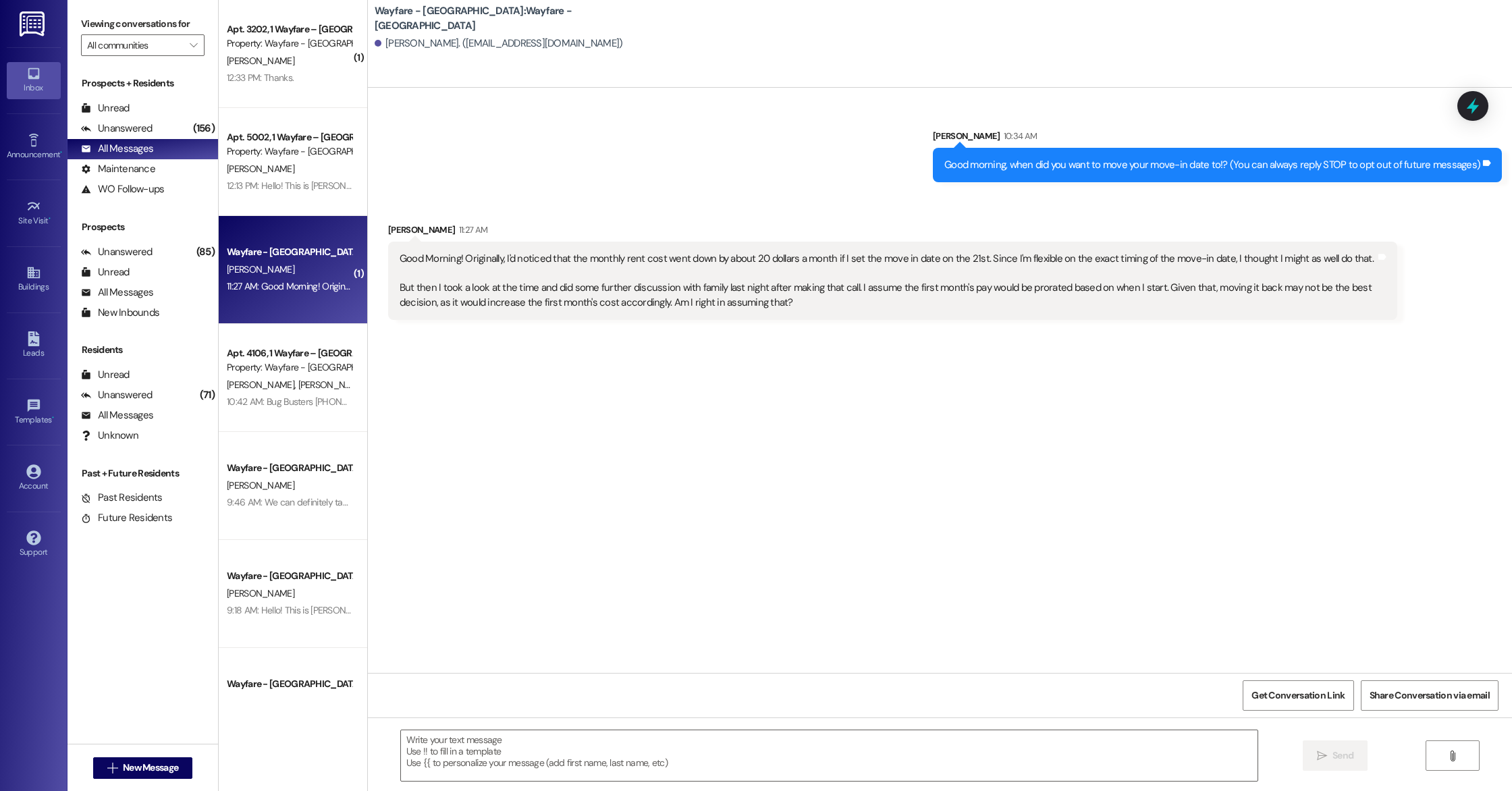
scroll to position [0, 0]
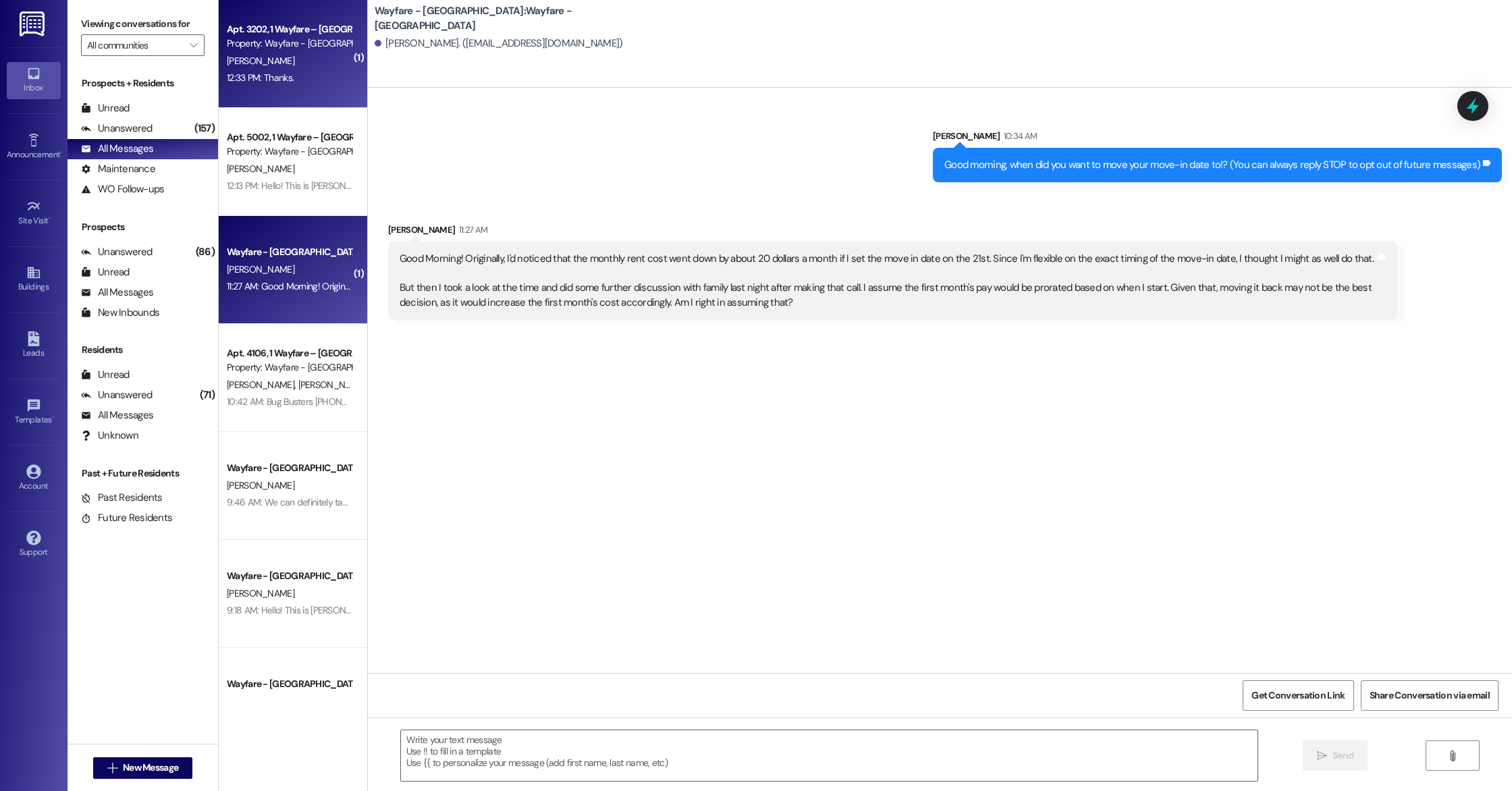
click at [294, 71] on div "12:33 PM: Thanks. 12:33 PM: Thanks." at bounding box center [289, 77] width 128 height 17
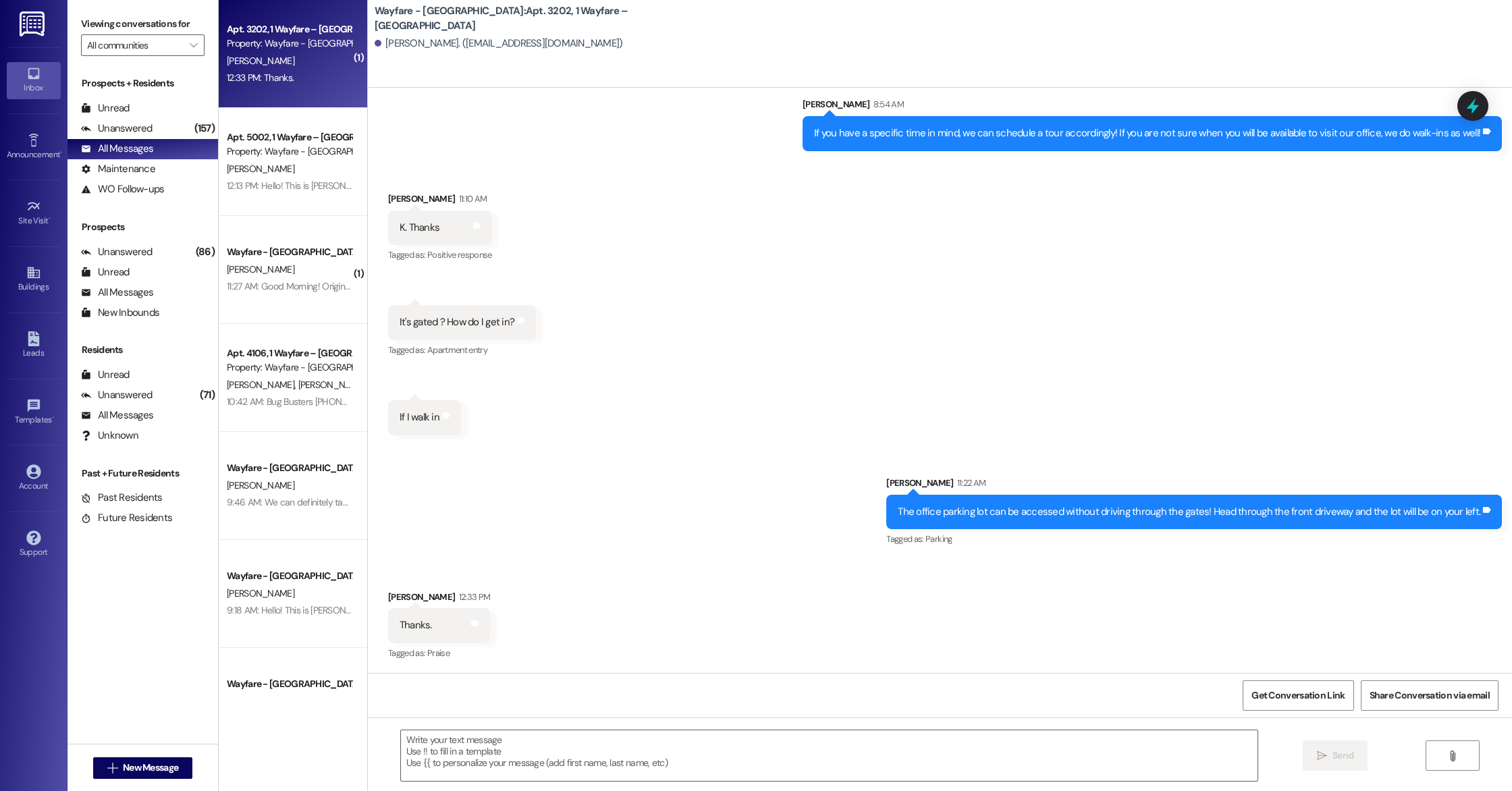
scroll to position [1645, 0]
